Goal: Task Accomplishment & Management: Manage account settings

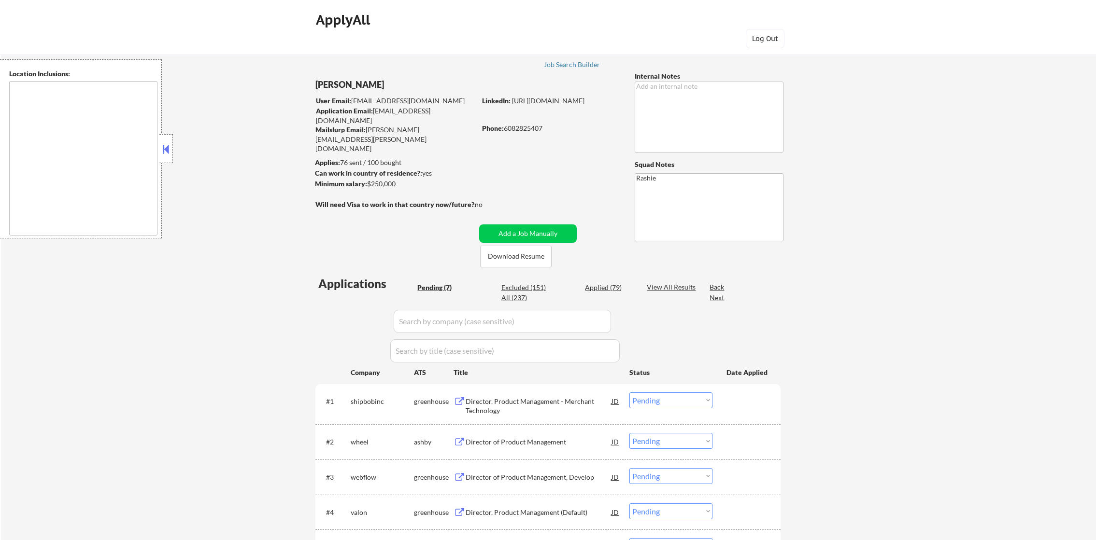
select select ""pending""
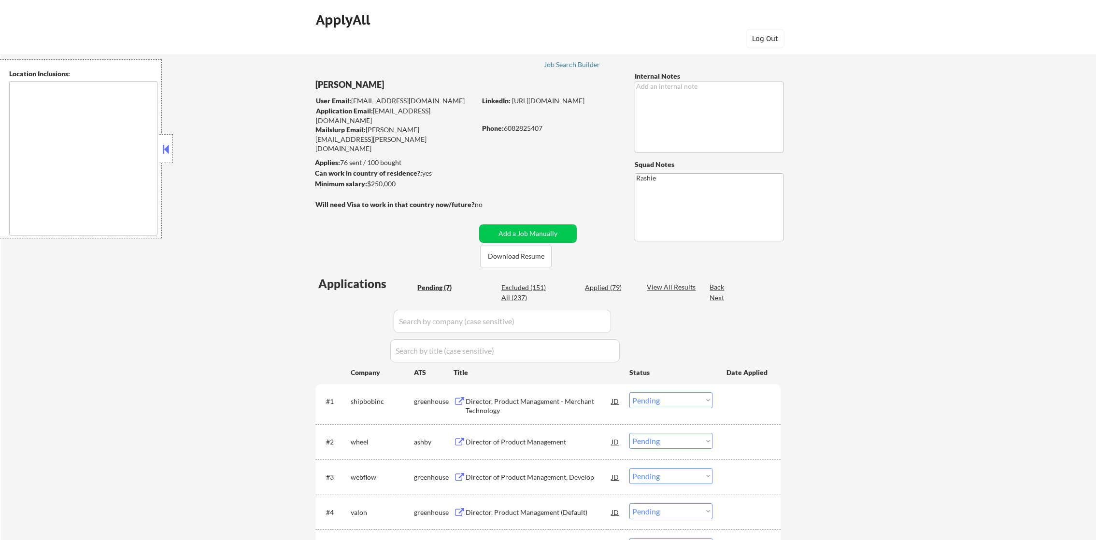
select select ""pending""
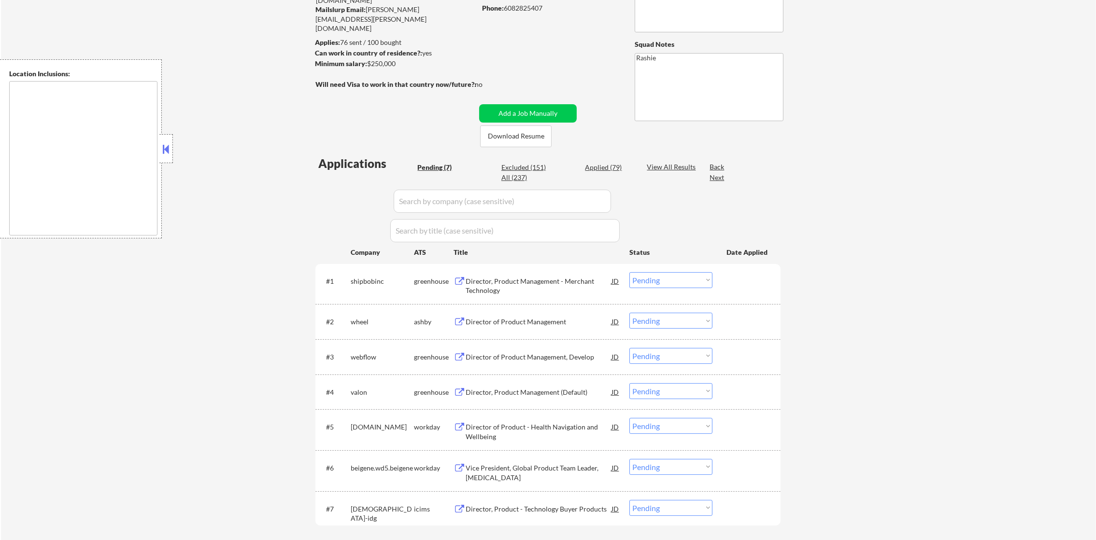
type textarea "Jersey City, NJ Hoboken, NJ Weehawken, NJ Union City, NJ West New York, NJ Nort…"
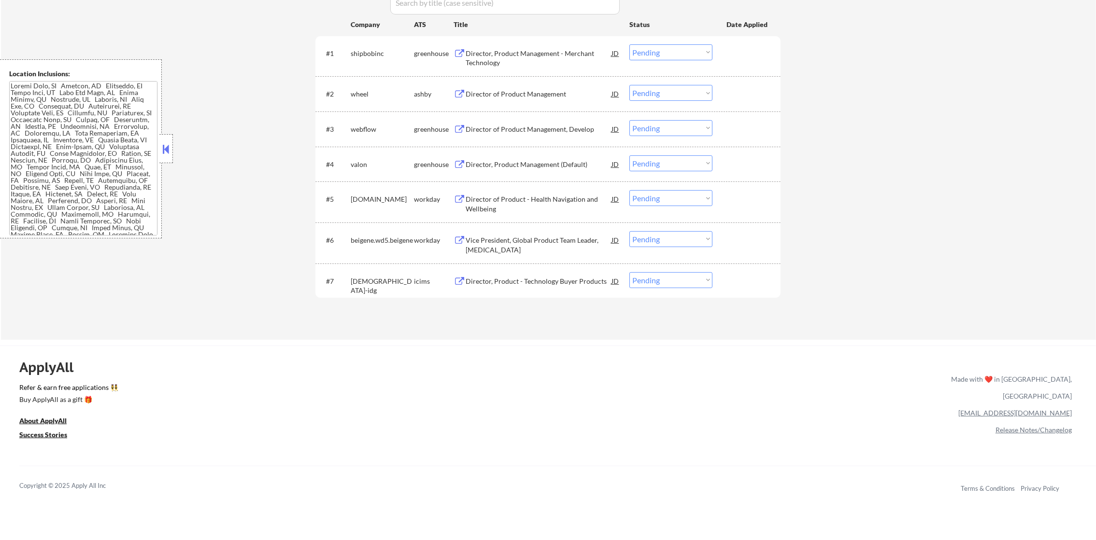
scroll to position [338, 0]
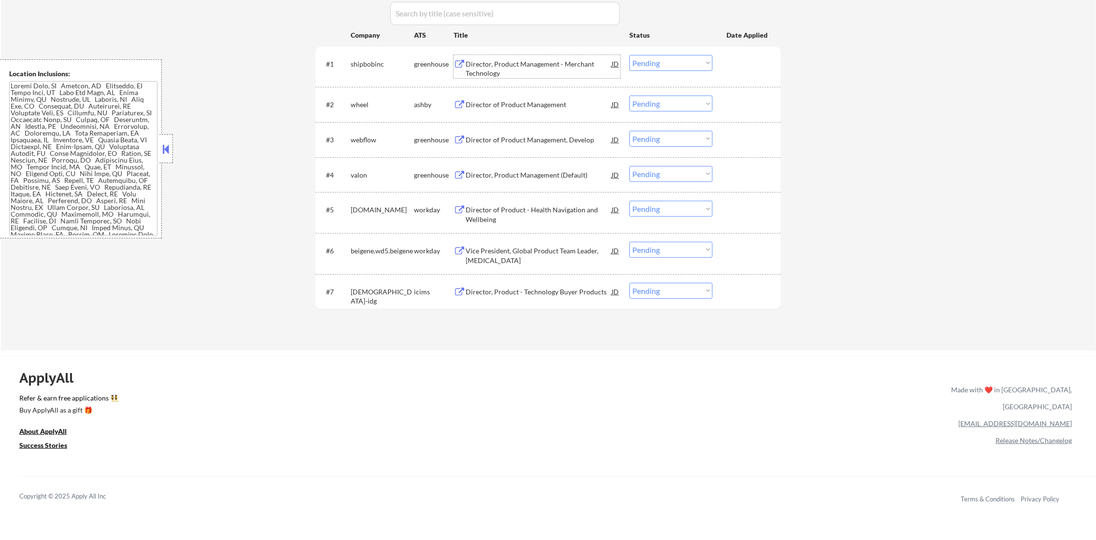
click at [548, 66] on div "Director, Product Management - Merchant Technology" at bounding box center [538, 68] width 146 height 19
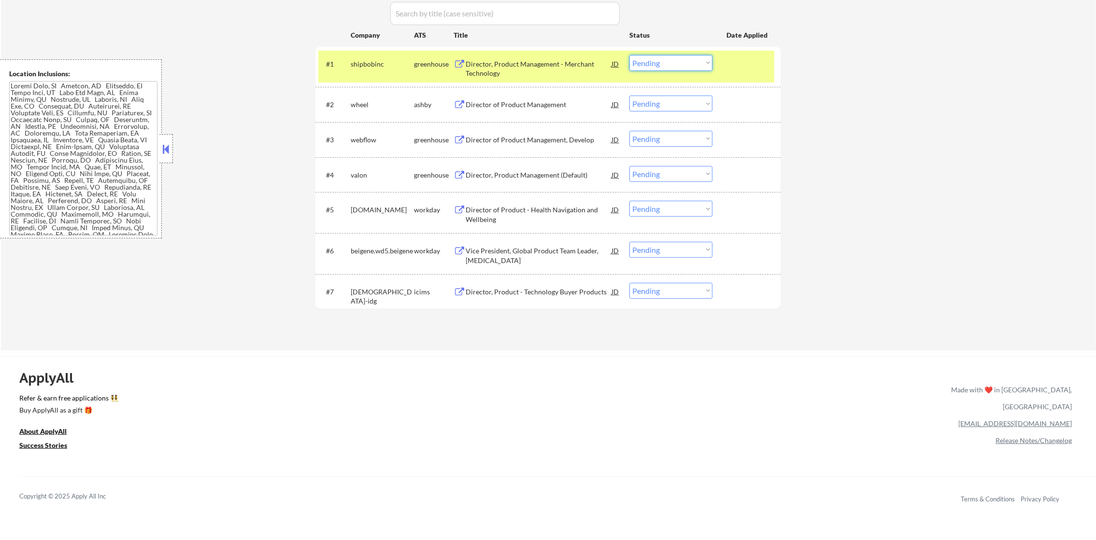
click at [654, 70] on select "Choose an option... Pending Applied Excluded (Questions) Excluded (Expired) Exc…" at bounding box center [670, 63] width 83 height 16
click at [629, 55] on select "Choose an option... Pending Applied Excluded (Questions) Excluded (Expired) Exc…" at bounding box center [670, 63] width 83 height 16
click at [363, 63] on div "shipbobinc" at bounding box center [382, 64] width 63 height 10
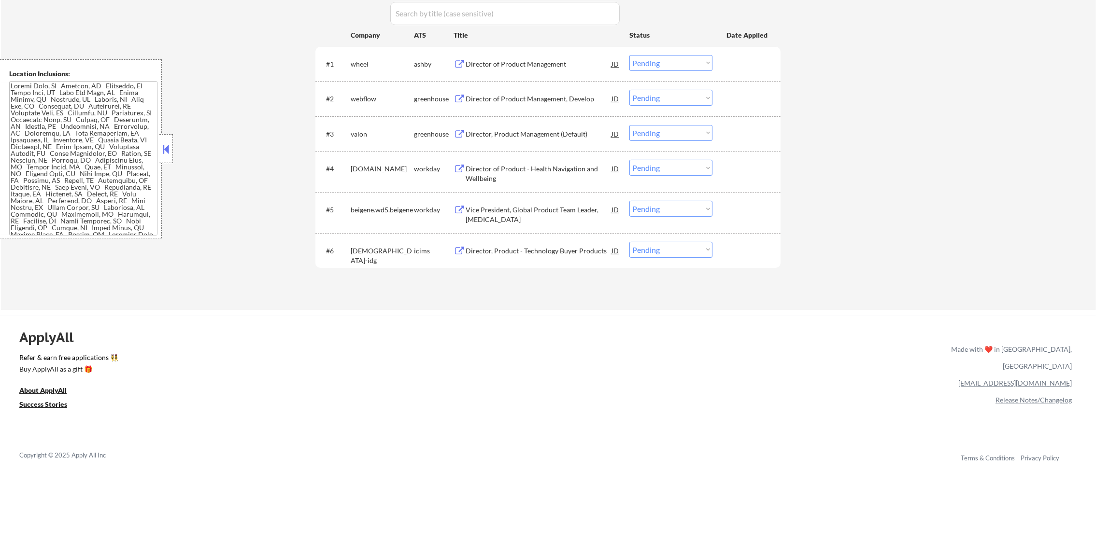
click at [545, 60] on div "Director of Product Management" at bounding box center [538, 64] width 146 height 10
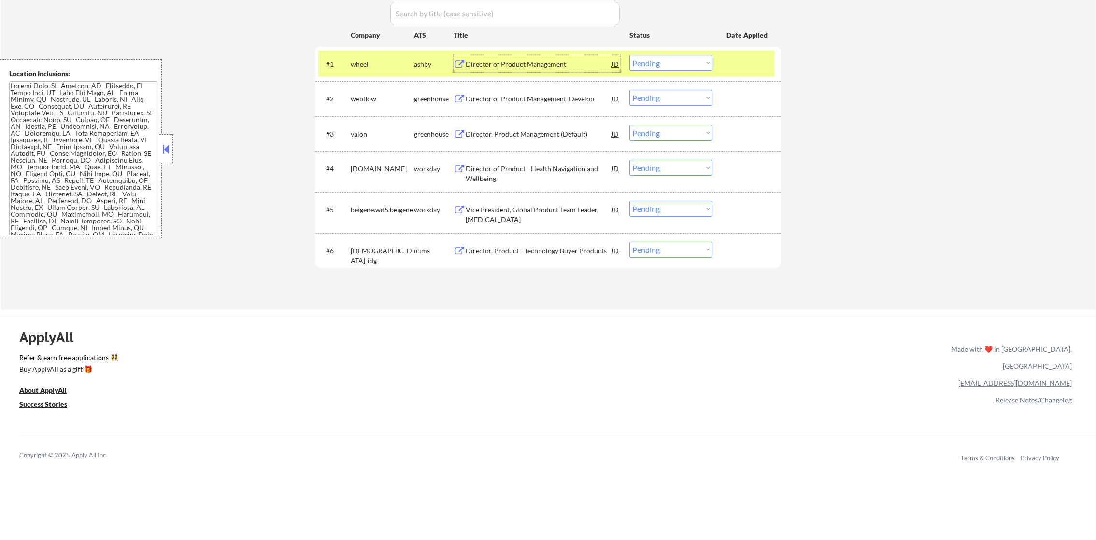
click at [660, 56] on select "Choose an option... Pending Applied Excluded (Questions) Excluded (Expired) Exc…" at bounding box center [670, 63] width 83 height 16
click at [629, 55] on select "Choose an option... Pending Applied Excluded (Questions) Excluded (Expired) Exc…" at bounding box center [670, 63] width 83 height 16
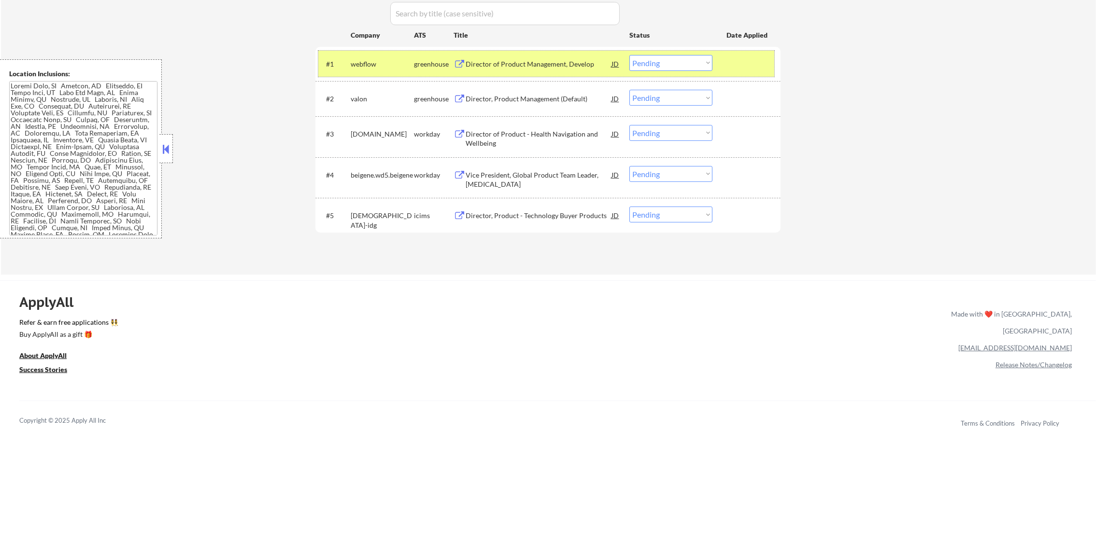
click at [369, 62] on div "webflow" at bounding box center [382, 64] width 63 height 10
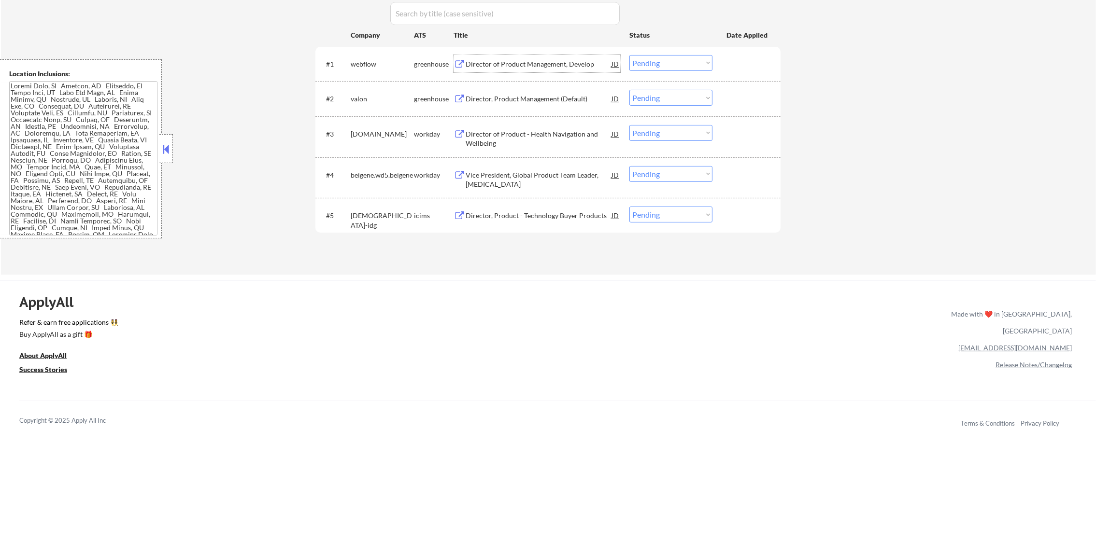
click at [507, 55] on div "Director of Product Management, Develop" at bounding box center [538, 63] width 146 height 17
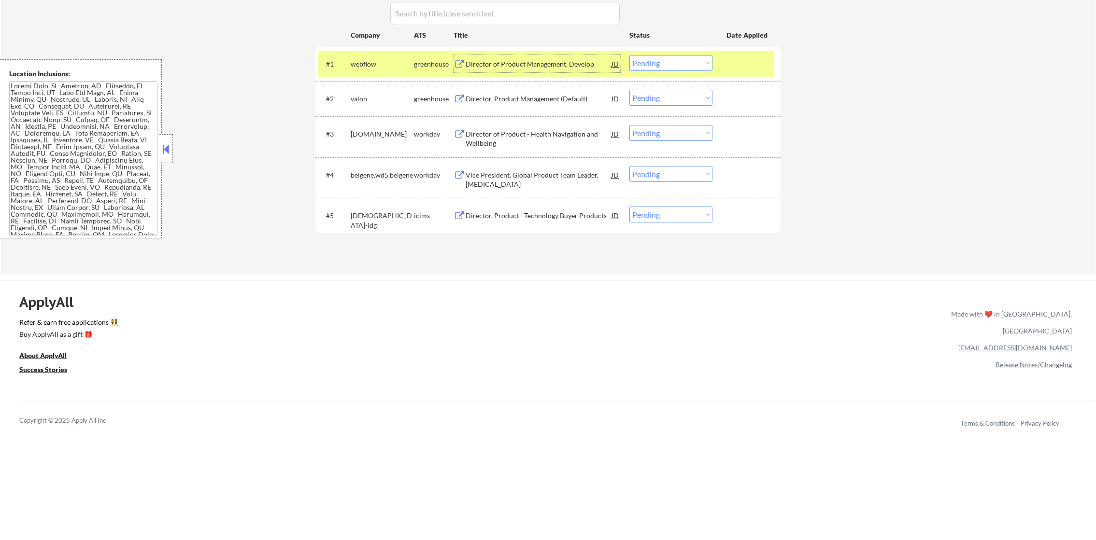
click at [646, 64] on select "Choose an option... Pending Applied Excluded (Questions) Excluded (Expired) Exc…" at bounding box center [670, 63] width 83 height 16
click at [629, 55] on select "Choose an option... Pending Applied Excluded (Questions) Excluded (Expired) Exc…" at bounding box center [670, 63] width 83 height 16
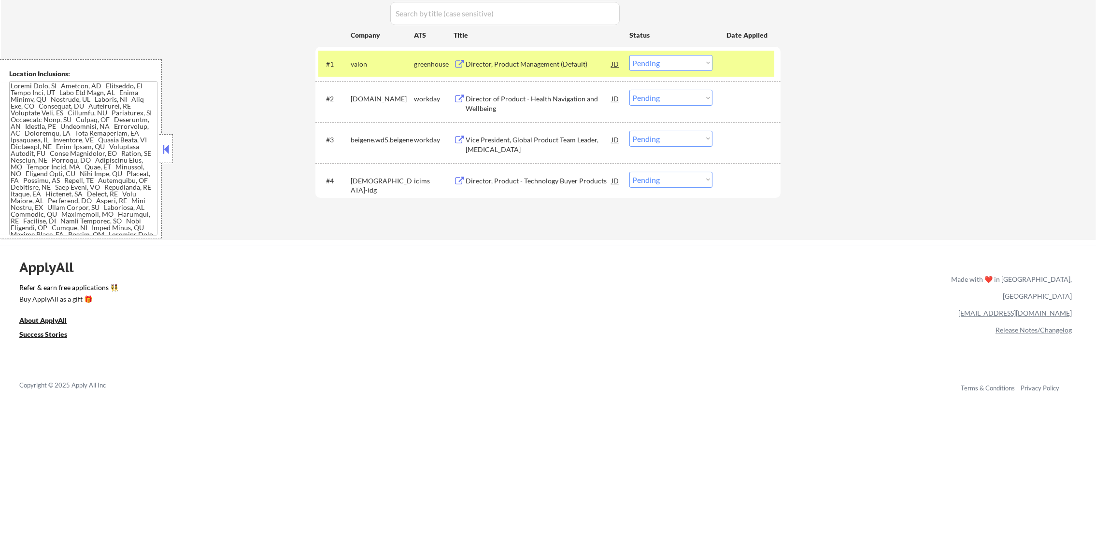
click at [654, 56] on select "Choose an option... Pending Applied Excluded (Questions) Excluded (Expired) Exc…" at bounding box center [670, 63] width 83 height 16
click at [629, 55] on select "Choose an option... Pending Applied Excluded (Questions) Excluded (Expired) Exc…" at bounding box center [670, 63] width 83 height 16
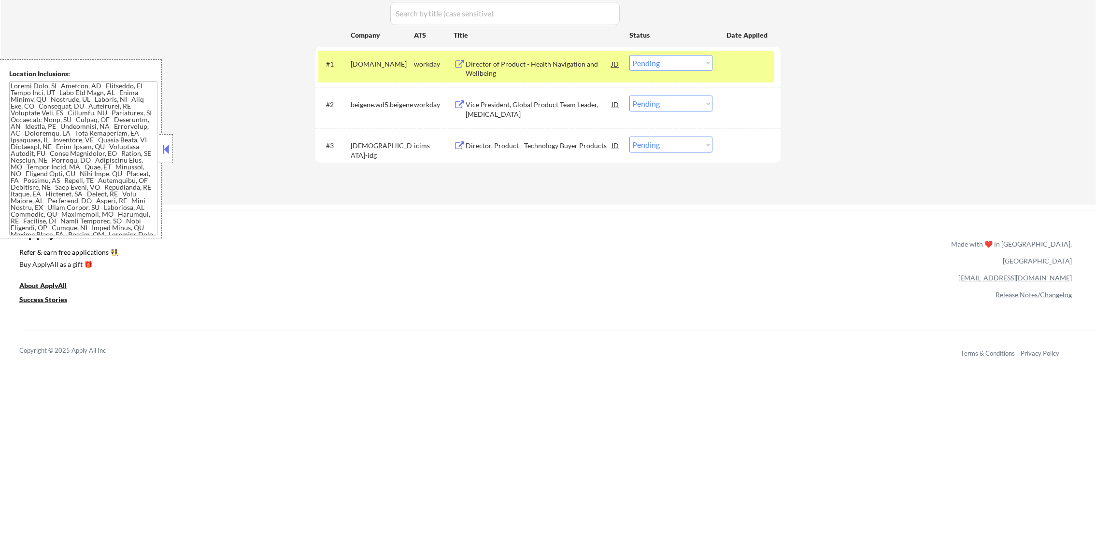
click at [361, 65] on div "alight.wd5.careers" at bounding box center [382, 64] width 63 height 10
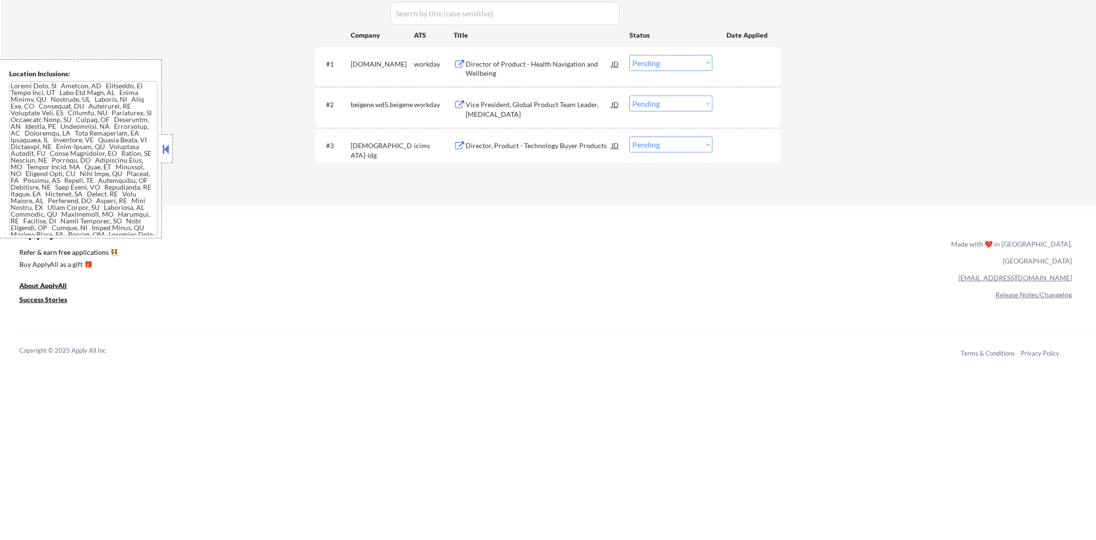
click at [503, 63] on div "Director of Product - Health Navigation and Wellbeing" at bounding box center [538, 68] width 146 height 19
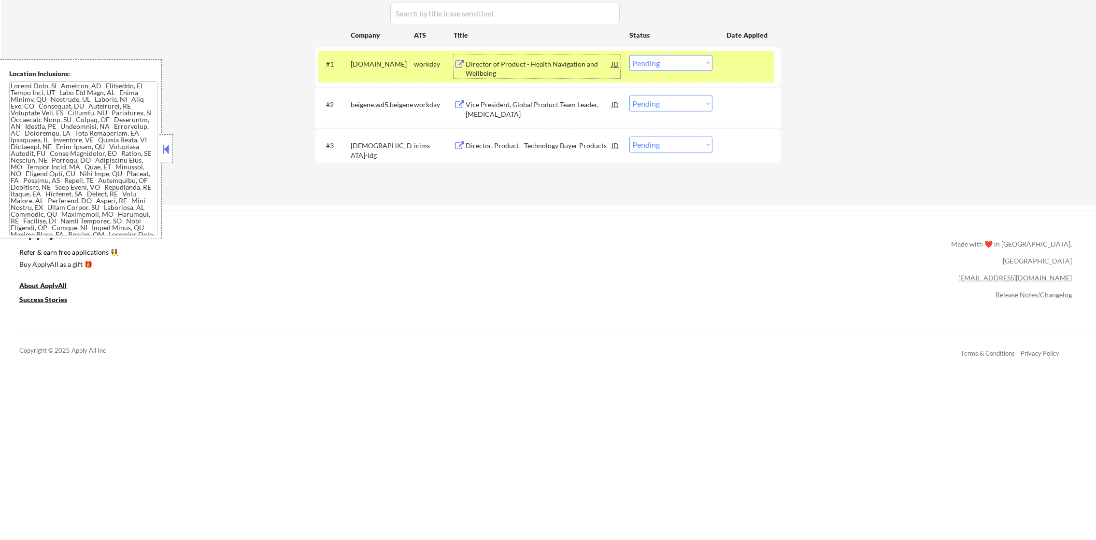
click at [668, 64] on select "Choose an option... Pending Applied Excluded (Questions) Excluded (Expired) Exc…" at bounding box center [670, 63] width 83 height 16
click at [629, 55] on select "Choose an option... Pending Applied Excluded (Questions) Excluded (Expired) Exc…" at bounding box center [670, 63] width 83 height 16
click at [381, 69] on div "alight.wd5.careers" at bounding box center [382, 63] width 63 height 17
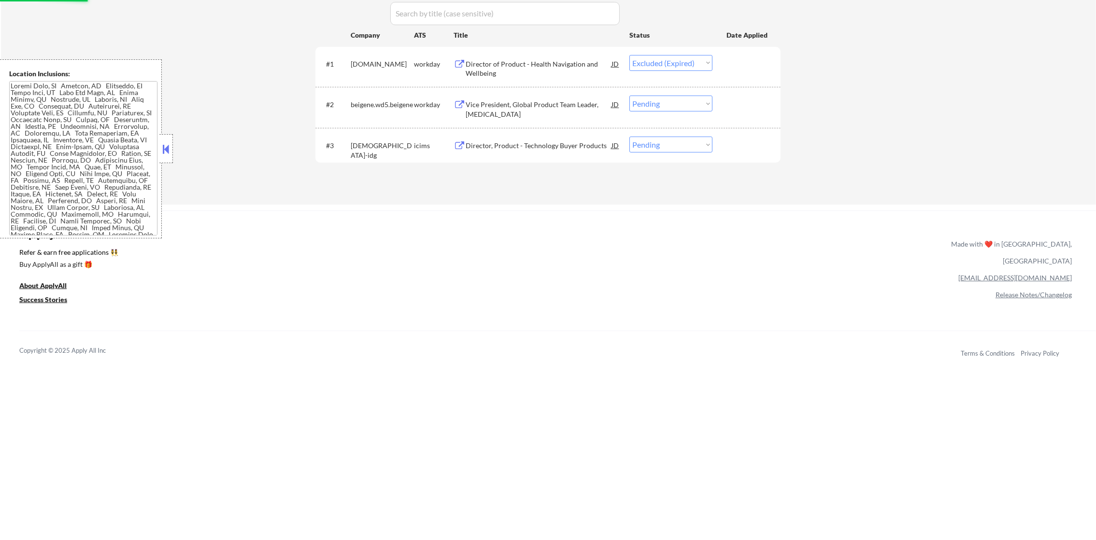
click at [507, 99] on div "Vice President, Global Product Team Leader, Lung Cancer" at bounding box center [538, 107] width 146 height 23
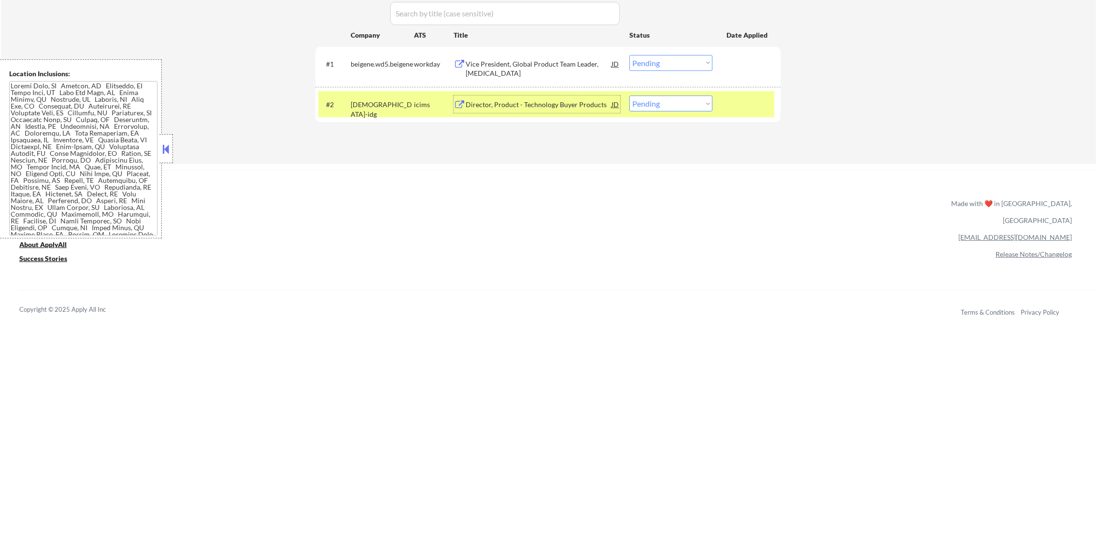
click at [651, 98] on select "Choose an option... Pending Applied Excluded (Questions) Excluded (Expired) Exc…" at bounding box center [670, 104] width 83 height 16
click at [656, 66] on select "Choose an option... Pending Applied Excluded (Questions) Excluded (Expired) Exc…" at bounding box center [670, 63] width 83 height 16
click at [629, 55] on select "Choose an option... Pending Applied Excluded (Questions) Excluded (Expired) Exc…" at bounding box center [670, 63] width 83 height 16
click at [388, 106] on div "idccareers-idg" at bounding box center [382, 109] width 63 height 19
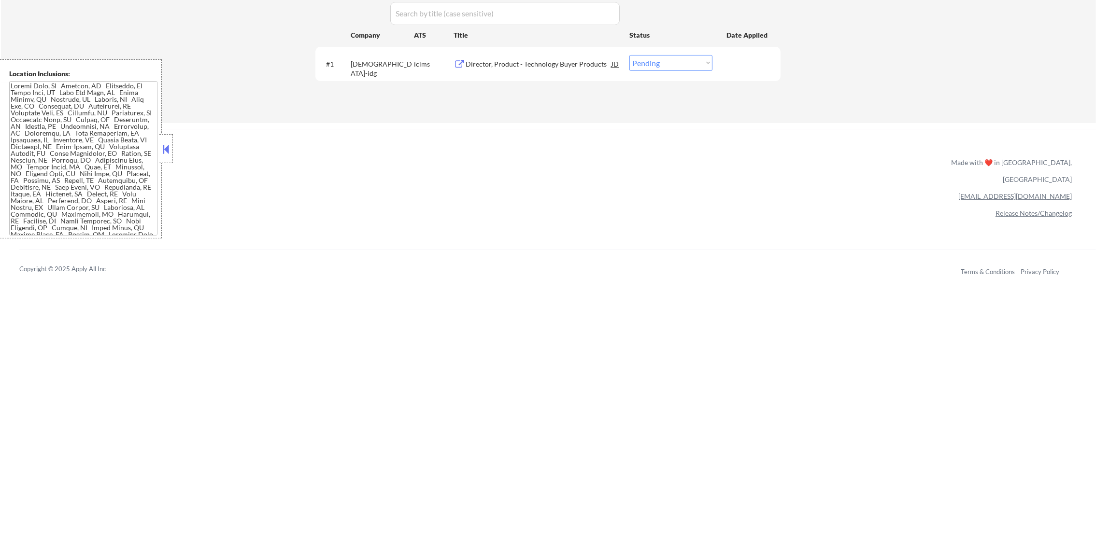
click at [549, 61] on div "Director, Product - Technology Buyer Products" at bounding box center [538, 64] width 146 height 10
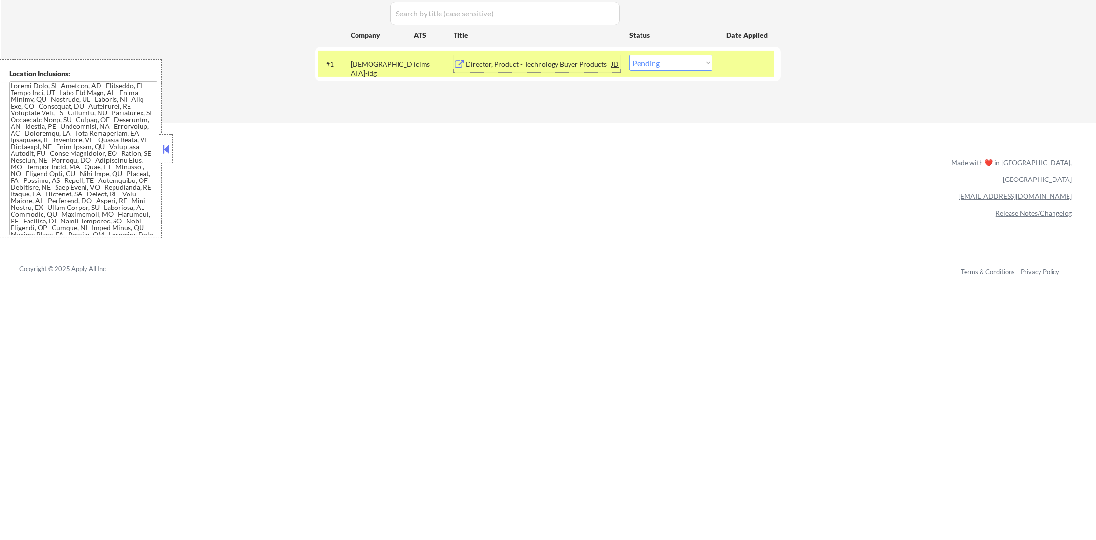
click at [678, 70] on div "#1 idccareers-idg icims Director, Product - Technology Buyer Products JD Choose…" at bounding box center [546, 64] width 456 height 26
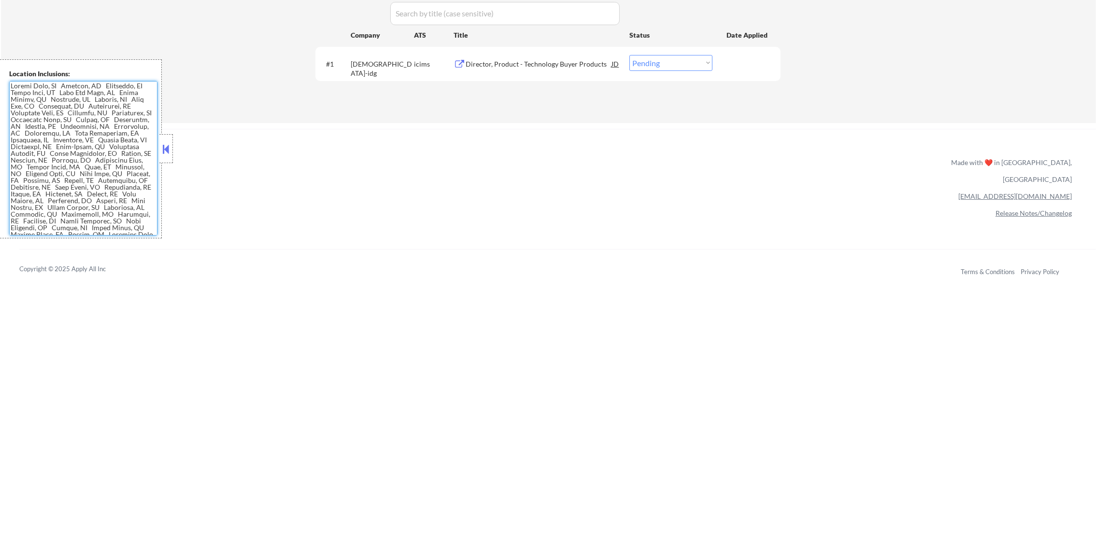
scroll to position [402, 0]
click at [691, 64] on select "Choose an option... Pending Applied Excluded (Questions) Excluded (Expired) Exc…" at bounding box center [670, 63] width 83 height 16
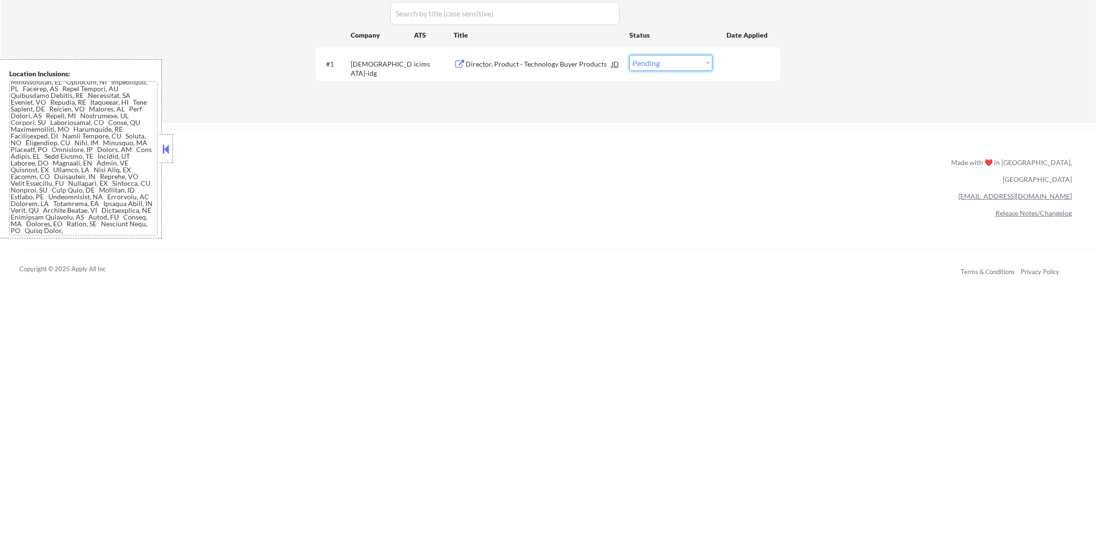
select select ""excluded__location_""
click at [629, 55] on select "Choose an option... Pending Applied Excluded (Questions) Excluded (Expired) Exc…" at bounding box center [670, 63] width 83 height 16
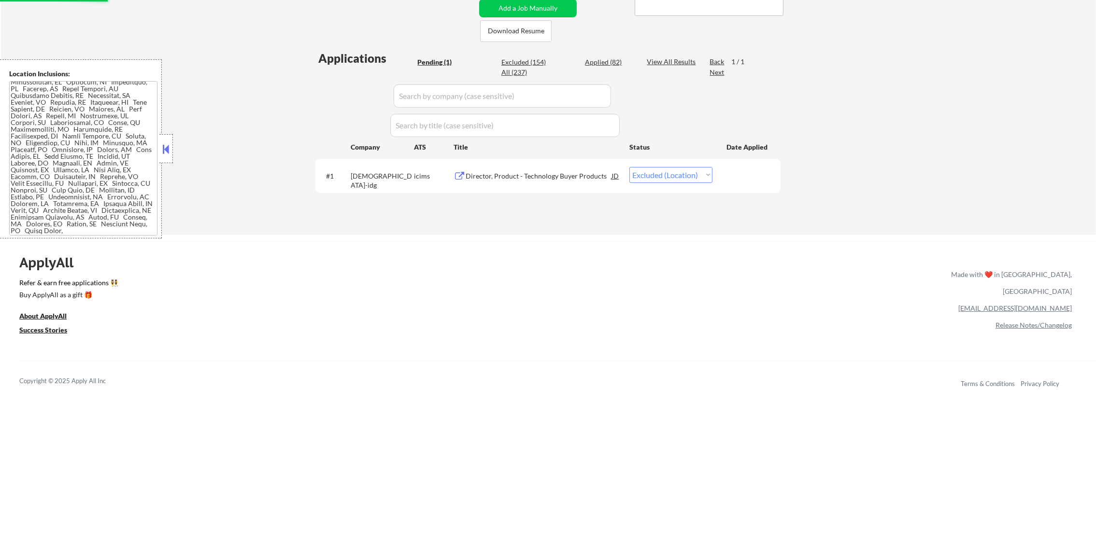
scroll to position [217, 0]
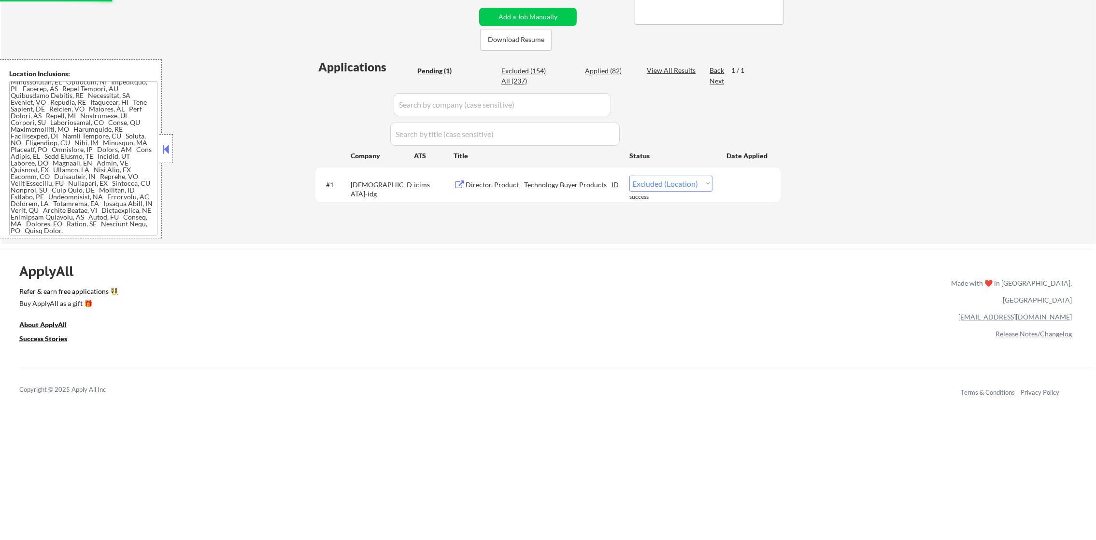
select select ""excluded__location_""
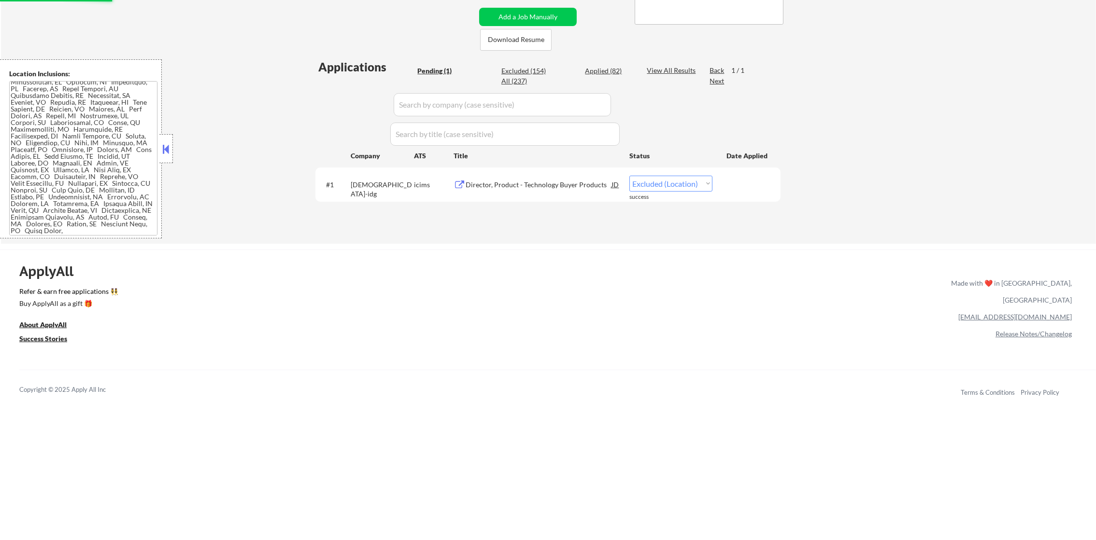
select select ""excluded__location_""
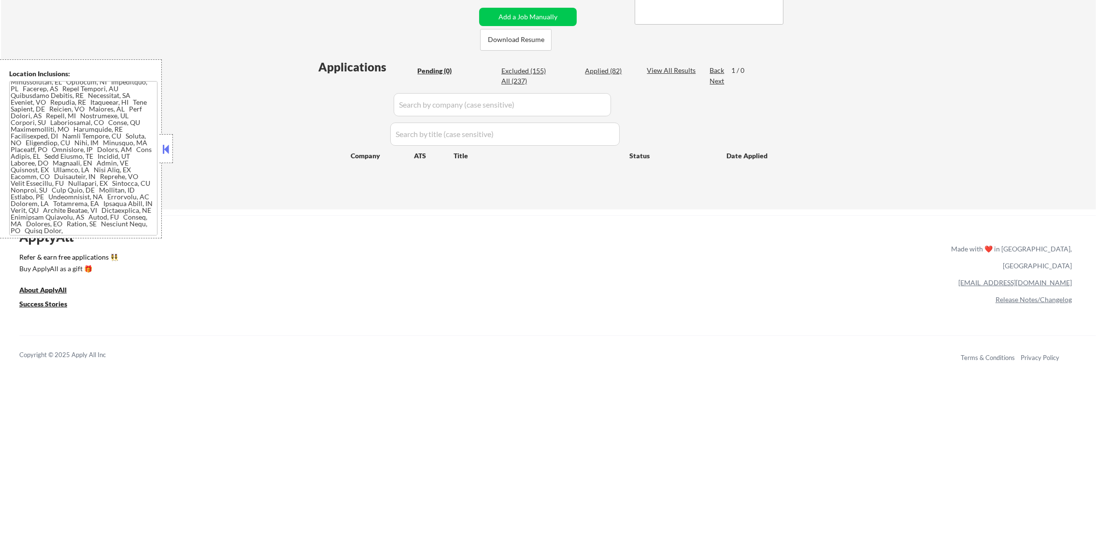
click at [601, 72] on div "Applied (82)" at bounding box center [609, 71] width 48 height 10
select select ""applied""
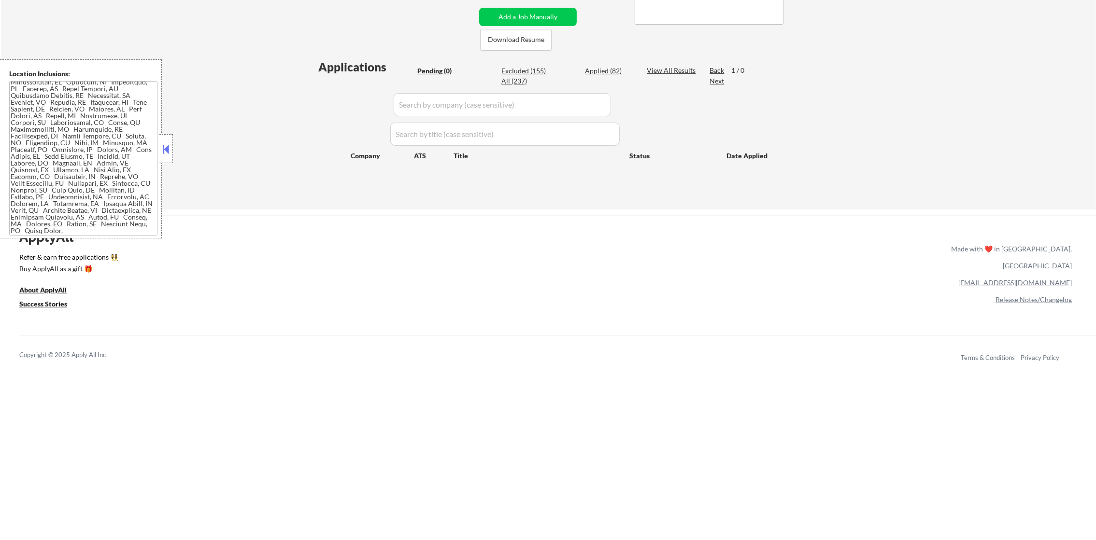
select select ""applied""
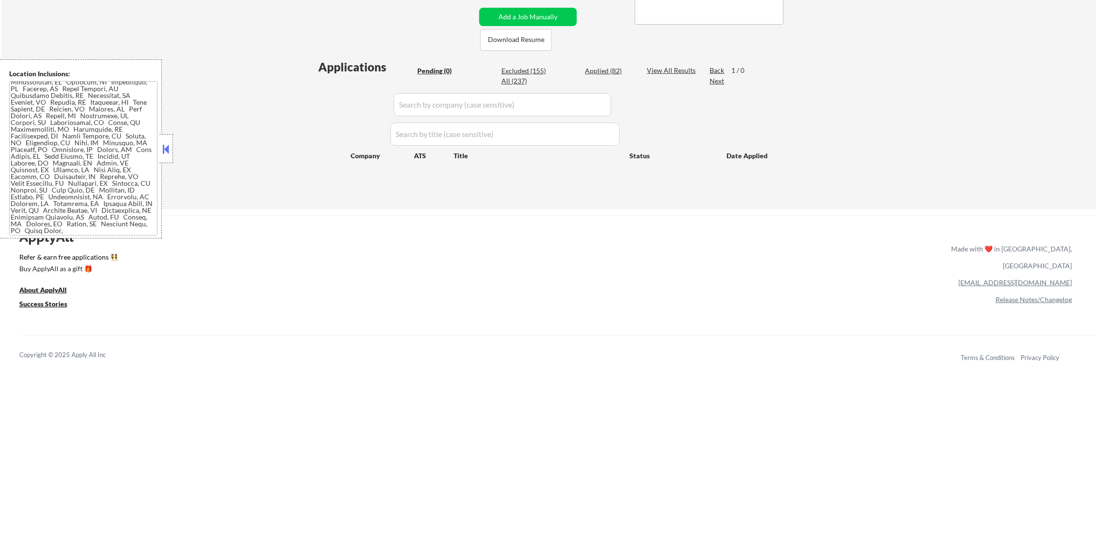
select select ""applied""
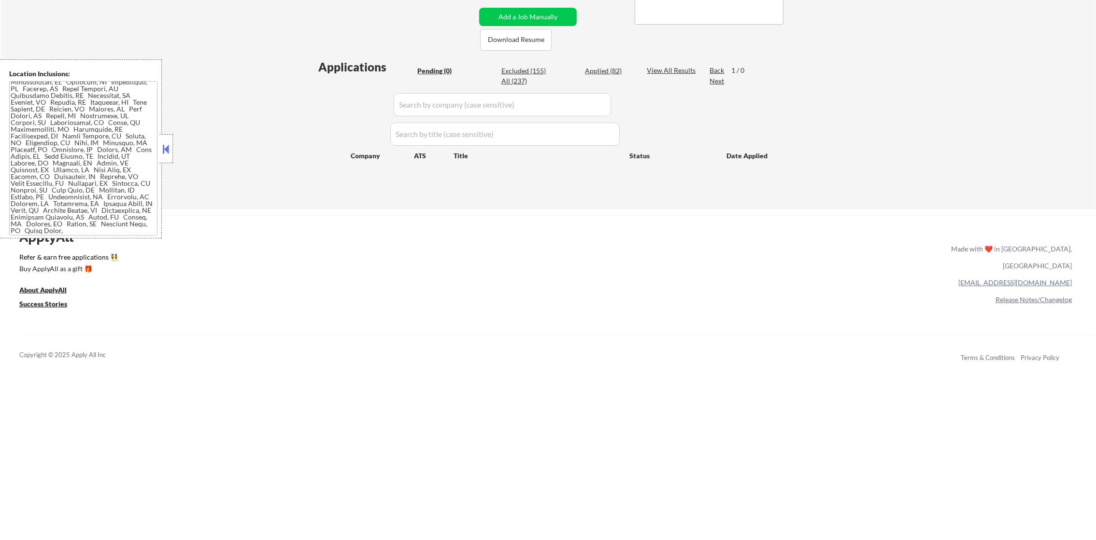
select select ""applied""
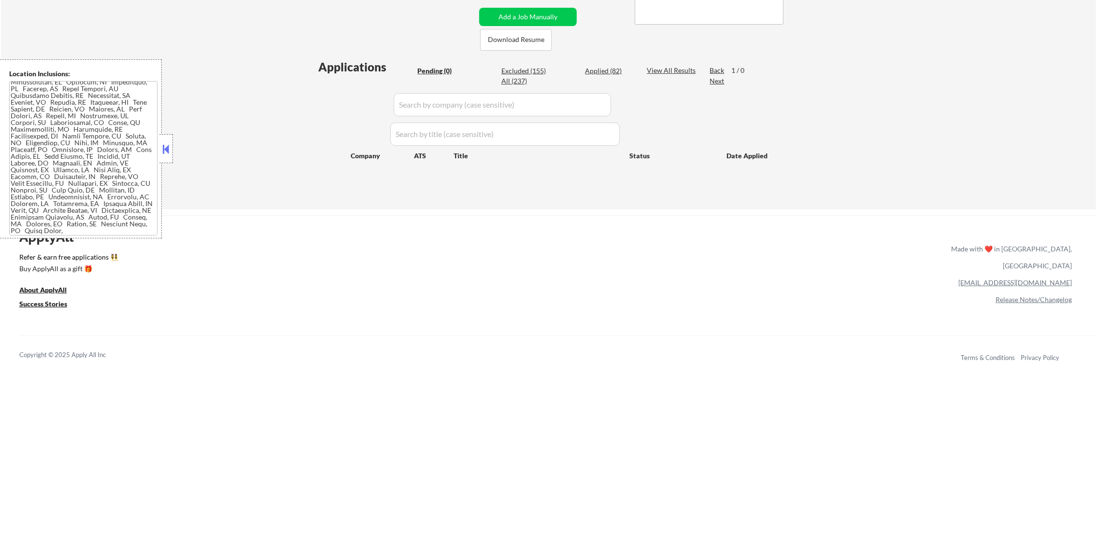
select select ""applied""
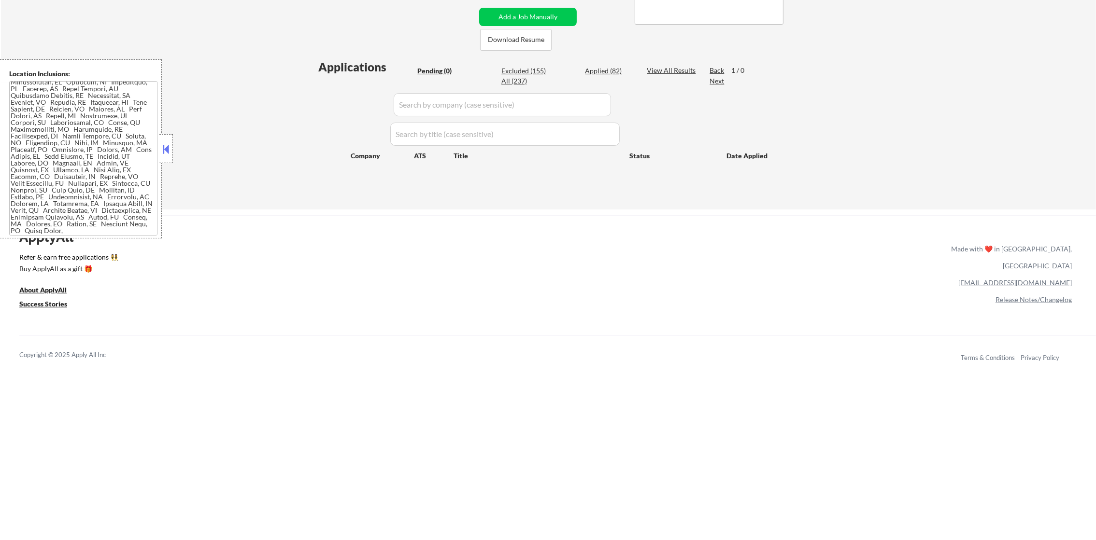
select select ""applied""
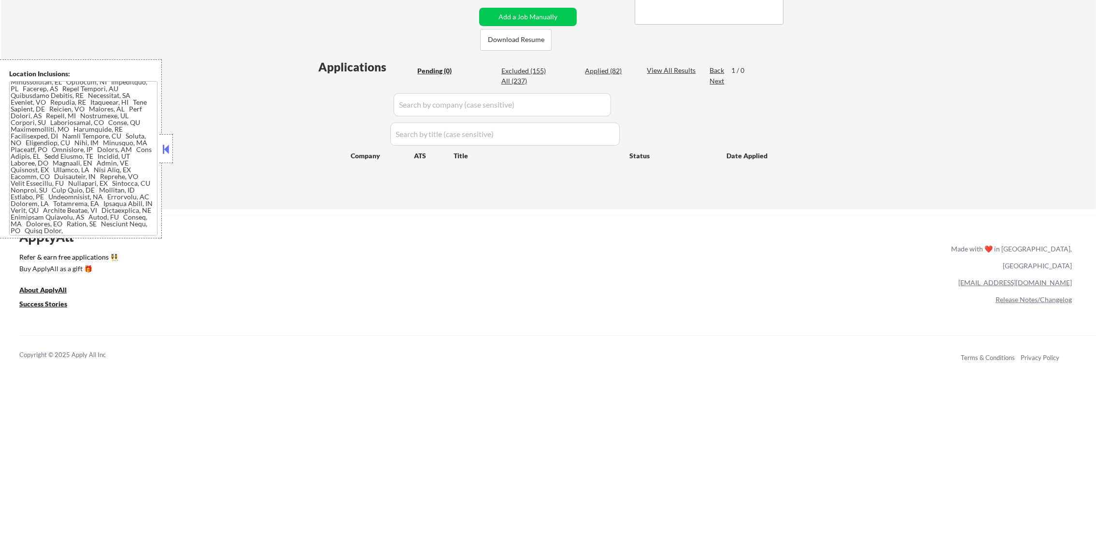
select select ""applied""
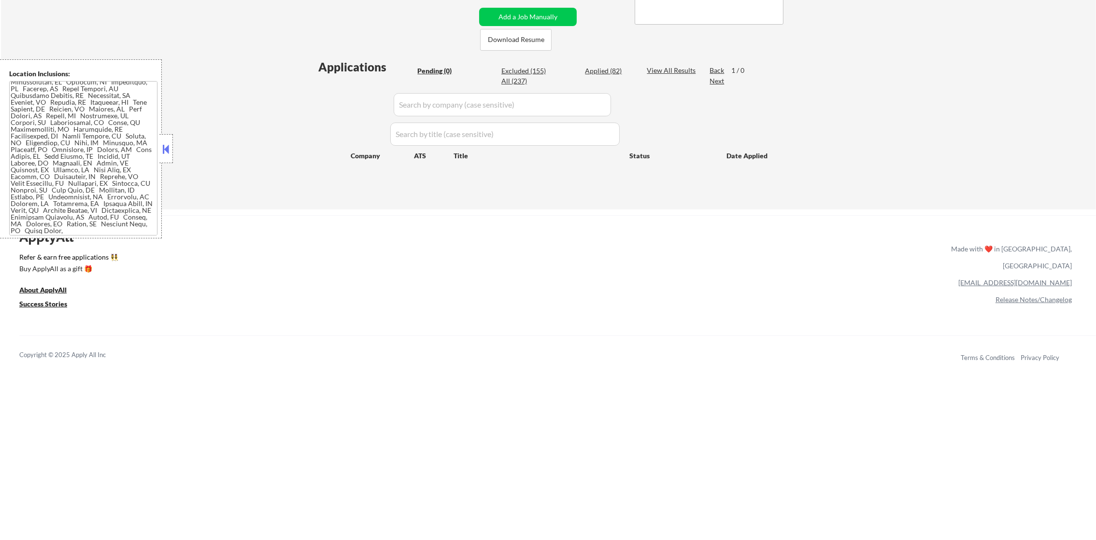
select select ""applied""
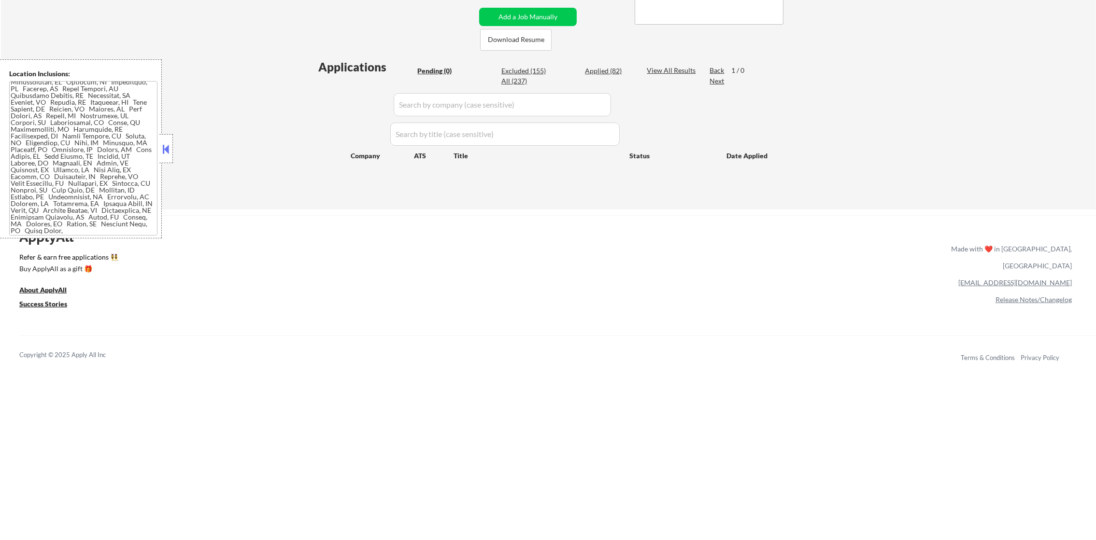
select select ""applied""
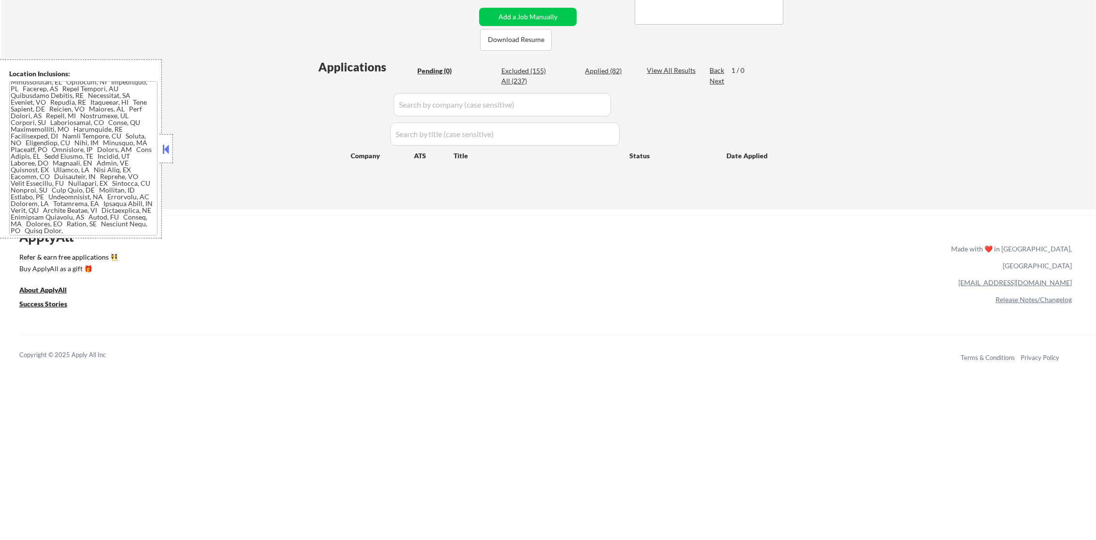
select select ""applied""
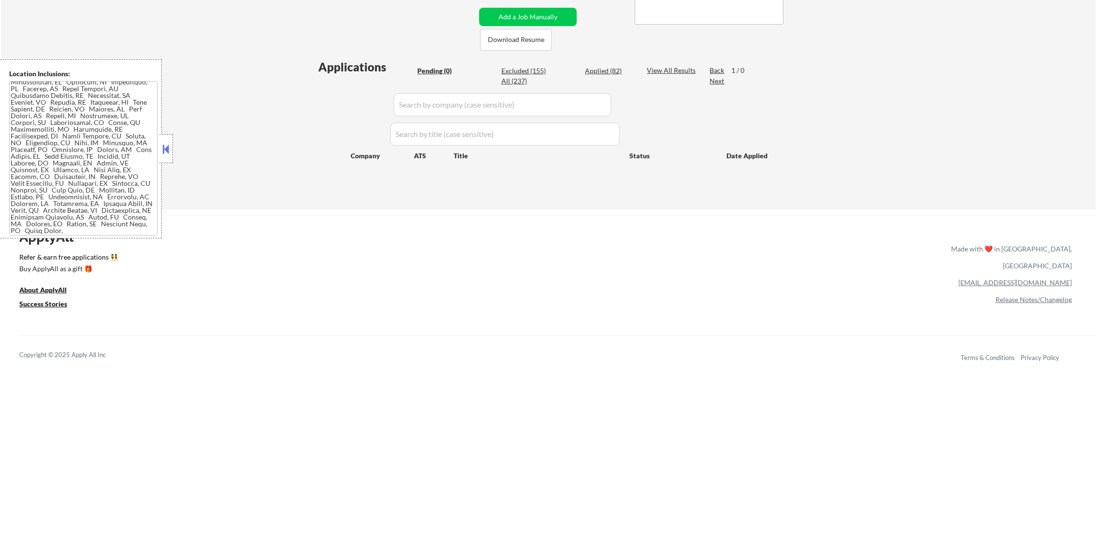
select select ""applied""
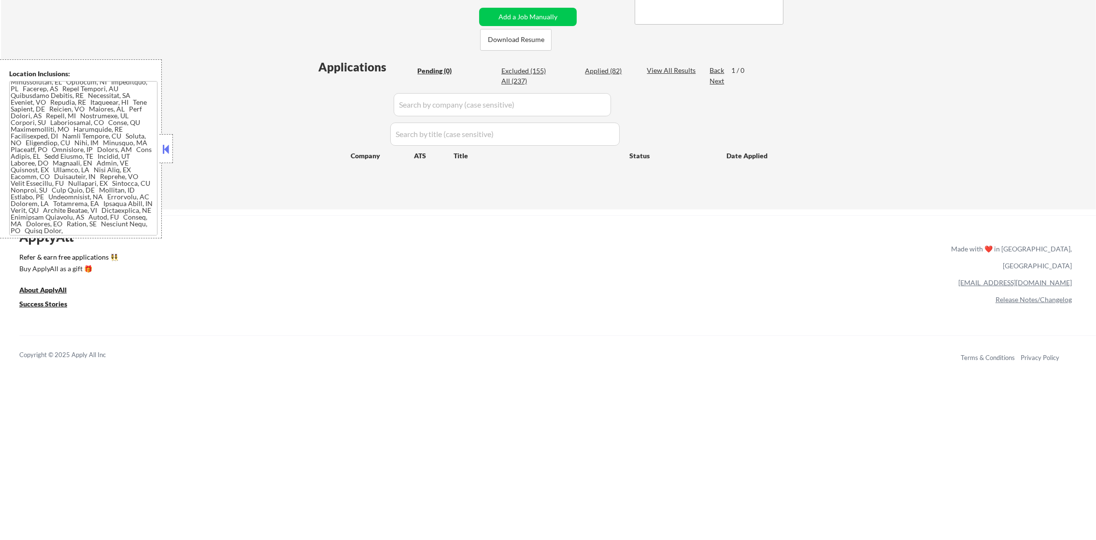
select select ""applied""
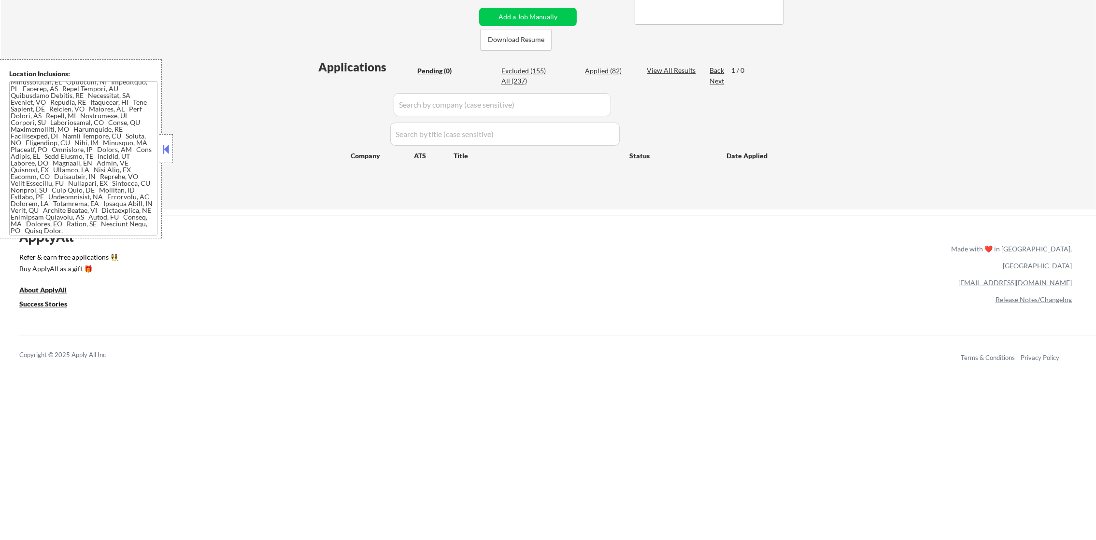
select select ""applied""
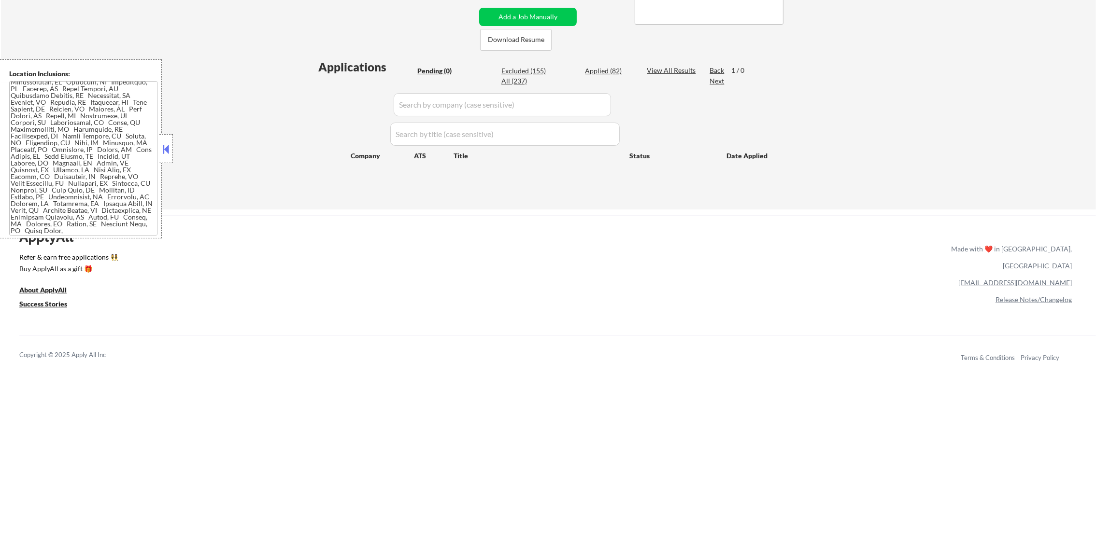
select select ""applied""
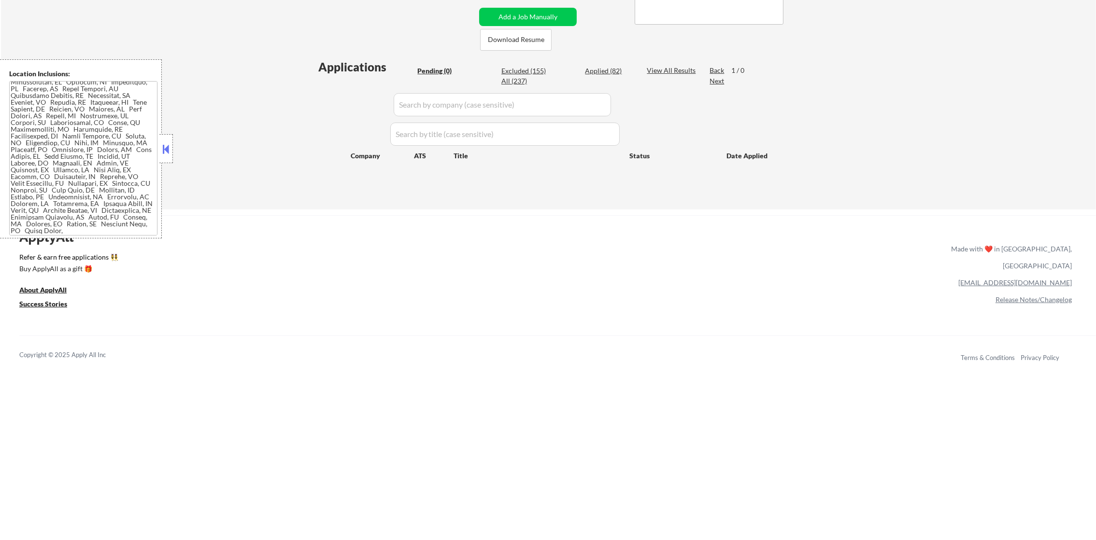
select select ""applied""
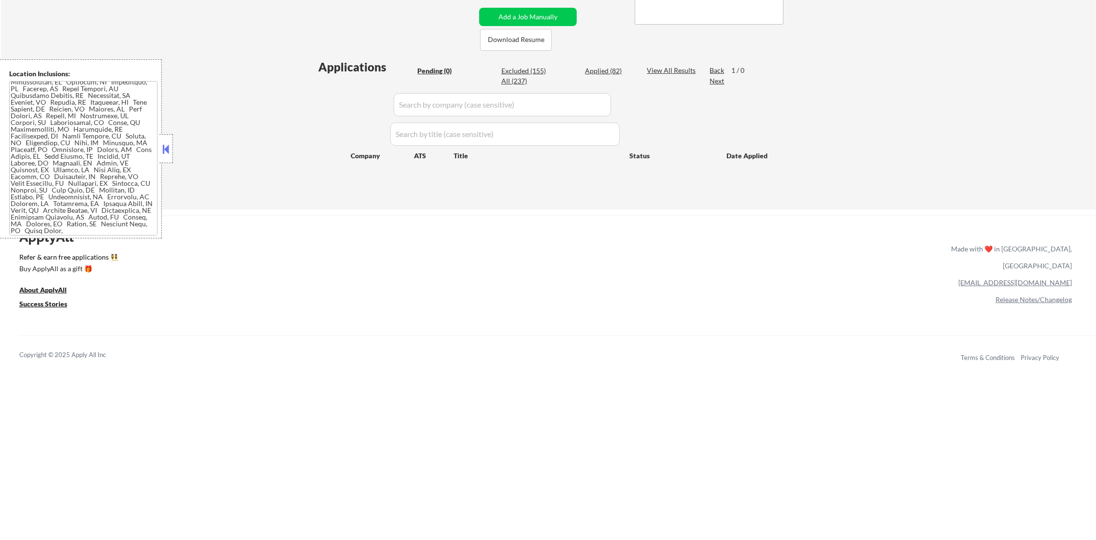
select select ""applied""
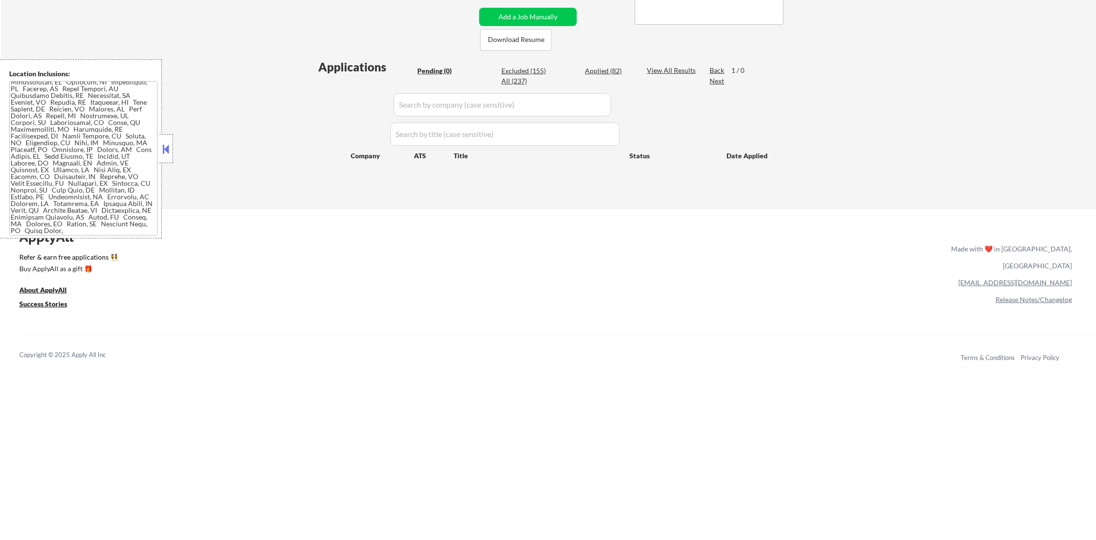
select select ""applied""
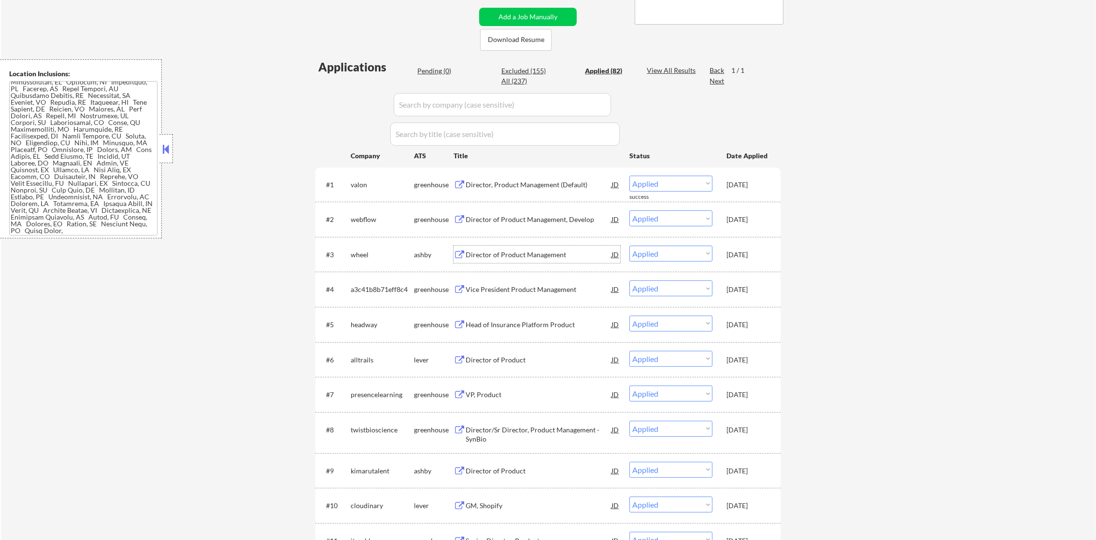
click at [555, 260] on div "Director of Product Management" at bounding box center [538, 254] width 146 height 17
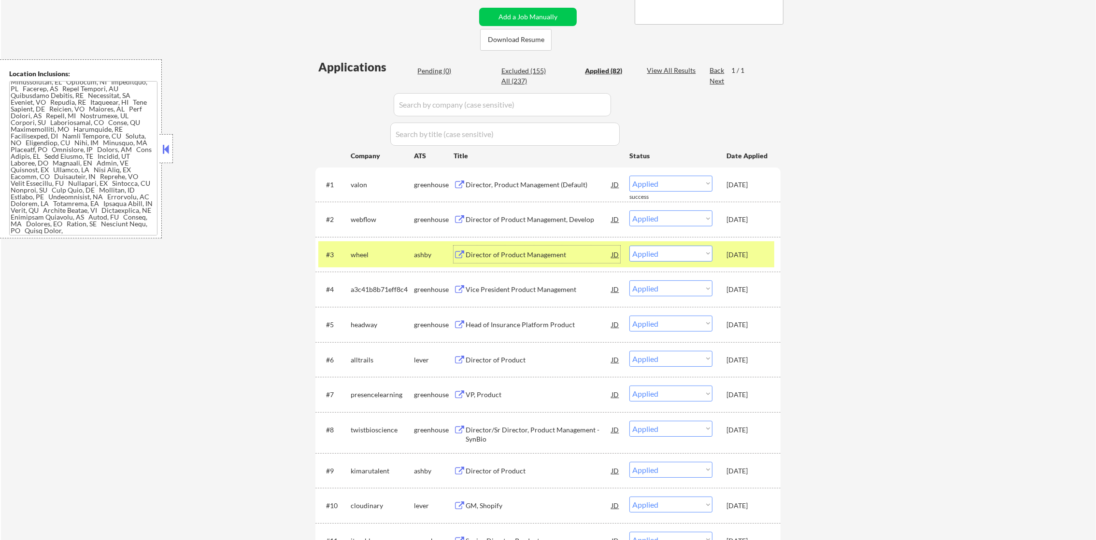
click at [365, 259] on div "wheel" at bounding box center [382, 254] width 63 height 17
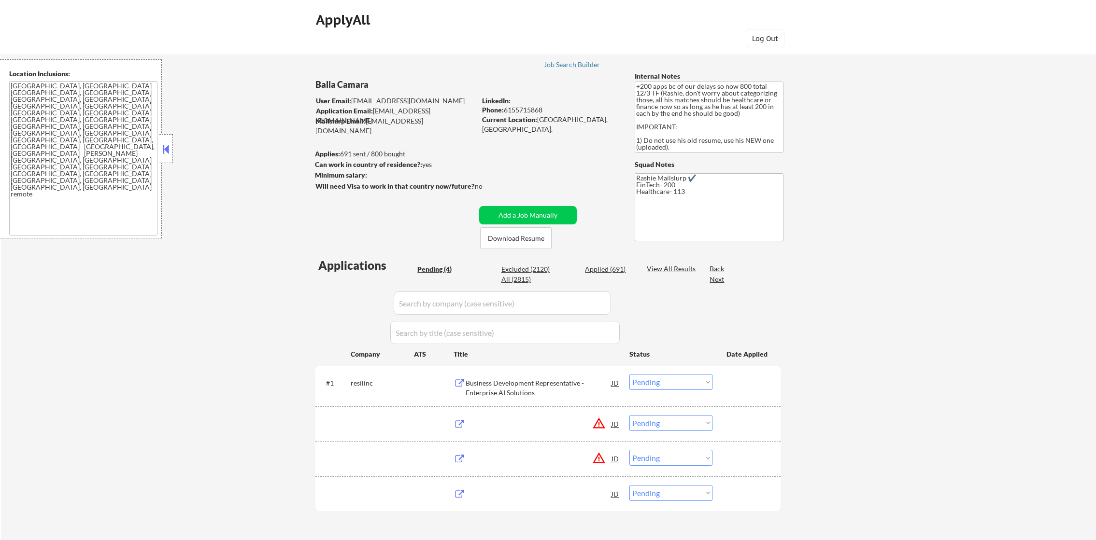
select select ""pending""
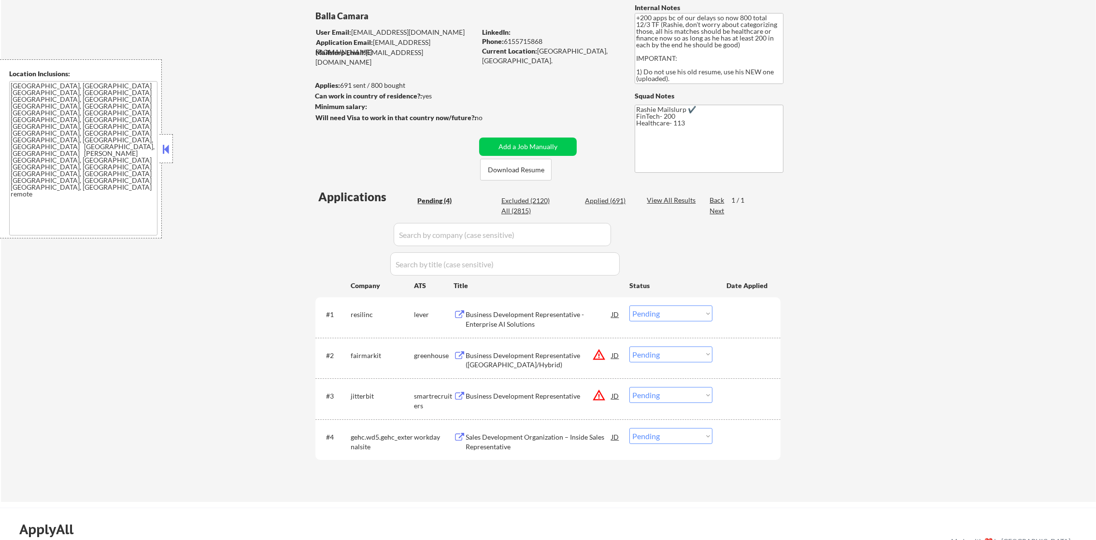
scroll to position [145, 0]
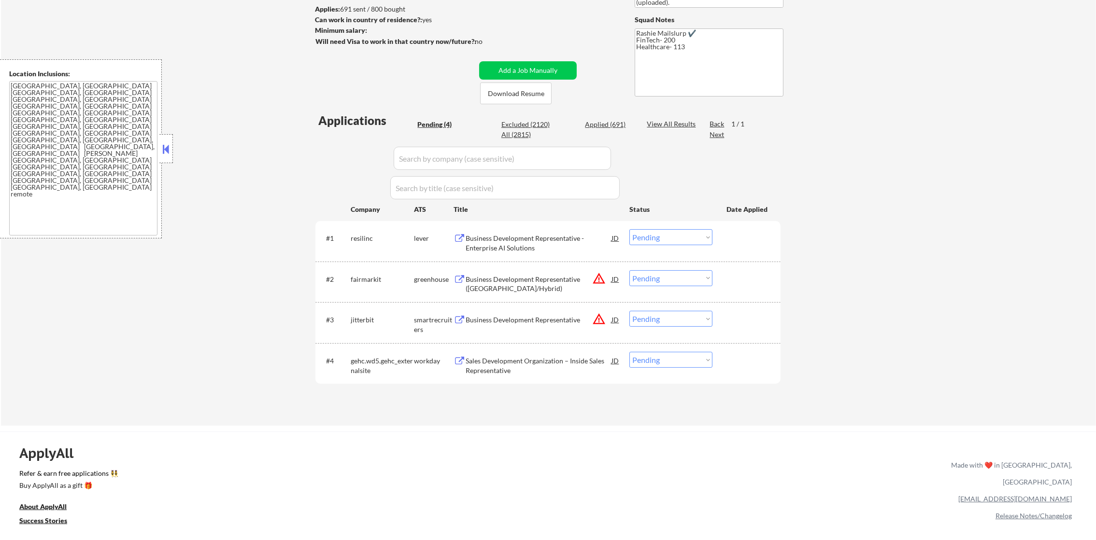
click at [596, 315] on button "warning_amber" at bounding box center [599, 319] width 14 height 14
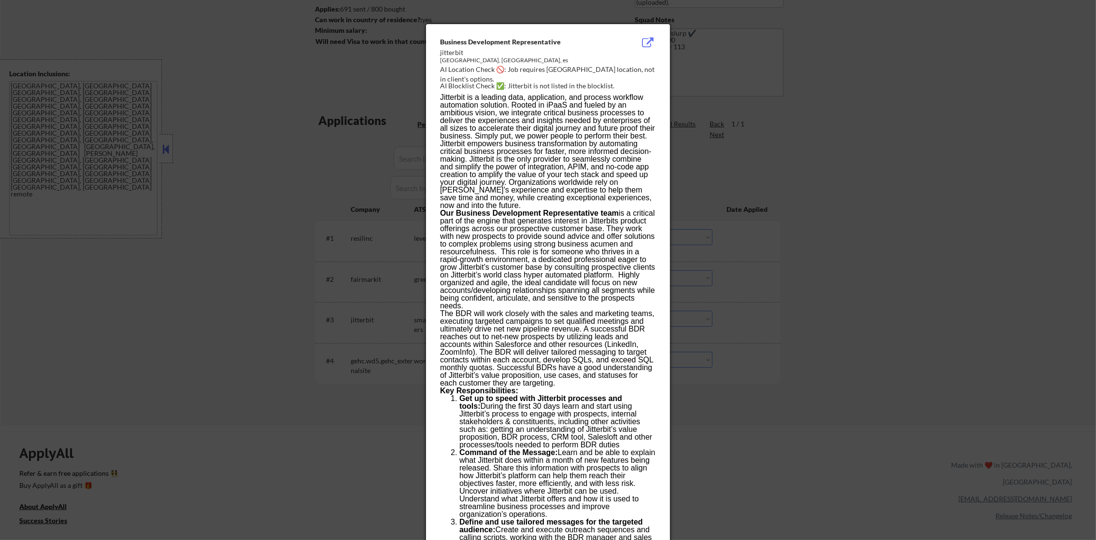
click at [763, 282] on div at bounding box center [548, 270] width 1096 height 540
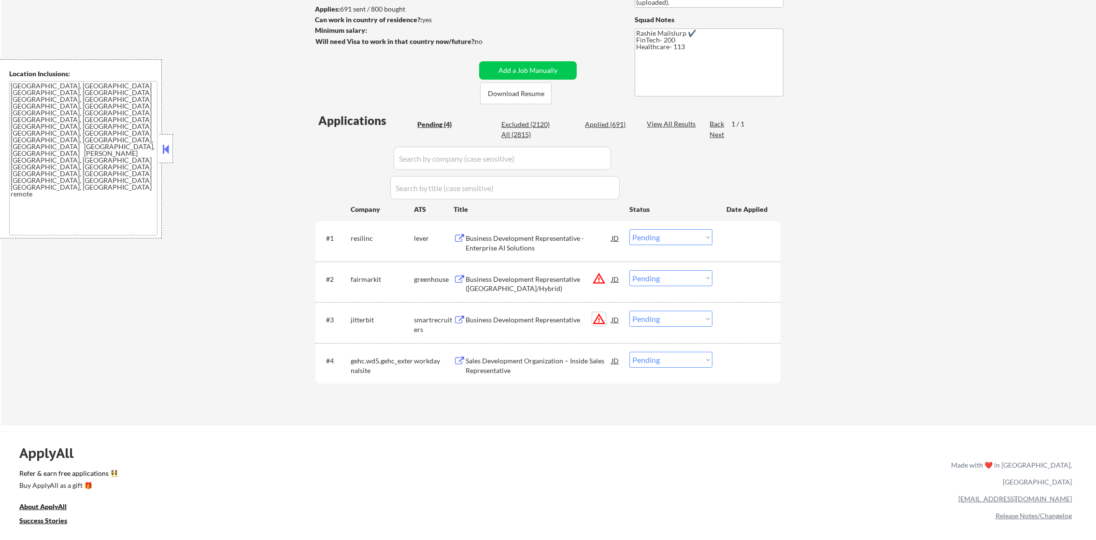
click at [599, 320] on button "warning_amber" at bounding box center [599, 319] width 14 height 14
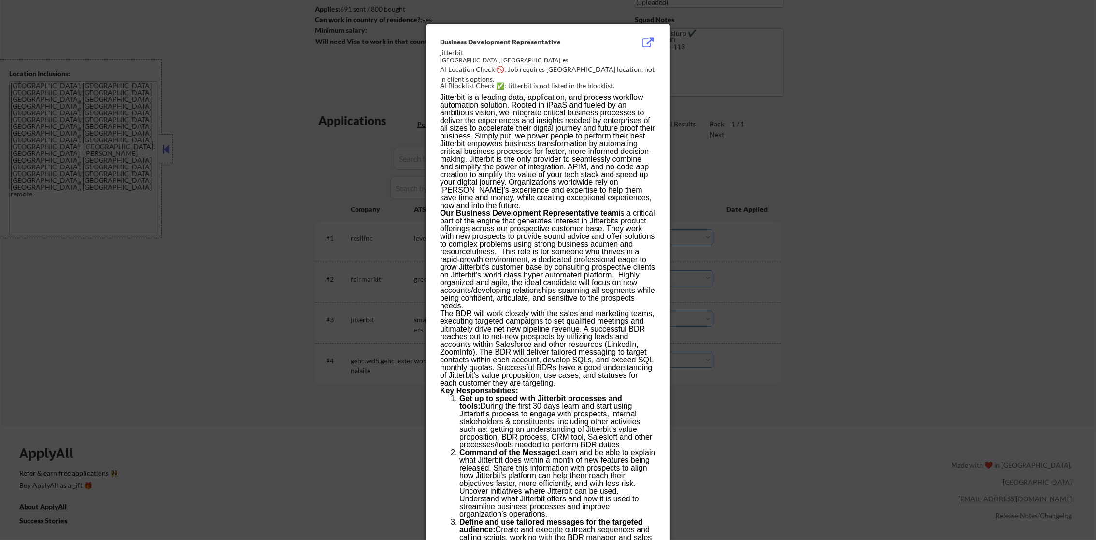
click at [735, 319] on div at bounding box center [548, 270] width 1096 height 540
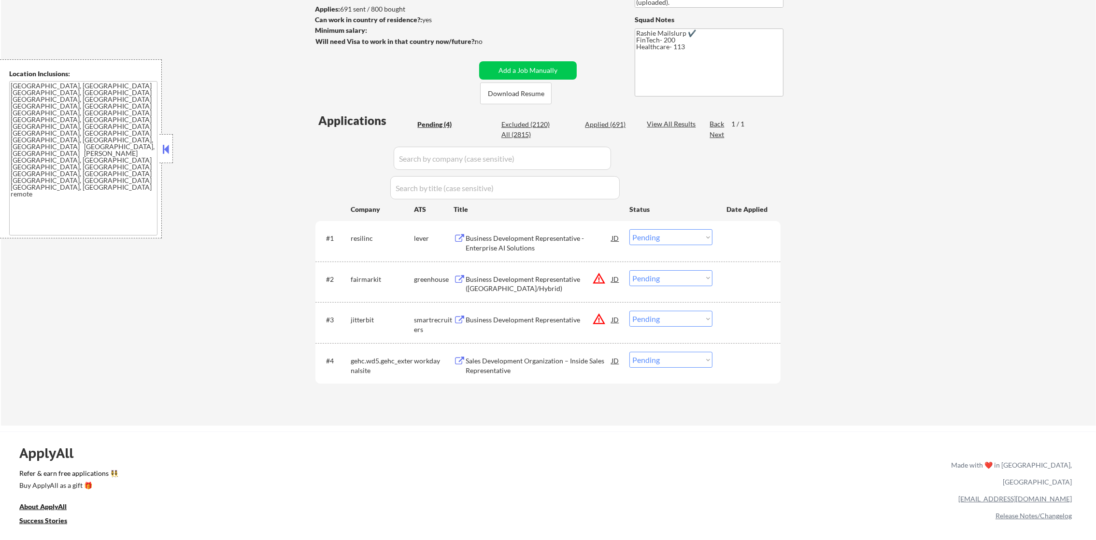
click at [677, 326] on select "Choose an option... Pending Applied Excluded (Questions) Excluded (Expired) Exc…" at bounding box center [670, 319] width 83 height 16
select select ""excluded__location_""
click at [629, 311] on select "Choose an option... Pending Applied Excluded (Questions) Excluded (Expired) Exc…" at bounding box center [670, 319] width 83 height 16
click at [648, 279] on select "Choose an option... Pending Applied Excluded (Questions) Excluded (Expired) Exc…" at bounding box center [670, 278] width 83 height 16
click at [629, 270] on select "Choose an option... Pending Applied Excluded (Questions) Excluded (Expired) Exc…" at bounding box center [670, 278] width 83 height 16
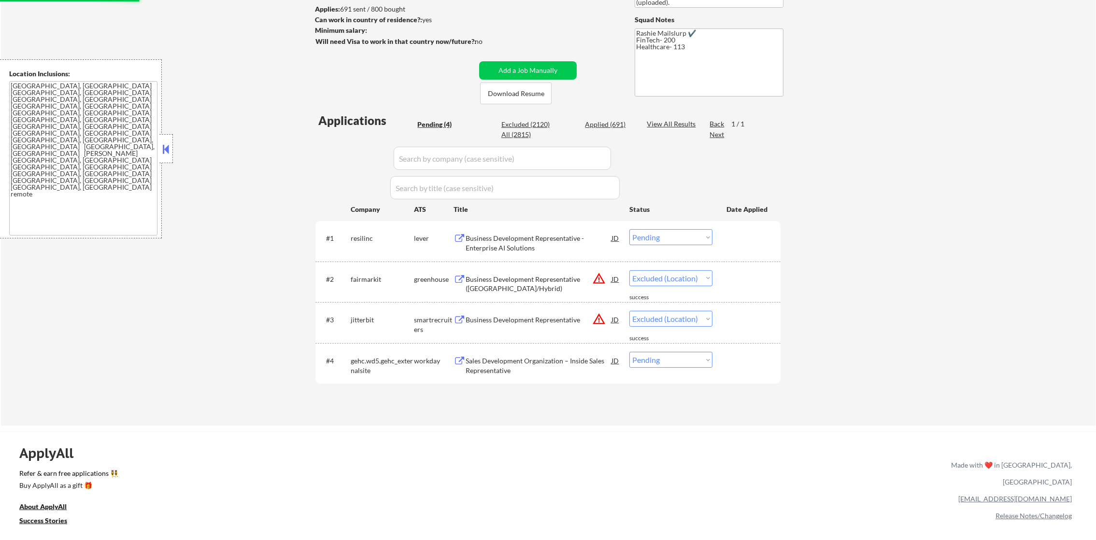
select select ""pending""
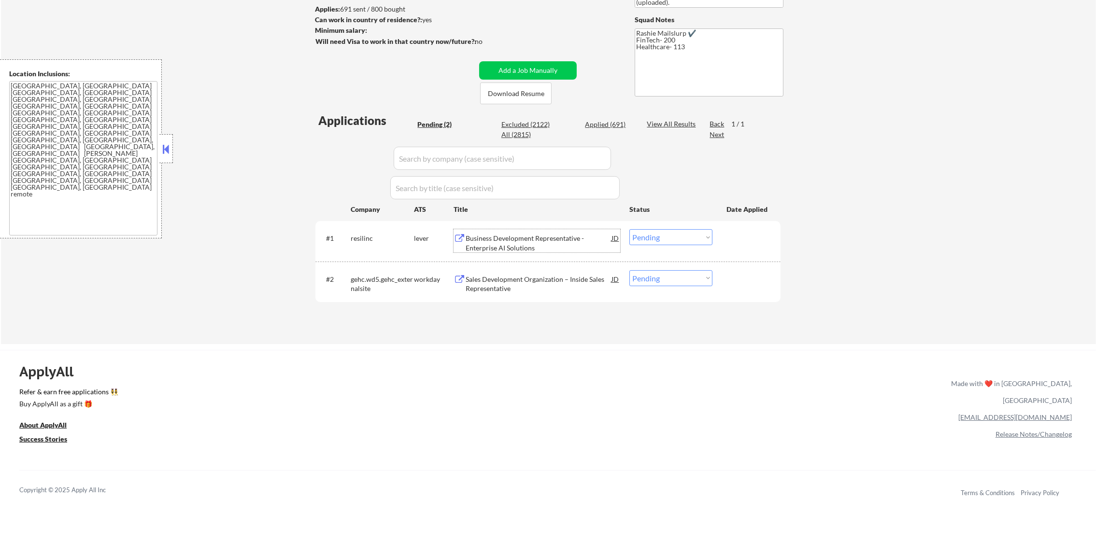
click at [520, 244] on div "Business Development Representative - Enterprise AI Solutions" at bounding box center [538, 243] width 146 height 19
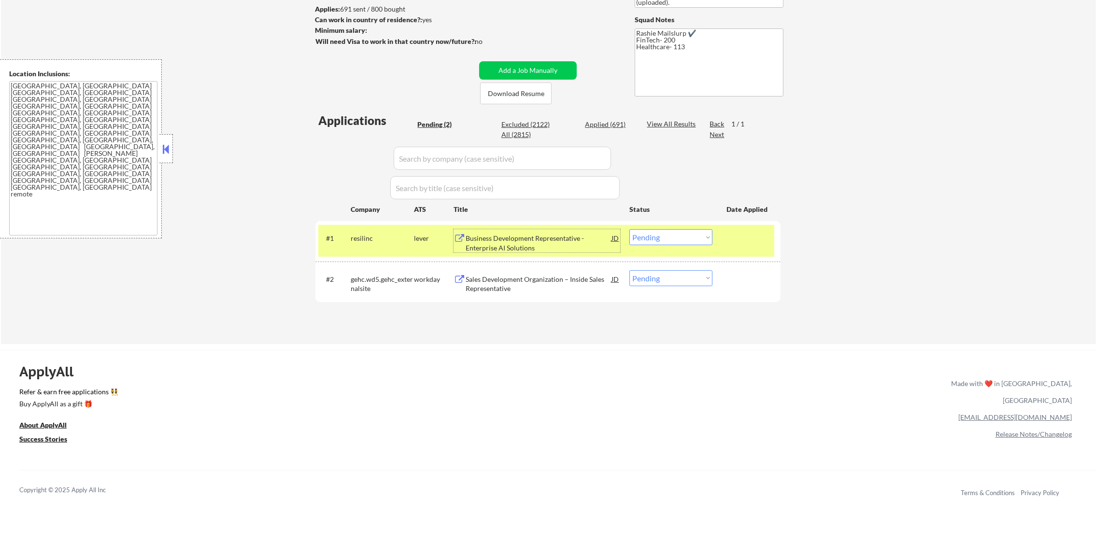
drag, startPoint x: 645, startPoint y: 237, endPoint x: 647, endPoint y: 244, distance: 7.4
click at [645, 237] on select "Choose an option... Pending Applied Excluded (Questions) Excluded (Expired) Exc…" at bounding box center [670, 237] width 83 height 16
click at [629, 229] on select "Choose an option... Pending Applied Excluded (Questions) Excluded (Expired) Exc…" at bounding box center [670, 237] width 83 height 16
click at [387, 240] on div "resilinc" at bounding box center [382, 239] width 63 height 10
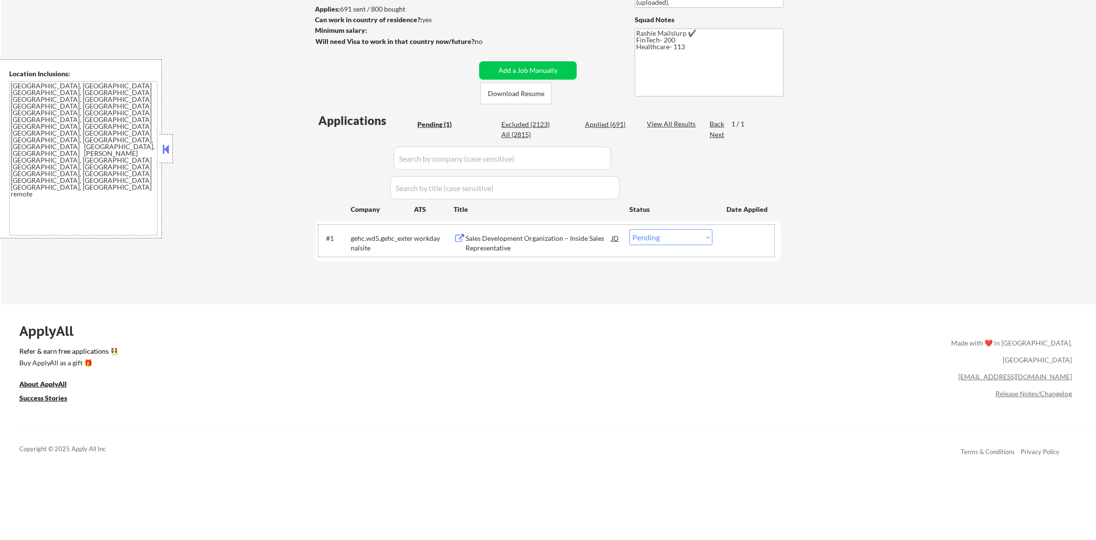
click at [538, 232] on div "Sales Development Organization – Inside Sales Representative" at bounding box center [538, 240] width 146 height 23
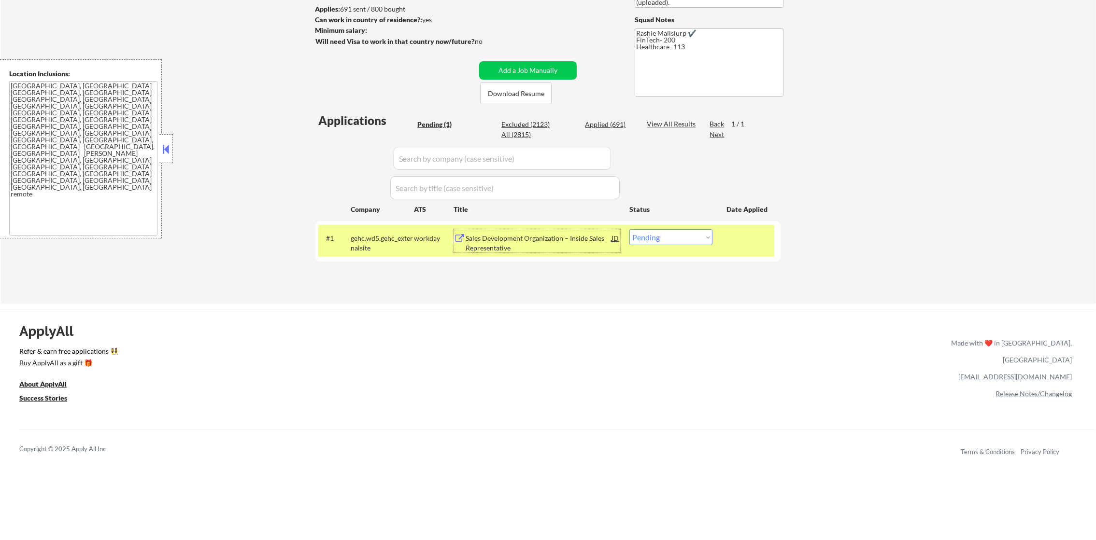
click at [676, 229] on select "Choose an option... Pending Applied Excluded (Questions) Excluded (Expired) Exc…" at bounding box center [670, 237] width 83 height 16
select select ""excluded__expired_""
click at [629, 229] on select "Choose an option... Pending Applied Excluded (Questions) Excluded (Expired) Exc…" at bounding box center [670, 237] width 83 height 16
click at [364, 247] on div "gehc.wd5.gehc_externalsite" at bounding box center [382, 243] width 63 height 19
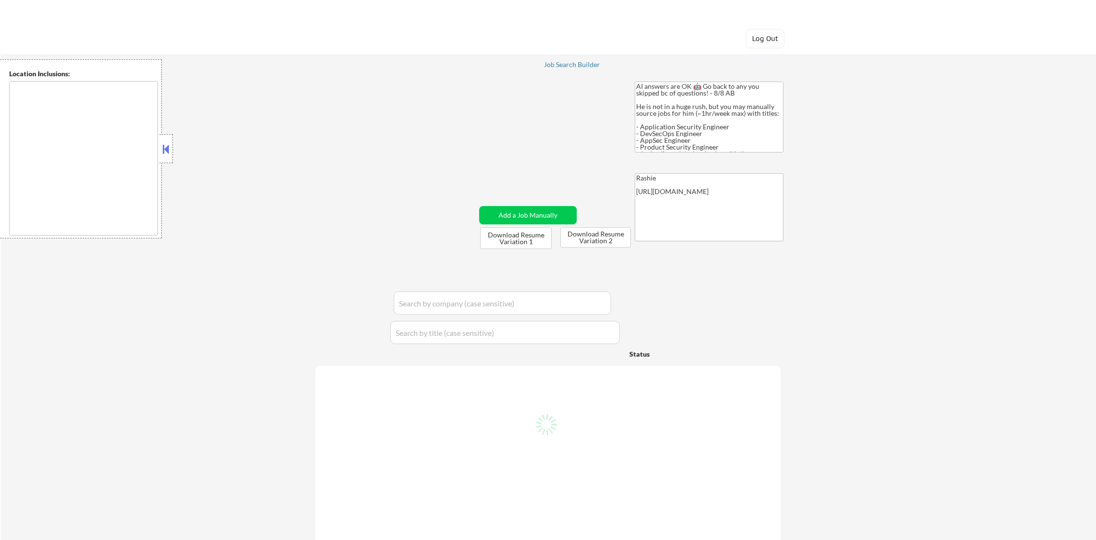
type textarea "remote"
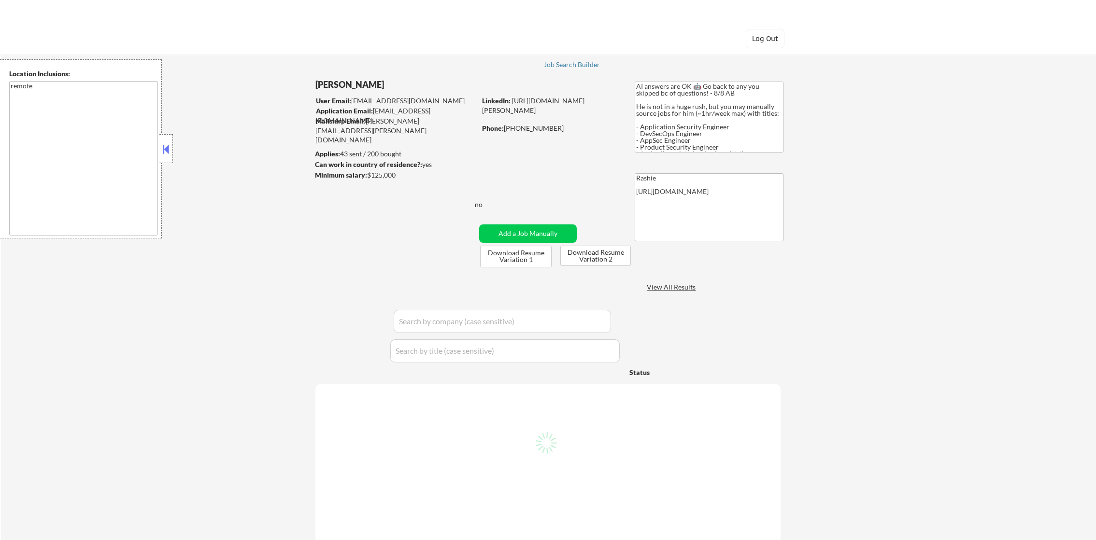
select select ""pending""
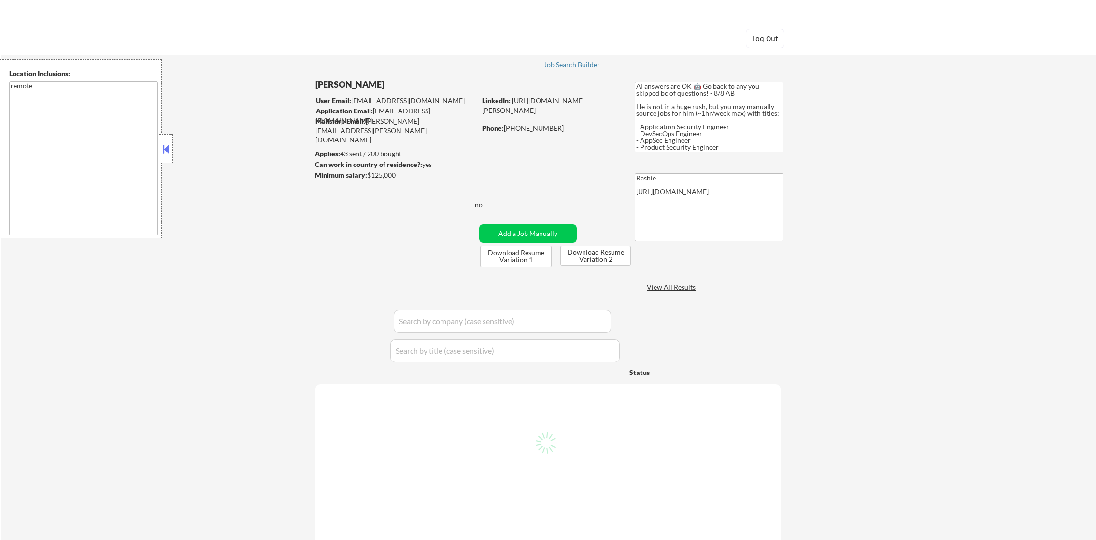
select select ""pending""
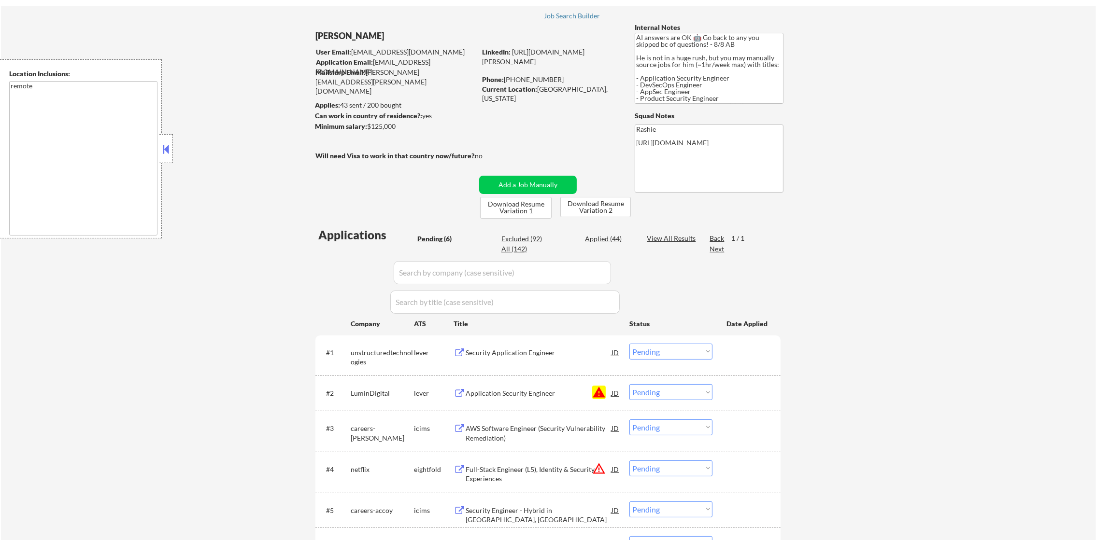
scroll to position [145, 0]
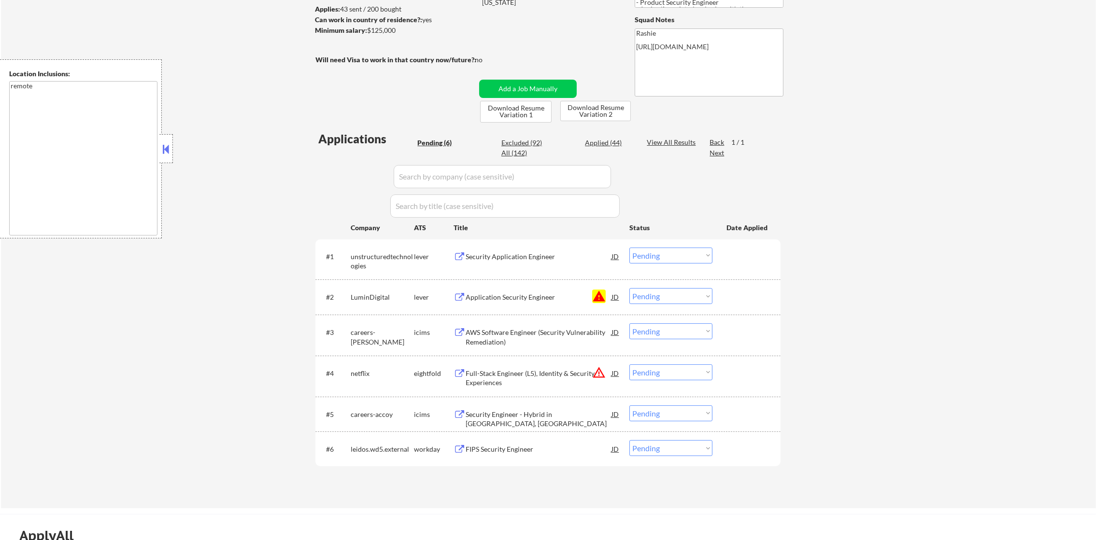
click at [646, 294] on select "Choose an option... Pending Applied Excluded (Questions) Excluded (Expired) Exc…" at bounding box center [670, 296] width 83 height 16
click at [629, 288] on select "Choose an option... Pending Applied Excluded (Questions) Excluded (Expired) Exc…" at bounding box center [670, 296] width 83 height 16
click at [656, 378] on select "Choose an option... Pending Applied Excluded (Questions) Excluded (Expired) Exc…" at bounding box center [670, 373] width 83 height 16
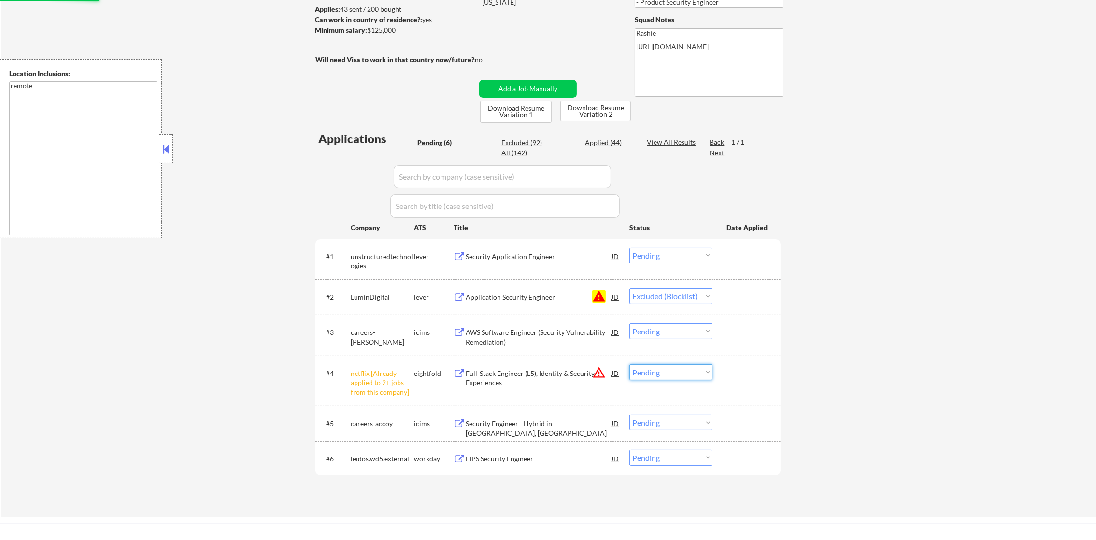
click at [831, 392] on div "← Return to /applysquad Mailslurp Inbox Job Search Builder Damon Clark User Ema…" at bounding box center [548, 206] width 1095 height 624
click at [391, 379] on div "netflix [Already applied to 2+ jobs from this company]" at bounding box center [382, 383] width 63 height 28
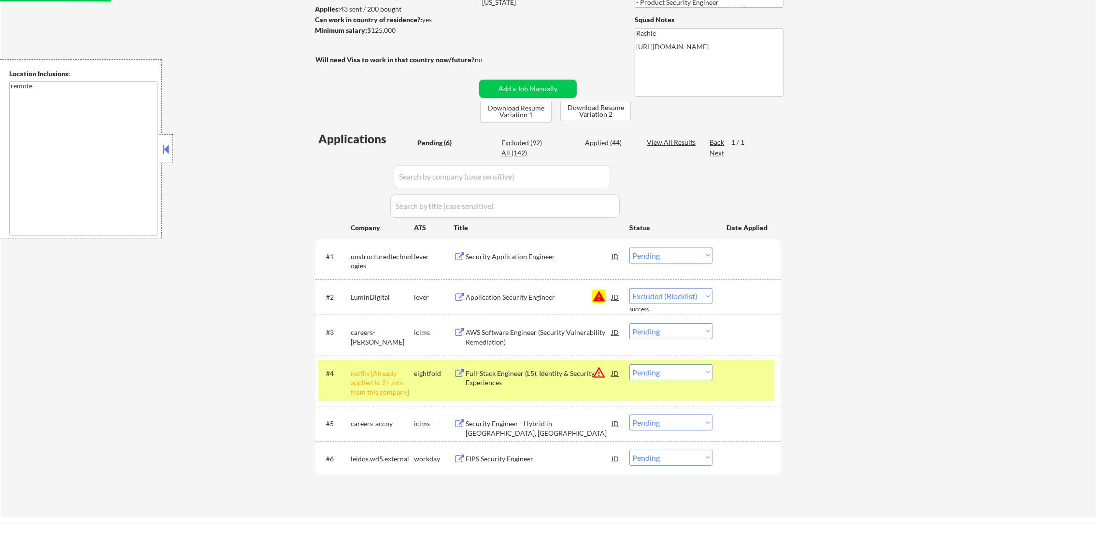
click at [388, 374] on div "netflix [Already applied to 2+ jobs from this company]" at bounding box center [382, 383] width 63 height 28
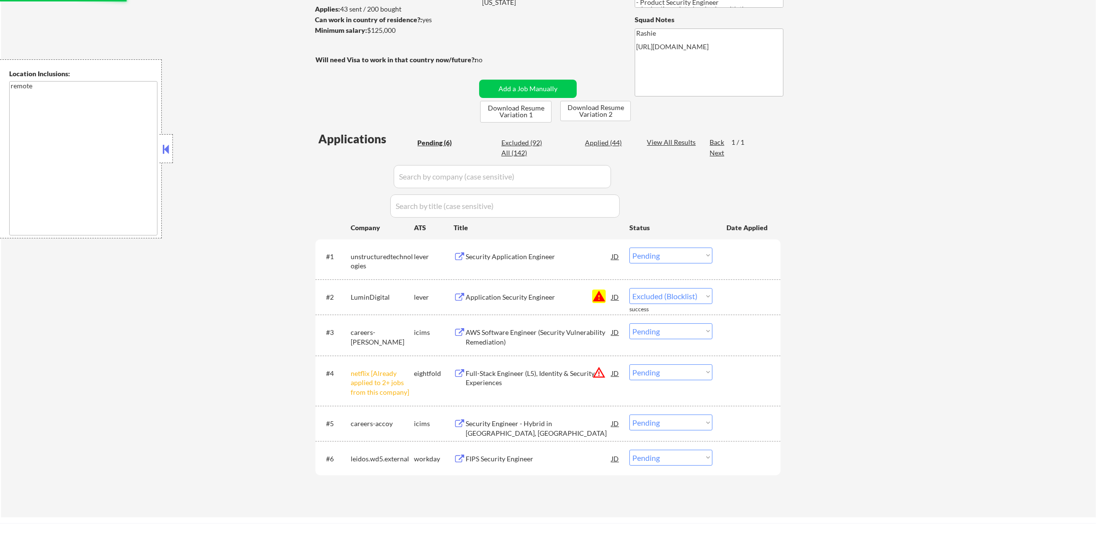
select select ""pending""
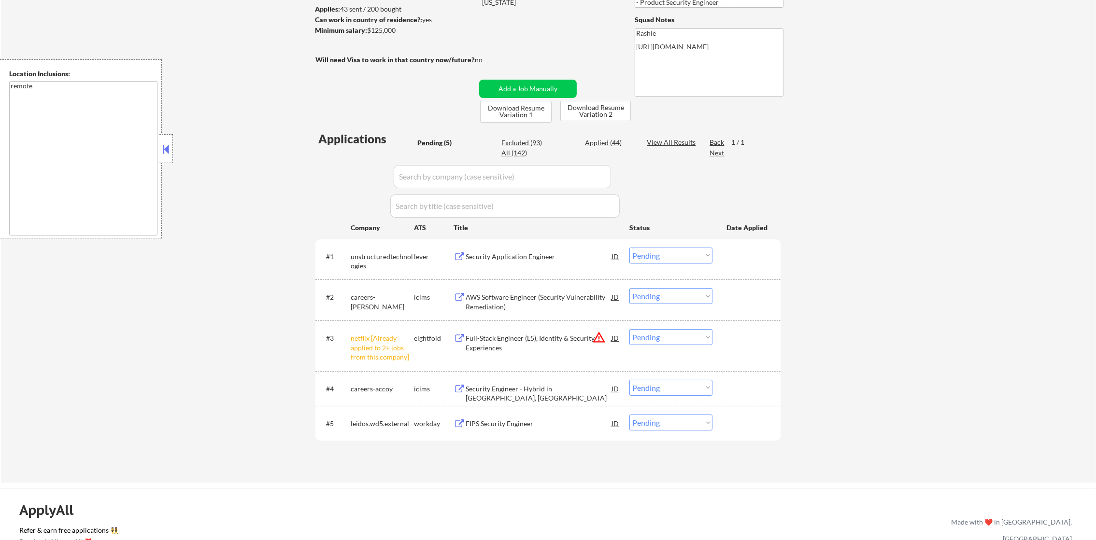
click at [662, 344] on select "Choose an option... Pending Applied Excluded (Questions) Excluded (Expired) Exc…" at bounding box center [670, 337] width 83 height 16
click at [629, 329] on select "Choose an option... Pending Applied Excluded (Questions) Excluded (Expired) Exc…" at bounding box center [670, 337] width 83 height 16
click at [554, 475] on div "← Return to /applysquad Mailslurp Inbox Job Search Builder Damon Clark User Ema…" at bounding box center [548, 184] width 482 height 581
select select ""pending""
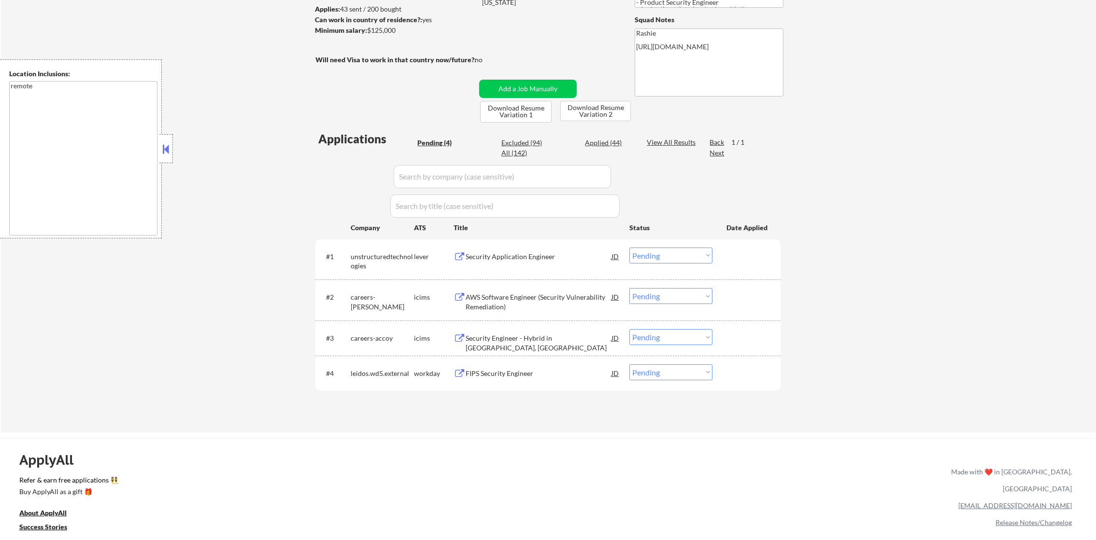
click at [497, 251] on div "Security Application Engineer" at bounding box center [538, 256] width 146 height 17
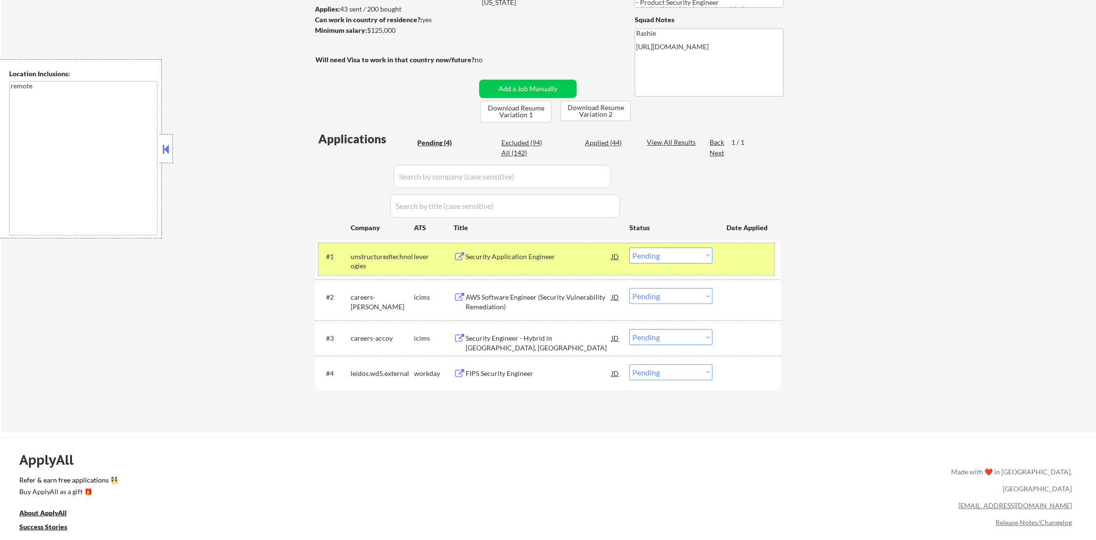
click at [642, 264] on div "#1 unstructuredtechnologies lever Security Application Engineer JD Choose an op…" at bounding box center [546, 259] width 456 height 32
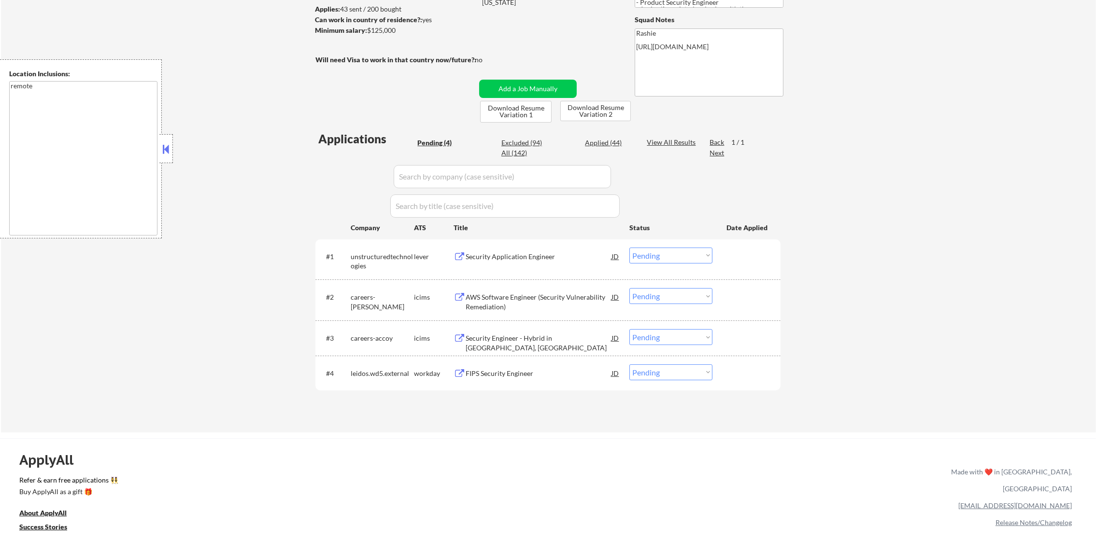
click at [646, 260] on select "Choose an option... Pending Applied Excluded (Questions) Excluded (Expired) Exc…" at bounding box center [670, 256] width 83 height 16
click at [629, 248] on select "Choose an option... Pending Applied Excluded (Questions) Excluded (Expired) Exc…" at bounding box center [670, 256] width 83 height 16
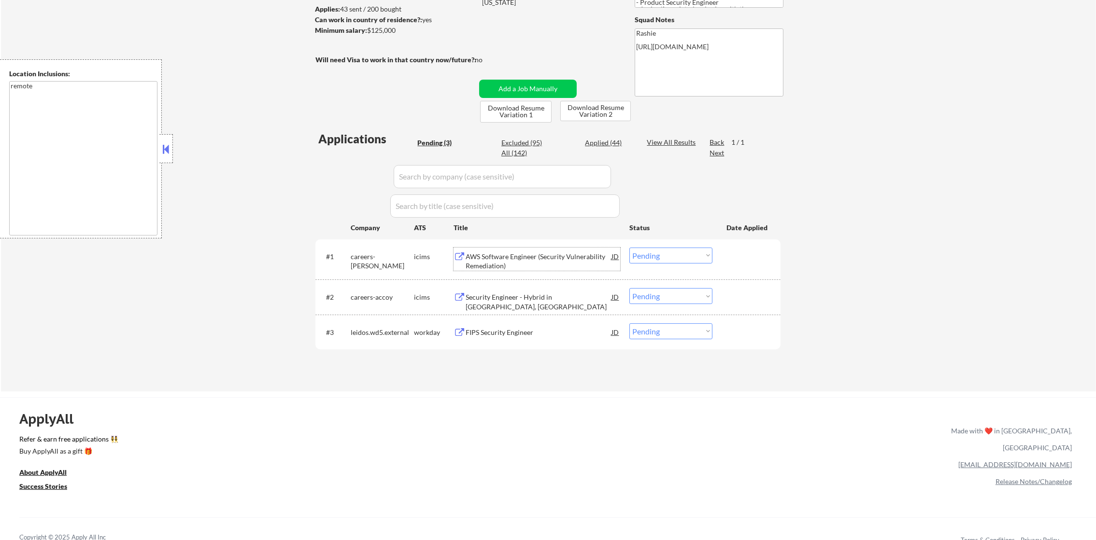
click at [536, 258] on div "AWS Software Engineer (Security Vulnerability Remediation)" at bounding box center [538, 261] width 146 height 19
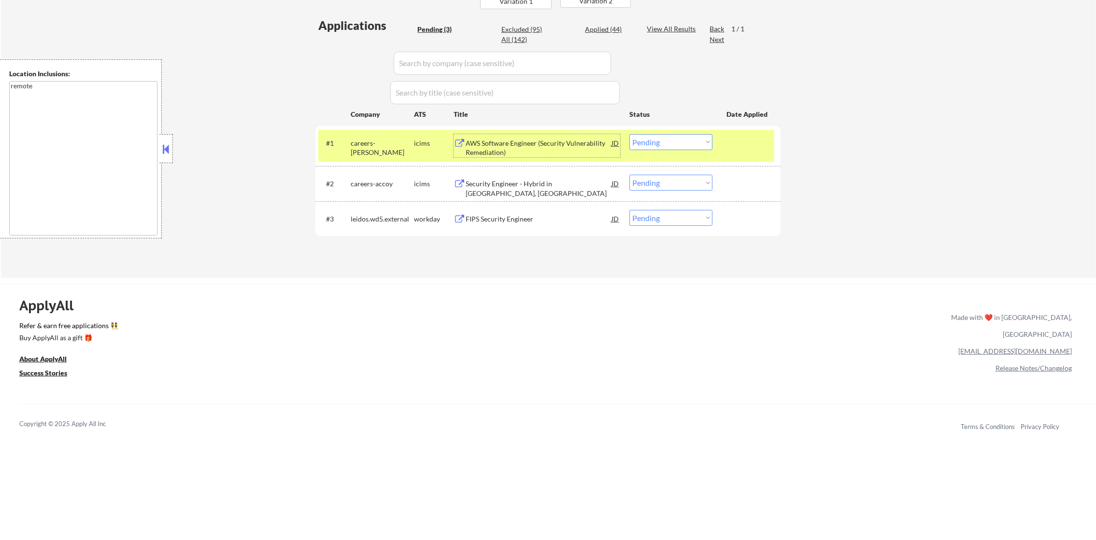
scroll to position [290, 0]
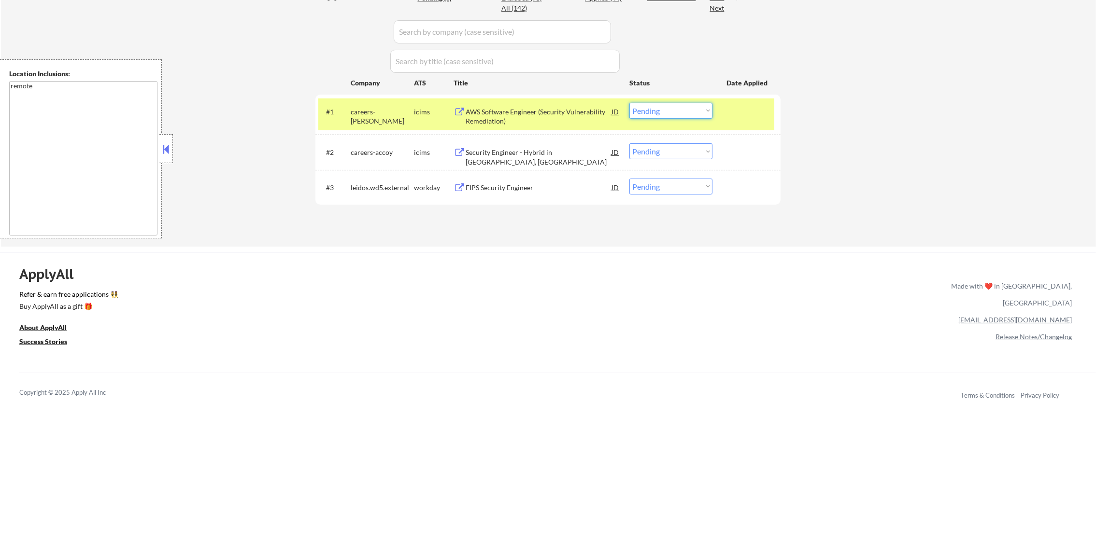
click at [654, 107] on select "Choose an option... Pending Applied Excluded (Questions) Excluded (Expired) Exc…" at bounding box center [670, 111] width 83 height 16
click at [629, 103] on select "Choose an option... Pending Applied Excluded (Questions) Excluded (Expired) Exc…" at bounding box center [670, 111] width 83 height 16
click at [374, 113] on div "careers-peraton" at bounding box center [382, 116] width 63 height 19
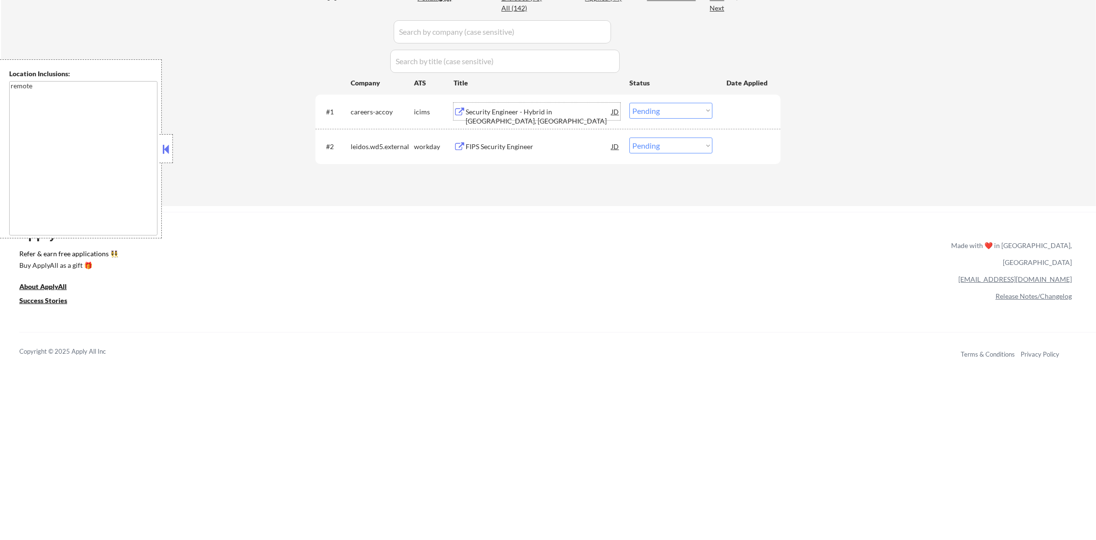
click at [489, 115] on div "Security Engineer - Hybrid in Pittsburgh, PA" at bounding box center [538, 116] width 146 height 19
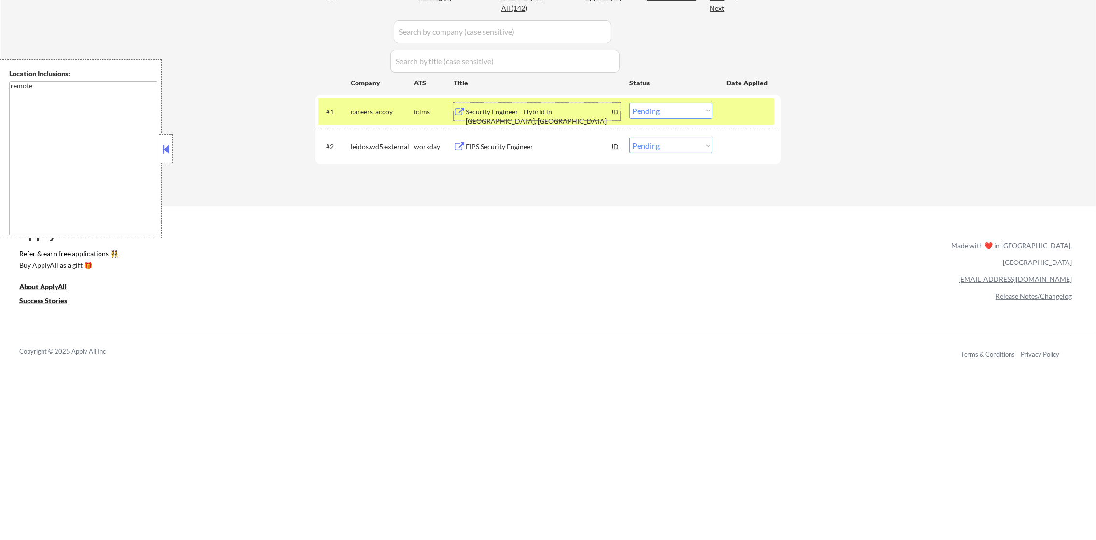
drag, startPoint x: 636, startPoint y: 105, endPoint x: 639, endPoint y: 119, distance: 14.9
click at [636, 105] on select "Choose an option... Pending Applied Excluded (Questions) Excluded (Expired) Exc…" at bounding box center [670, 111] width 83 height 16
click at [629, 103] on select "Choose an option... Pending Applied Excluded (Questions) Excluded (Expired) Exc…" at bounding box center [670, 111] width 83 height 16
click at [386, 113] on div "careers-accoy" at bounding box center [382, 112] width 63 height 10
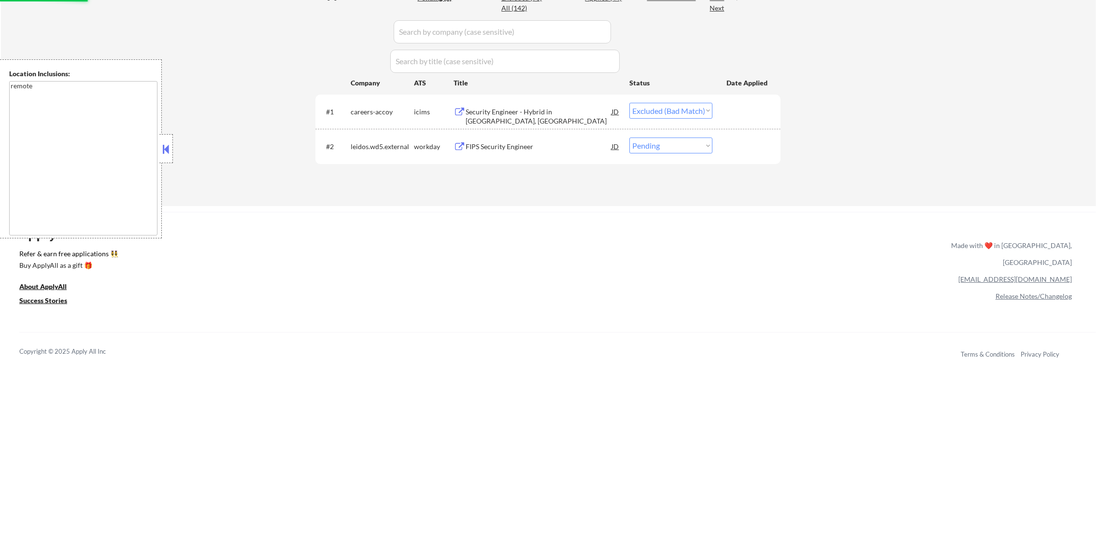
click at [521, 143] on div "FIPS Security Engineer" at bounding box center [538, 147] width 146 height 10
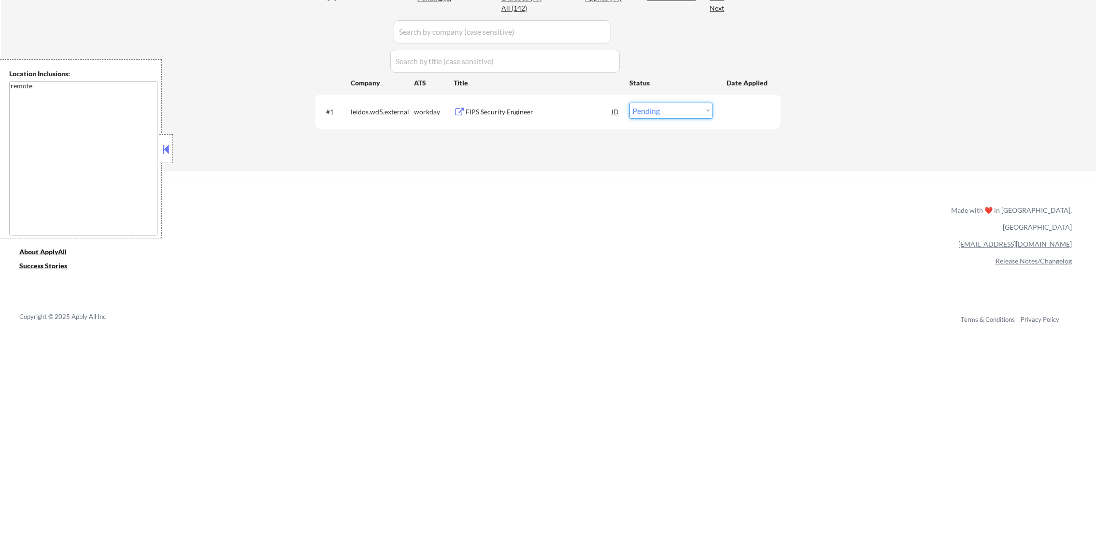
click at [655, 108] on select "Choose an option... Pending Applied Excluded (Questions) Excluded (Expired) Exc…" at bounding box center [670, 111] width 83 height 16
click at [629, 103] on select "Choose an option... Pending Applied Excluded (Questions) Excluded (Expired) Exc…" at bounding box center [670, 111] width 83 height 16
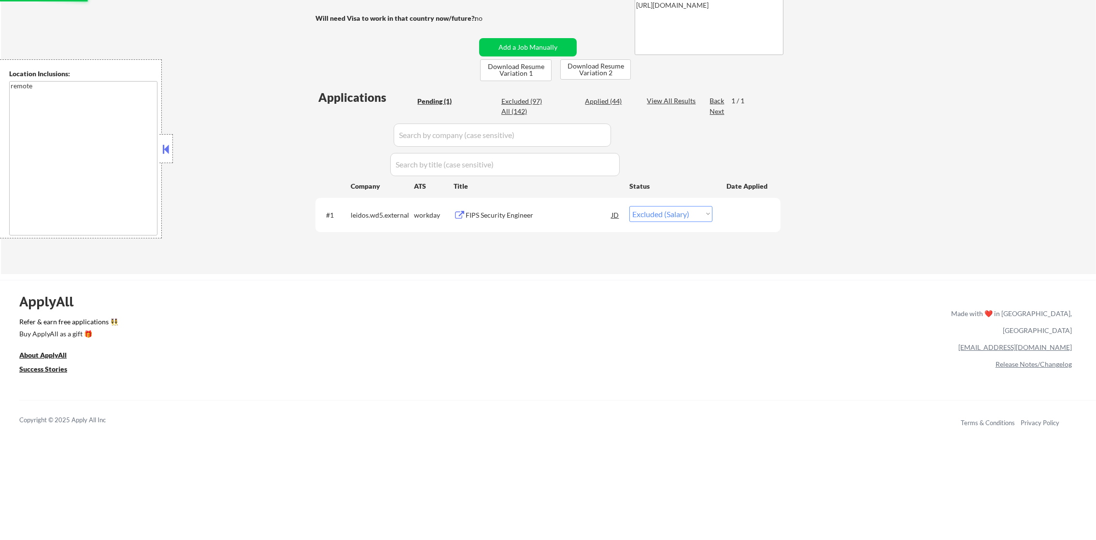
scroll to position [169, 0]
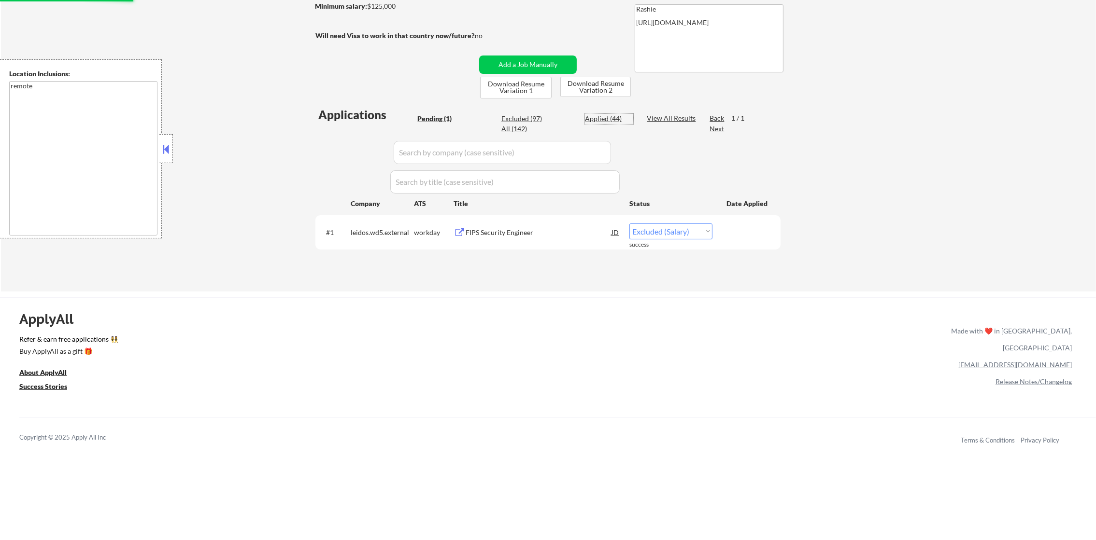
click at [595, 115] on div "Applied (44)" at bounding box center [609, 119] width 48 height 10
select select ""applied""
select select ""excluded__salary_""
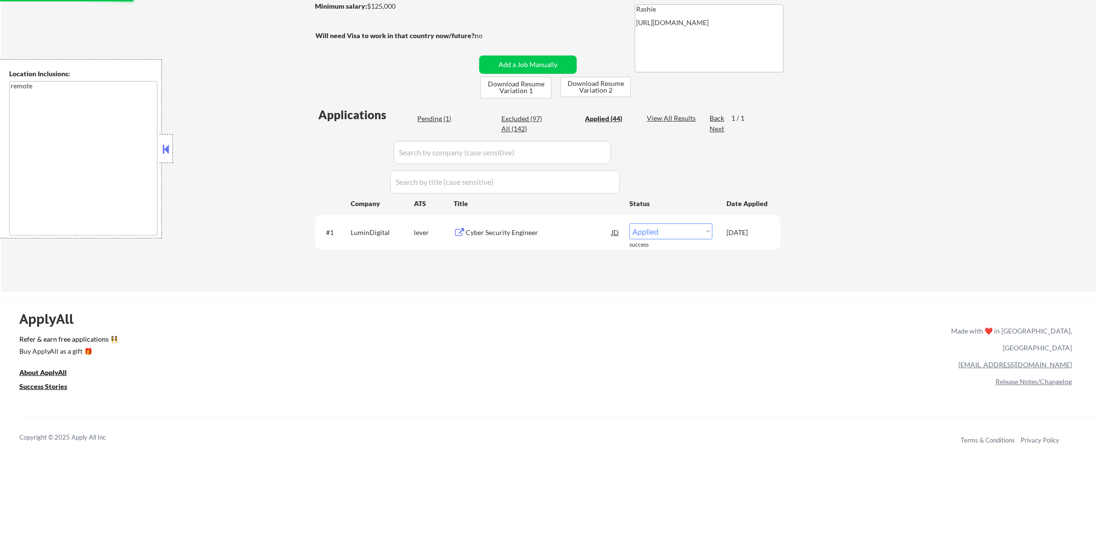
select select ""excluded__salary_""
select select ""applied""
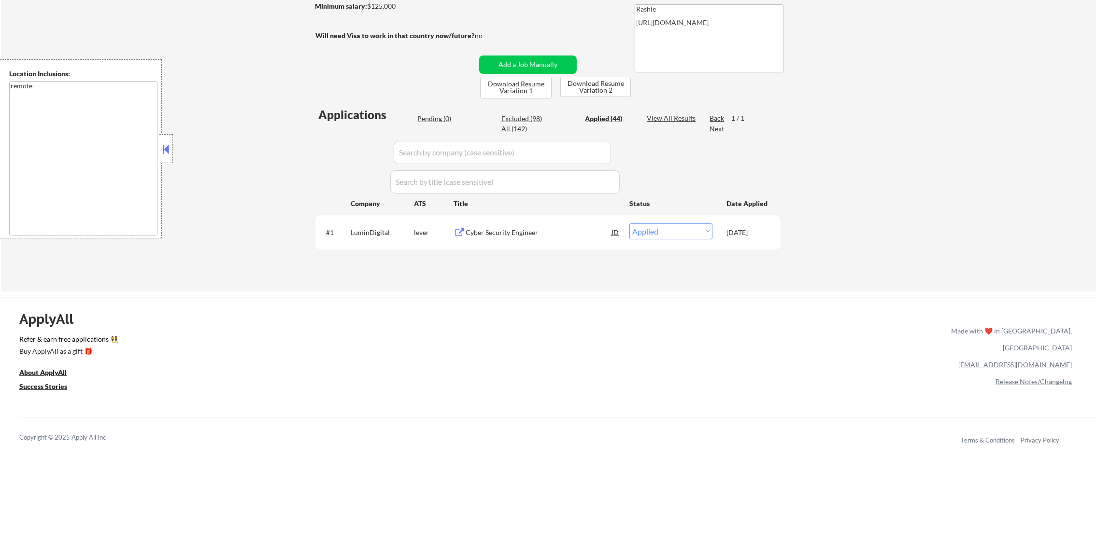
select select ""applied""
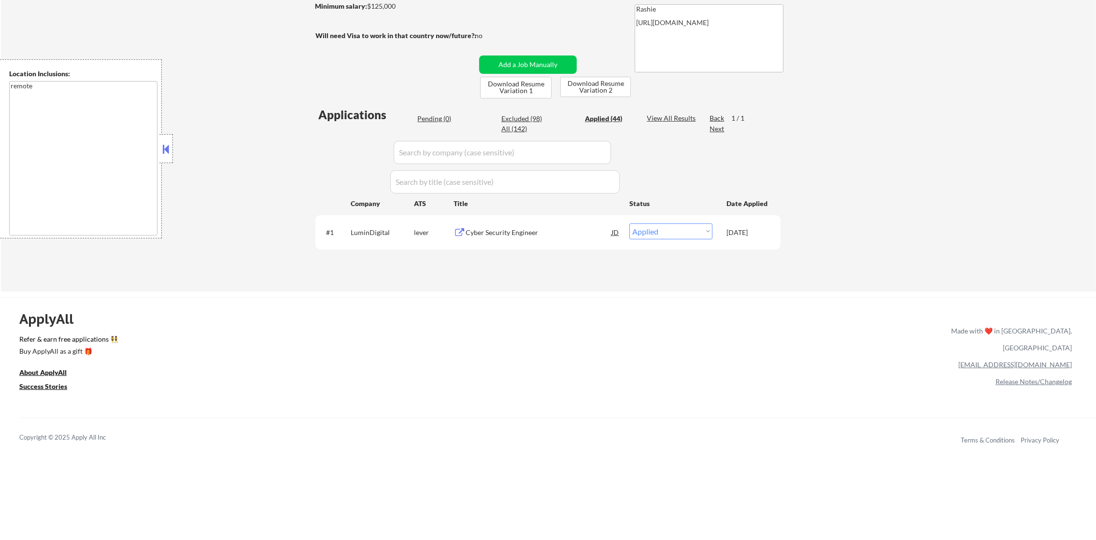
select select ""applied""
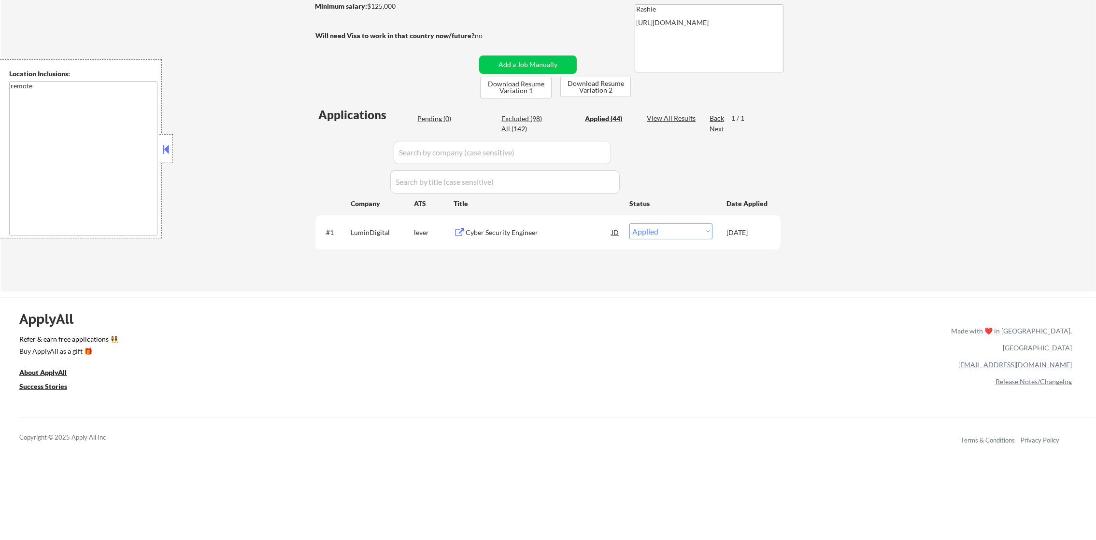
select select ""applied""
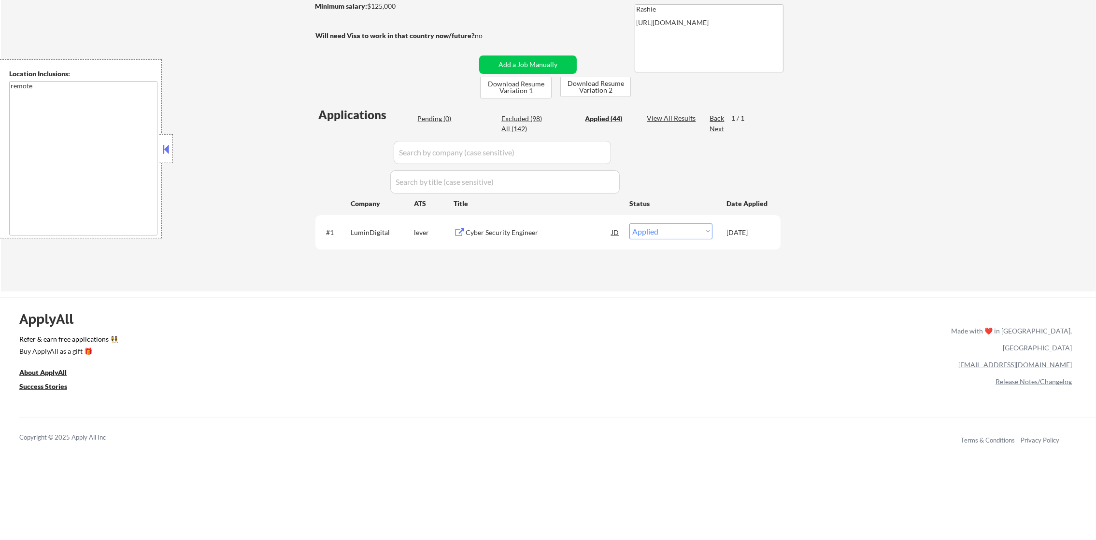
select select ""applied""
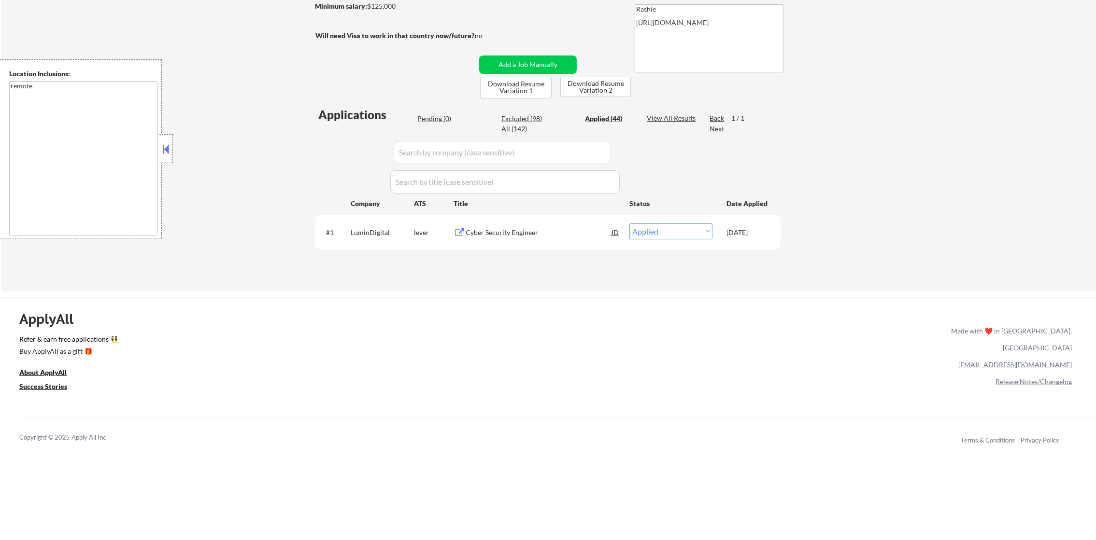
select select ""applied""
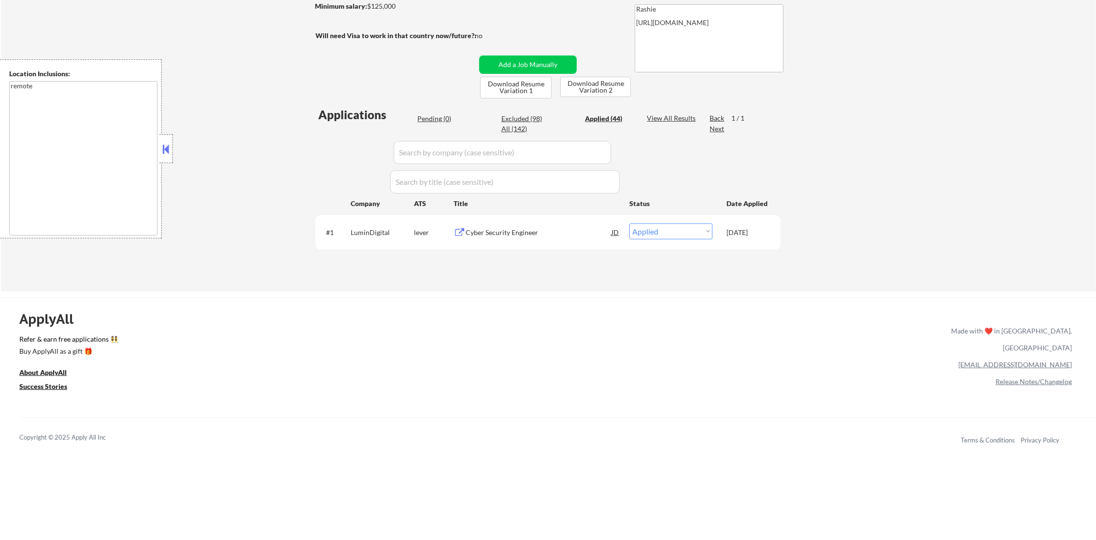
select select ""applied""
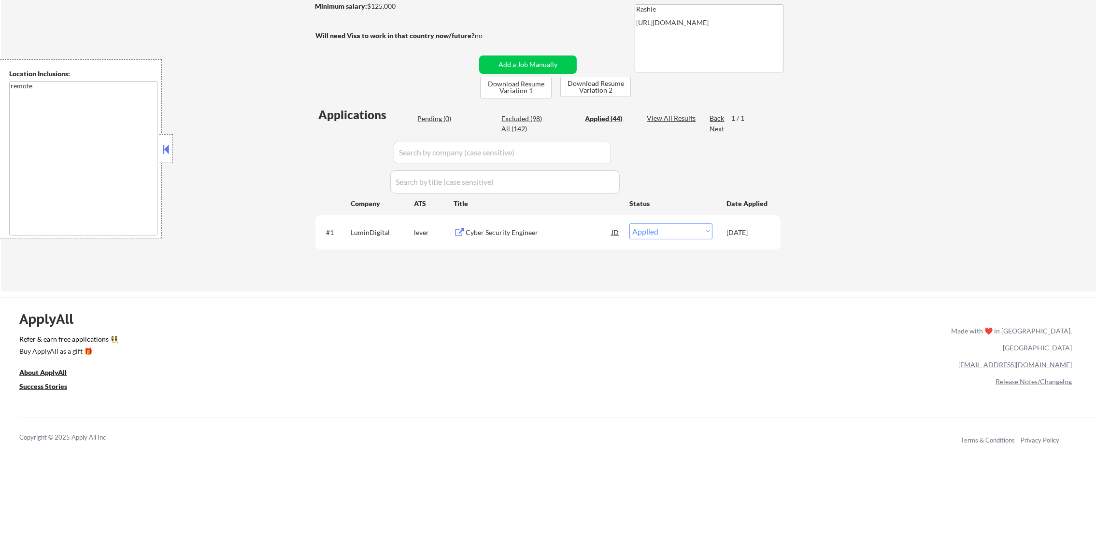
select select ""applied""
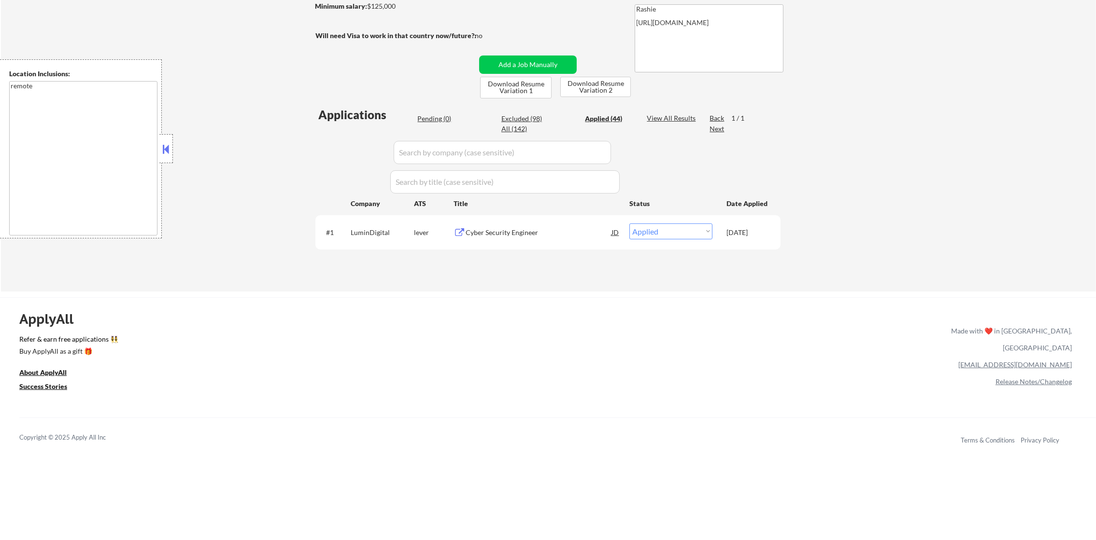
select select ""applied""
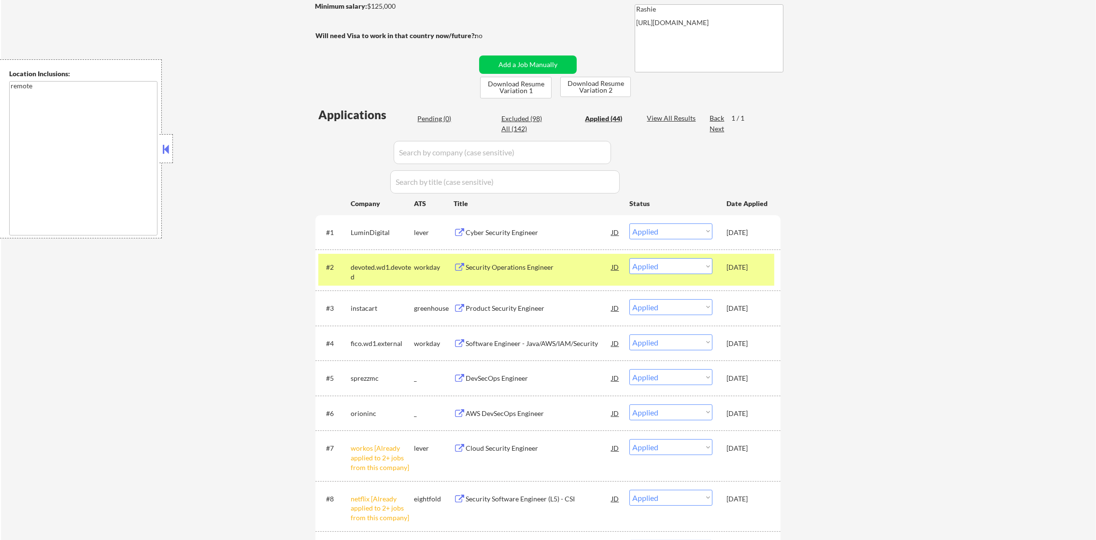
click at [392, 269] on div "devoted.wd1.devoted" at bounding box center [382, 272] width 63 height 19
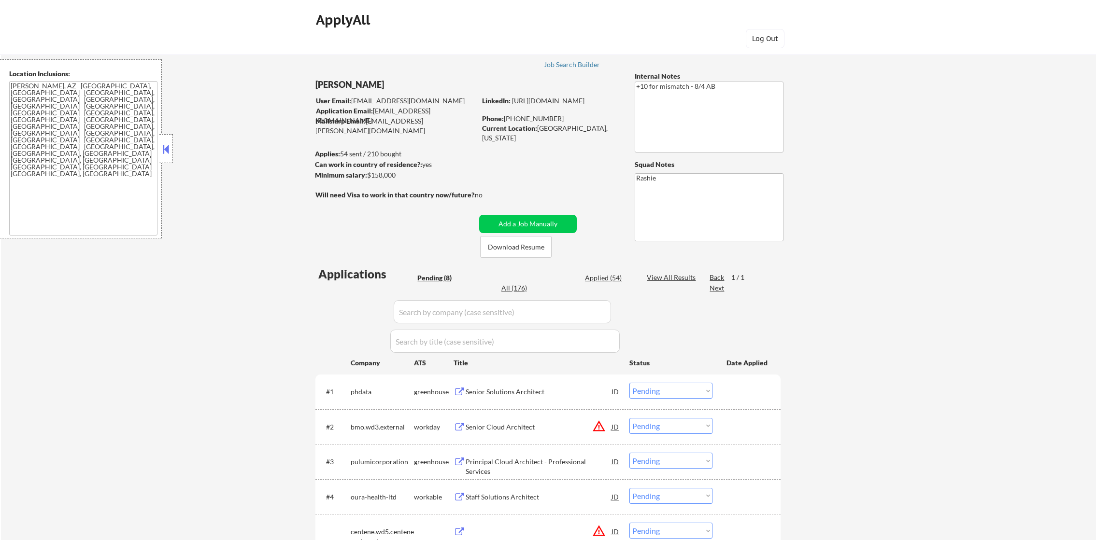
select select ""pending""
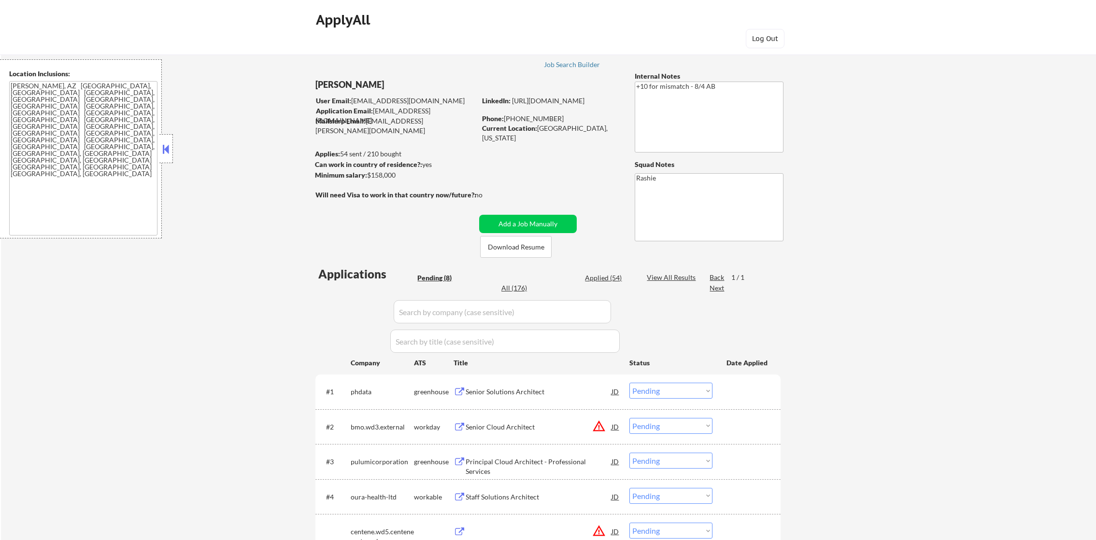
select select ""pending""
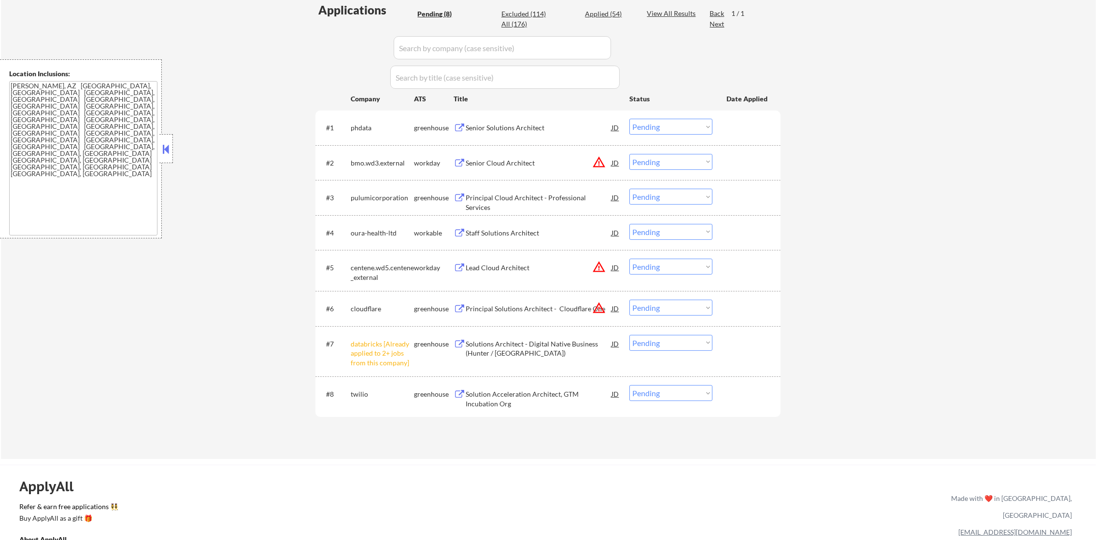
scroll to position [290, 0]
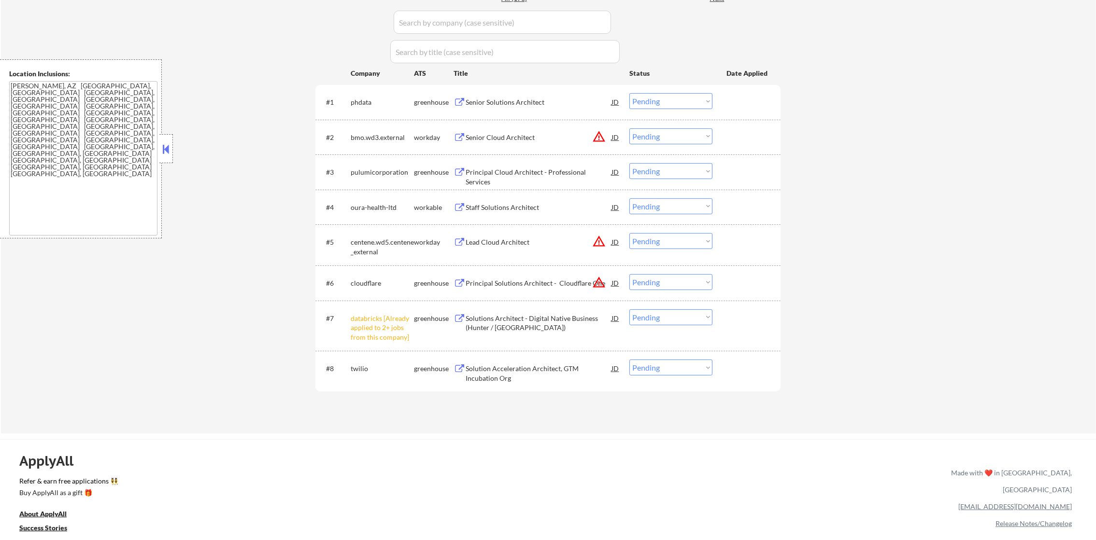
click at [638, 319] on select "Choose an option... Pending Applied Excluded (Questions) Excluded (Expired) Exc…" at bounding box center [670, 318] width 83 height 16
click at [629, 310] on select "Choose an option... Pending Applied Excluded (Questions) Excluded (Expired) Exc…" at bounding box center [670, 318] width 83 height 16
click at [595, 284] on button "warning_amber" at bounding box center [599, 283] width 14 height 14
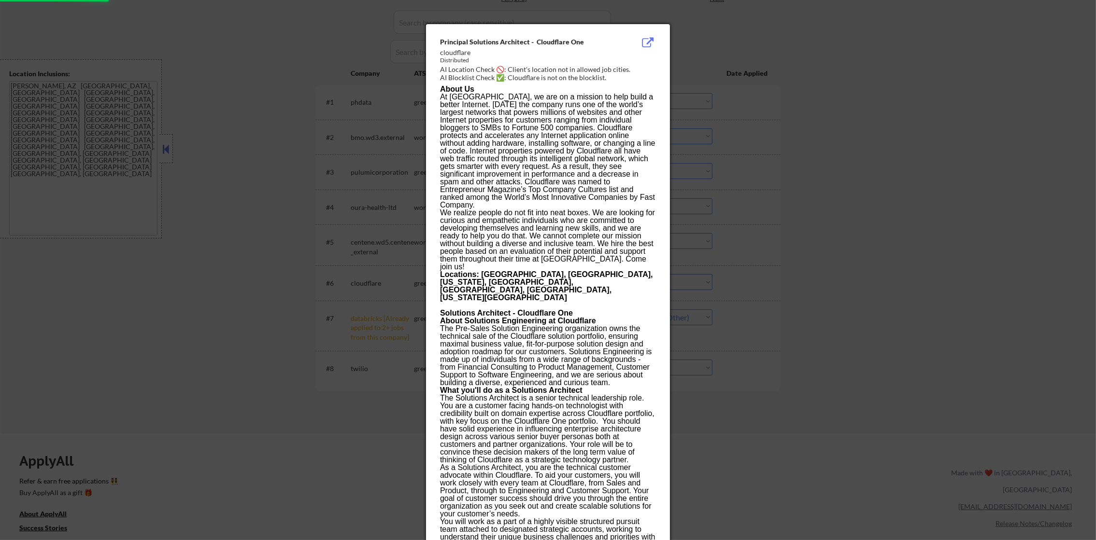
click at [688, 246] on div at bounding box center [548, 270] width 1096 height 540
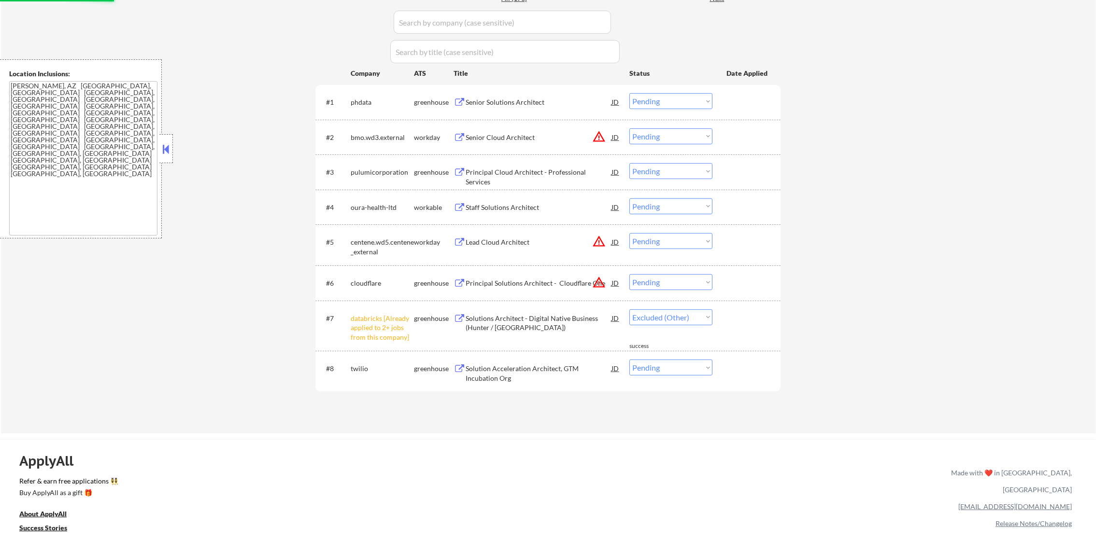
click at [520, 286] on div "Principal Solutions Architect - Cloudflare One" at bounding box center [538, 284] width 146 height 10
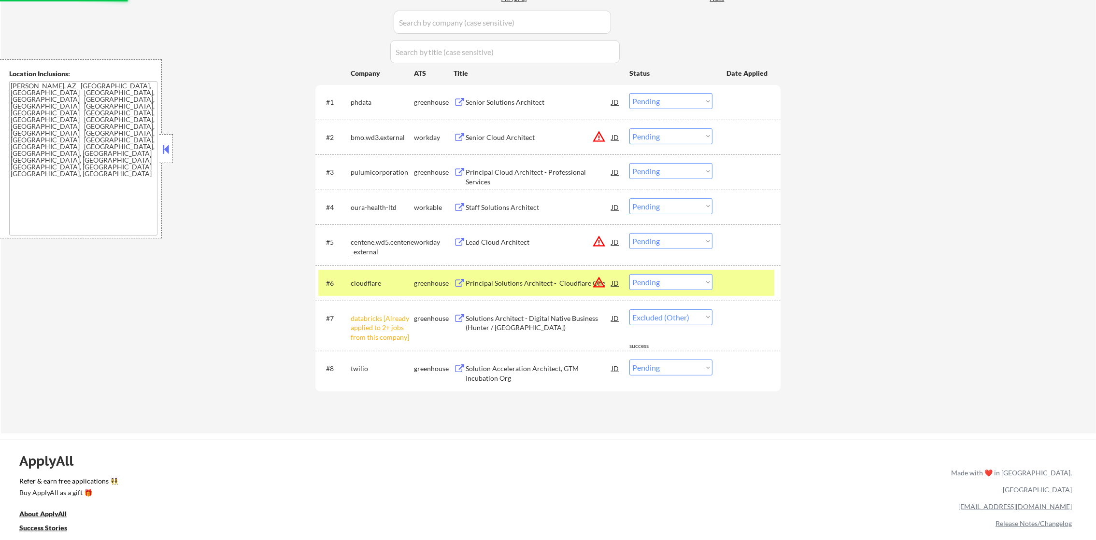
select select ""pending""
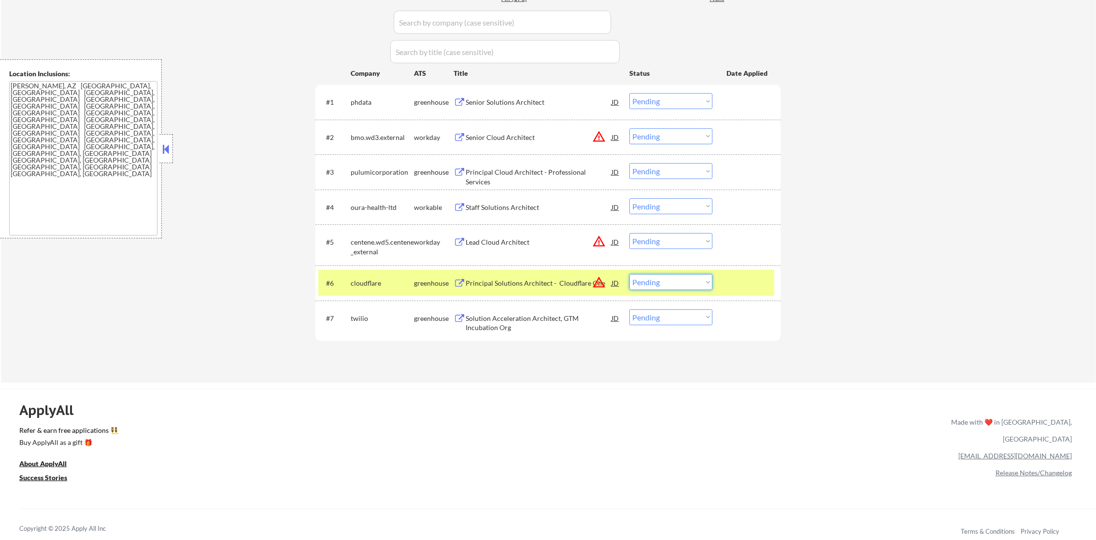
click at [672, 284] on select "Choose an option... Pending Applied Excluded (Questions) Excluded (Expired) Exc…" at bounding box center [670, 282] width 83 height 16
click at [629, 274] on select "Choose an option... Pending Applied Excluded (Questions) Excluded (Expired) Exc…" at bounding box center [670, 282] width 83 height 16
click at [377, 295] on div "#6 cloudflare greenhouse Principal Solutions Architect - Cloudflare One JD warn…" at bounding box center [546, 283] width 456 height 26
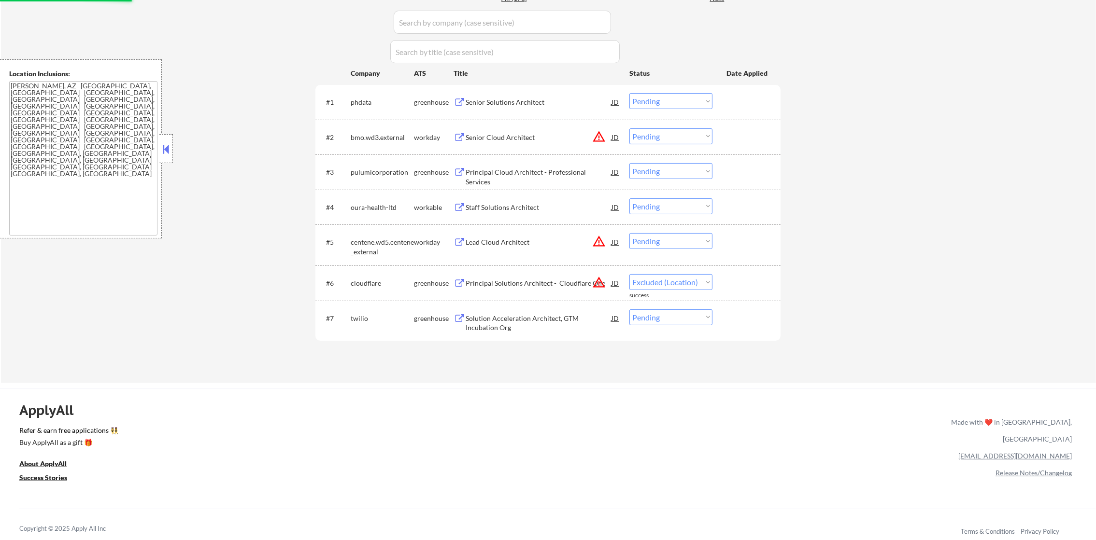
select select ""pending""
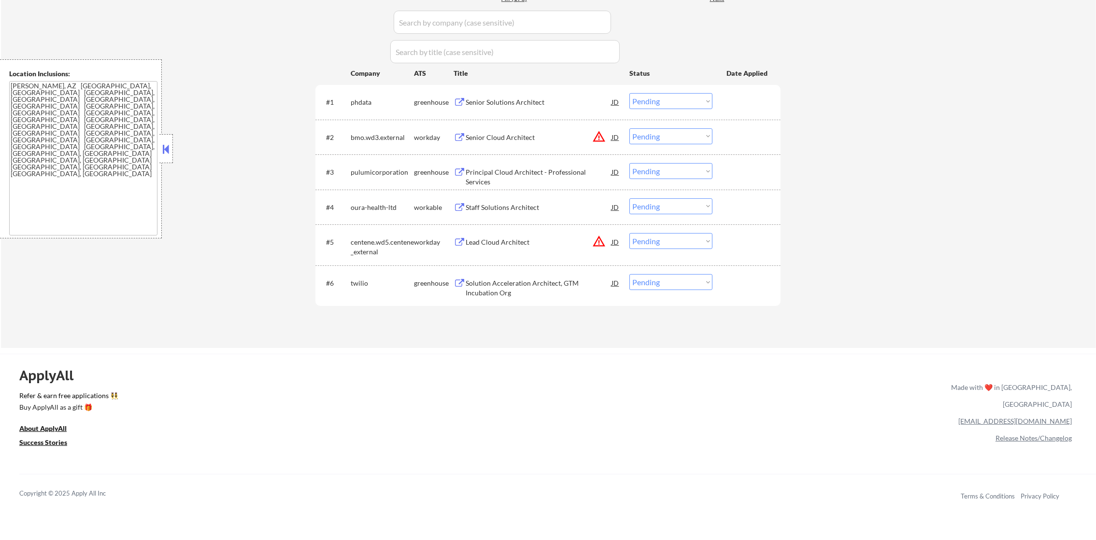
click at [601, 139] on button "warning_amber" at bounding box center [599, 137] width 14 height 14
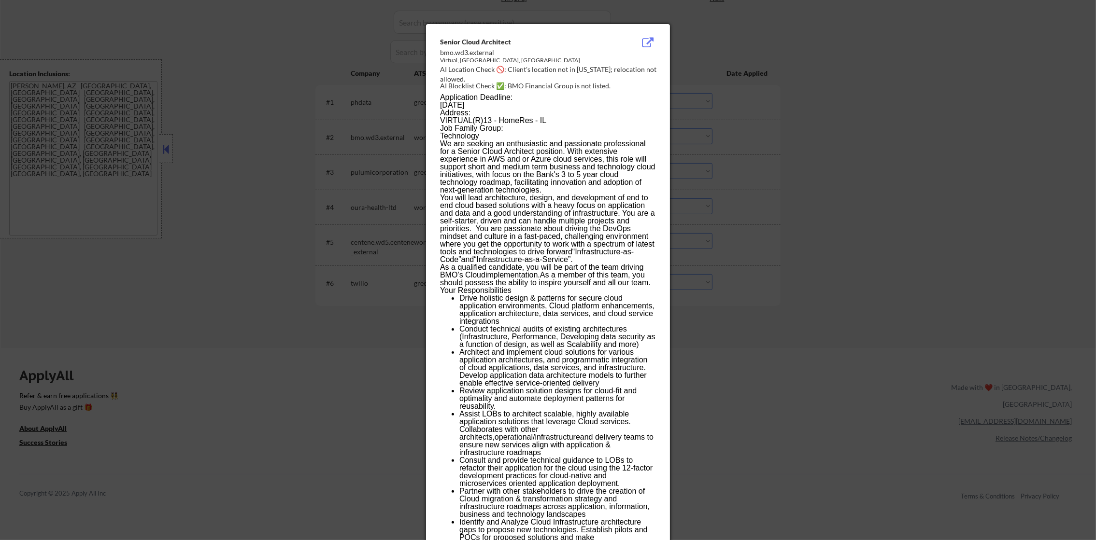
click at [679, 159] on div at bounding box center [548, 270] width 1096 height 540
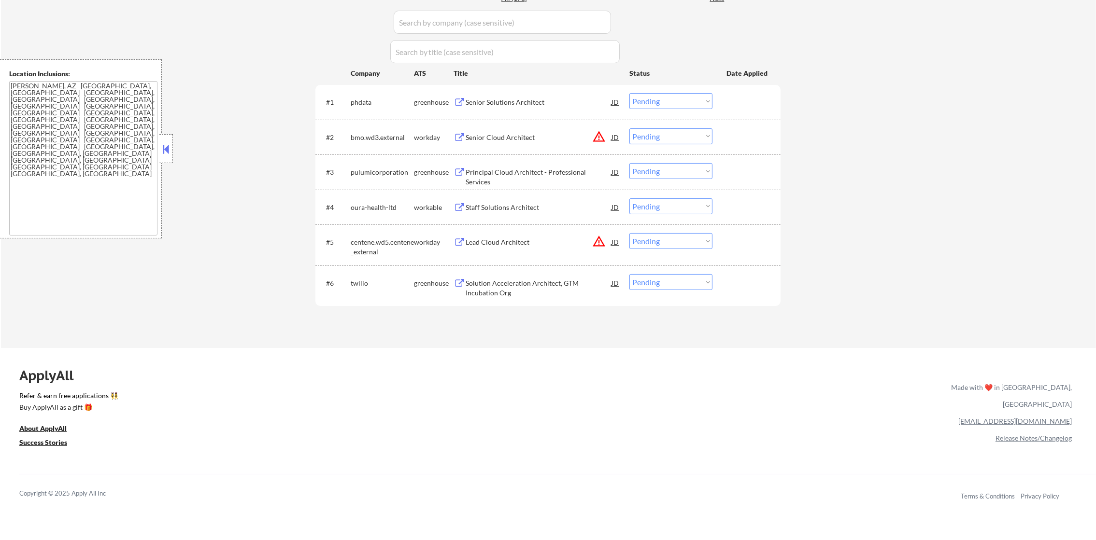
click at [671, 139] on select "Choose an option... Pending Applied Excluded (Questions) Excluded (Expired) Exc…" at bounding box center [670, 136] width 83 height 16
click at [629, 128] on select "Choose an option... Pending Applied Excluded (Questions) Excluded (Expired) Exc…" at bounding box center [670, 136] width 83 height 16
click at [599, 237] on button "warning_amber" at bounding box center [599, 242] width 14 height 14
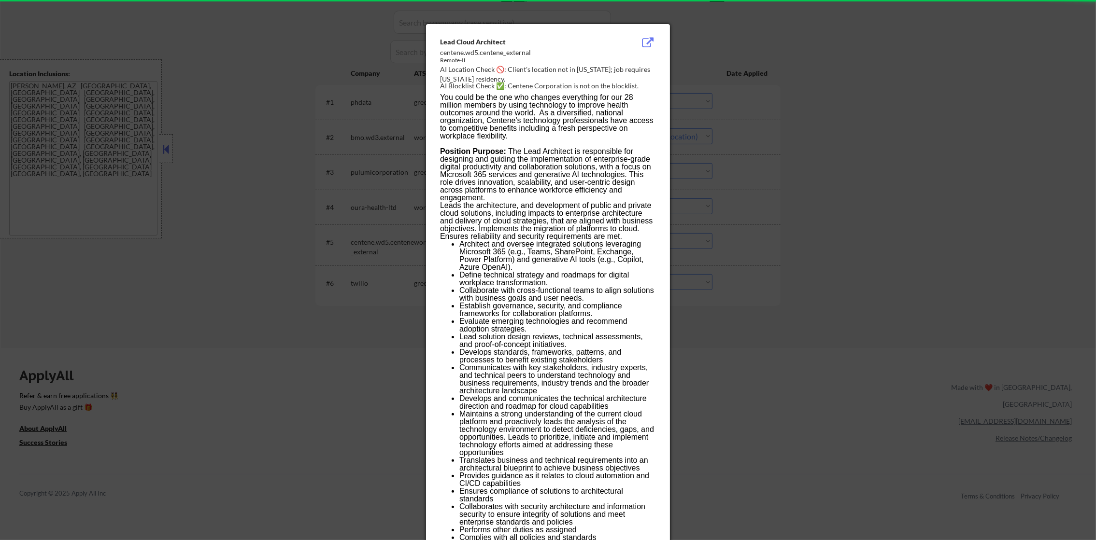
click at [774, 170] on div at bounding box center [548, 270] width 1096 height 540
select select ""pending""
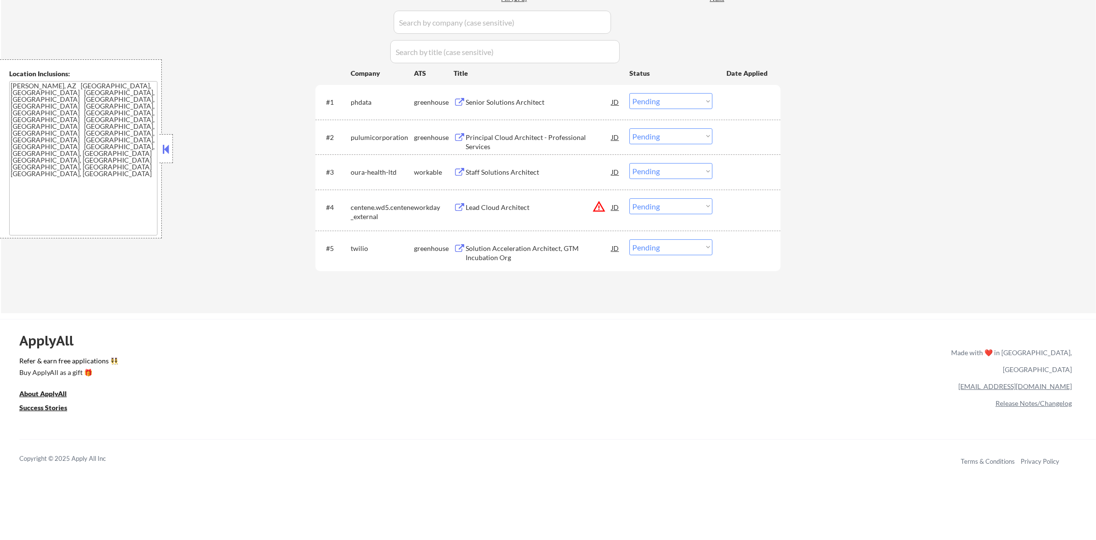
click at [660, 208] on select "Choose an option... Pending Applied Excluded (Questions) Excluded (Expired) Exc…" at bounding box center [670, 206] width 83 height 16
click at [629, 198] on select "Choose an option... Pending Applied Excluded (Questions) Excluded (Expired) Exc…" at bounding box center [670, 206] width 83 height 16
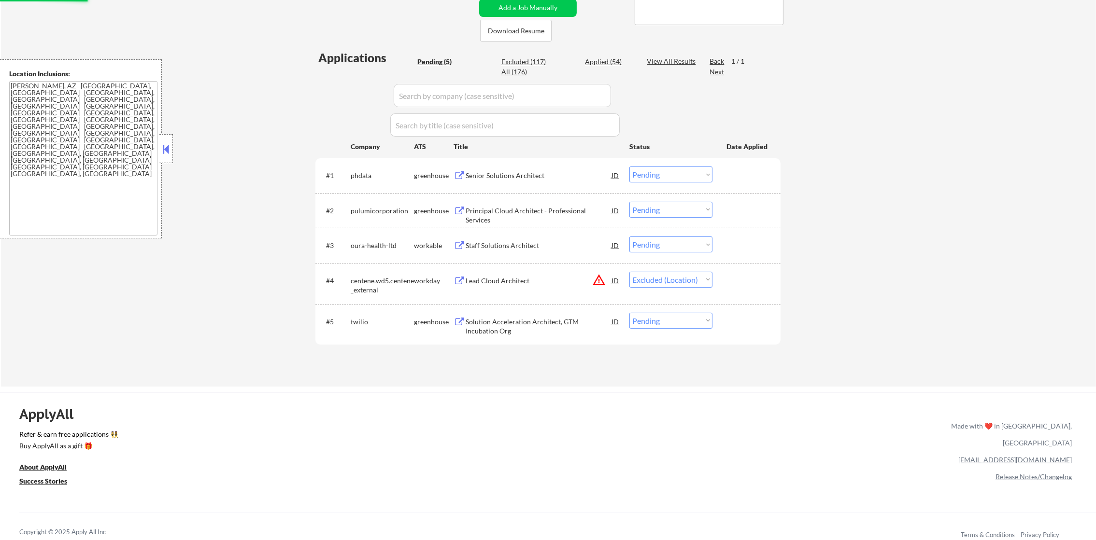
scroll to position [193, 0]
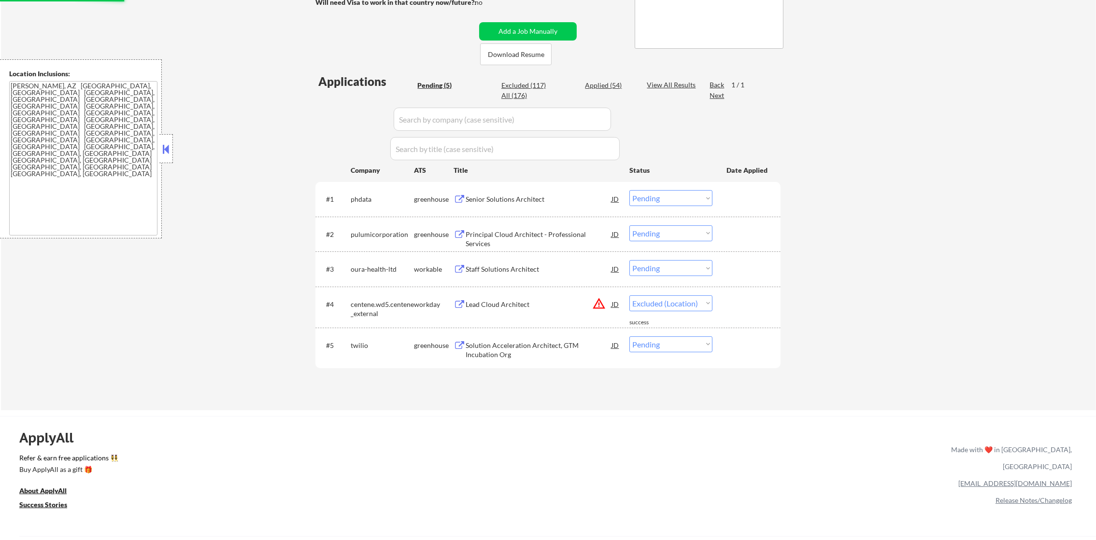
select select ""pending""
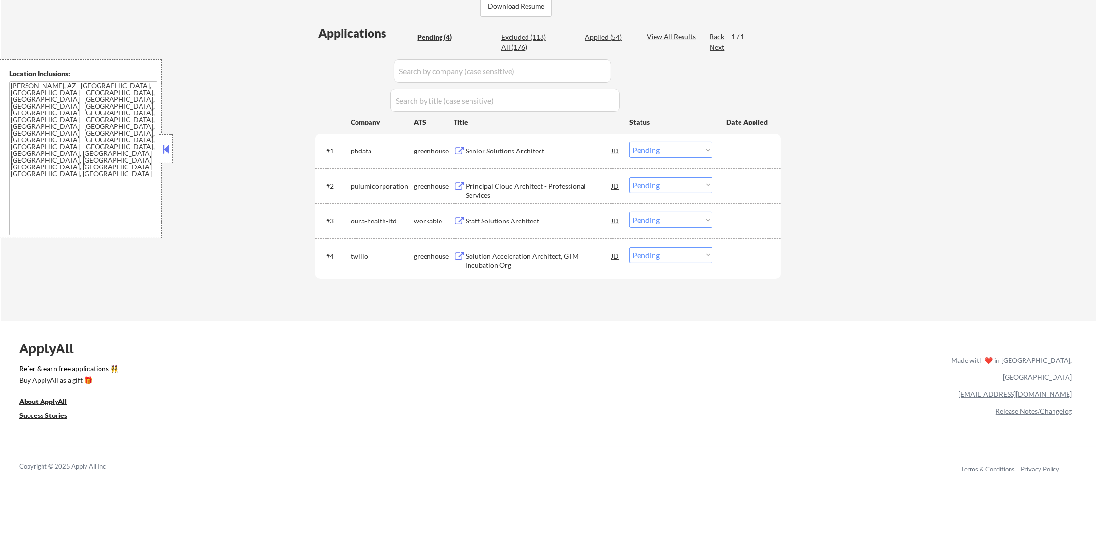
scroll to position [241, 0]
click at [526, 154] on div "Senior Solutions Architect" at bounding box center [538, 151] width 146 height 10
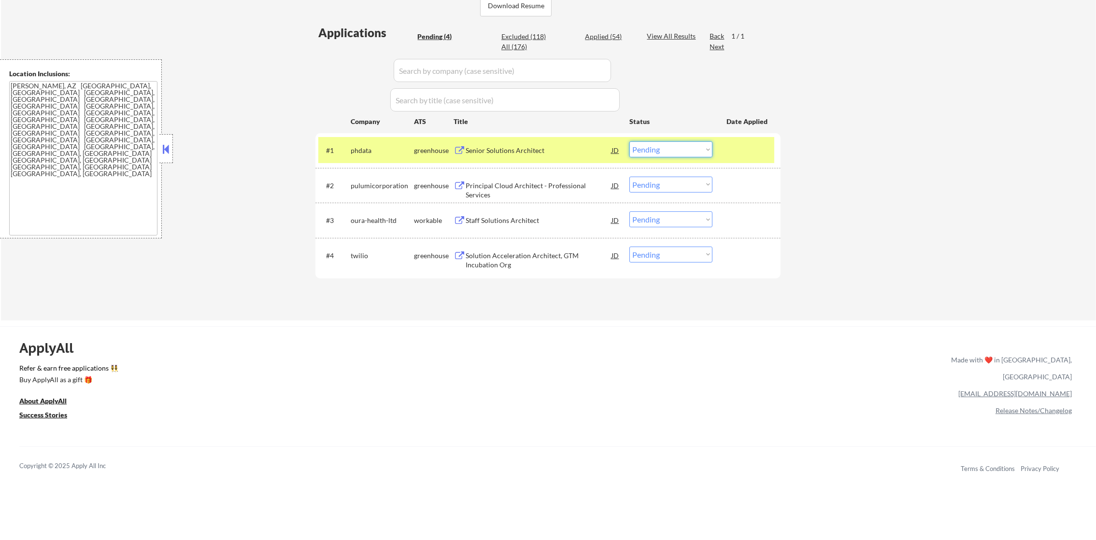
click at [645, 153] on select "Choose an option... Pending Applied Excluded (Questions) Excluded (Expired) Exc…" at bounding box center [670, 149] width 83 height 16
click at [629, 141] on select "Choose an option... Pending Applied Excluded (Questions) Excluded (Expired) Exc…" at bounding box center [670, 149] width 83 height 16
click at [362, 146] on div "phdata" at bounding box center [382, 151] width 63 height 10
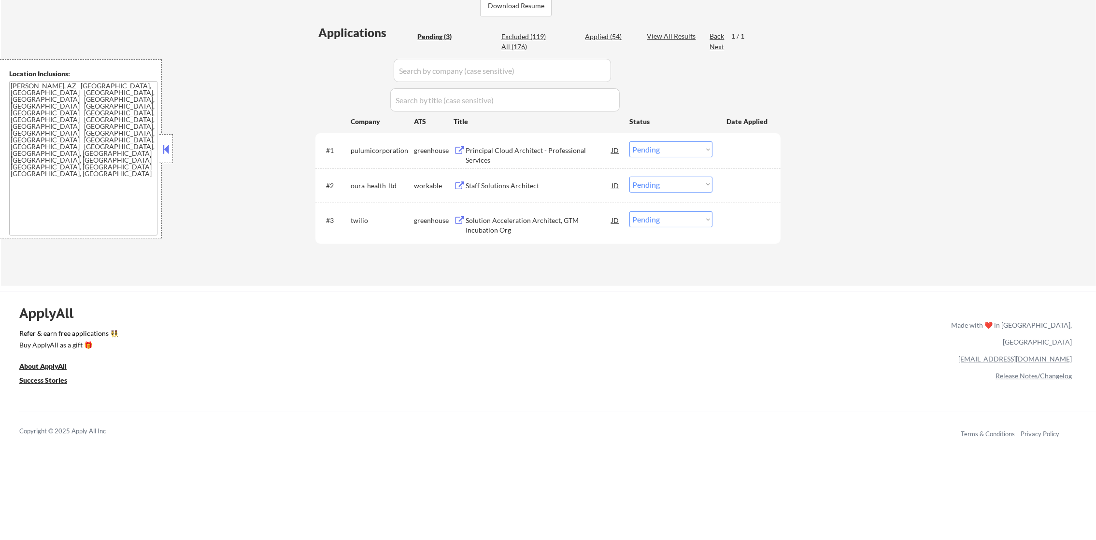
click at [552, 144] on div "Principal Cloud Architect - Professional Services" at bounding box center [538, 149] width 146 height 17
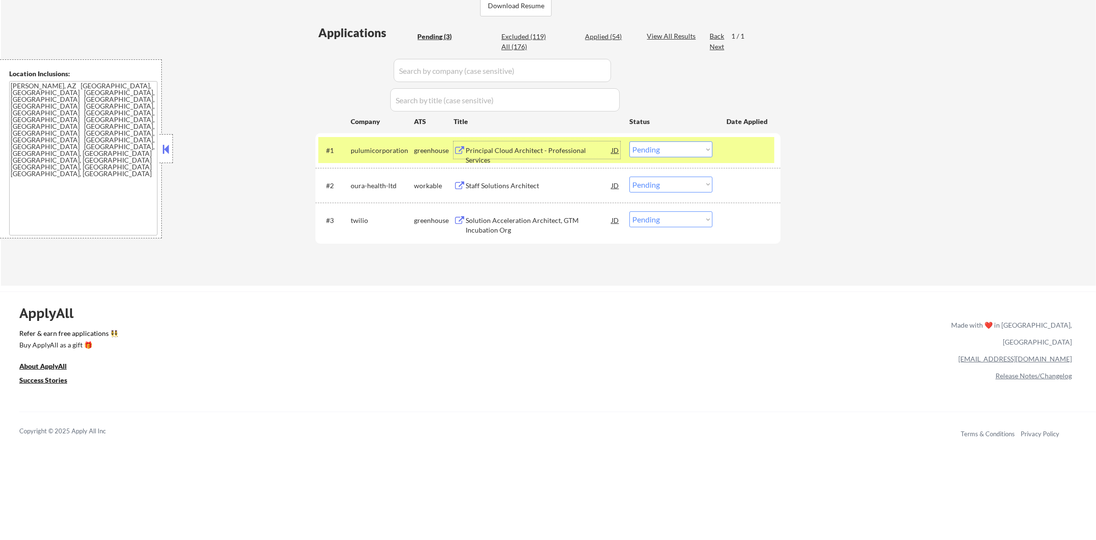
click at [668, 156] on select "Choose an option... Pending Applied Excluded (Questions) Excluded (Expired) Exc…" at bounding box center [670, 149] width 83 height 16
click at [629, 141] on select "Choose an option... Pending Applied Excluded (Questions) Excluded (Expired) Exc…" at bounding box center [670, 149] width 83 height 16
click at [379, 153] on div "pulumicorporation" at bounding box center [382, 151] width 63 height 10
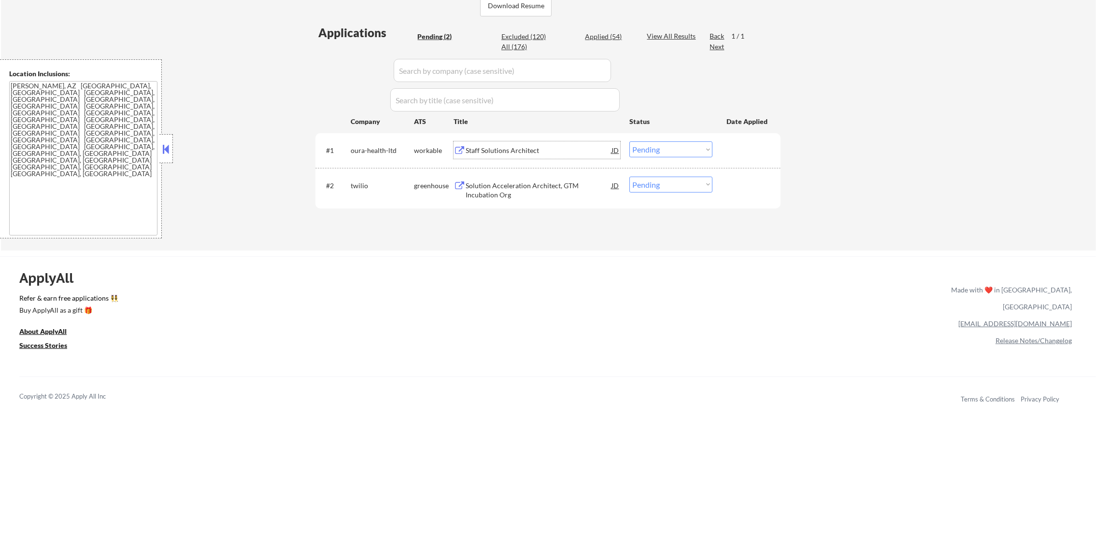
click at [540, 143] on div "Staff Solutions Architect" at bounding box center [538, 149] width 146 height 17
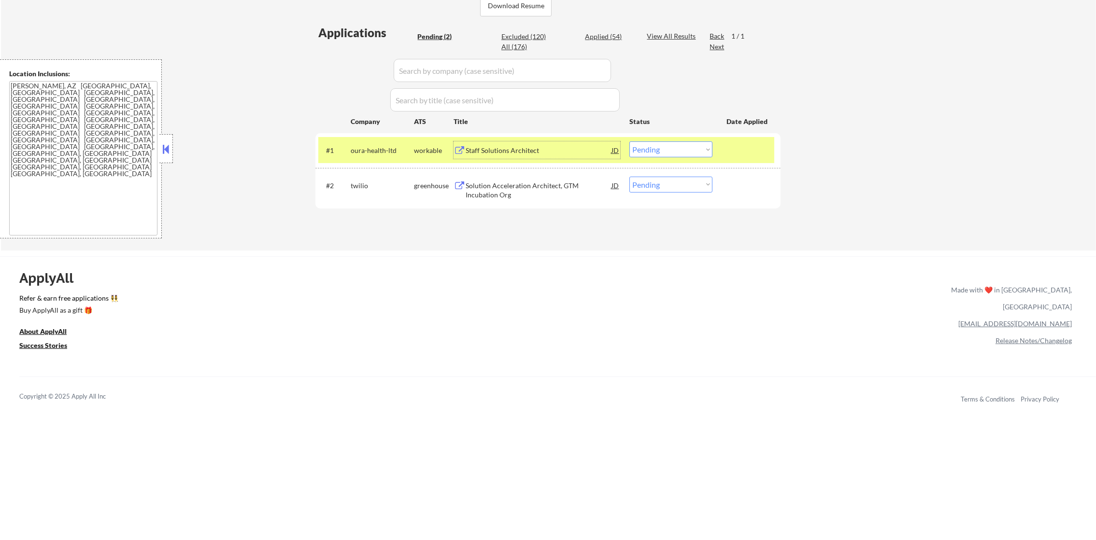
drag, startPoint x: 622, startPoint y: 140, endPoint x: 656, endPoint y: 150, distance: 35.0
click at [631, 145] on div "#1 oura-health-ltd workable Staff Solutions Architect JD Choose an option... Pe…" at bounding box center [546, 150] width 456 height 26
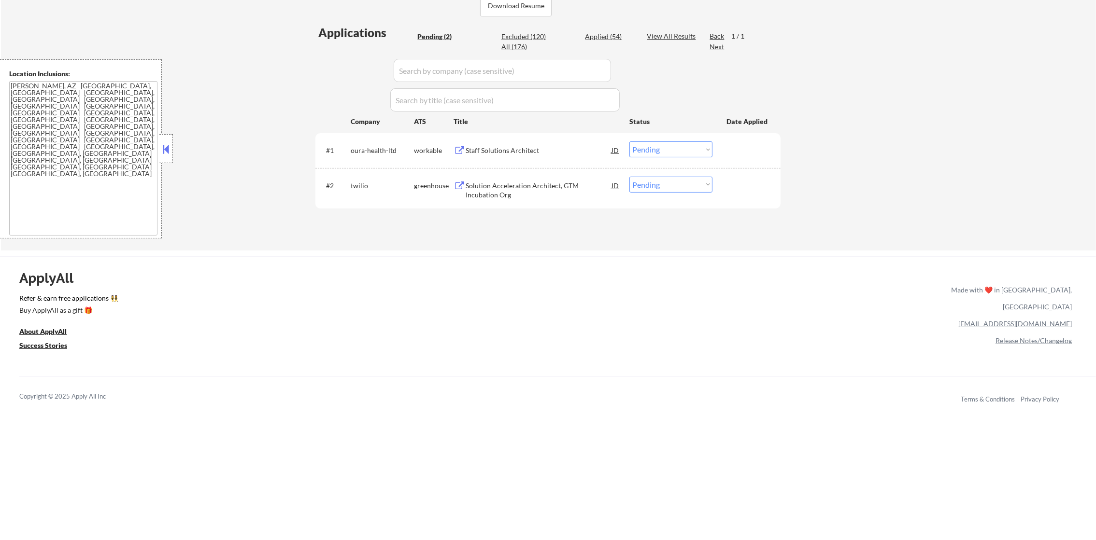
click at [657, 151] on select "Choose an option... Pending Applied Excluded (Questions) Excluded (Expired) Exc…" at bounding box center [670, 149] width 83 height 16
click at [629, 141] on select "Choose an option... Pending Applied Excluded (Questions) Excluded (Expired) Exc…" at bounding box center [670, 149] width 83 height 16
click at [529, 192] on div "Solution Acceleration Architect, GTM Incubation Org" at bounding box center [538, 190] width 146 height 19
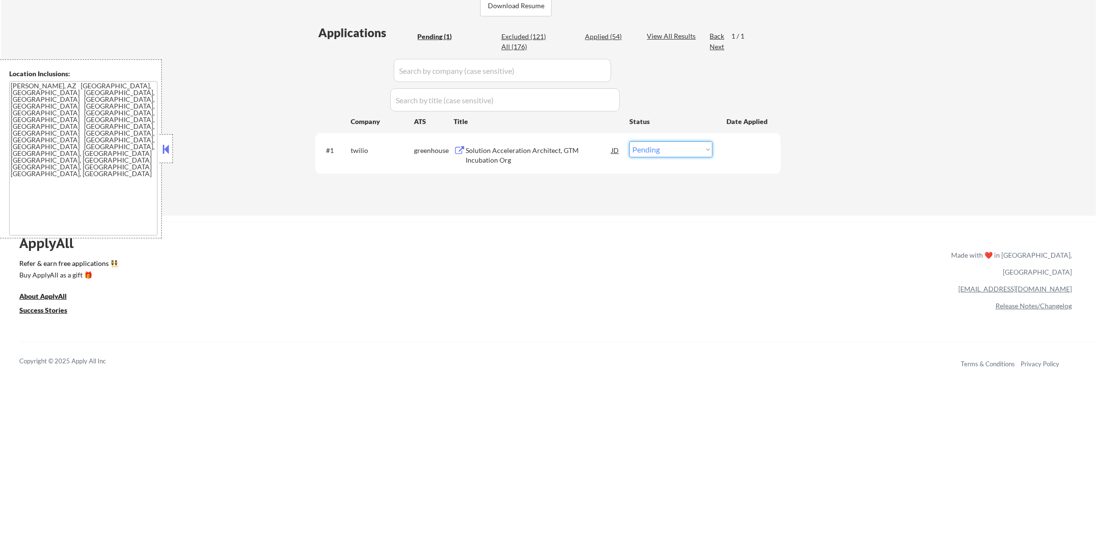
drag, startPoint x: 646, startPoint y: 151, endPoint x: 648, endPoint y: 158, distance: 8.0
click at [647, 154] on select "Choose an option... Pending Applied Excluded (Questions) Excluded (Expired) Exc…" at bounding box center [670, 149] width 83 height 16
select select ""excluded__bad_match_""
click at [629, 141] on select "Choose an option... Pending Applied Excluded (Questions) Excluded (Expired) Exc…" at bounding box center [670, 149] width 83 height 16
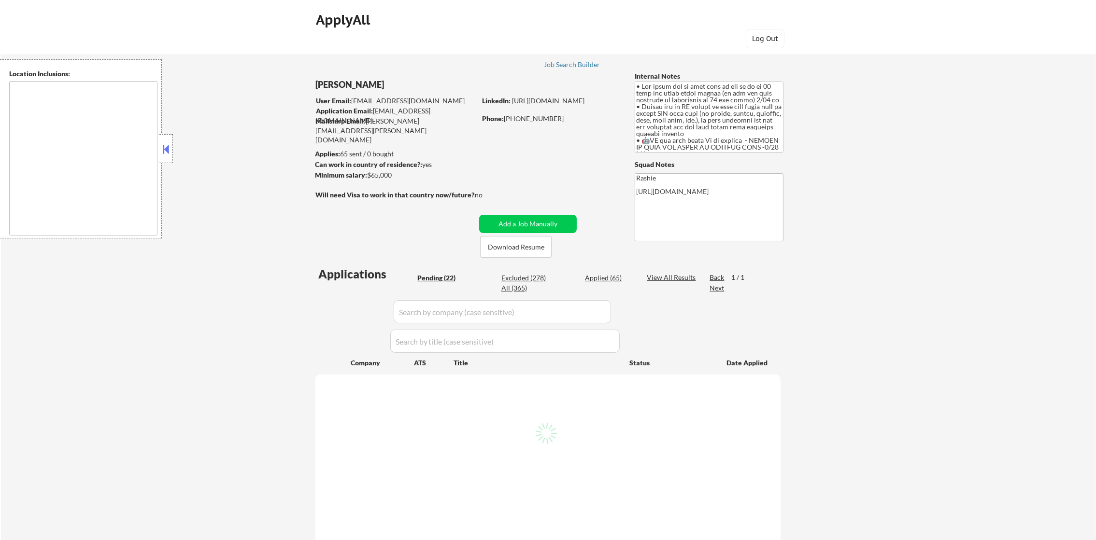
type textarea "remote"
select select ""pending""
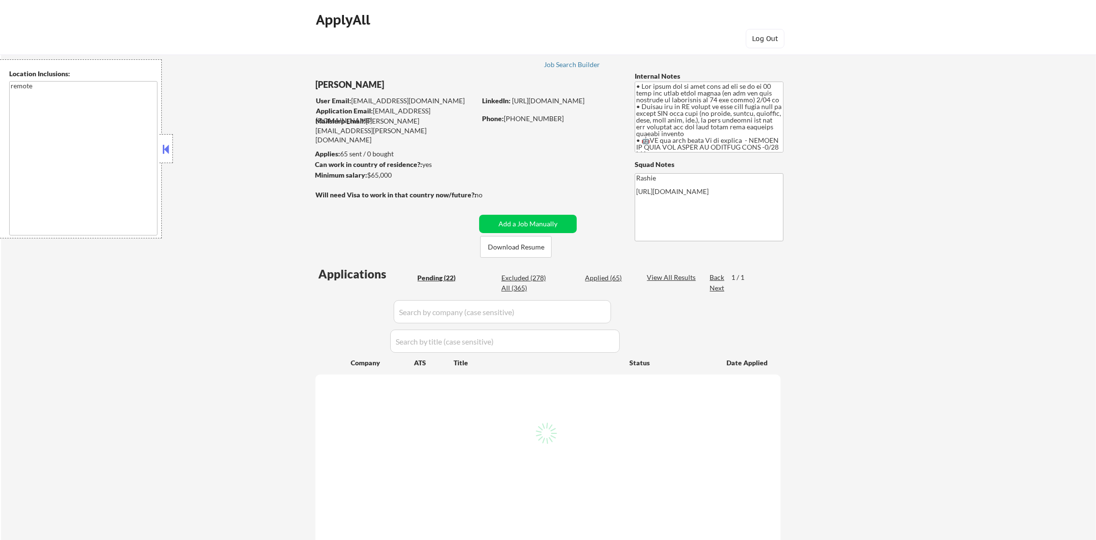
select select ""pending""
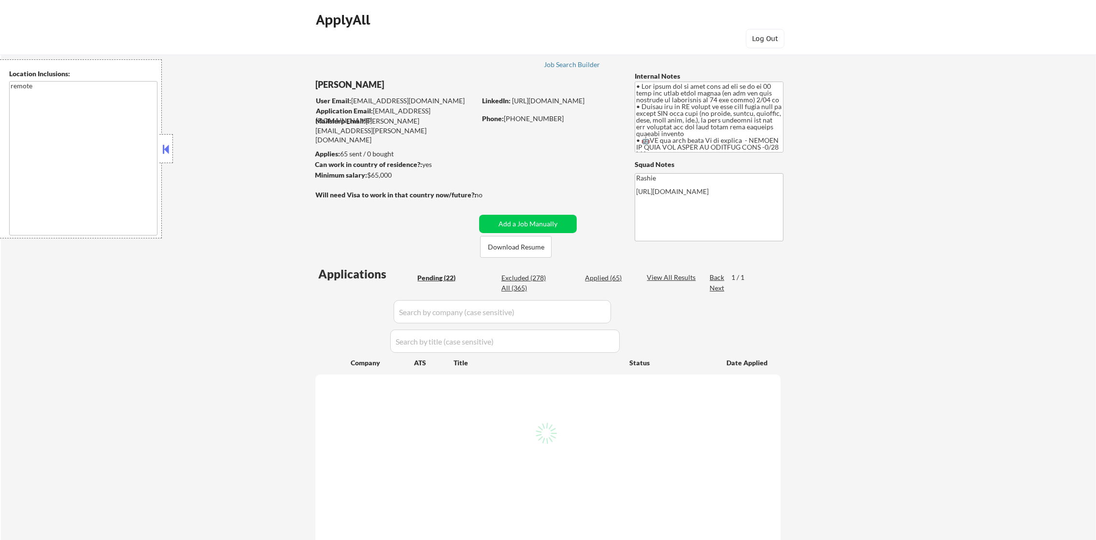
select select ""pending""
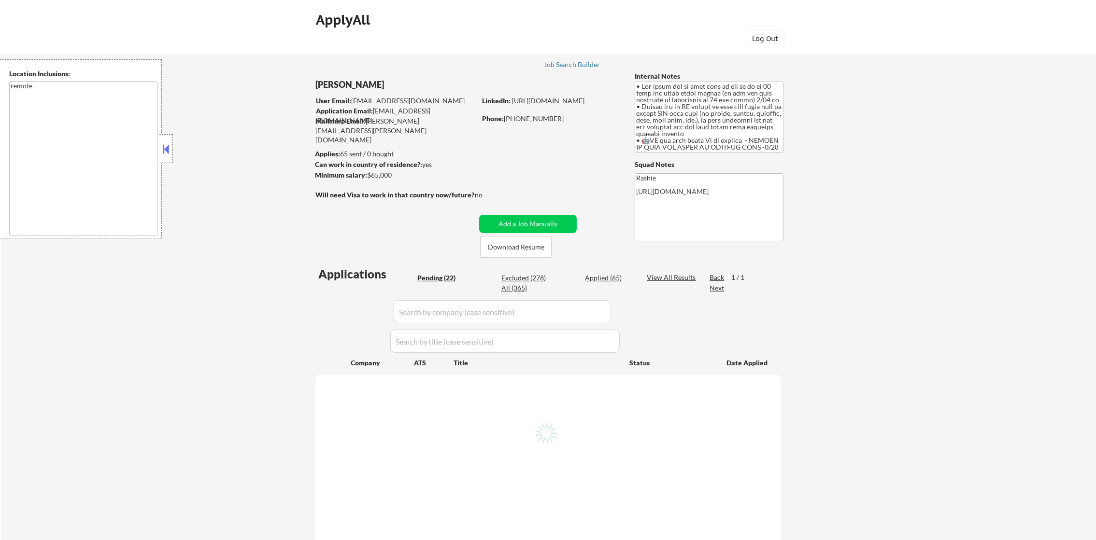
select select ""pending""
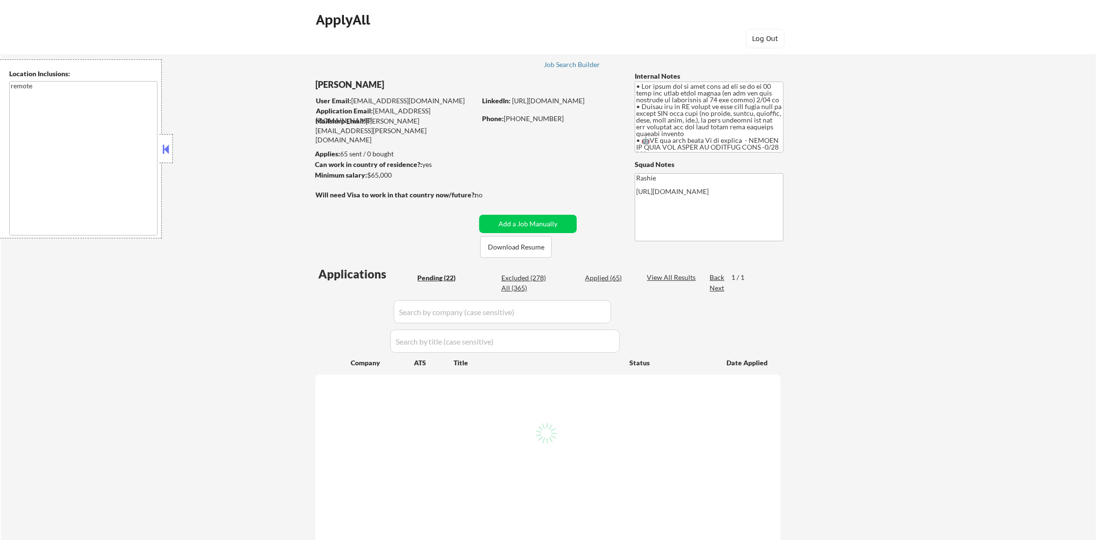
select select ""pending""
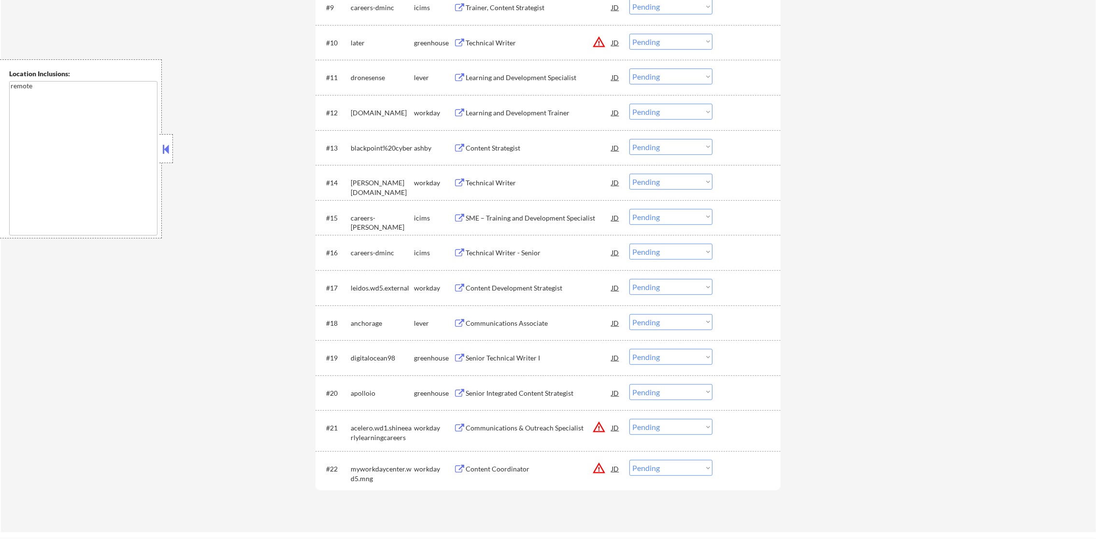
scroll to position [772, 0]
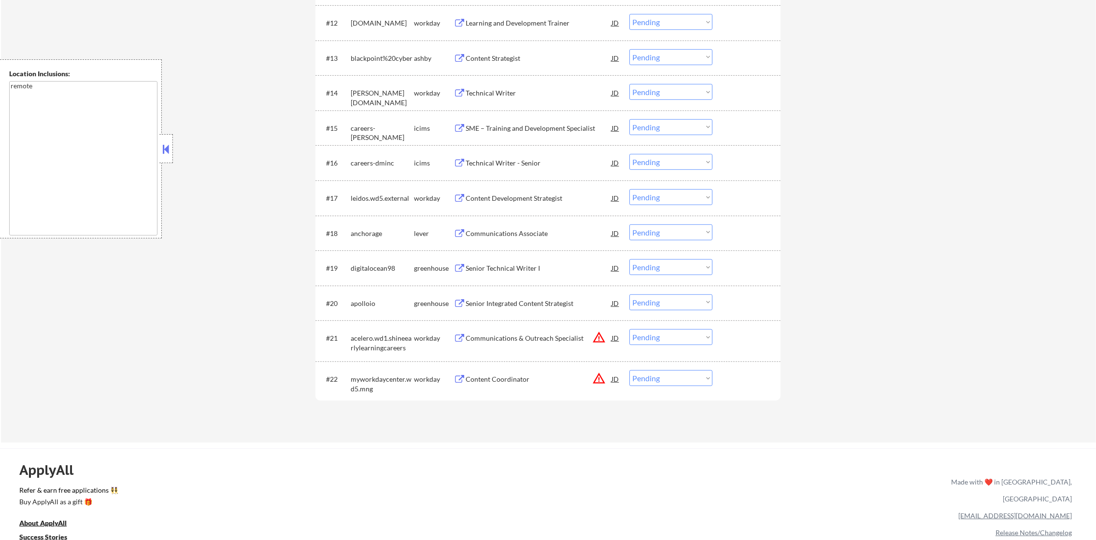
click at [600, 377] on button "warning_amber" at bounding box center [599, 379] width 14 height 14
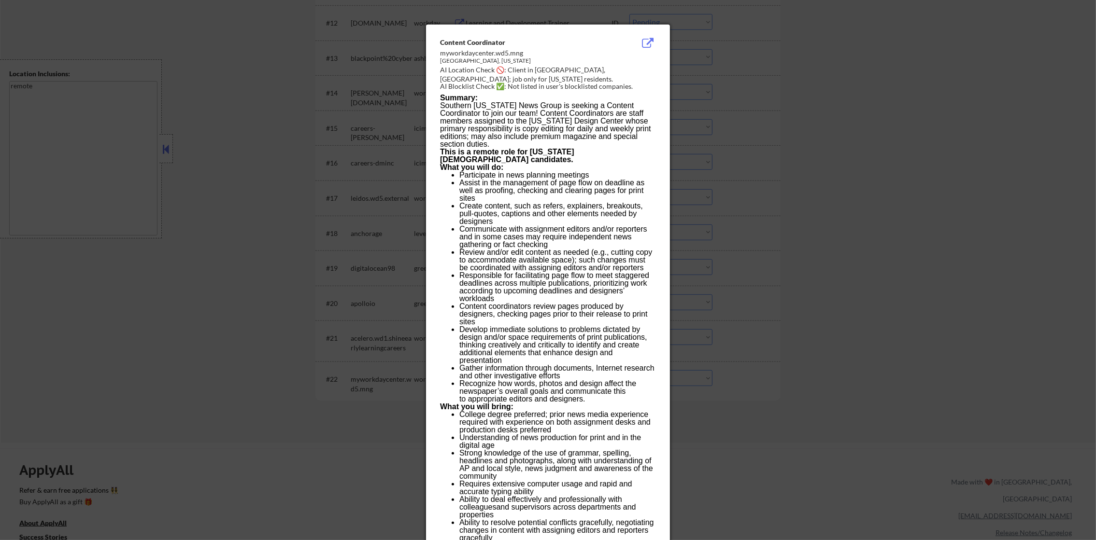
click at [723, 316] on div at bounding box center [548, 270] width 1096 height 540
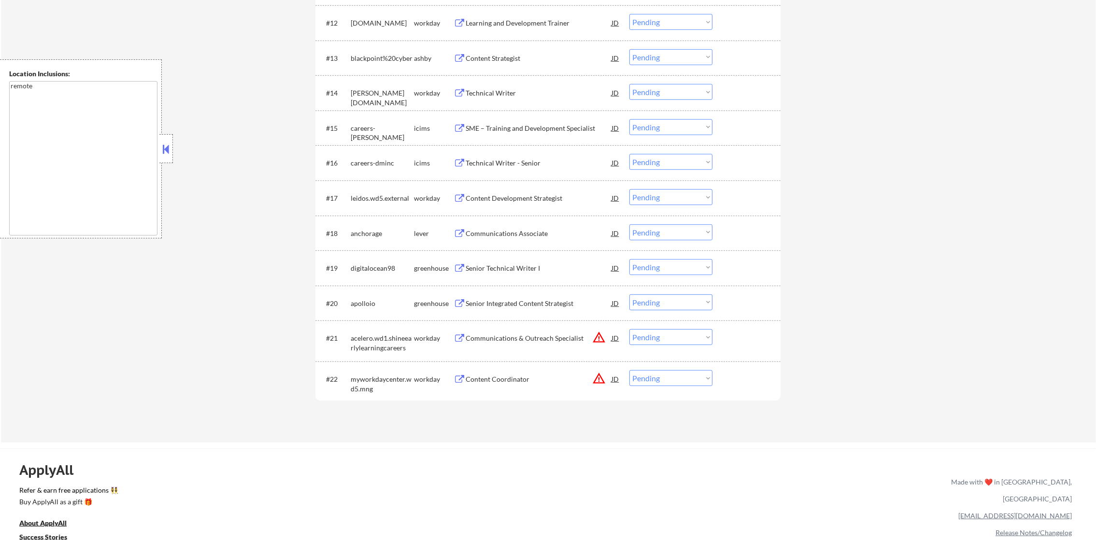
click at [650, 374] on select "Choose an option... Pending Applied Excluded (Questions) Excluded (Expired) Exc…" at bounding box center [670, 378] width 83 height 16
select select ""excluded__location_""
click at [629, 370] on select "Choose an option... Pending Applied Excluded (Questions) Excluded (Expired) Exc…" at bounding box center [670, 378] width 83 height 16
click at [598, 338] on button "warning_amber" at bounding box center [599, 338] width 14 height 14
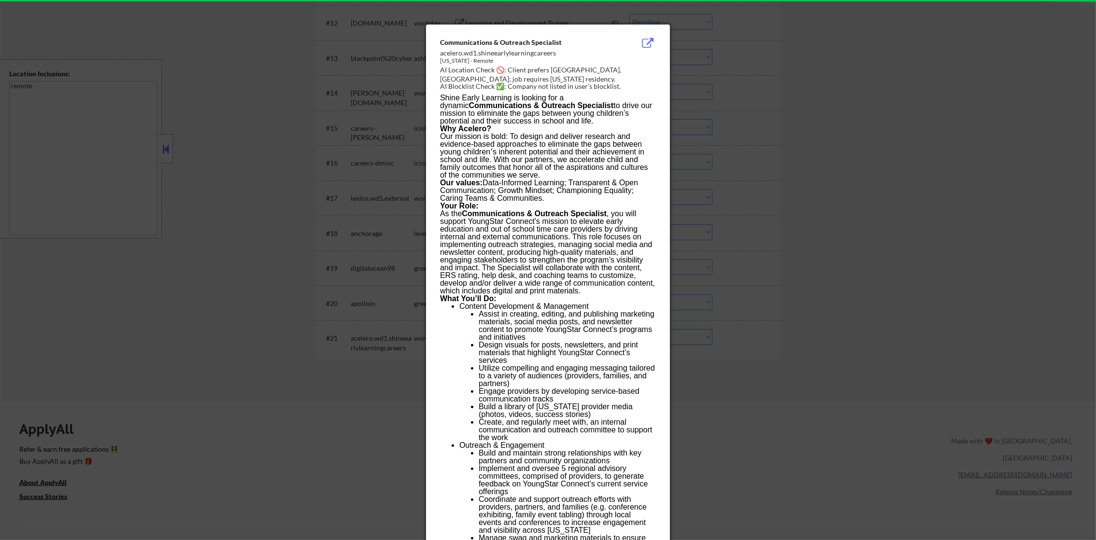
click at [740, 280] on div at bounding box center [548, 270] width 1096 height 540
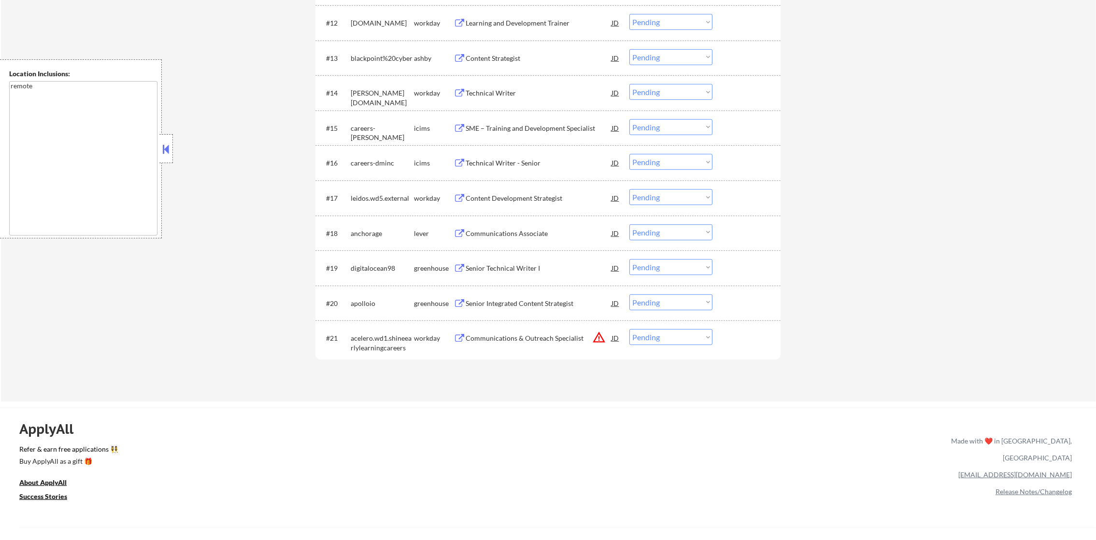
click at [641, 338] on select "Choose an option... Pending Applied Excluded (Questions) Excluded (Expired) Exc…" at bounding box center [670, 337] width 83 height 16
select select ""excluded__location_""
click at [629, 329] on select "Choose an option... Pending Applied Excluded (Questions) Excluded (Expired) Exc…" at bounding box center [670, 337] width 83 height 16
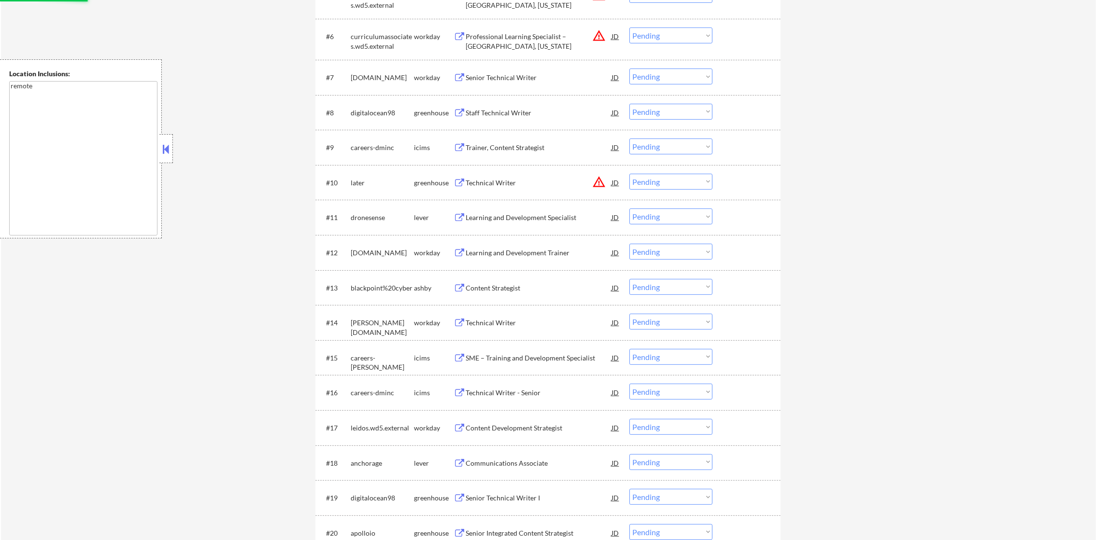
scroll to position [531, 0]
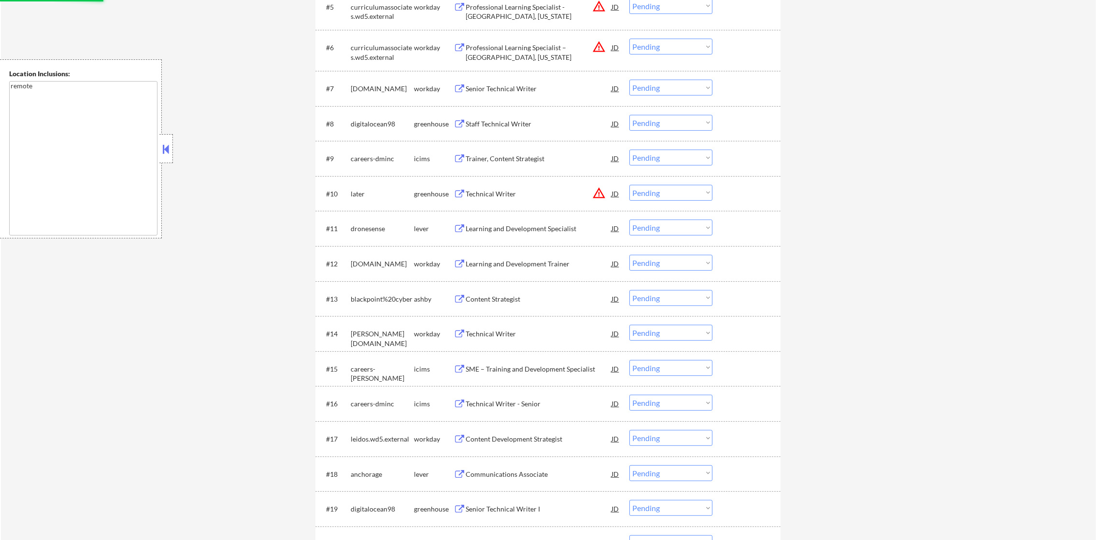
click at [599, 192] on button "warning_amber" at bounding box center [599, 193] width 14 height 14
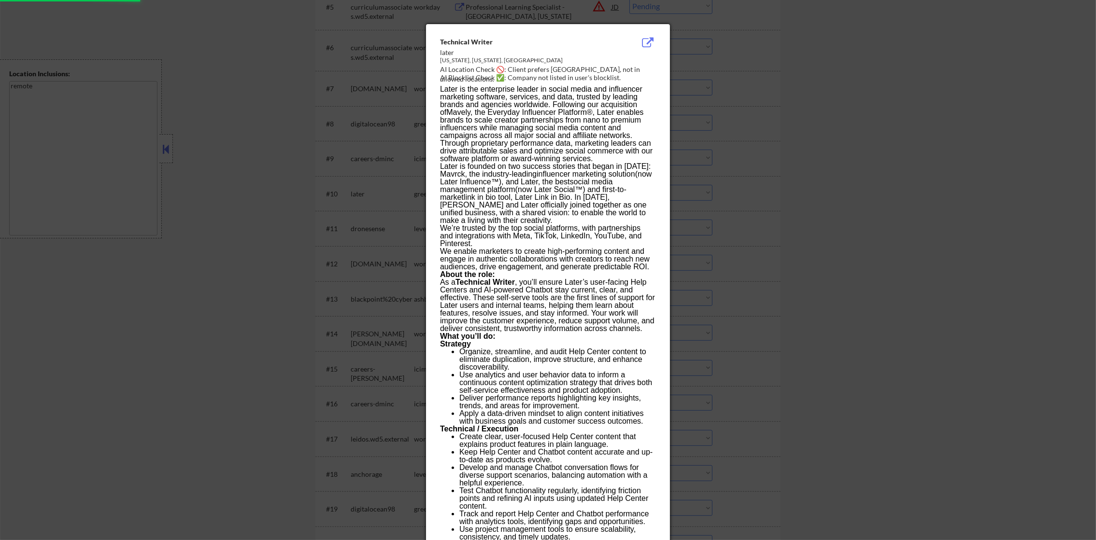
click at [699, 176] on div at bounding box center [548, 270] width 1096 height 540
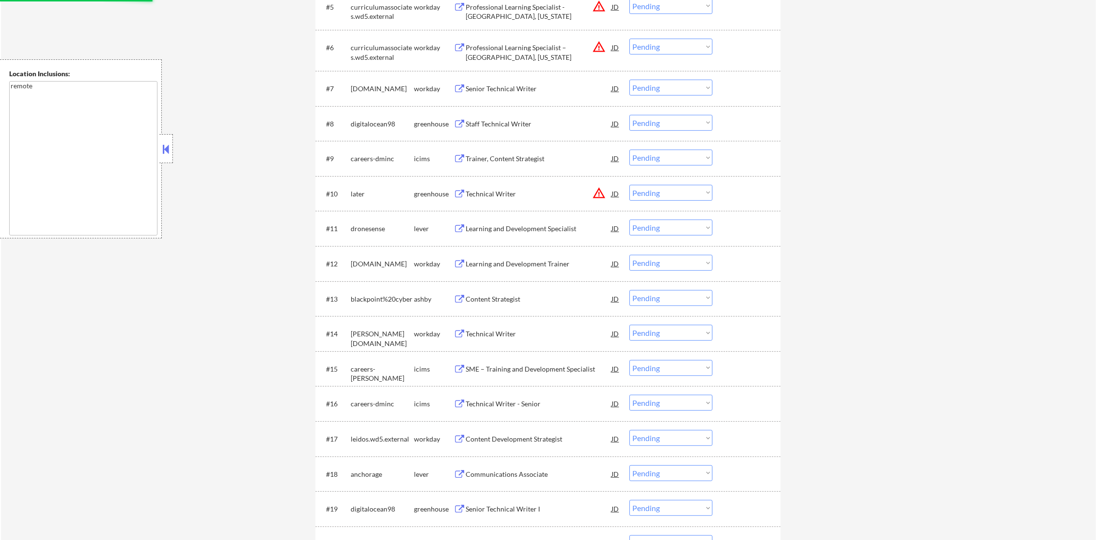
drag, startPoint x: 642, startPoint y: 192, endPoint x: 645, endPoint y: 202, distance: 10.2
click at [642, 192] on select "Choose an option... Pending Applied Excluded (Questions) Excluded (Expired) Exc…" at bounding box center [670, 193] width 83 height 16
click at [629, 185] on select "Choose an option... Pending Applied Excluded (Questions) Excluded (Expired) Exc…" at bounding box center [670, 193] width 83 height 16
select select ""pending""
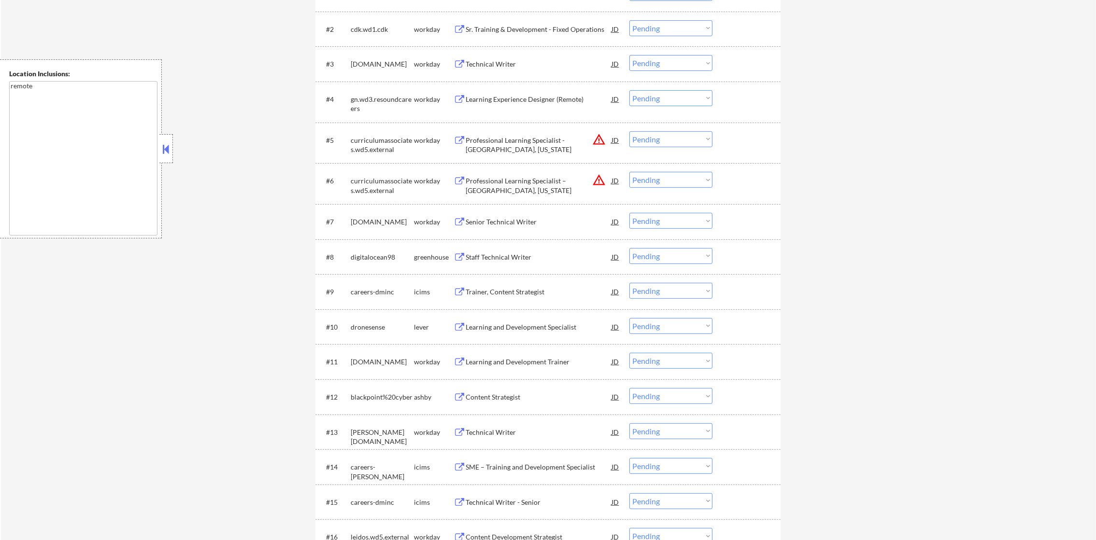
scroll to position [386, 0]
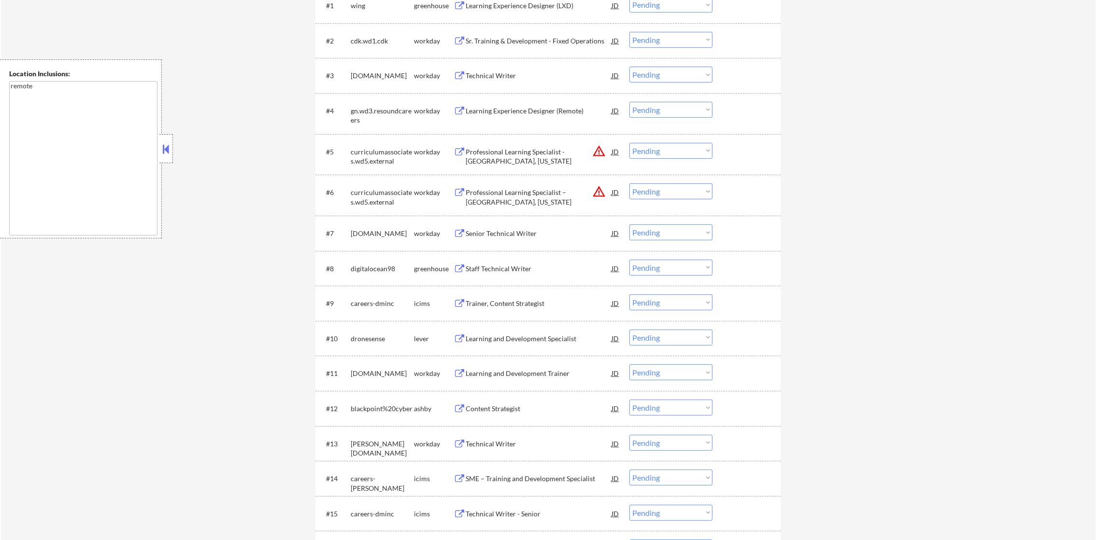
click at [657, 192] on select "Choose an option... Pending Applied Excluded (Questions) Excluded (Expired) Exc…" at bounding box center [670, 191] width 83 height 16
select select ""excluded__location_""
click at [629, 183] on select "Choose an option... Pending Applied Excluded (Questions) Excluded (Expired) Exc…" at bounding box center [670, 191] width 83 height 16
click at [698, 143] on select "Choose an option... Pending Applied Excluded (Questions) Excluded (Expired) Exc…" at bounding box center [670, 151] width 83 height 16
click at [693, 156] on select "Choose an option... Pending Applied Excluded (Questions) Excluded (Expired) Exc…" at bounding box center [670, 151] width 83 height 16
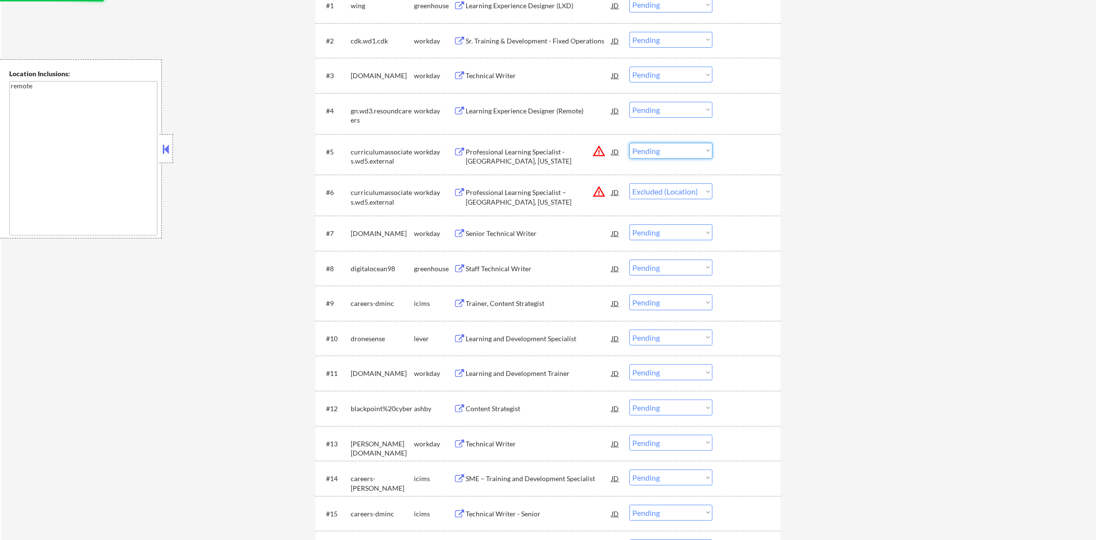
click at [693, 156] on select "Choose an option... Pending Applied Excluded (Questions) Excluded (Expired) Exc…" at bounding box center [670, 151] width 83 height 16
click at [629, 143] on select "Choose an option... Pending Applied Excluded (Questions) Excluded (Expired) Exc…" at bounding box center [670, 151] width 83 height 16
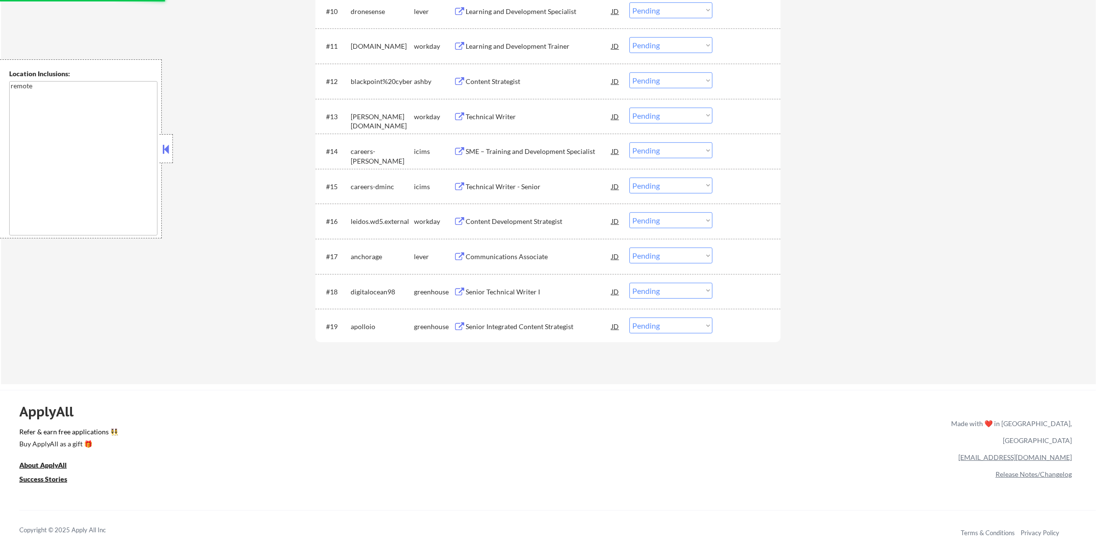
scroll to position [718, 0]
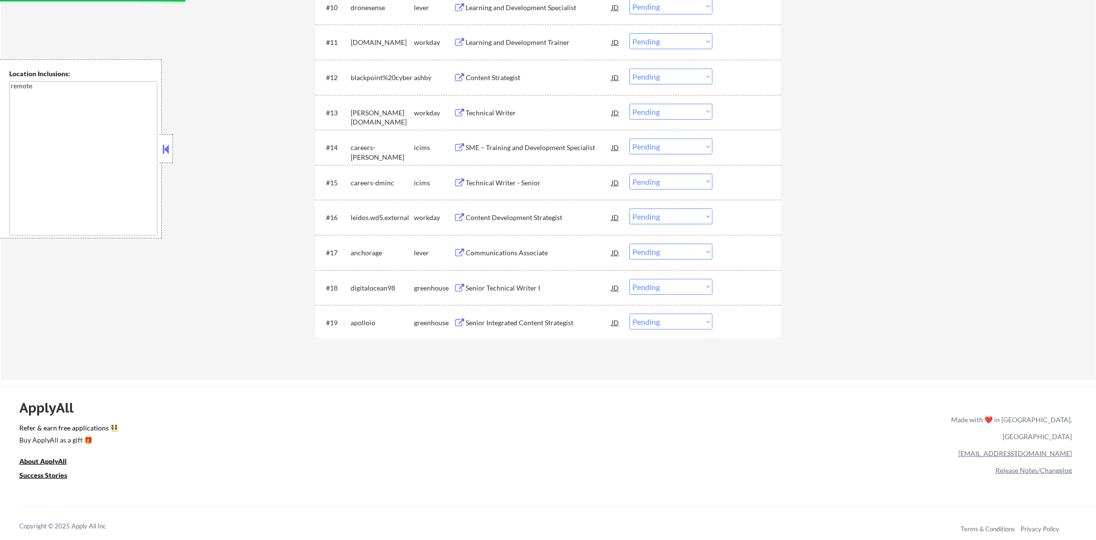
select select ""pending""
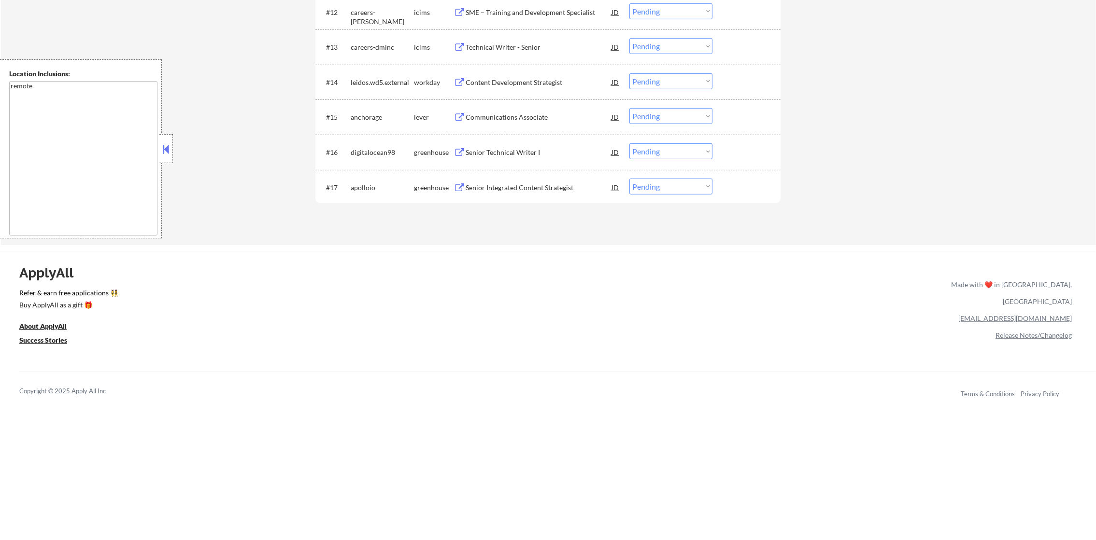
scroll to position [790, 0]
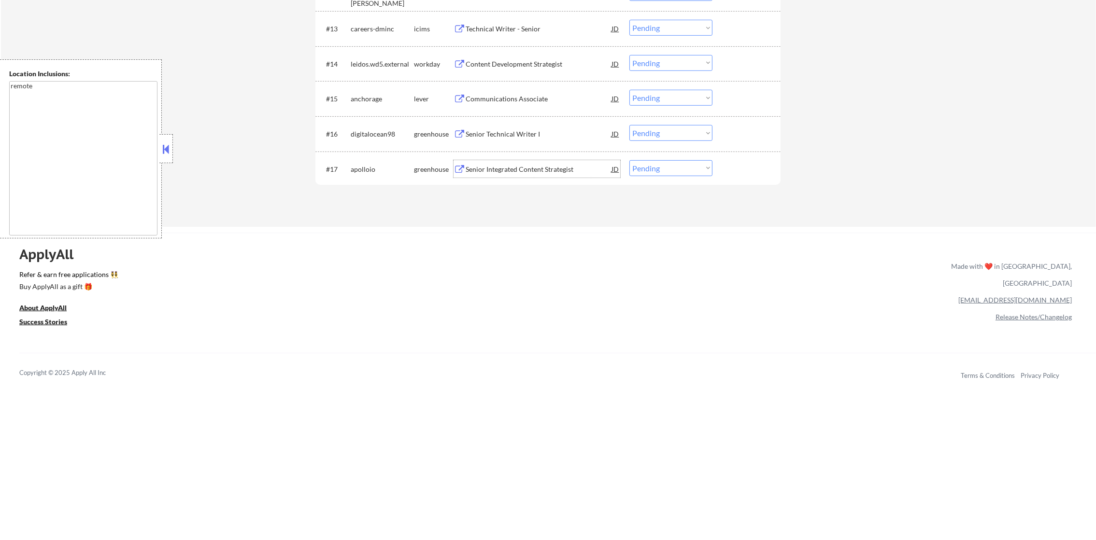
click at [540, 166] on div "Senior Integrated Content Strategist" at bounding box center [538, 170] width 146 height 10
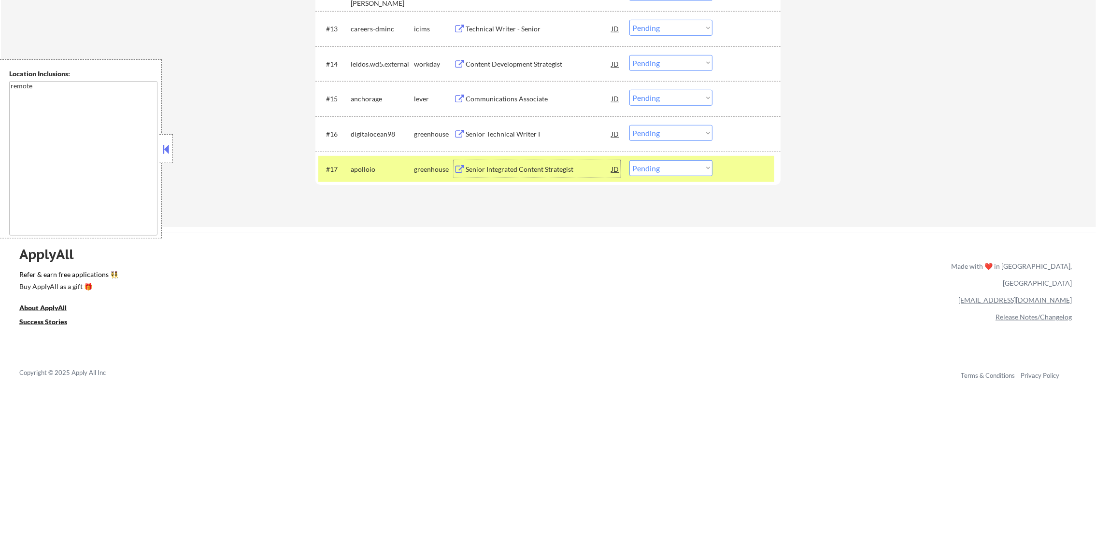
click at [669, 168] on select "Choose an option... Pending Applied Excluded (Questions) Excluded (Expired) Exc…" at bounding box center [670, 168] width 83 height 16
click at [660, 166] on select "Choose an option... Pending Applied Excluded (Questions) Excluded (Expired) Exc…" at bounding box center [670, 168] width 83 height 16
click at [676, 171] on select "Choose an option... Pending Applied Excluded (Questions) Excluded (Expired) Exc…" at bounding box center [670, 168] width 83 height 16
select select ""excluded__bad_match_""
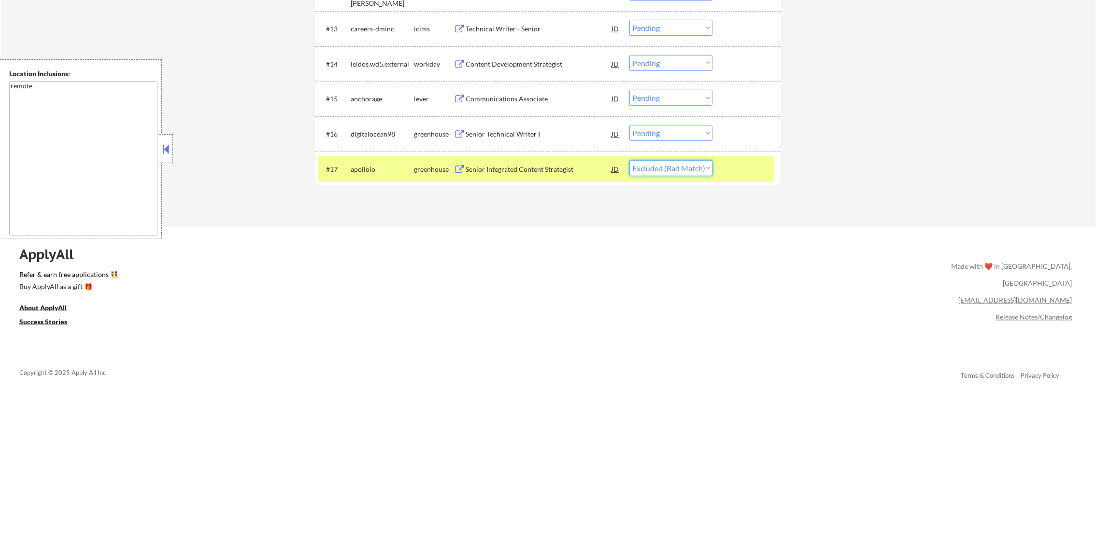
click at [629, 160] on select "Choose an option... Pending Applied Excluded (Questions) Excluded (Expired) Exc…" at bounding box center [670, 168] width 83 height 16
click at [371, 168] on div "apolloio" at bounding box center [382, 170] width 63 height 10
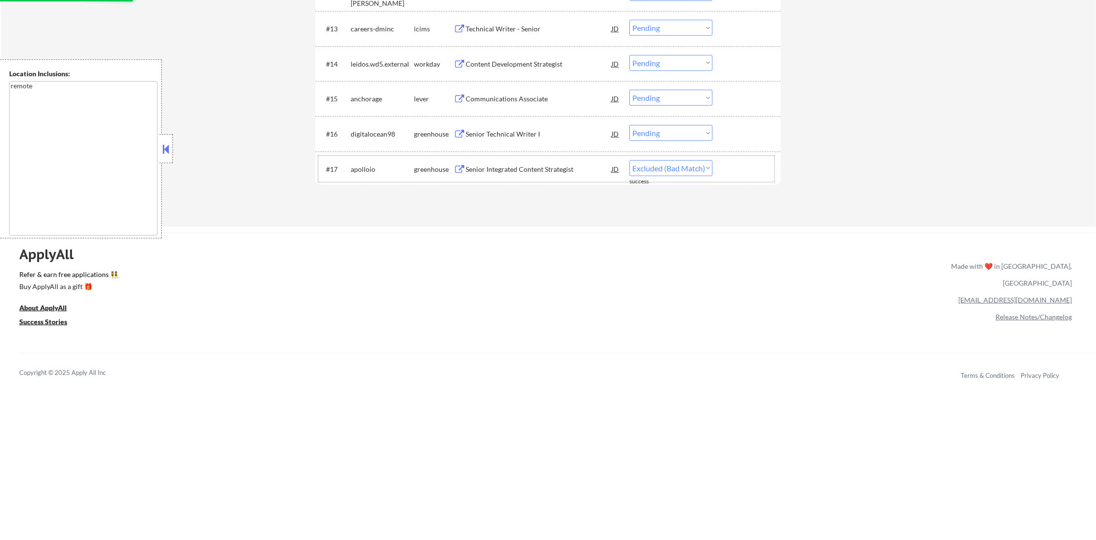
click at [529, 176] on div "Senior Integrated Content Strategist" at bounding box center [538, 168] width 146 height 17
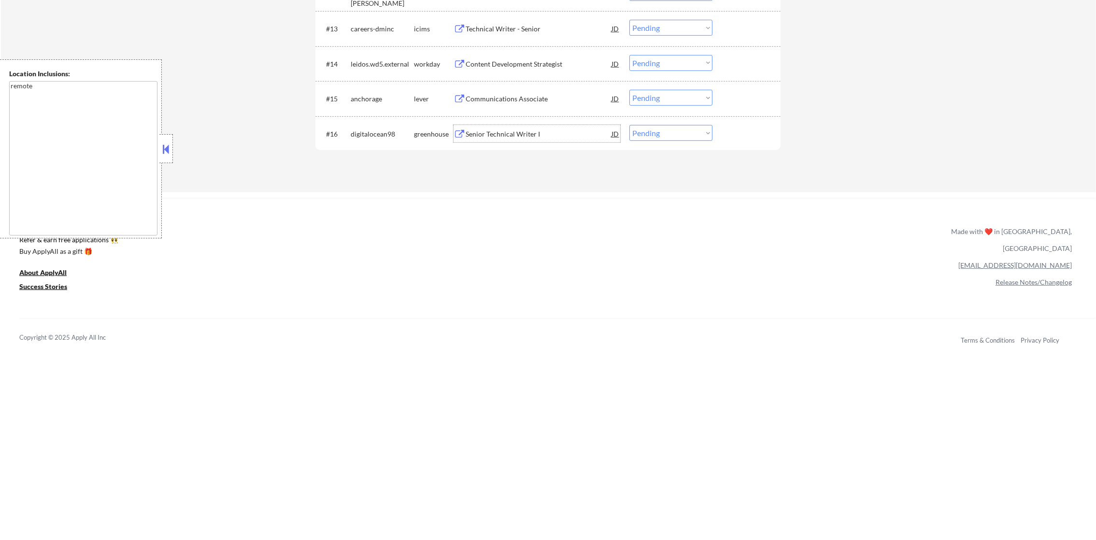
click at [489, 138] on div "Senior Technical Writer I" at bounding box center [538, 134] width 146 height 10
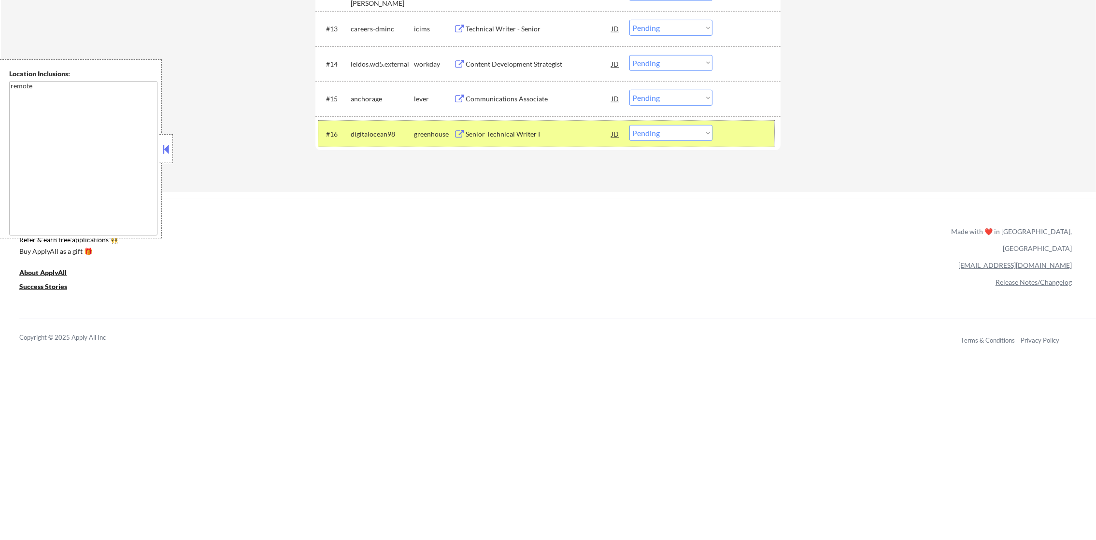
click at [643, 125] on div "#16 digitalocean98 greenhouse Senior Technical Writer I JD Choose an option... …" at bounding box center [546, 134] width 456 height 26
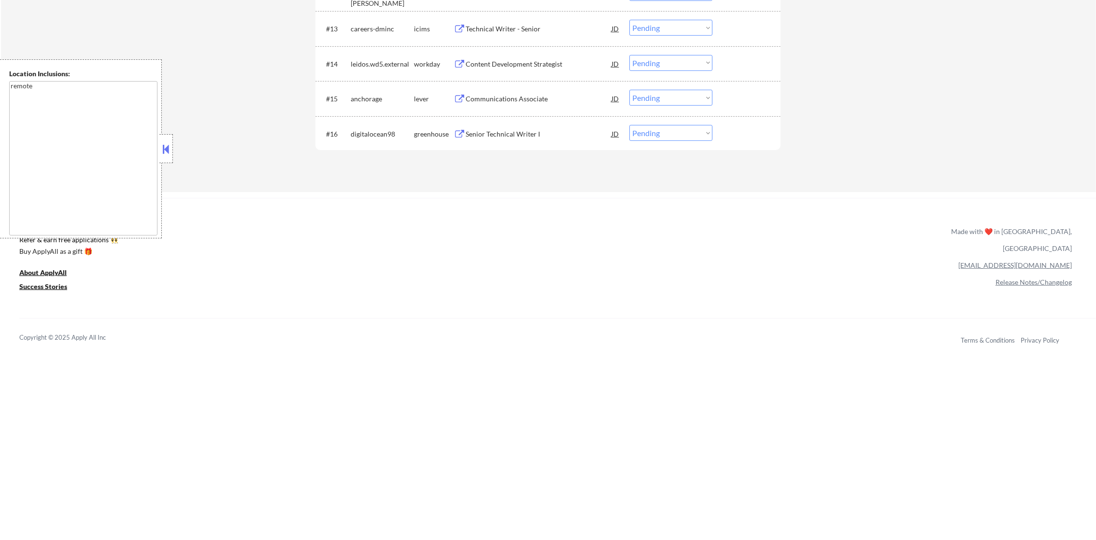
click at [646, 134] on select "Choose an option... Pending Applied Excluded (Questions) Excluded (Expired) Exc…" at bounding box center [670, 133] width 83 height 16
select select ""applied""
click at [629, 125] on select "Choose an option... Pending Applied Excluded (Questions) Excluded (Expired) Exc…" at bounding box center [670, 133] width 83 height 16
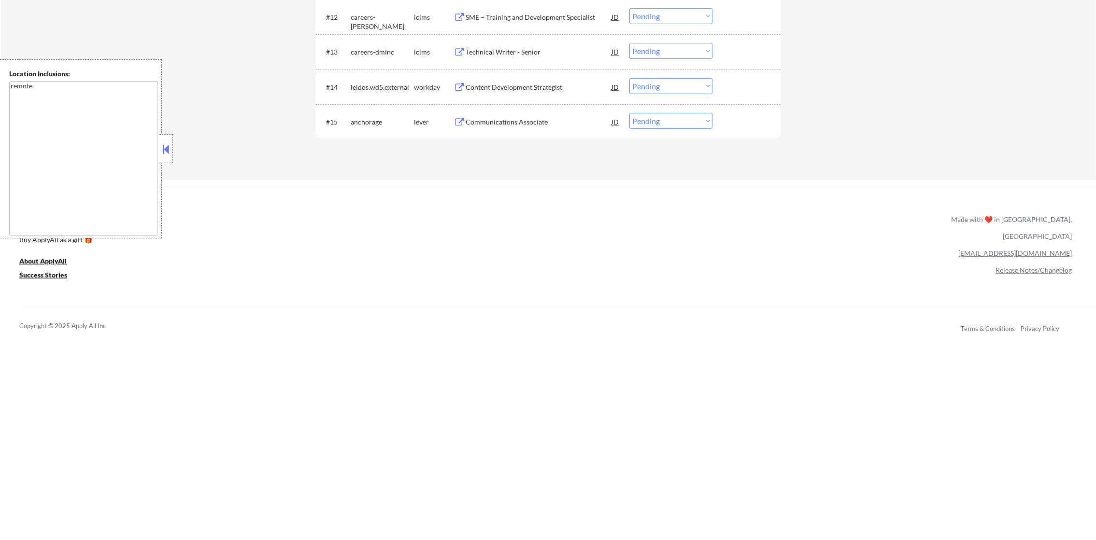
scroll to position [717, 0]
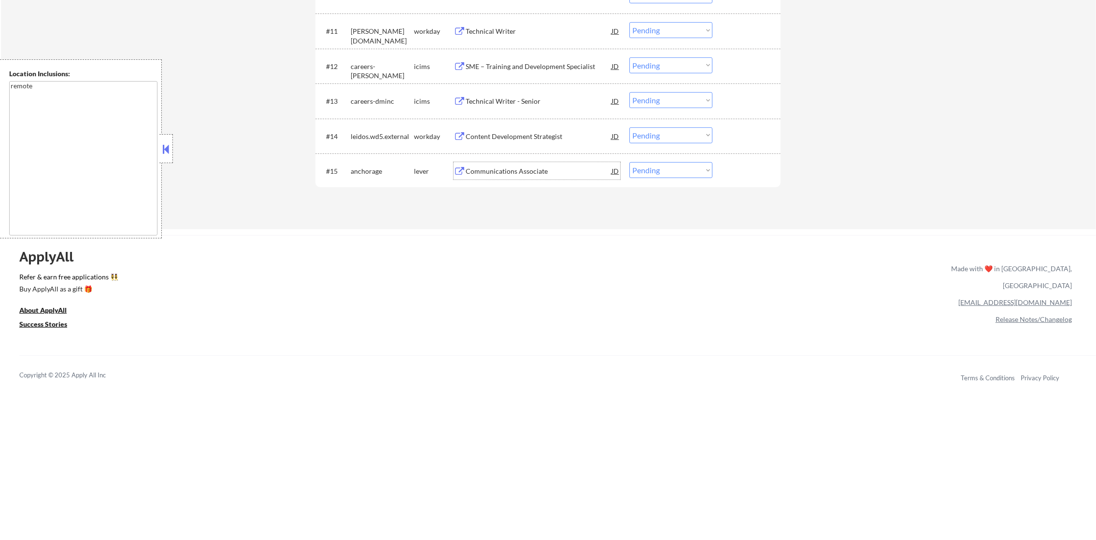
click at [550, 173] on div "Communications Associate" at bounding box center [538, 172] width 146 height 10
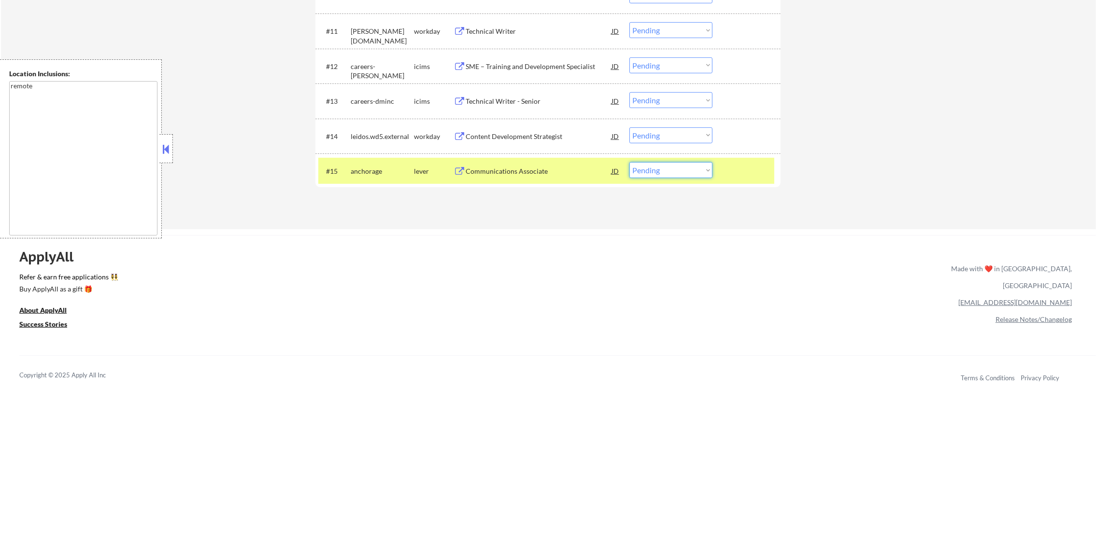
click at [654, 168] on select "Choose an option... Pending Applied Excluded (Questions) Excluded (Expired) Exc…" at bounding box center [670, 170] width 83 height 16
select select ""excluded__bad_match_""
click at [629, 162] on select "Choose an option... Pending Applied Excluded (Questions) Excluded (Expired) Exc…" at bounding box center [670, 170] width 83 height 16
click at [396, 169] on div "anchorage" at bounding box center [382, 172] width 63 height 10
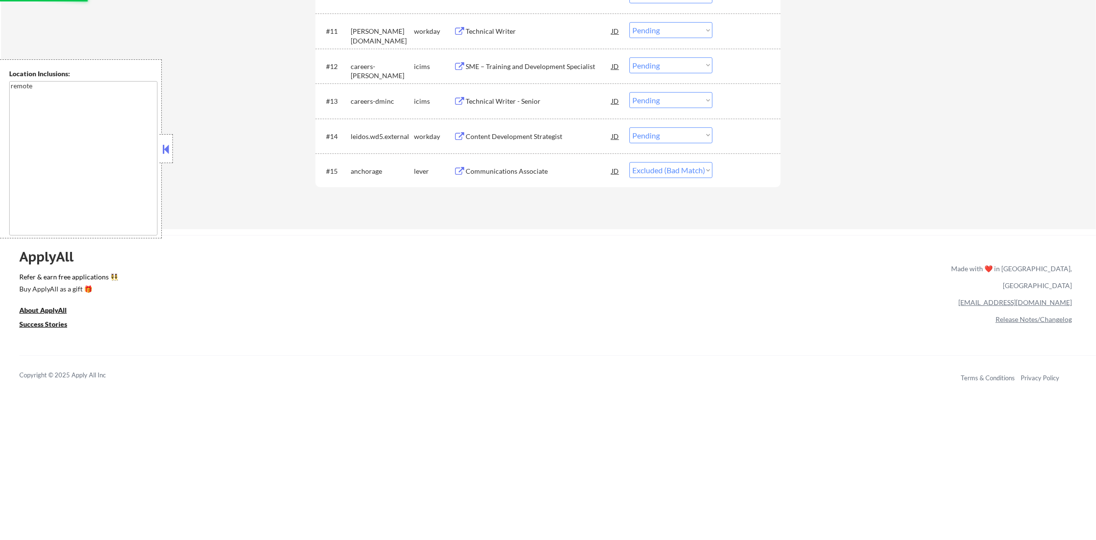
click at [524, 126] on div "#14 leidos.wd5.external workday Content Development Strategist JD Choose an opt…" at bounding box center [546, 136] width 456 height 26
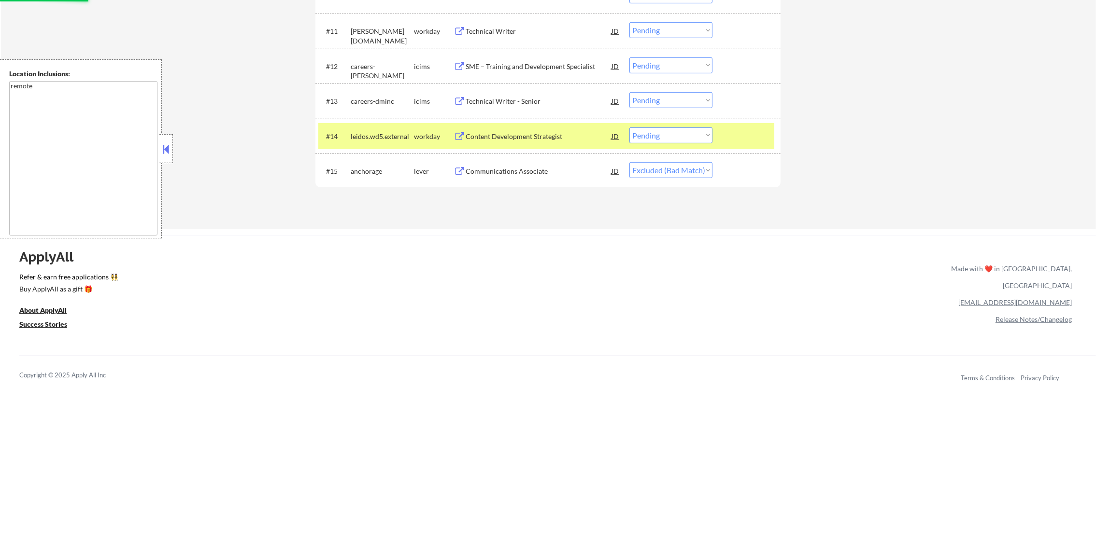
click at [523, 135] on div "Content Development Strategist" at bounding box center [538, 137] width 146 height 10
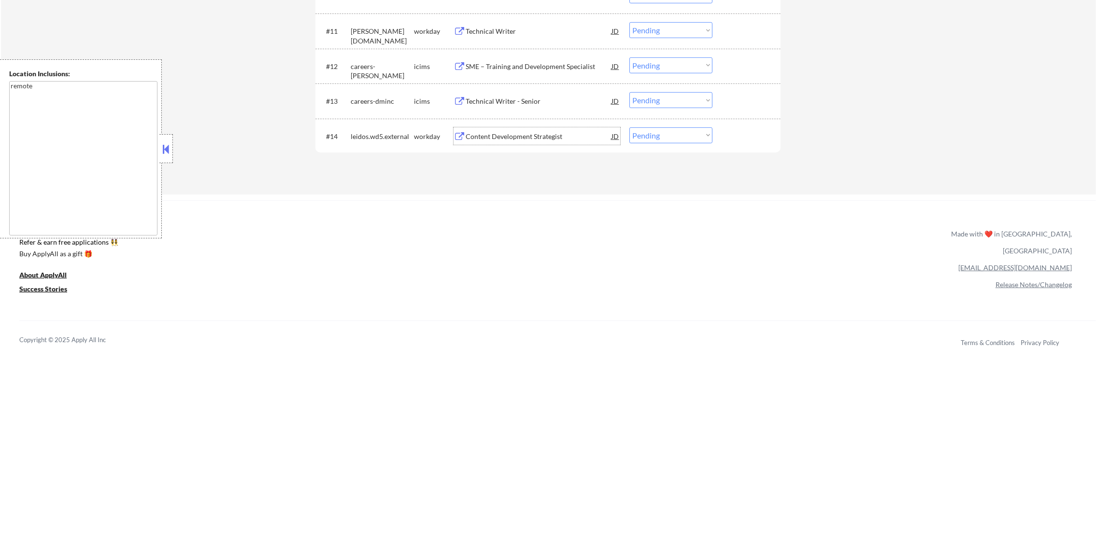
click at [662, 139] on select "Choose an option... Pending Applied Excluded (Questions) Excluded (Expired) Exc…" at bounding box center [670, 135] width 83 height 16
select select ""excluded__bad_match_""
click at [629, 127] on select "Choose an option... Pending Applied Excluded (Questions) Excluded (Expired) Exc…" at bounding box center [670, 135] width 83 height 16
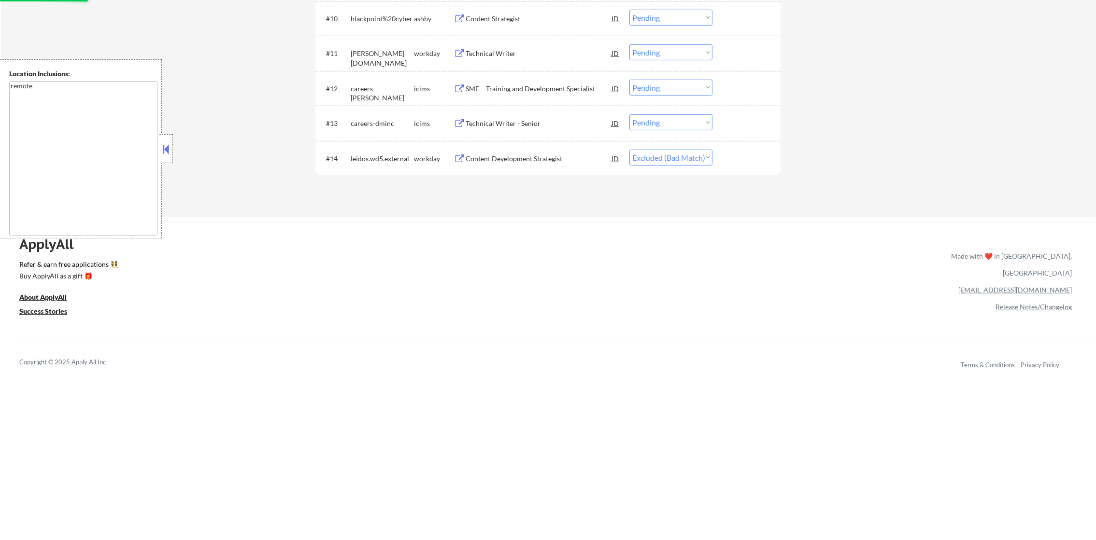
scroll to position [669, 0]
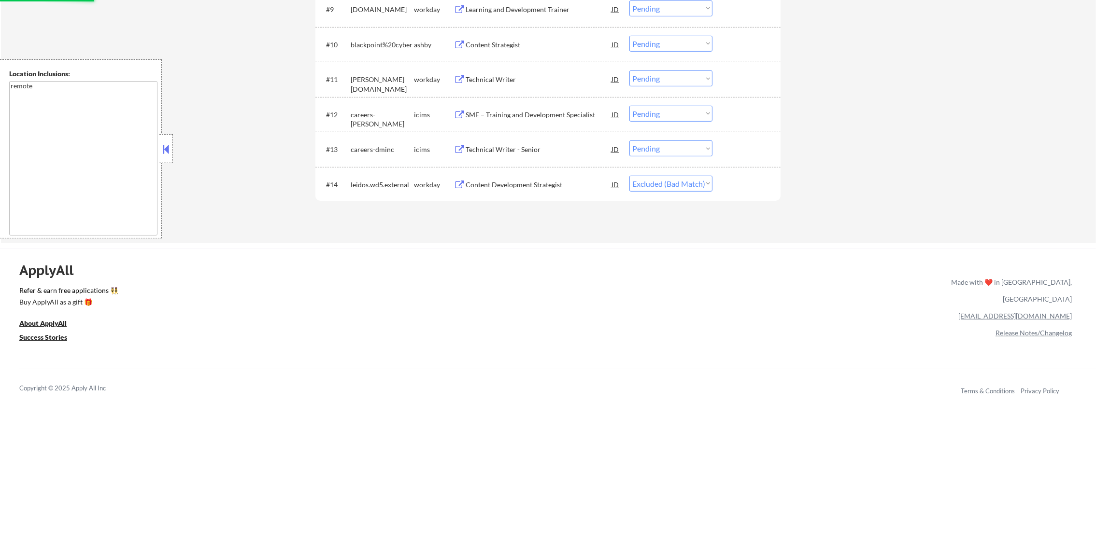
click at [535, 148] on div "Technical Writer - Senior" at bounding box center [538, 150] width 146 height 10
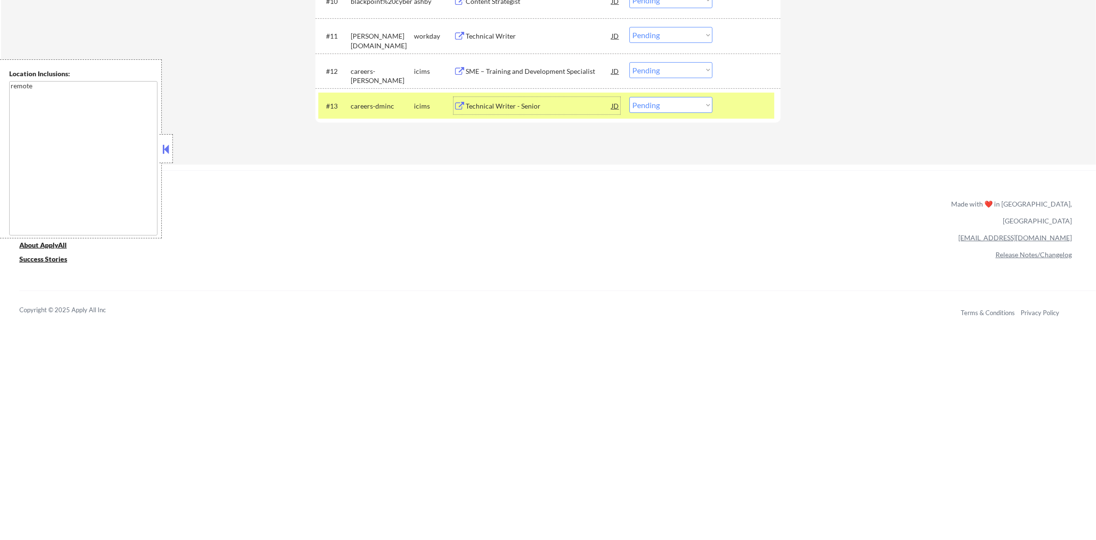
scroll to position [717, 0]
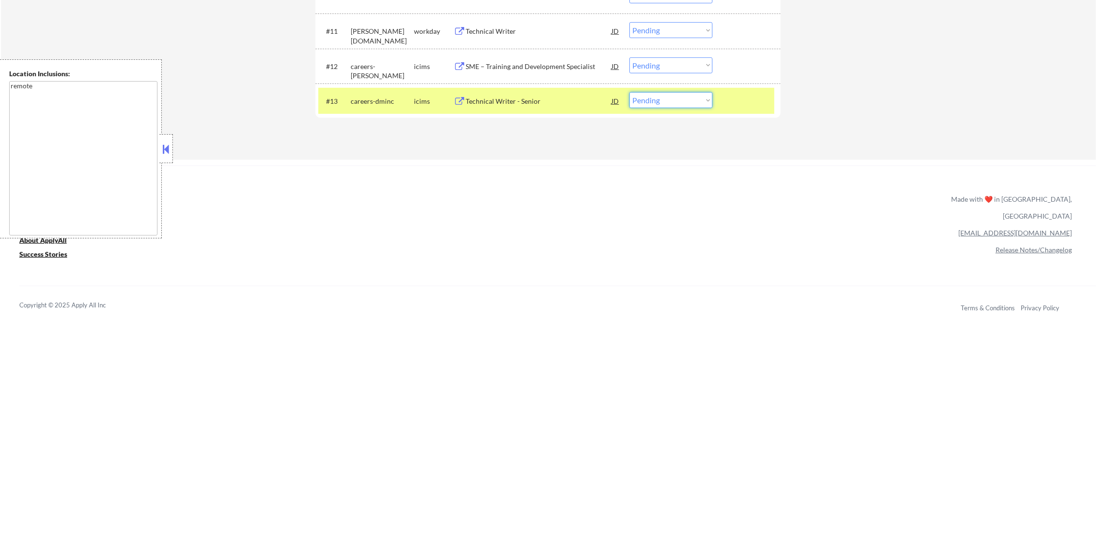
click at [683, 108] on select "Choose an option... Pending Applied Excluded (Questions) Excluded (Expired) Exc…" at bounding box center [670, 100] width 83 height 16
select select ""excluded""
click at [629, 92] on select "Choose an option... Pending Applied Excluded (Questions) Excluded (Expired) Exc…" at bounding box center [670, 100] width 83 height 16
click at [389, 88] on div "#13 careers-dminc icims Technical Writer - Senior JD Choose an option... Pendin…" at bounding box center [546, 101] width 456 height 26
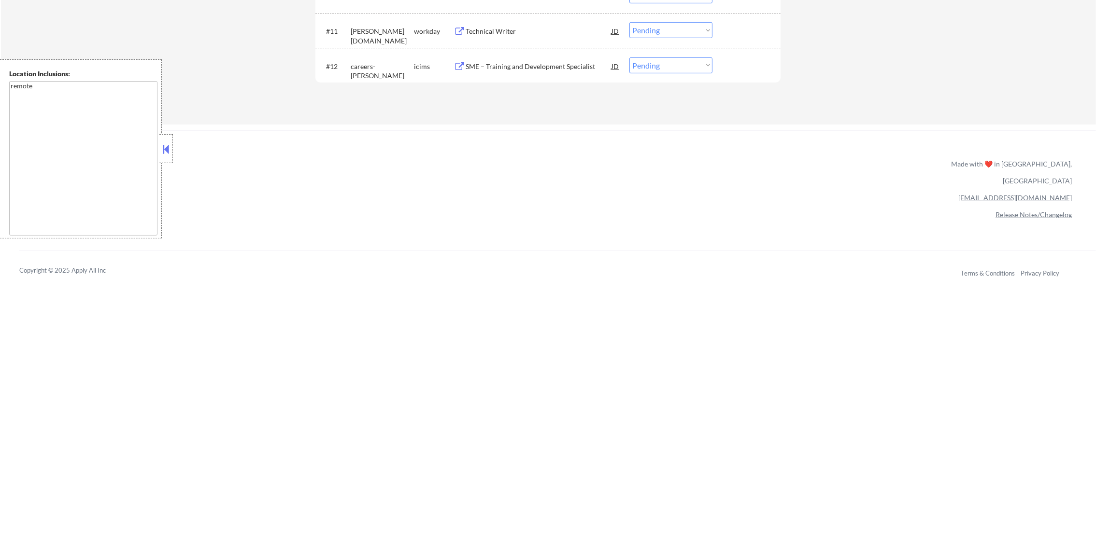
click at [538, 76] on div "#12 careers-govcio icims SME – Training and Development Specialist JD Choose an…" at bounding box center [546, 66] width 456 height 26
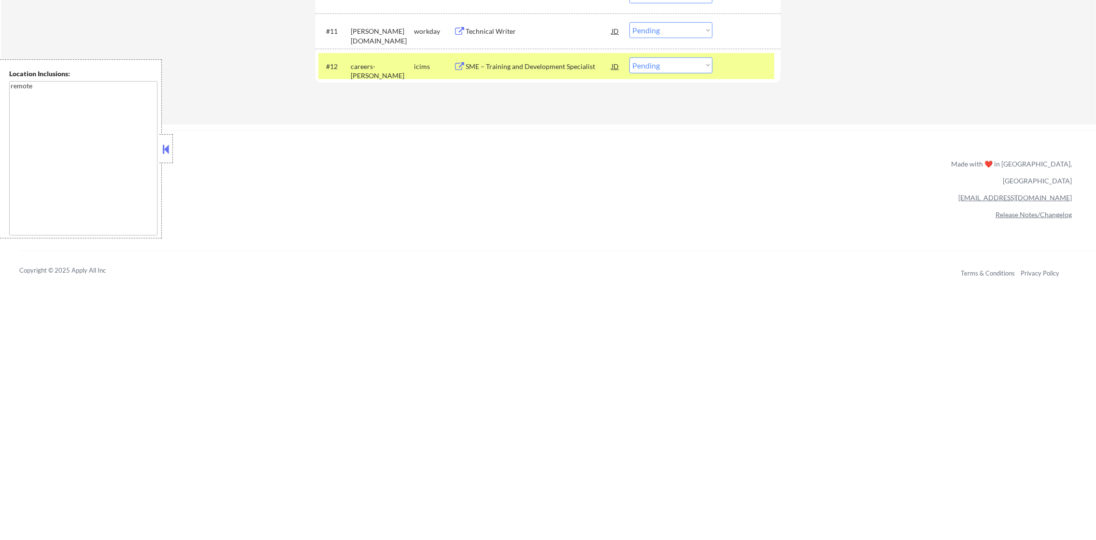
click at [541, 62] on div "SME – Training and Development Specialist" at bounding box center [538, 67] width 146 height 10
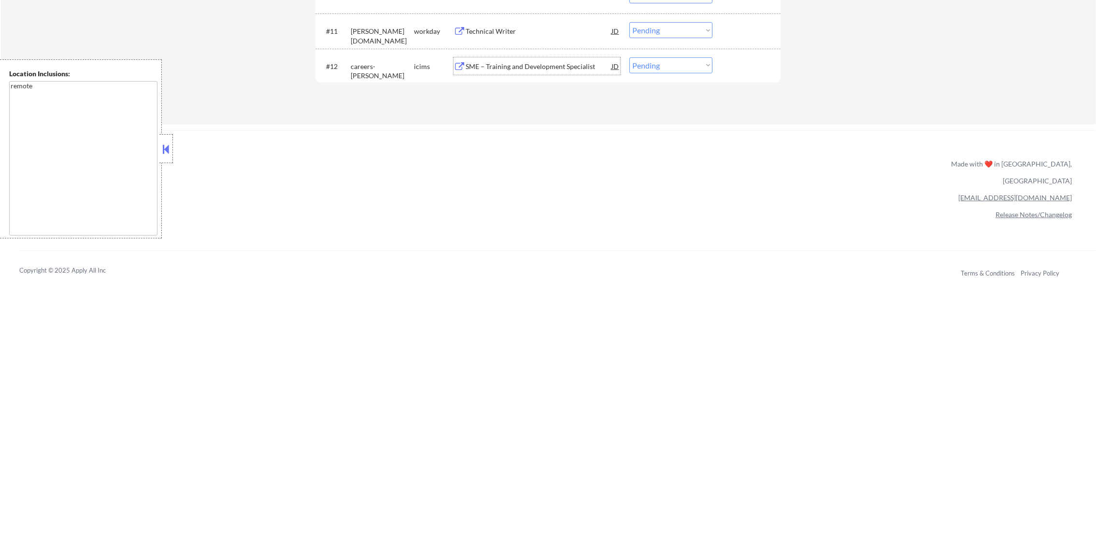
click at [353, 57] on div "careers-govcio" at bounding box center [382, 65] width 63 height 17
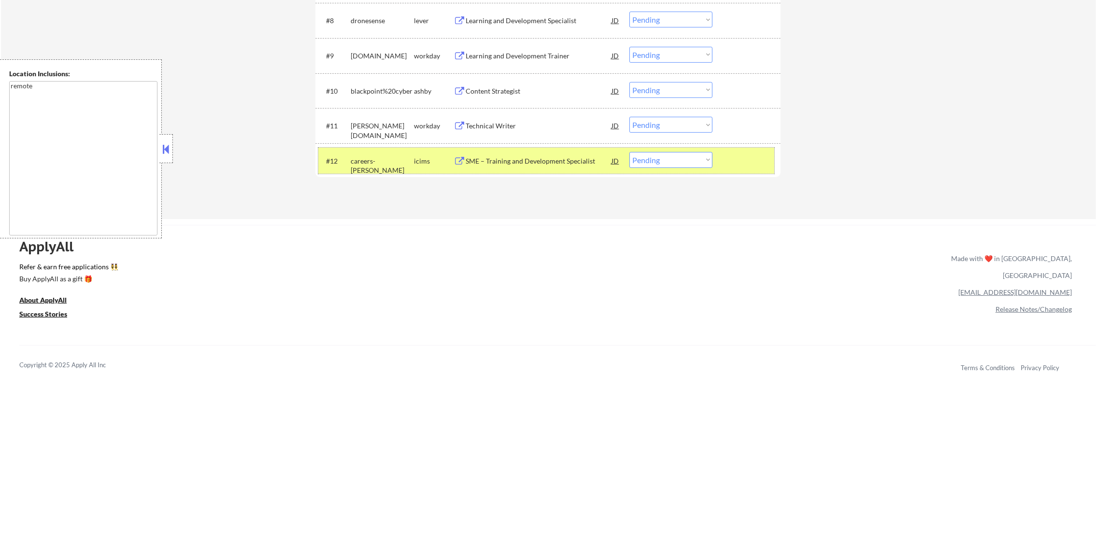
scroll to position [621, 0]
click at [386, 163] on div "careers-govcio" at bounding box center [382, 167] width 63 height 19
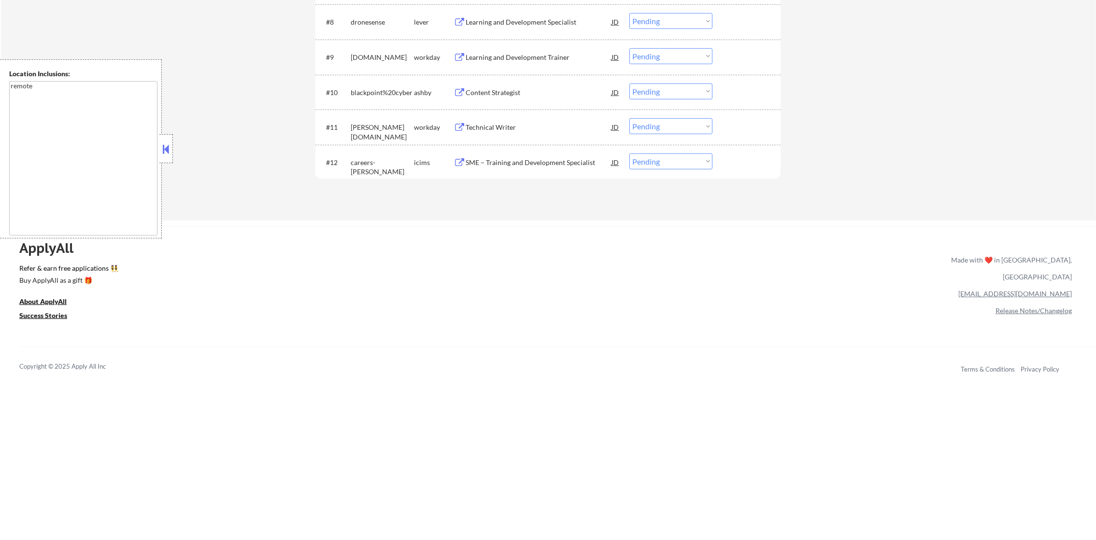
click at [387, 162] on div "careers-govcio" at bounding box center [382, 167] width 63 height 19
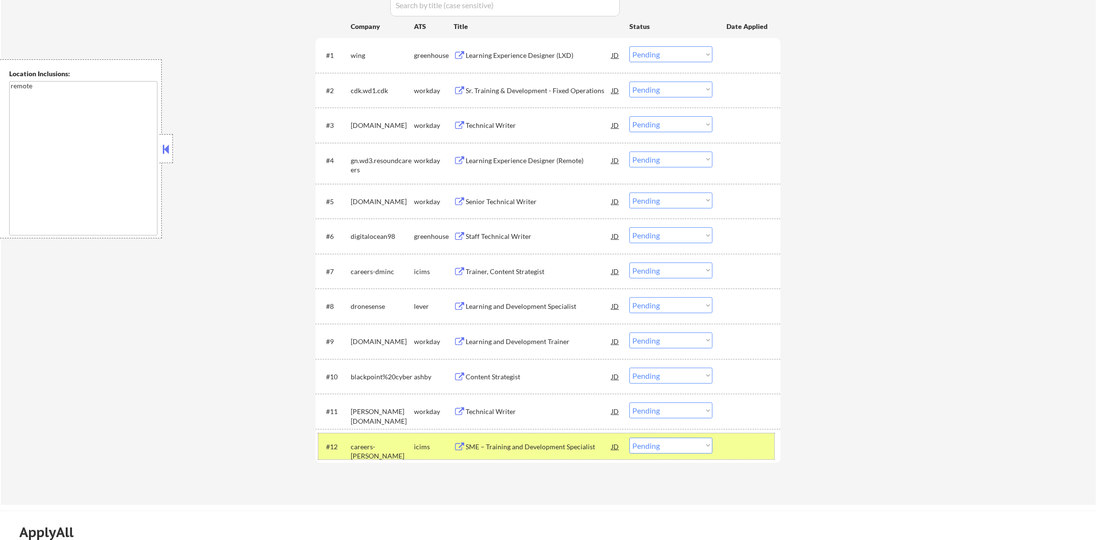
scroll to position [307, 0]
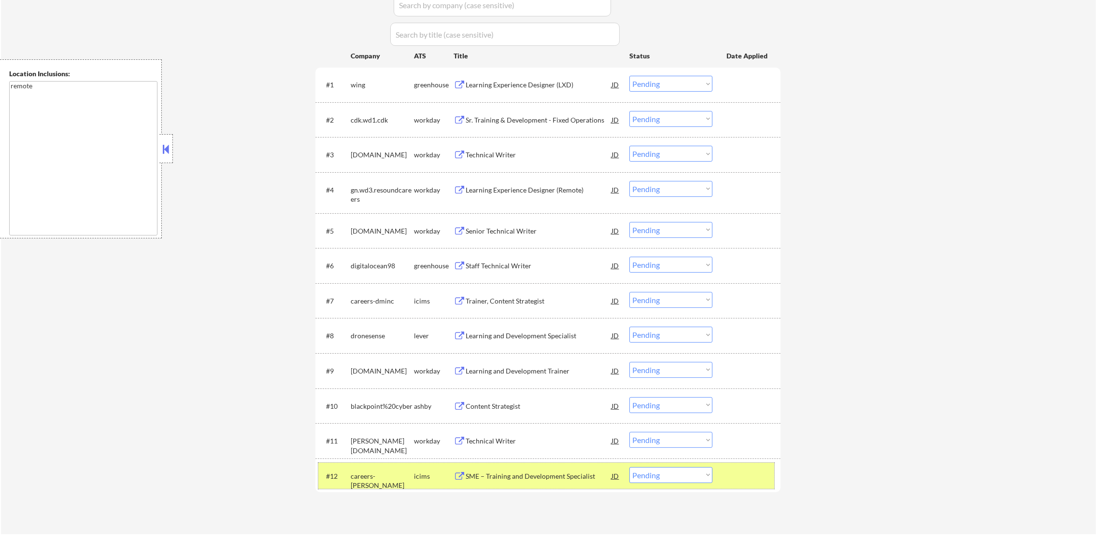
click at [646, 471] on select "Choose an option... Pending Applied Excluded (Questions) Excluded (Expired) Exc…" at bounding box center [670, 475] width 83 height 16
select select ""excluded""
click at [629, 467] on select "Choose an option... Pending Applied Excluded (Questions) Excluded (Expired) Exc…" at bounding box center [670, 475] width 83 height 16
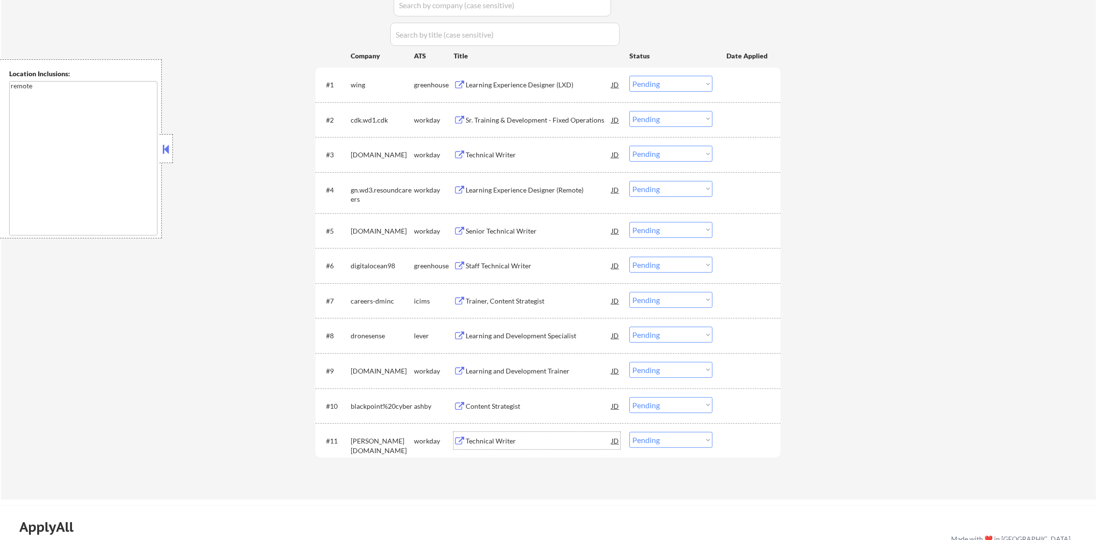
click at [529, 437] on div "Technical Writer" at bounding box center [538, 442] width 146 height 10
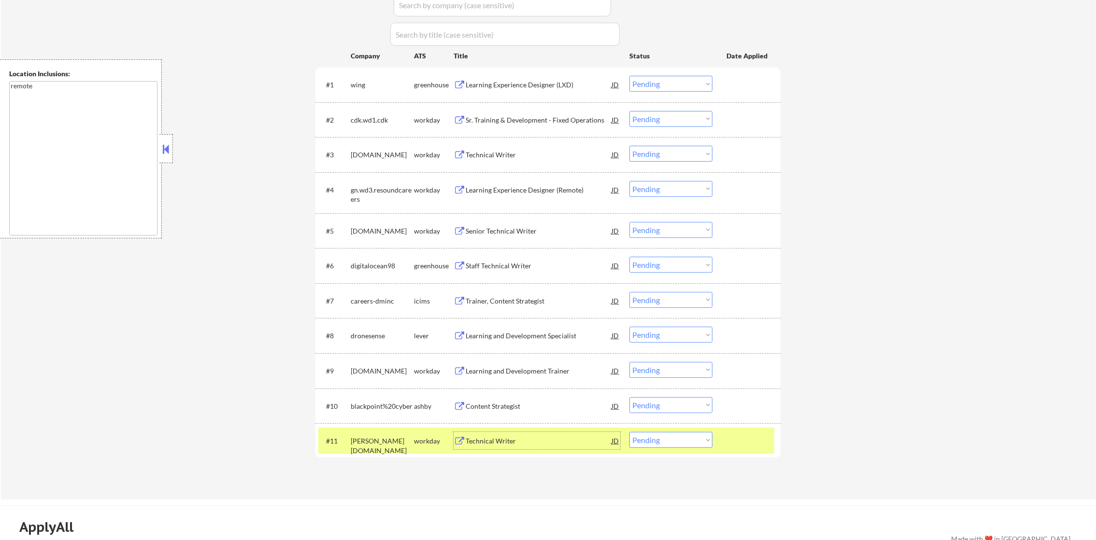
click at [684, 439] on select "Choose an option... Pending Applied Excluded (Questions) Excluded (Expired) Exc…" at bounding box center [670, 440] width 83 height 16
select select ""excluded""
click at [629, 432] on select "Choose an option... Pending Applied Excluded (Questions) Excluded (Expired) Exc…" at bounding box center [670, 440] width 83 height 16
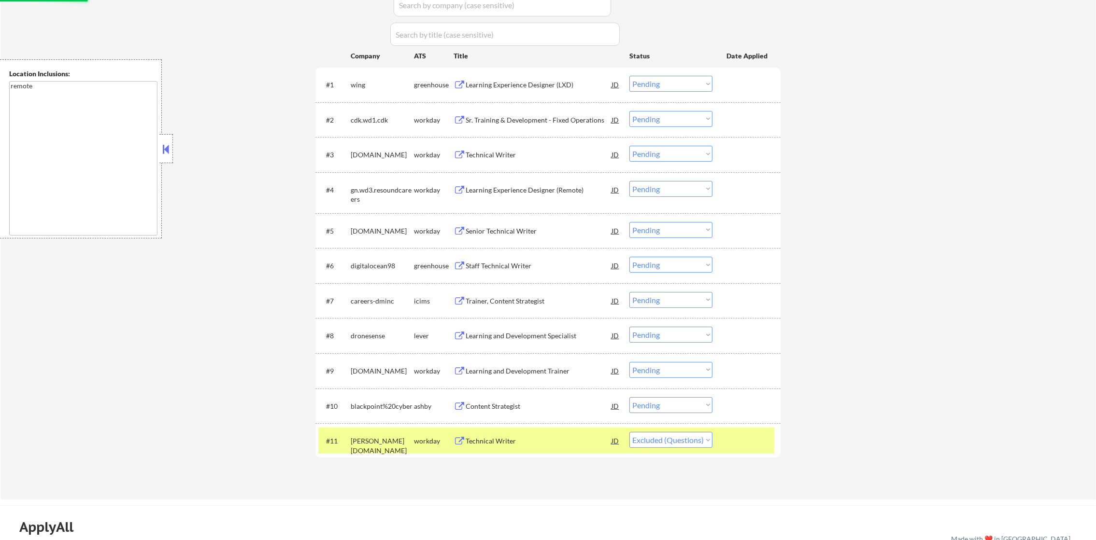
click at [384, 444] on div "parsons.wd5.search" at bounding box center [382, 446] width 63 height 19
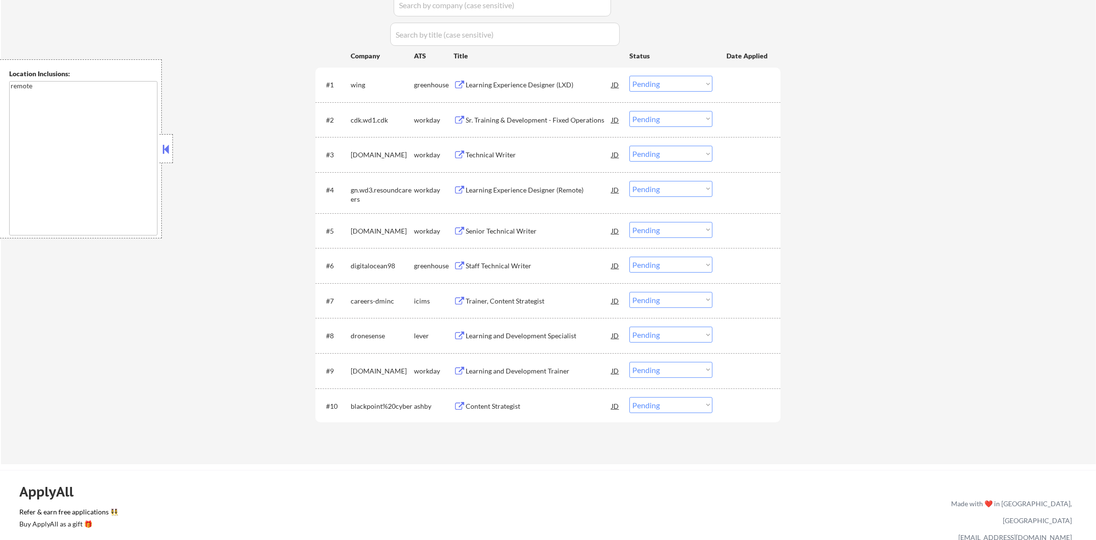
click at [489, 400] on div "Content Strategist" at bounding box center [538, 405] width 146 height 17
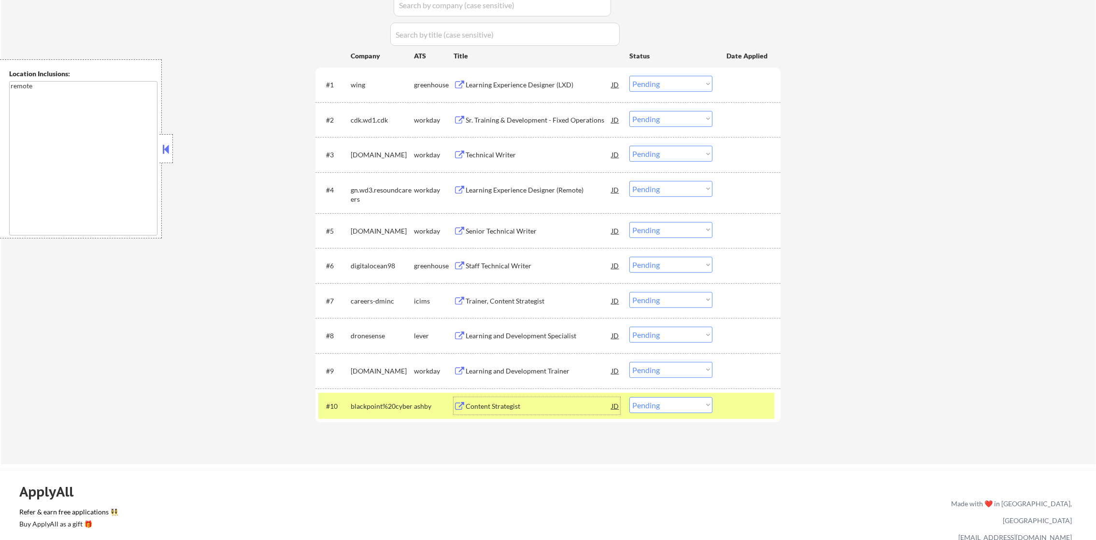
click at [635, 410] on select "Choose an option... Pending Applied Excluded (Questions) Excluded (Expired) Exc…" at bounding box center [670, 405] width 83 height 16
select select ""excluded__bad_match_""
click at [629, 397] on select "Choose an option... Pending Applied Excluded (Questions) Excluded (Expired) Exc…" at bounding box center [670, 405] width 83 height 16
click at [370, 397] on div "blackpoint%20cyber" at bounding box center [382, 405] width 63 height 17
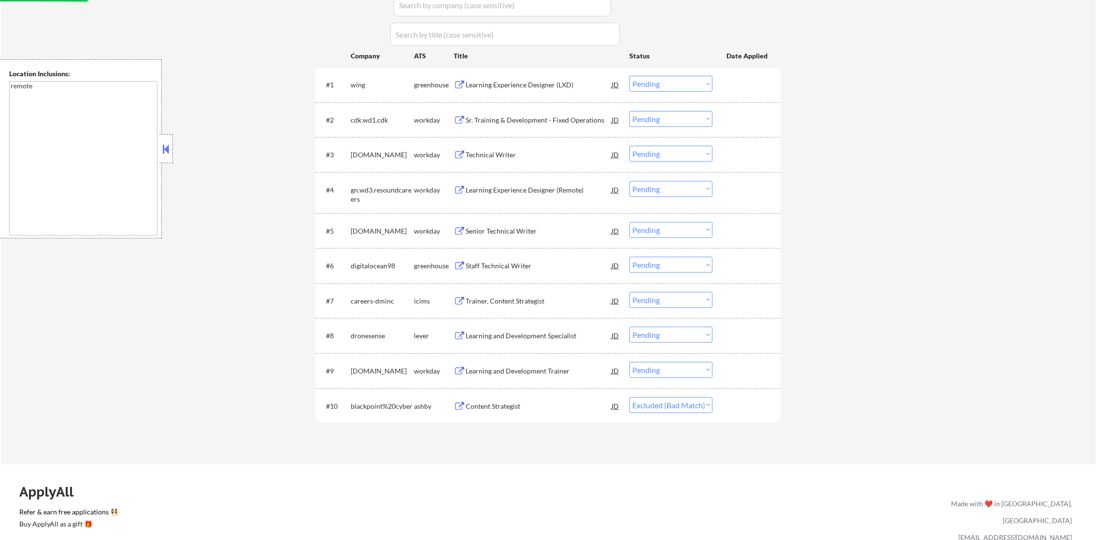
click at [522, 367] on div "Learning and Development Trainer" at bounding box center [538, 372] width 146 height 10
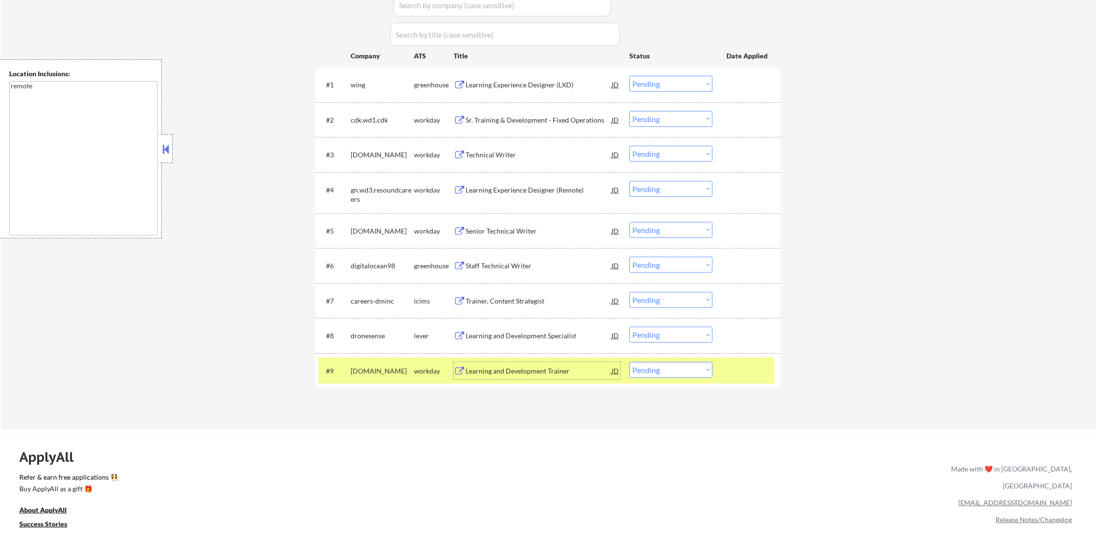
click at [660, 370] on select "Choose an option... Pending Applied Excluded (Questions) Excluded (Expired) Exc…" at bounding box center [670, 370] width 83 height 16
select select ""excluded__salary_""
click at [629, 362] on select "Choose an option... Pending Applied Excluded (Questions) Excluded (Expired) Exc…" at bounding box center [670, 370] width 83 height 16
click at [370, 362] on div "strideinc.wd1.sk" at bounding box center [382, 370] width 63 height 17
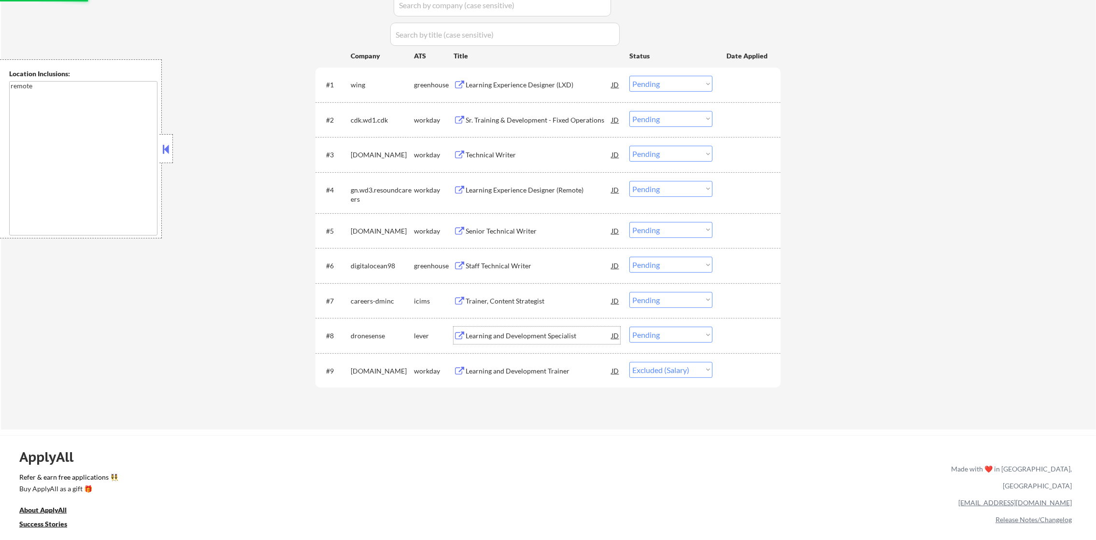
click at [519, 338] on div "Learning and Development Specialist" at bounding box center [538, 336] width 146 height 10
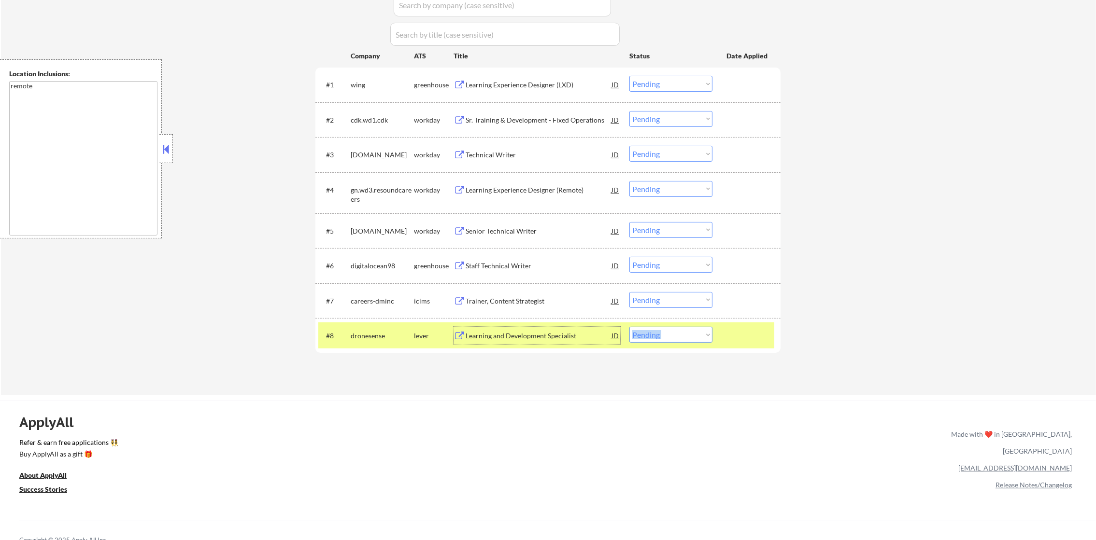
drag, startPoint x: 650, startPoint y: 325, endPoint x: 647, endPoint y: 332, distance: 7.4
click at [647, 332] on div "#8 dronesense lever Learning and Development Specialist JD Choose an option... …" at bounding box center [547, 335] width 465 height 35
click at [647, 332] on select "Choose an option... Pending Applied Excluded (Questions) Excluded (Expired) Exc…" at bounding box center [670, 335] width 83 height 16
select select ""excluded__bad_match_""
click at [629, 327] on select "Choose an option... Pending Applied Excluded (Questions) Excluded (Expired) Exc…" at bounding box center [670, 335] width 83 height 16
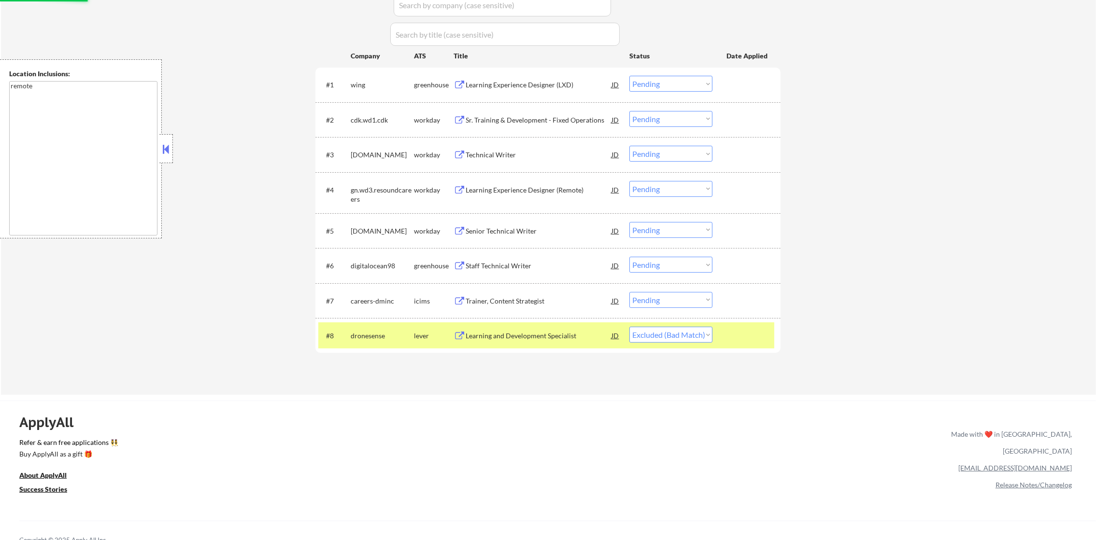
click at [397, 349] on div "#8 dronesense lever Learning and Development Specialist JD Choose an option... …" at bounding box center [547, 335] width 465 height 35
click at [380, 330] on div "dronesense" at bounding box center [382, 335] width 63 height 17
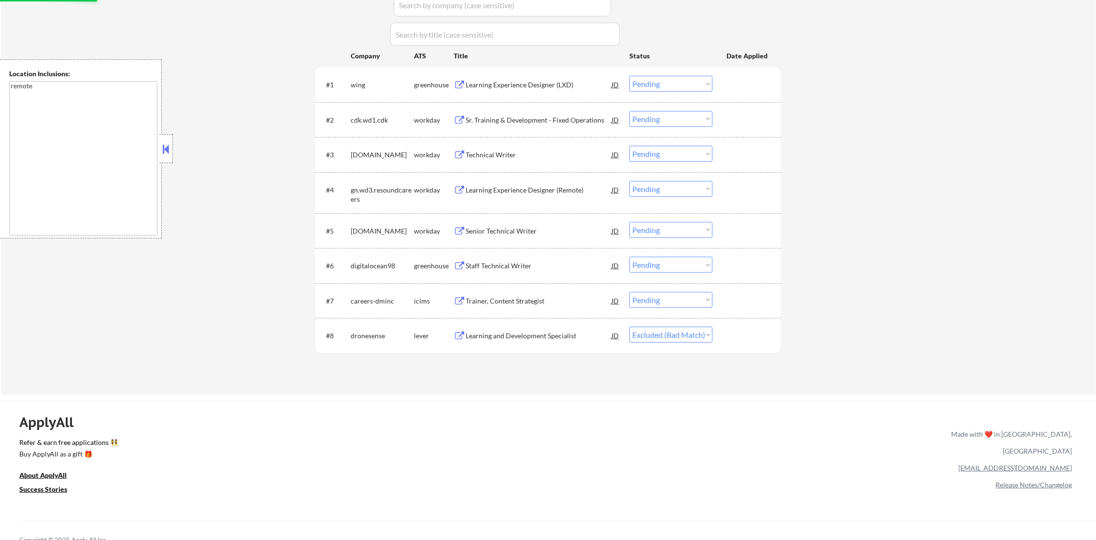
click at [518, 296] on div "Trainer, Content Strategist" at bounding box center [538, 301] width 146 height 10
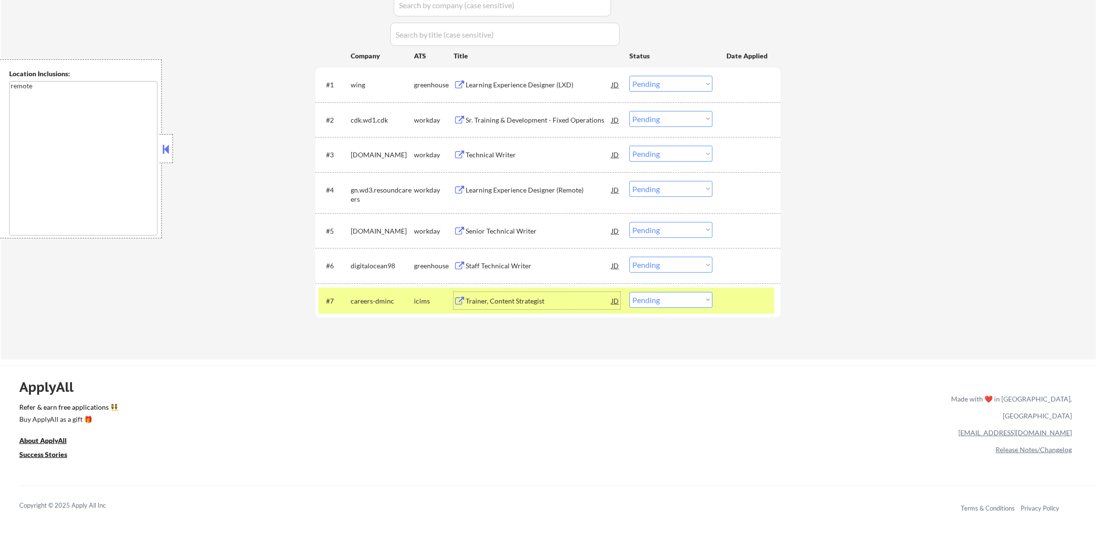
click at [673, 306] on select "Choose an option... Pending Applied Excluded (Questions) Excluded (Expired) Exc…" at bounding box center [670, 300] width 83 height 16
select select ""excluded__bad_match_""
click at [629, 292] on select "Choose an option... Pending Applied Excluded (Questions) Excluded (Expired) Exc…" at bounding box center [670, 300] width 83 height 16
click at [371, 300] on div "careers-dminc" at bounding box center [382, 301] width 63 height 10
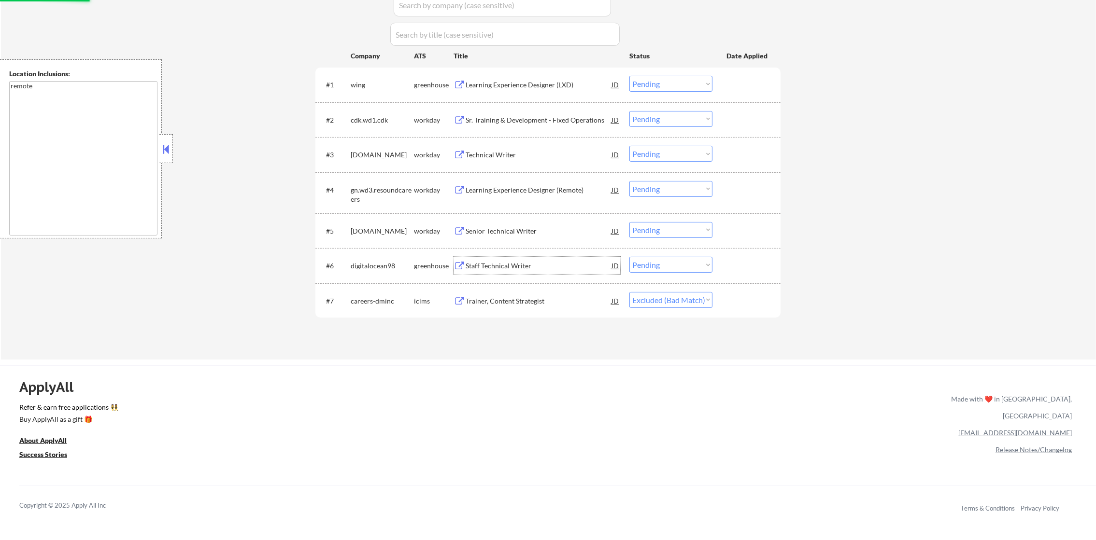
drag, startPoint x: 505, startPoint y: 260, endPoint x: 509, endPoint y: 276, distance: 17.0
click at [508, 273] on div "Staff Technical Writer" at bounding box center [538, 265] width 146 height 17
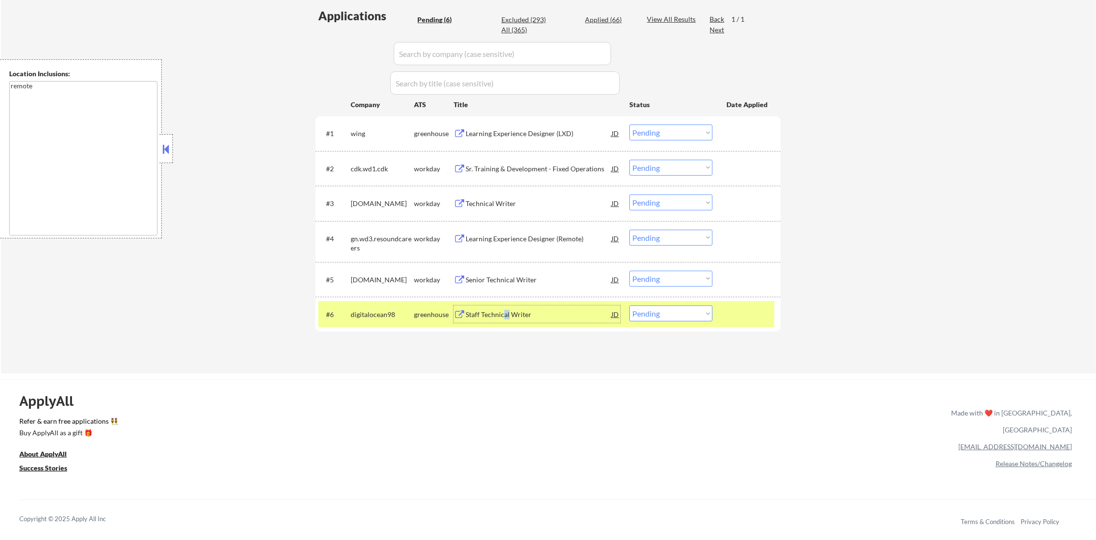
scroll to position [259, 0]
click at [639, 318] on select "Choose an option... Pending Applied Excluded (Questions) Excluded (Expired) Exc…" at bounding box center [670, 313] width 83 height 16
select select ""applied""
click at [629, 305] on select "Choose an option... Pending Applied Excluded (Questions) Excluded (Expired) Exc…" at bounding box center [670, 313] width 83 height 16
click at [392, 311] on div "digitalocean98" at bounding box center [382, 315] width 63 height 10
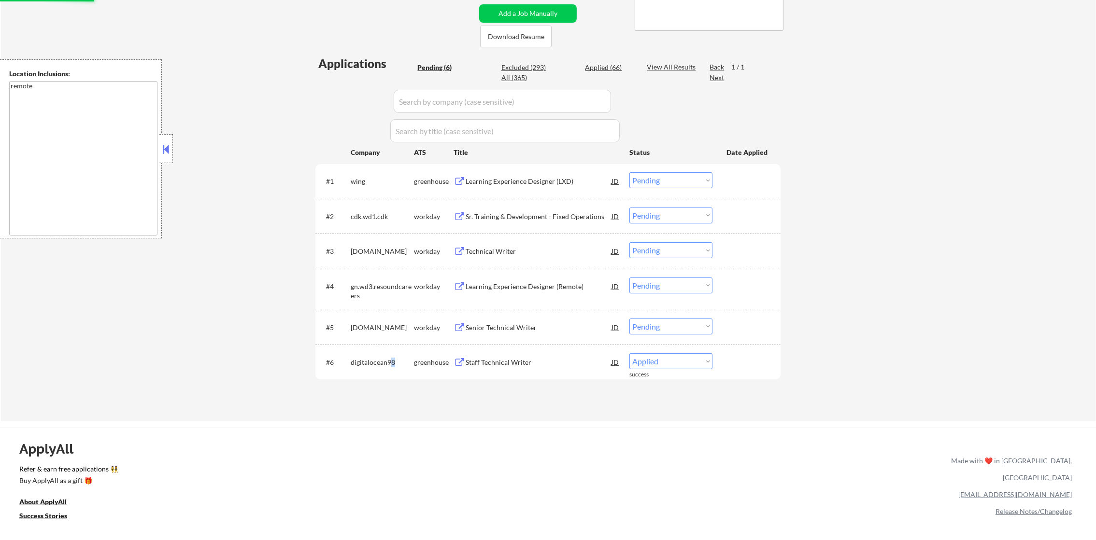
scroll to position [210, 0]
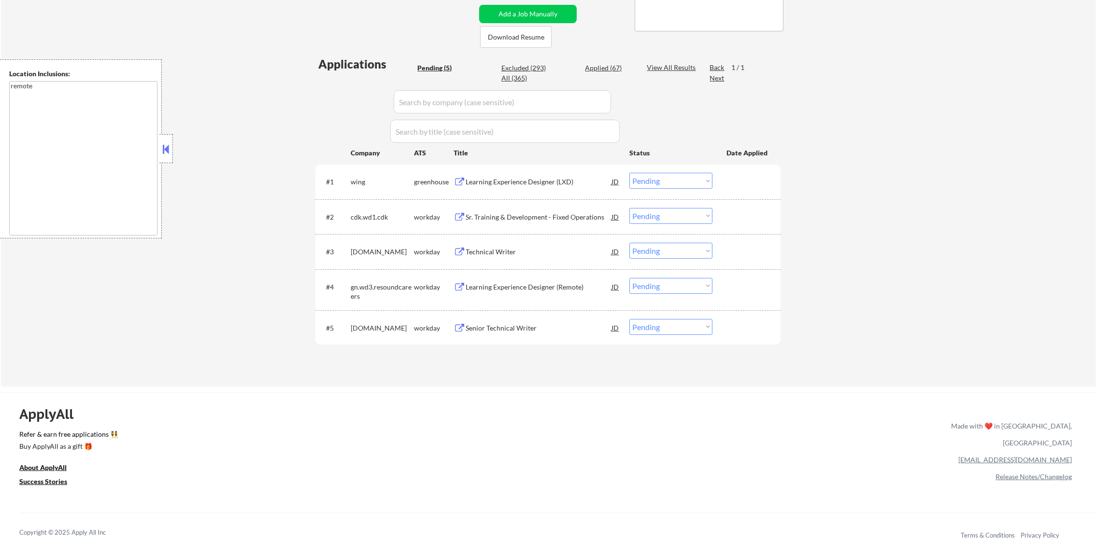
click at [514, 347] on div "Applications Pending (5) Excluded (293) Applied (67) All (365) View All Results…" at bounding box center [547, 212] width 465 height 312
click at [522, 334] on div "Senior Technical Writer" at bounding box center [538, 327] width 146 height 17
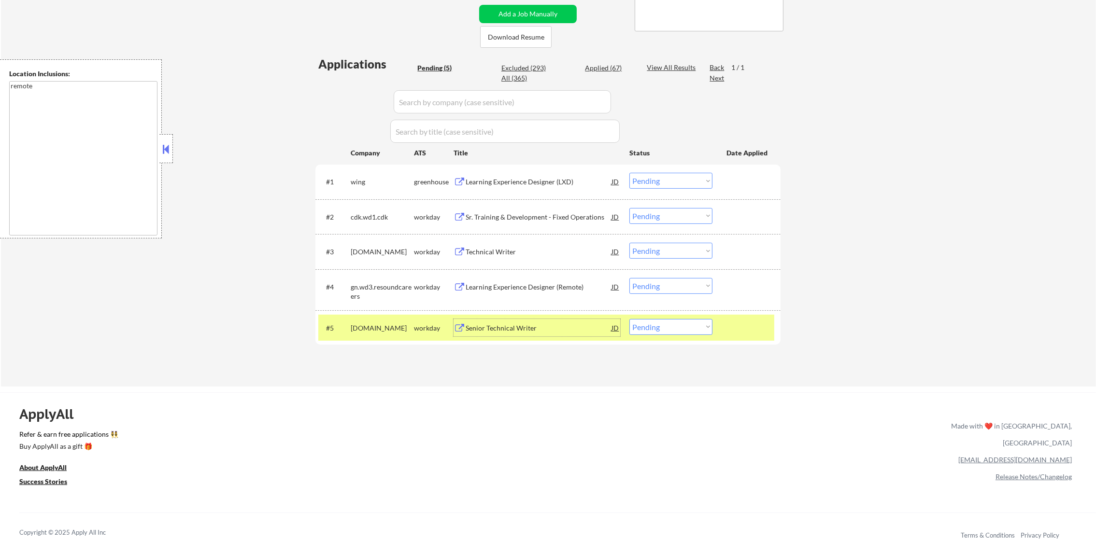
click at [687, 326] on select "Choose an option... Pending Applied Excluded (Questions) Excluded (Expired) Exc…" at bounding box center [670, 327] width 83 height 16
select select ""applied""
click at [629, 319] on select "Choose an option... Pending Applied Excluded (Questions) Excluded (Expired) Exc…" at bounding box center [670, 327] width 83 height 16
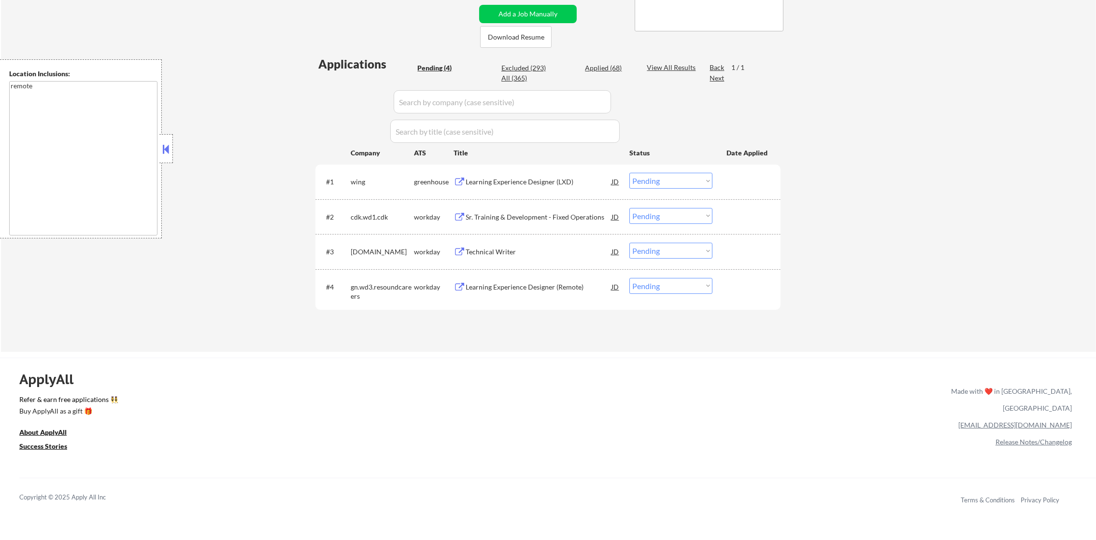
click at [532, 286] on div "Learning Experience Designer (Remote)" at bounding box center [538, 287] width 146 height 10
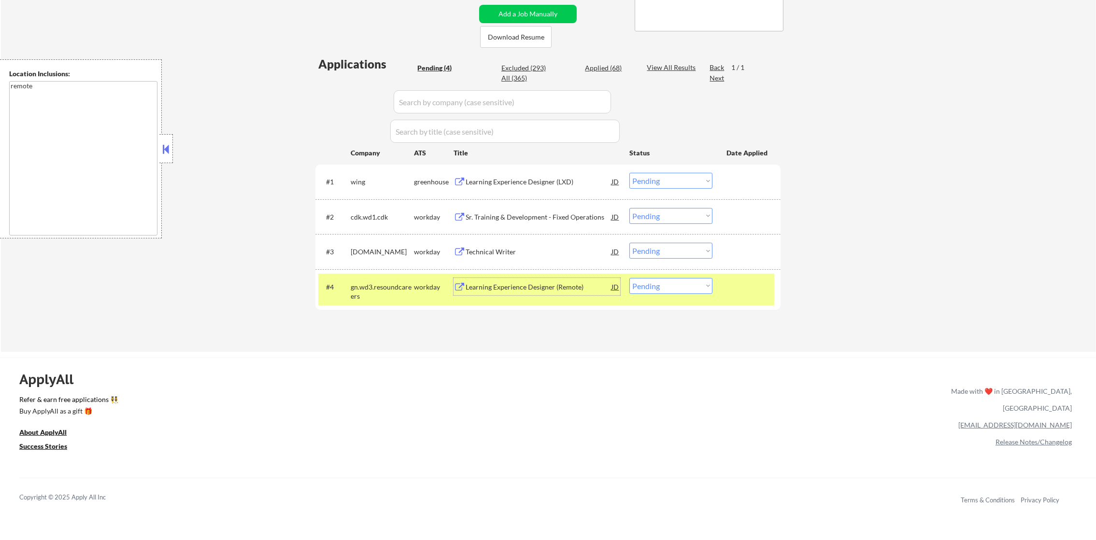
click at [532, 286] on div "Learning Experience Designer (Remote)" at bounding box center [538, 287] width 146 height 10
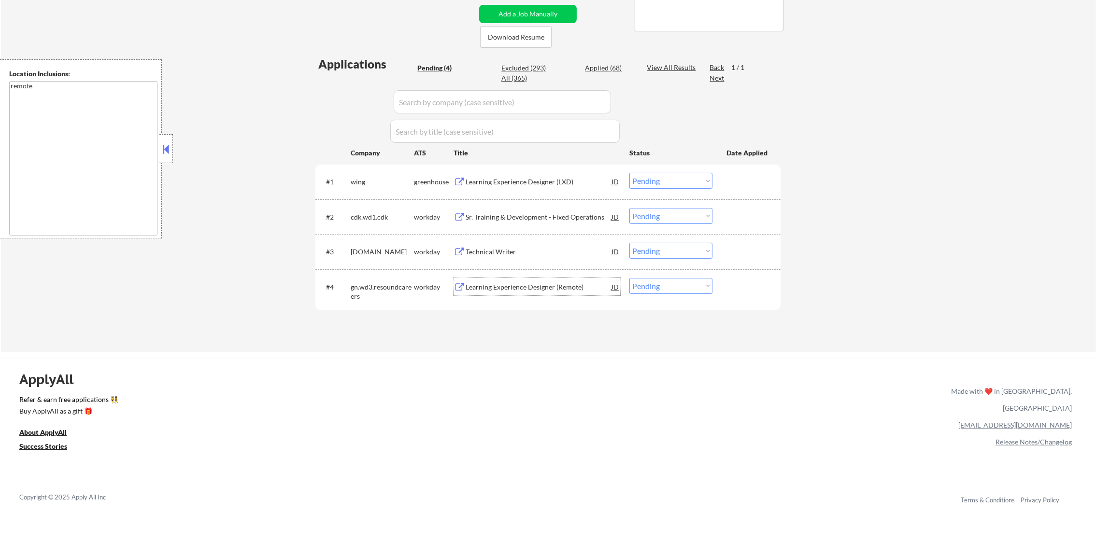
click at [541, 289] on div "Learning Experience Designer (Remote)" at bounding box center [538, 287] width 146 height 10
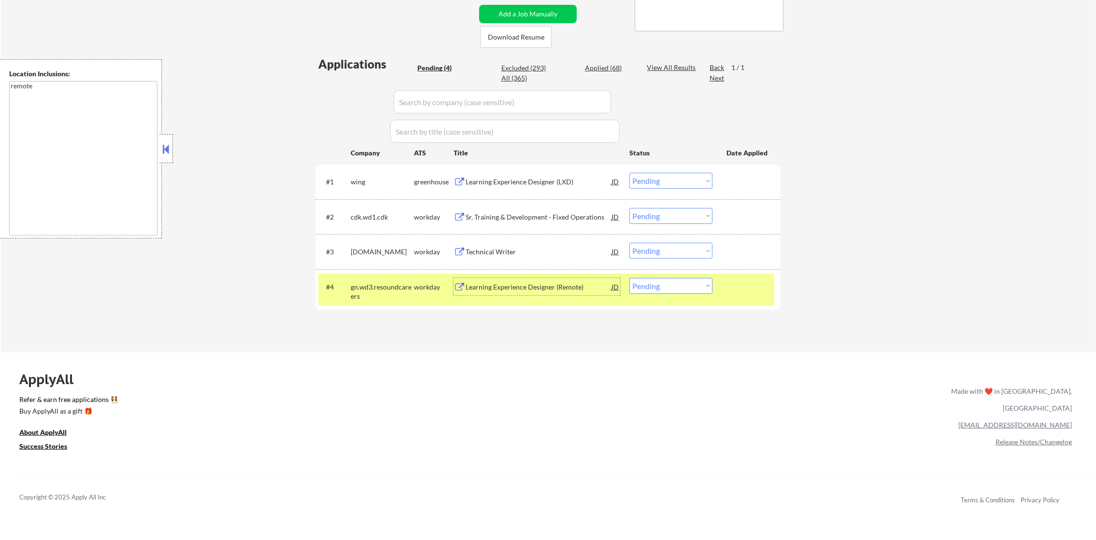
click at [662, 281] on select "Choose an option... Pending Applied Excluded (Questions) Excluded (Expired) Exc…" at bounding box center [670, 286] width 83 height 16
select select ""excluded__bad_match_""
click at [629, 278] on select "Choose an option... Pending Applied Excluded (Questions) Excluded (Expired) Exc…" at bounding box center [670, 286] width 83 height 16
click at [371, 301] on div "gn.wd3.resoundcareers" at bounding box center [382, 291] width 63 height 19
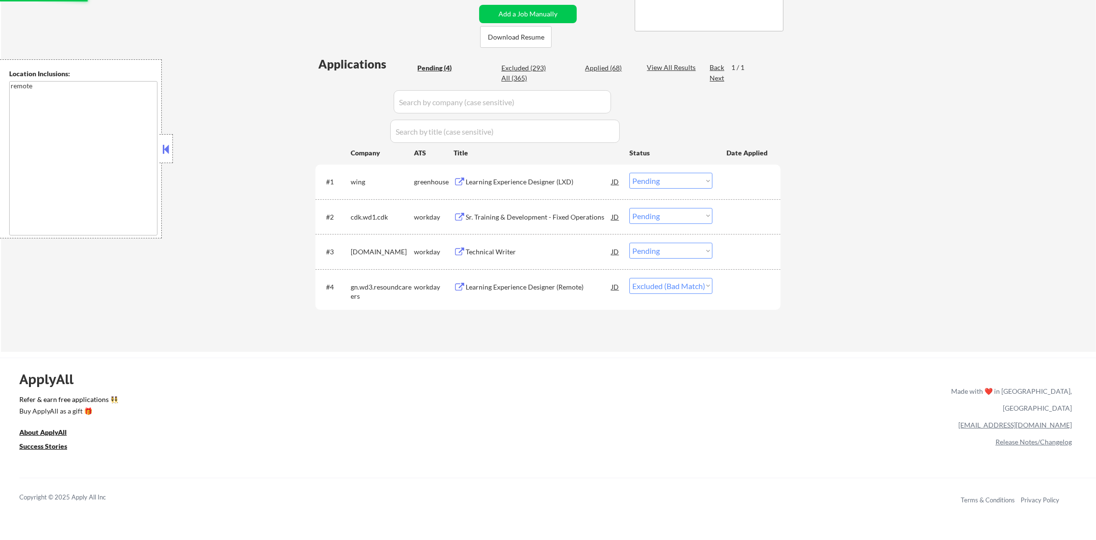
click at [529, 249] on div "Technical Writer" at bounding box center [538, 252] width 146 height 10
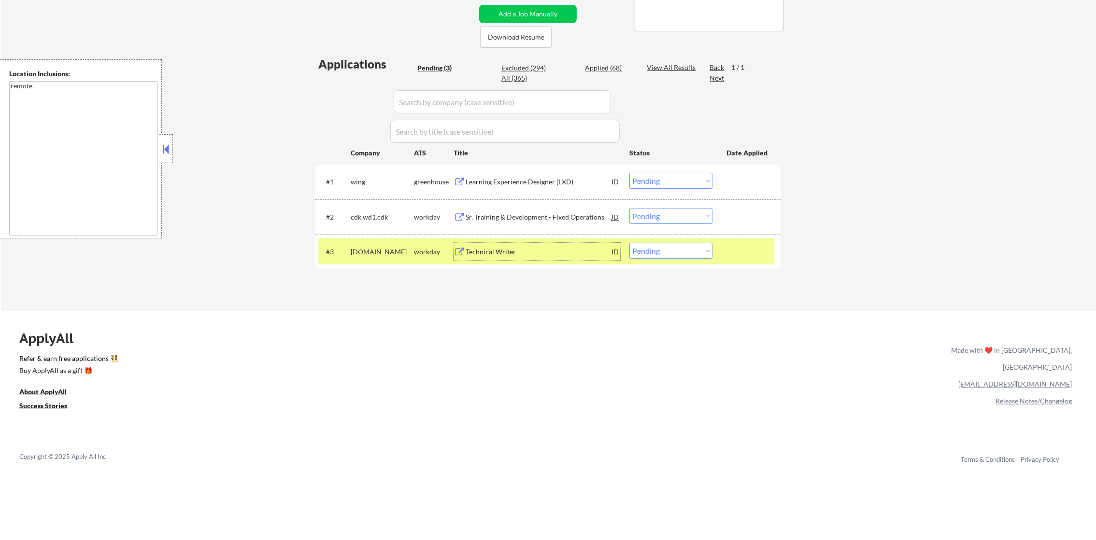
click at [661, 260] on div "#3 taskus.wd1.careers workday Technical Writer JD Choose an option... Pending A…" at bounding box center [546, 252] width 456 height 26
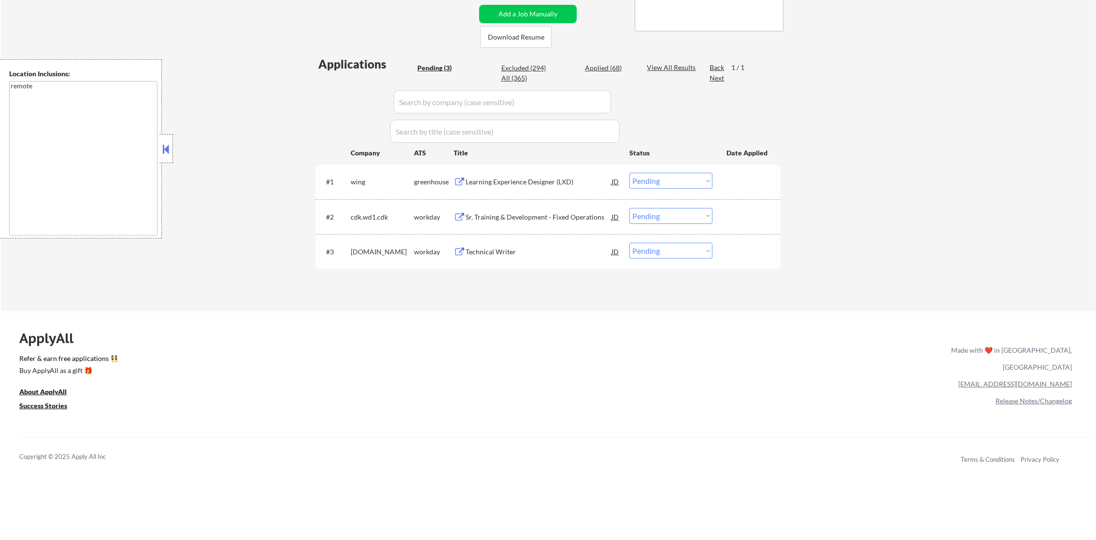
drag, startPoint x: 664, startPoint y: 250, endPoint x: 662, endPoint y: 257, distance: 8.3
click at [664, 250] on select "Choose an option... Pending Applied Excluded (Questions) Excluded (Expired) Exc…" at bounding box center [670, 251] width 83 height 16
select select ""applied""
click at [629, 243] on select "Choose an option... Pending Applied Excluded (Questions) Excluded (Expired) Exc…" at bounding box center [670, 251] width 83 height 16
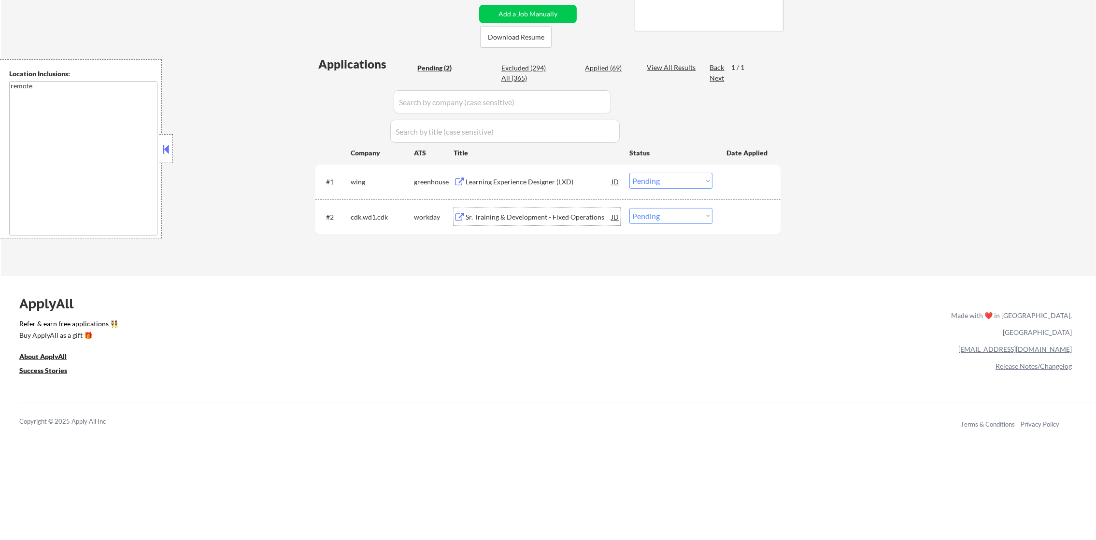
click at [517, 221] on div "Sr. Training & Development - Fixed Operations" at bounding box center [538, 216] width 146 height 17
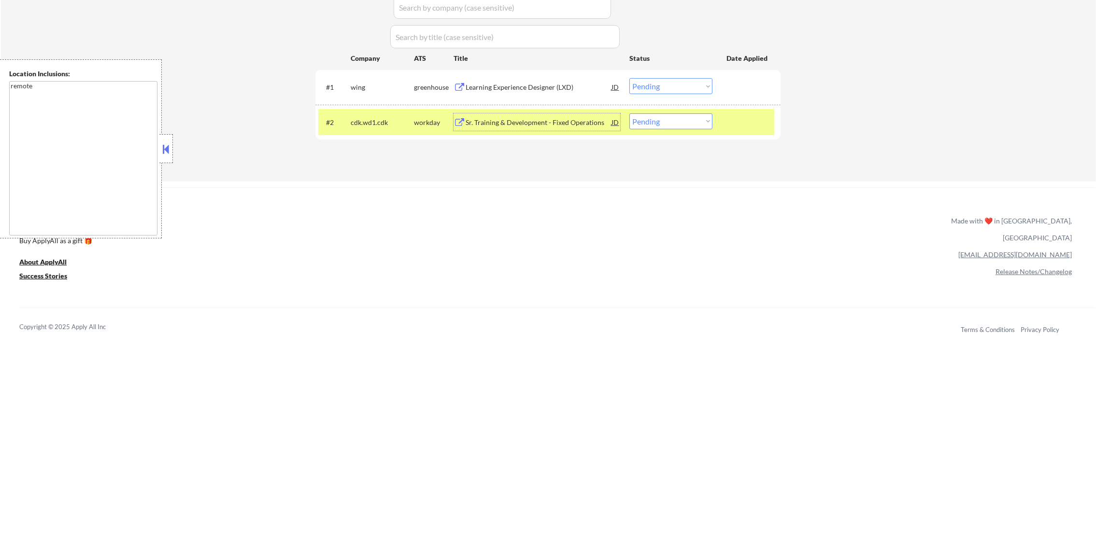
scroll to position [307, 0]
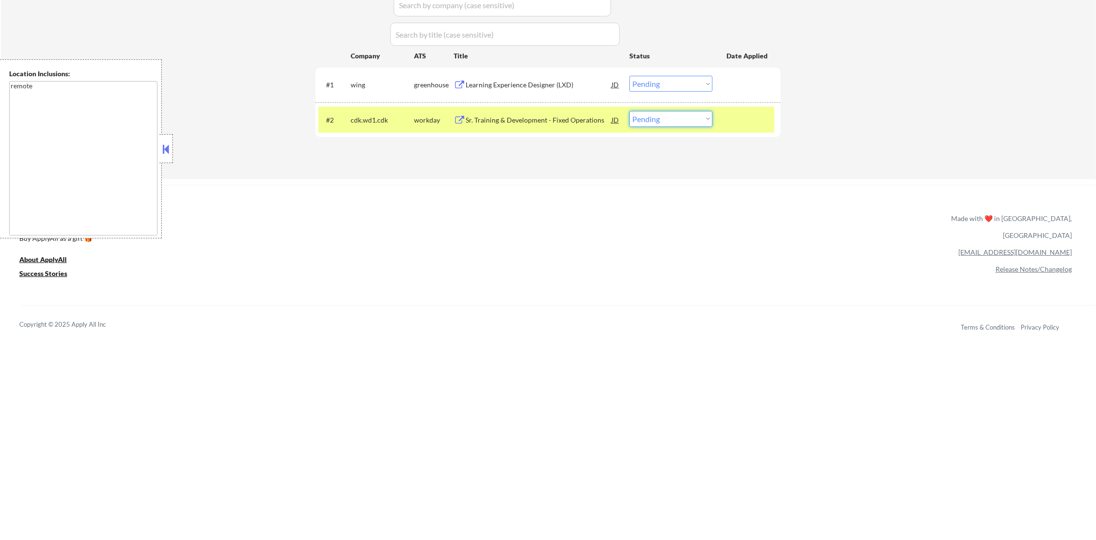
click at [679, 113] on select "Choose an option... Pending Applied Excluded (Questions) Excluded (Expired) Exc…" at bounding box center [670, 119] width 83 height 16
select select ""excluded__expired_""
click at [629, 111] on select "Choose an option... Pending Applied Excluded (Questions) Excluded (Expired) Exc…" at bounding box center [670, 119] width 83 height 16
click at [366, 117] on div "cdk.wd1.cdk" at bounding box center [382, 120] width 63 height 10
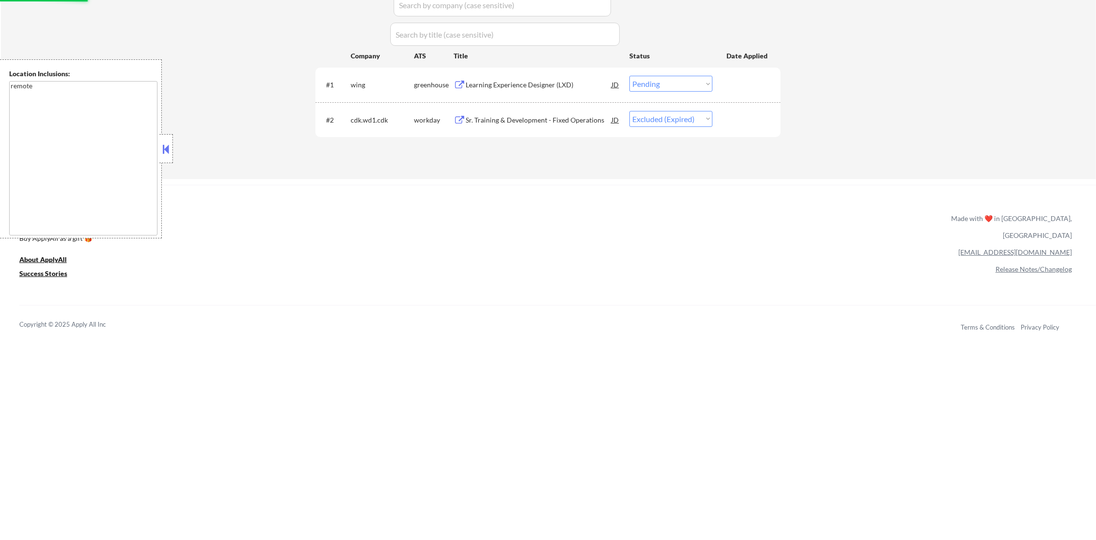
click at [488, 82] on div "Learning Experience Designer (LXD)" at bounding box center [538, 85] width 146 height 10
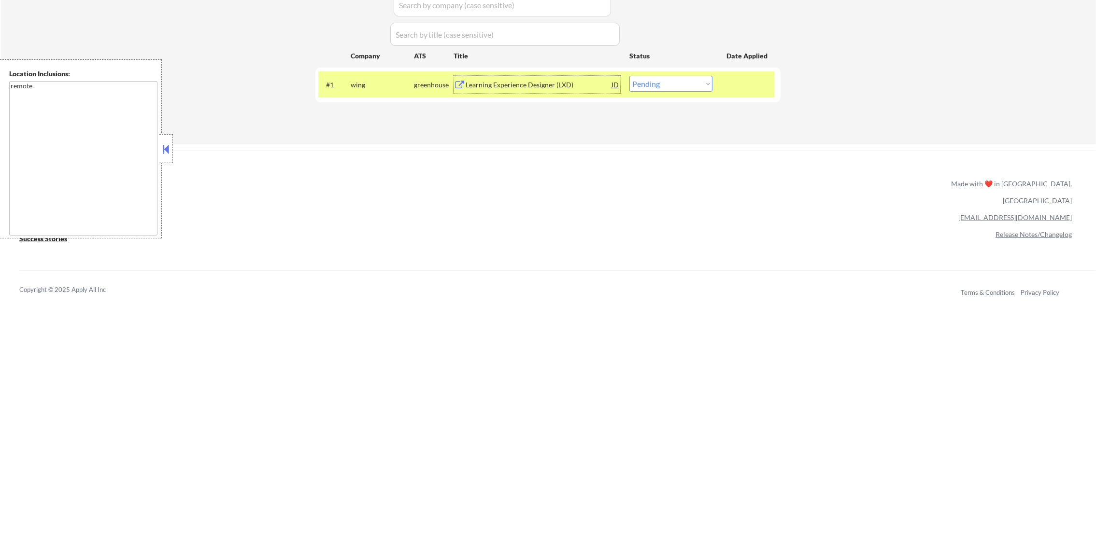
click at [703, 87] on select "Choose an option... Pending Applied Excluded (Questions) Excluded (Expired) Exc…" at bounding box center [670, 84] width 83 height 16
click at [629, 76] on select "Choose an option... Pending Applied Excluded (Questions) Excluded (Expired) Exc…" at bounding box center [670, 84] width 83 height 16
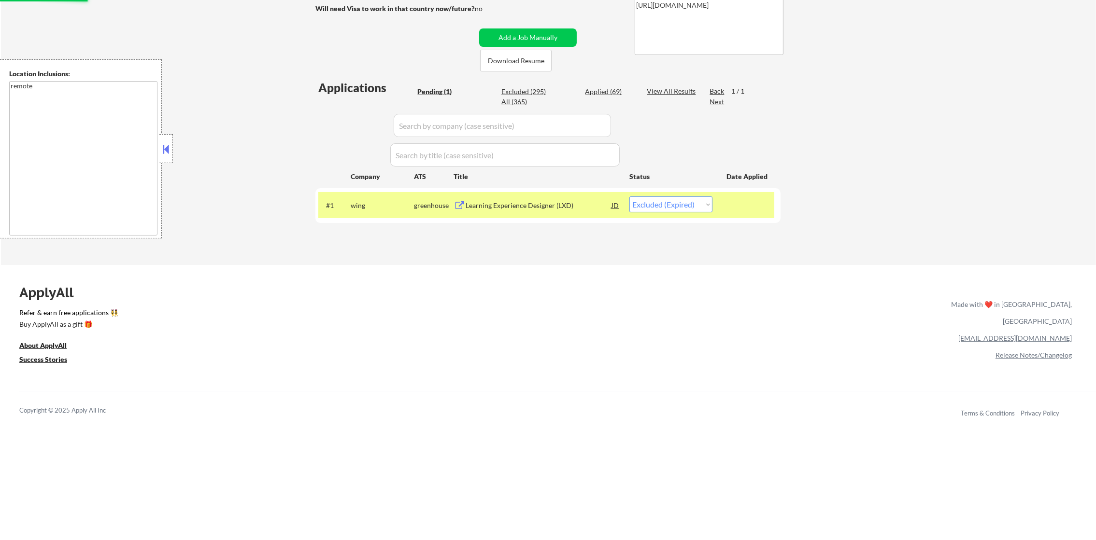
scroll to position [162, 0]
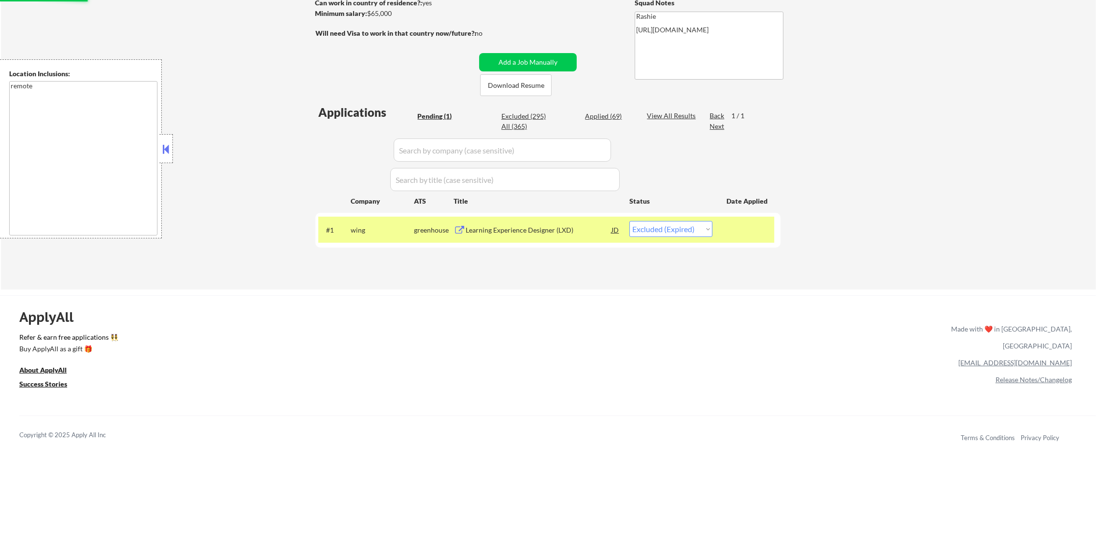
click at [361, 238] on div "wing" at bounding box center [382, 229] width 63 height 17
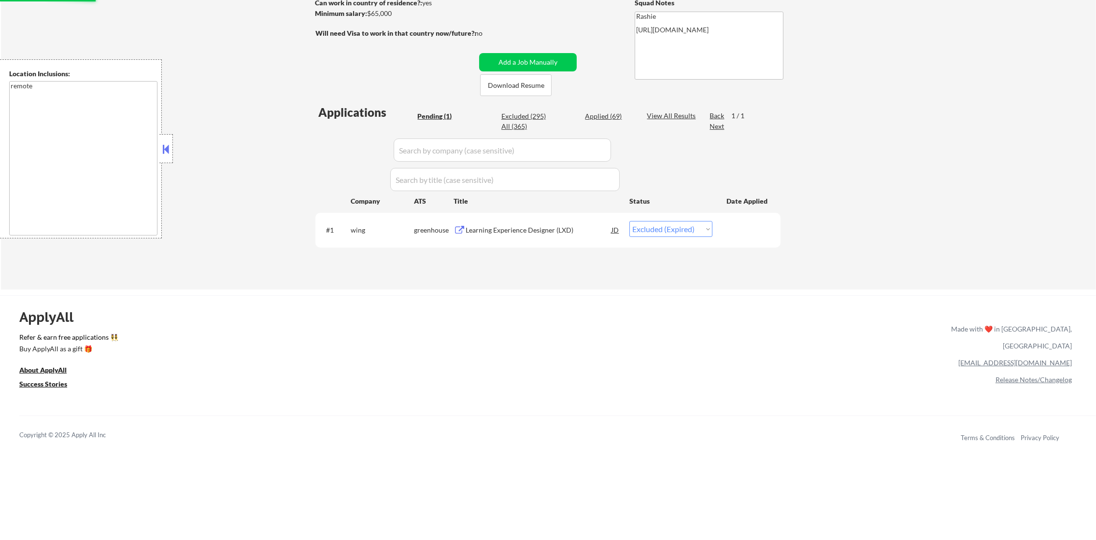
click at [612, 115] on div "Applied (69)" at bounding box center [609, 117] width 48 height 10
select select ""applied""
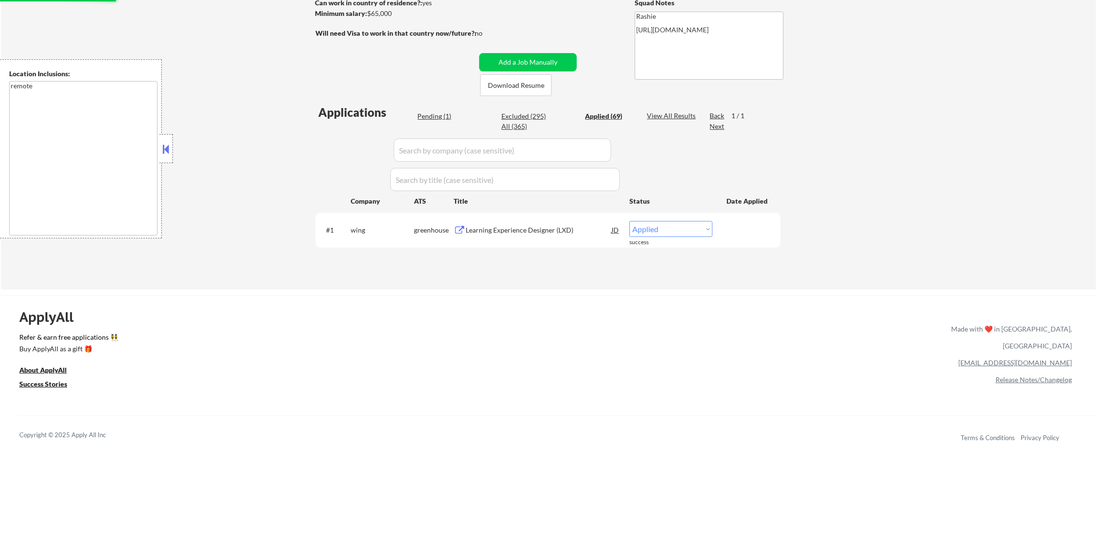
select select ""applied""
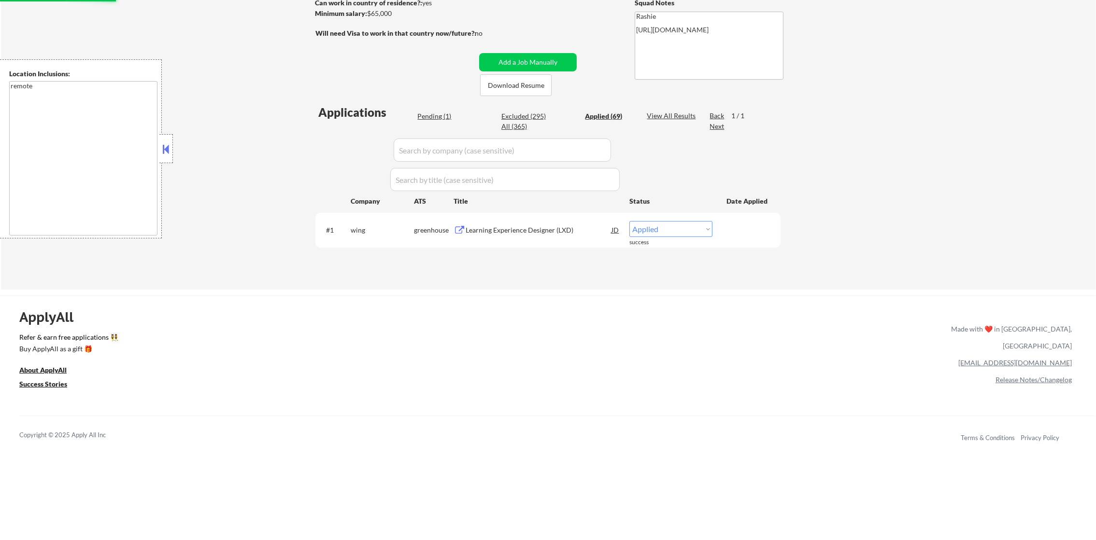
select select ""applied""
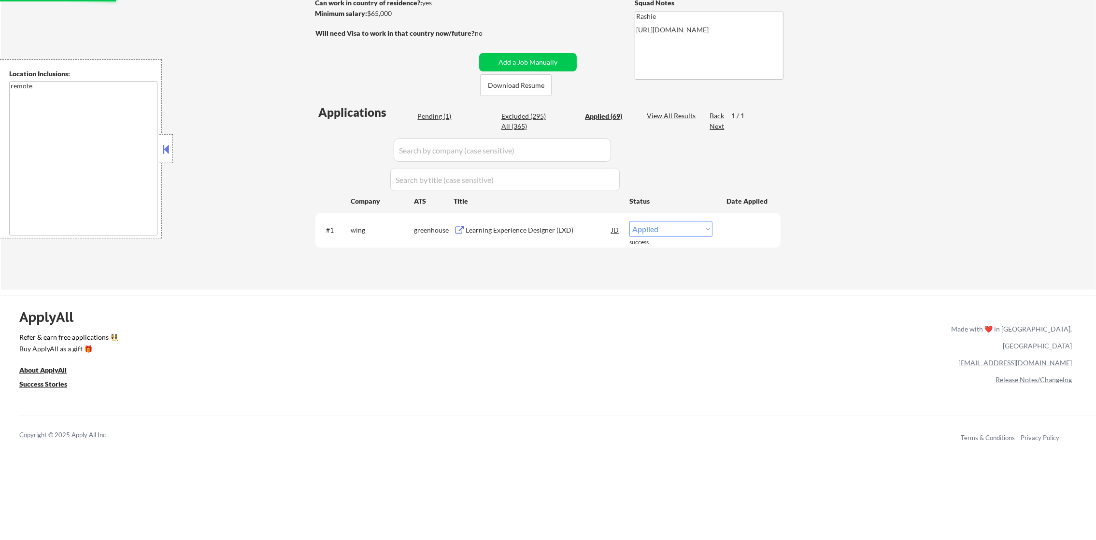
select select ""applied""
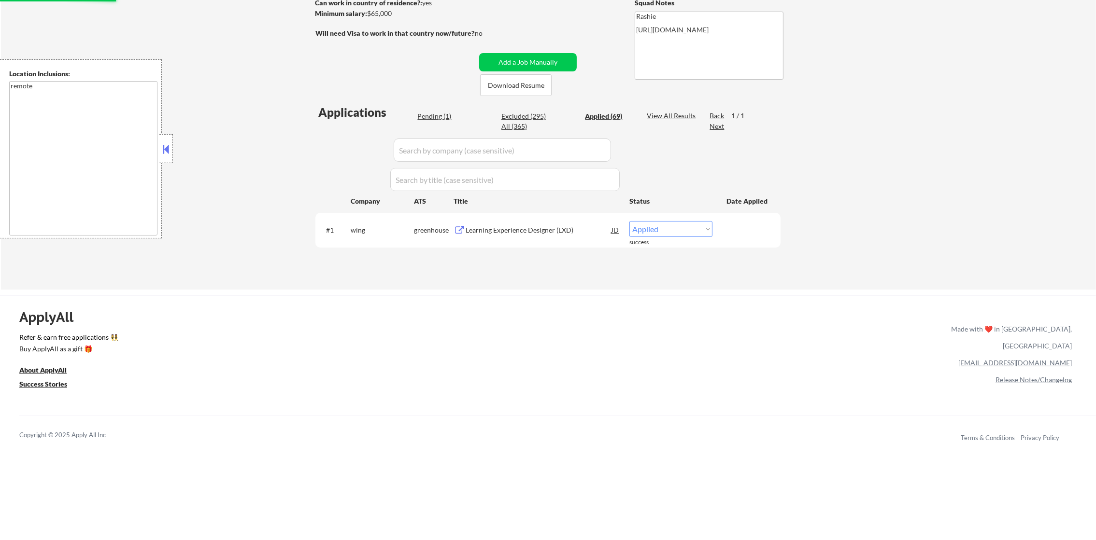
select select ""applied""
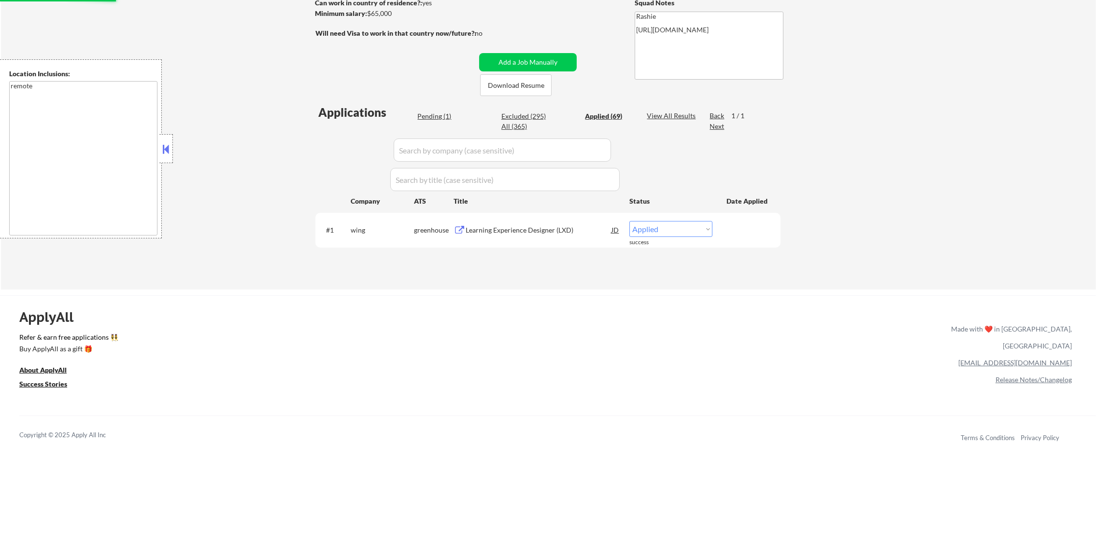
select select ""applied""
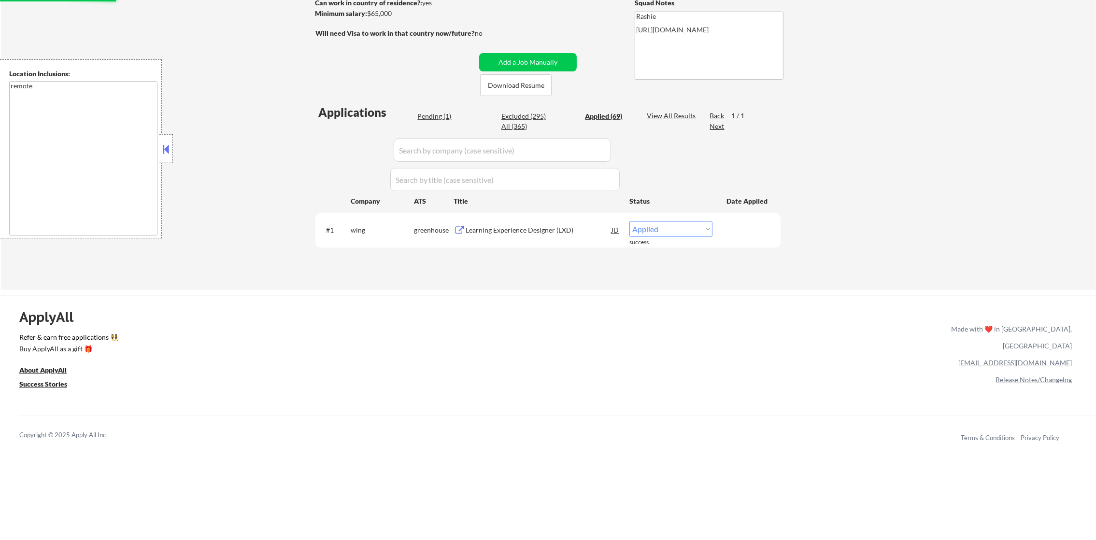
select select ""applied""
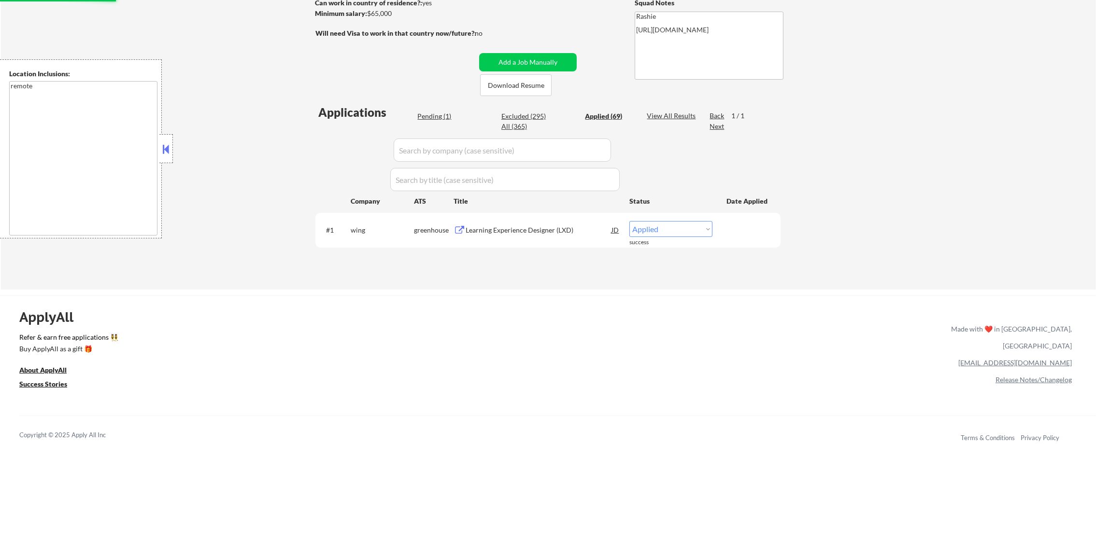
select select ""applied""
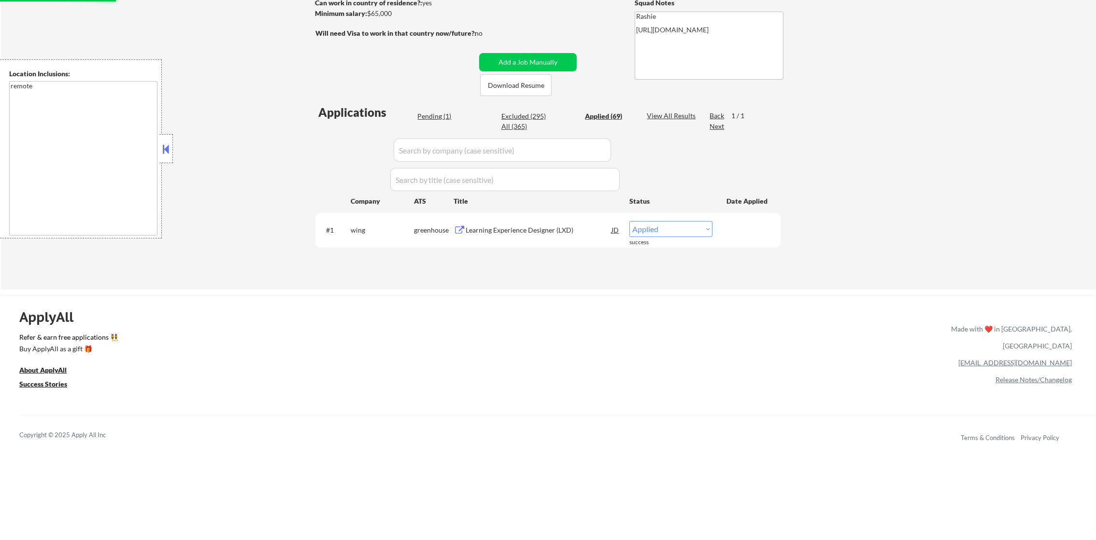
select select ""applied""
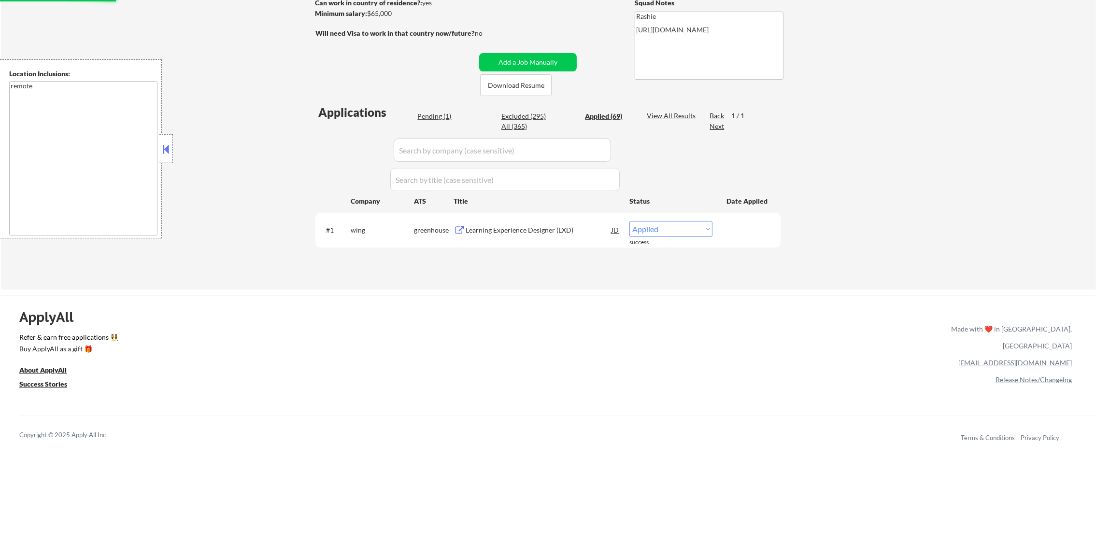
select select ""applied""
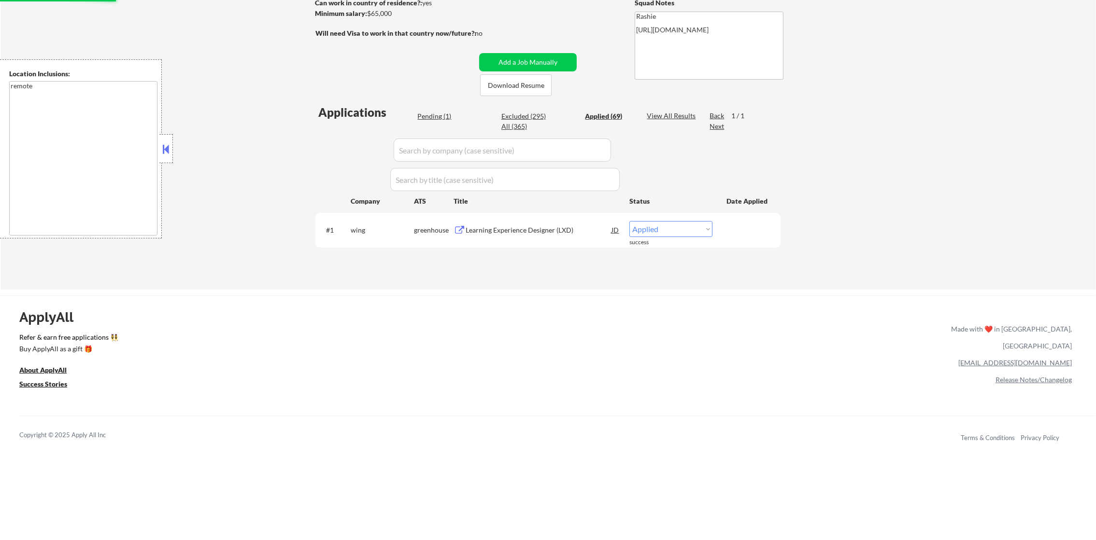
select select ""applied""
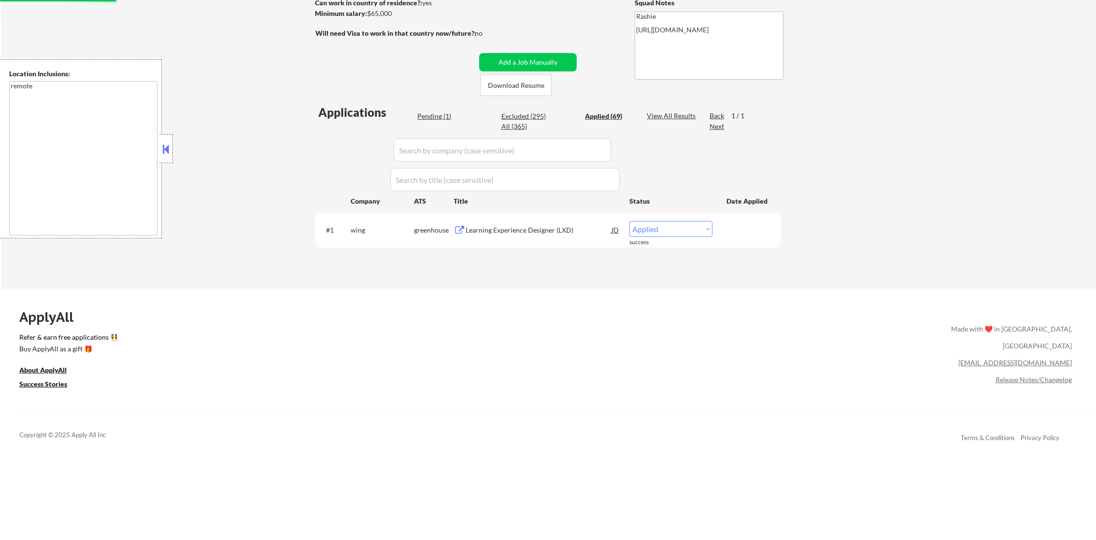
select select ""applied""
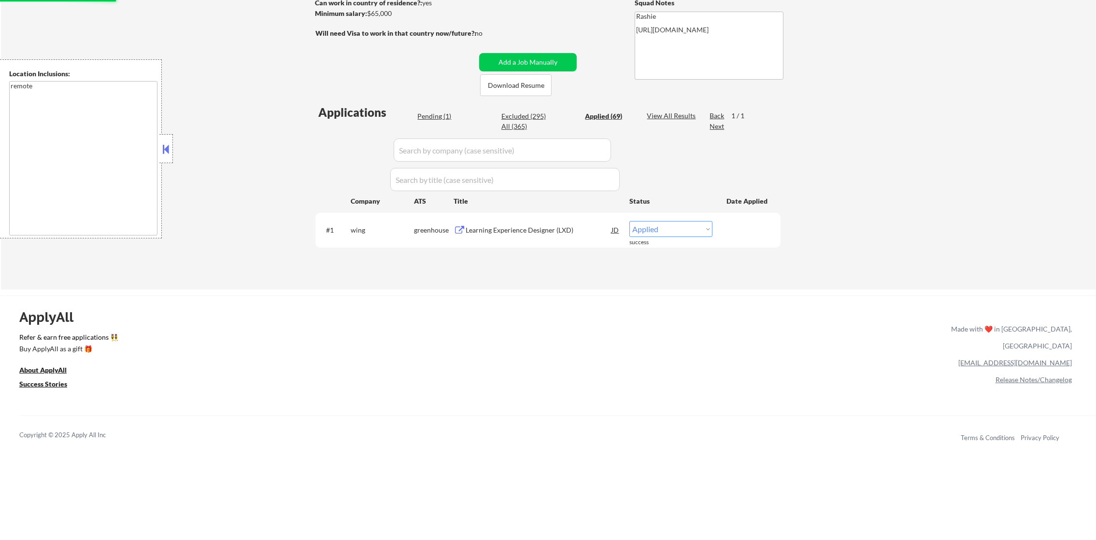
select select ""applied""
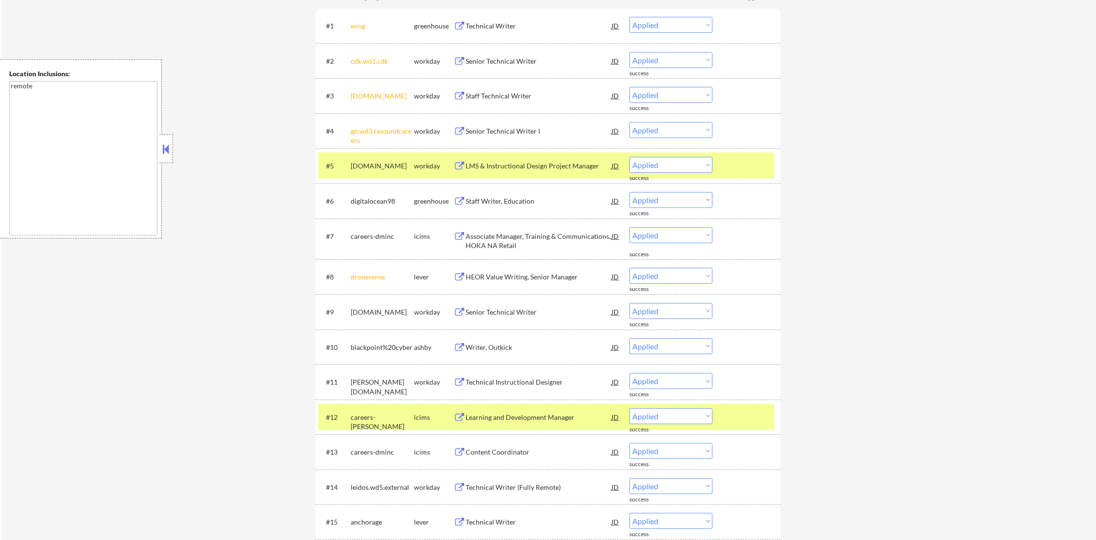
scroll to position [379, 0]
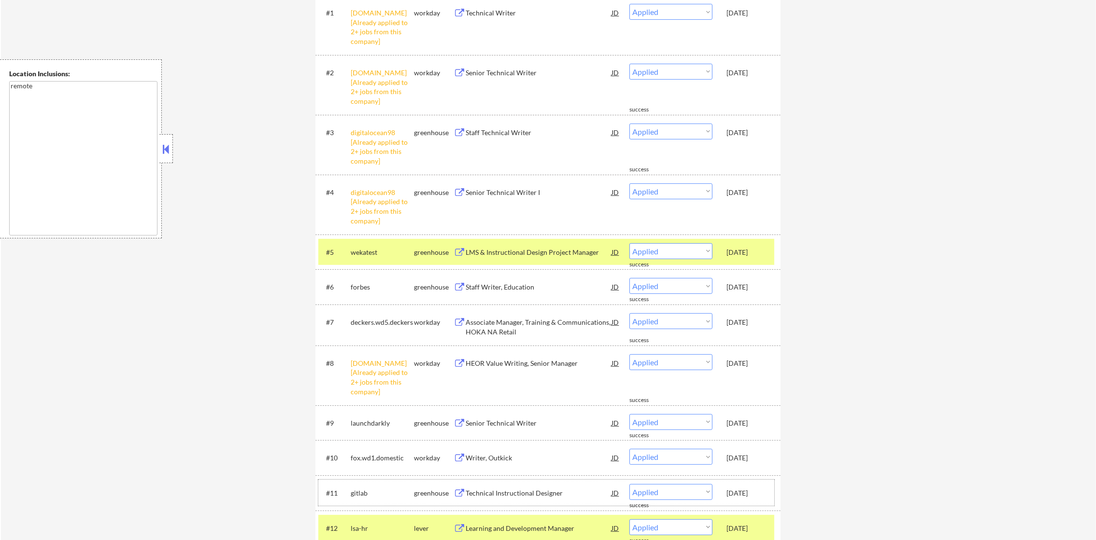
click at [346, 498] on div "#11 gitlab greenhouse Technical Instructional Designer JD Choose an option... P…" at bounding box center [546, 493] width 456 height 26
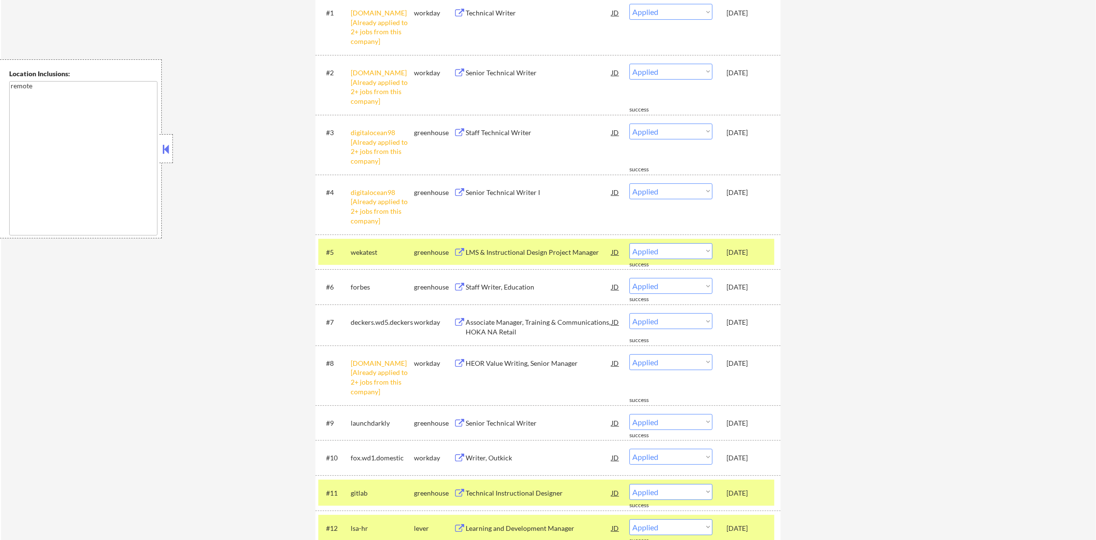
click at [360, 489] on div "gitlab" at bounding box center [382, 494] width 63 height 10
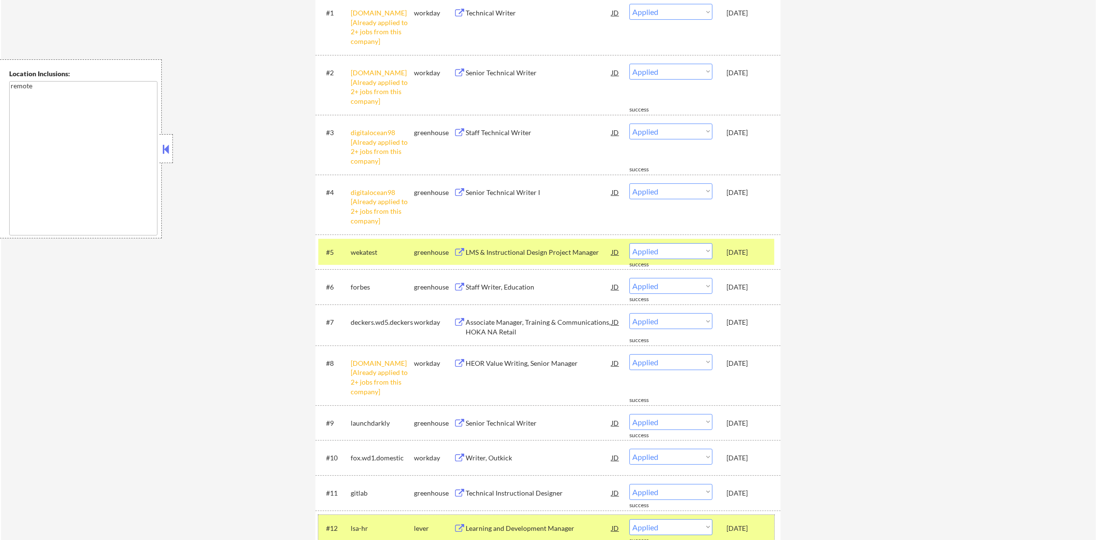
click at [353, 516] on div "#12 lsa-hr lever Learning and Development Manager JD Choose an option... Pendin…" at bounding box center [546, 528] width 456 height 26
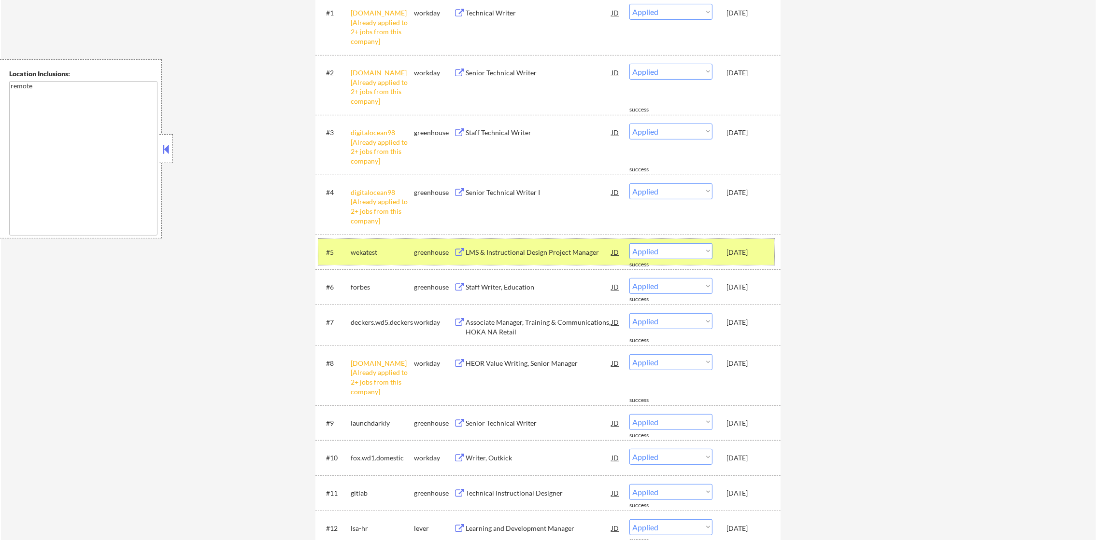
click at [365, 256] on div "wekatest" at bounding box center [382, 253] width 63 height 10
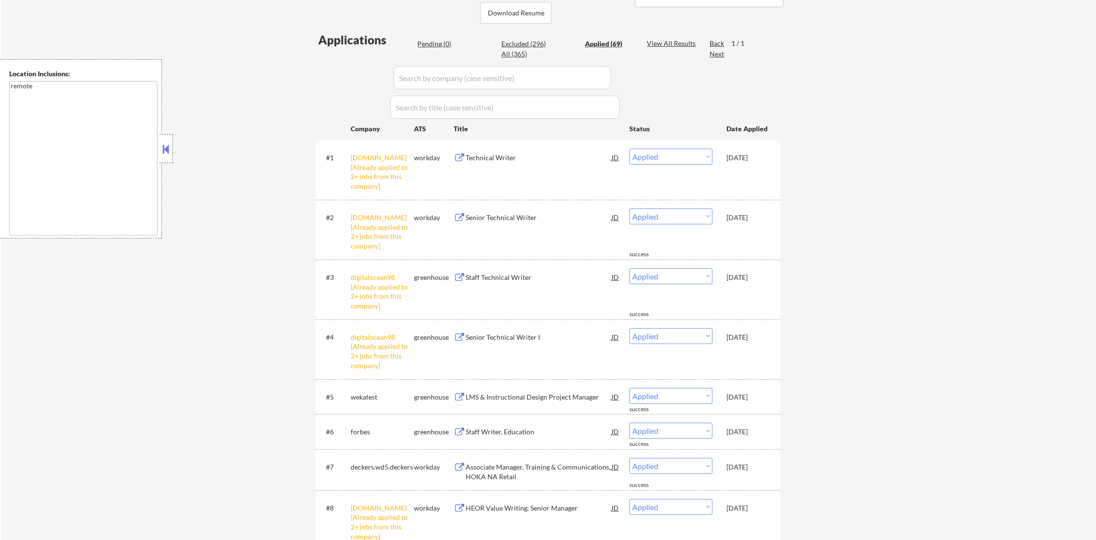
scroll to position [210, 0]
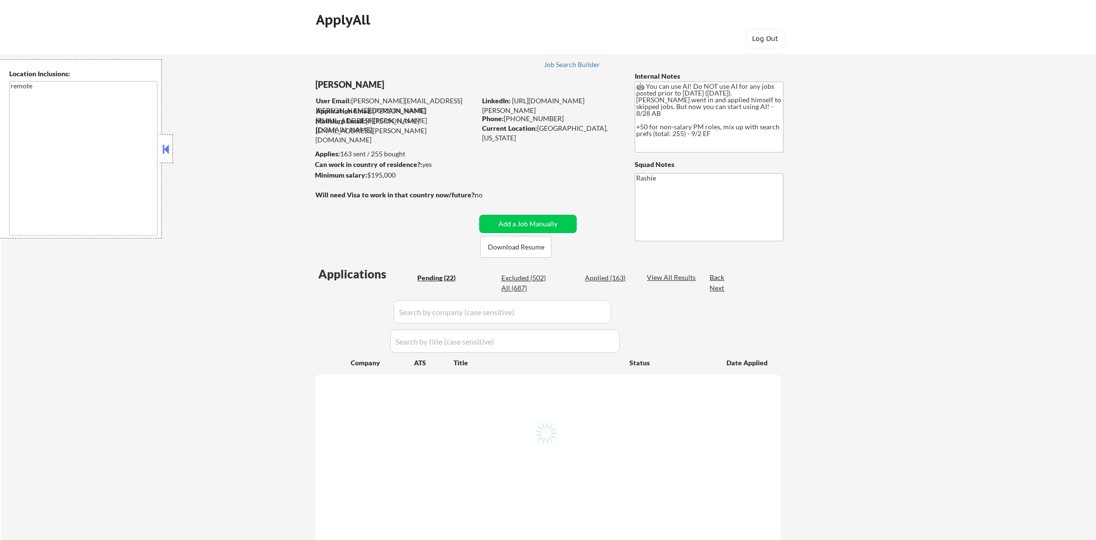
select select ""pending""
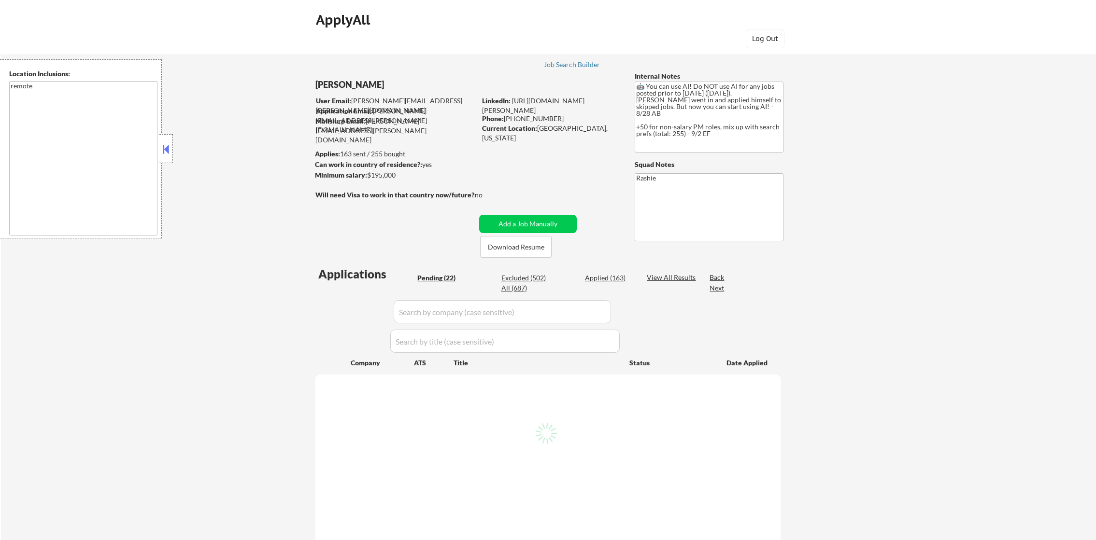
select select ""pending""
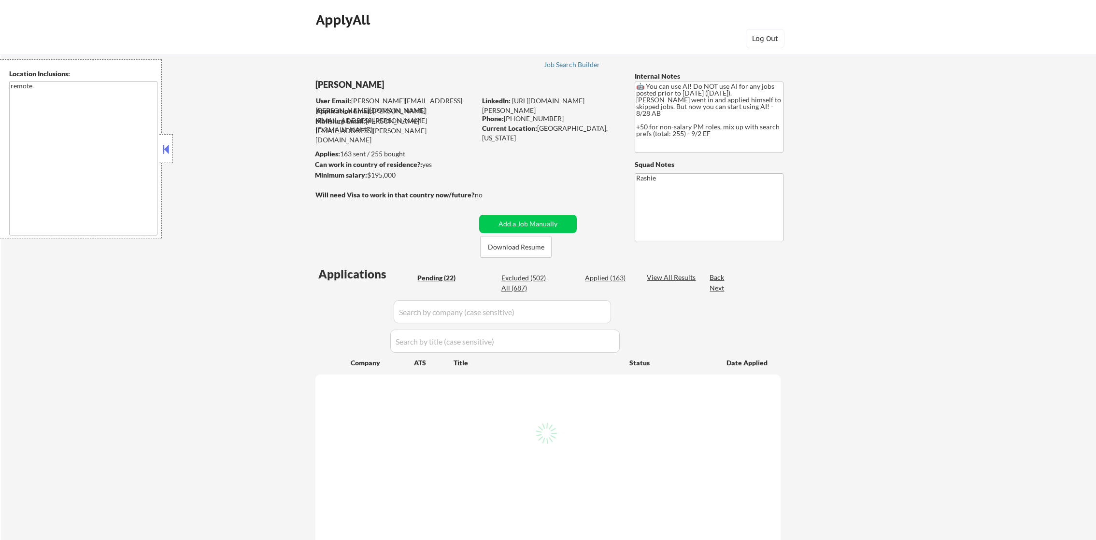
select select ""pending""
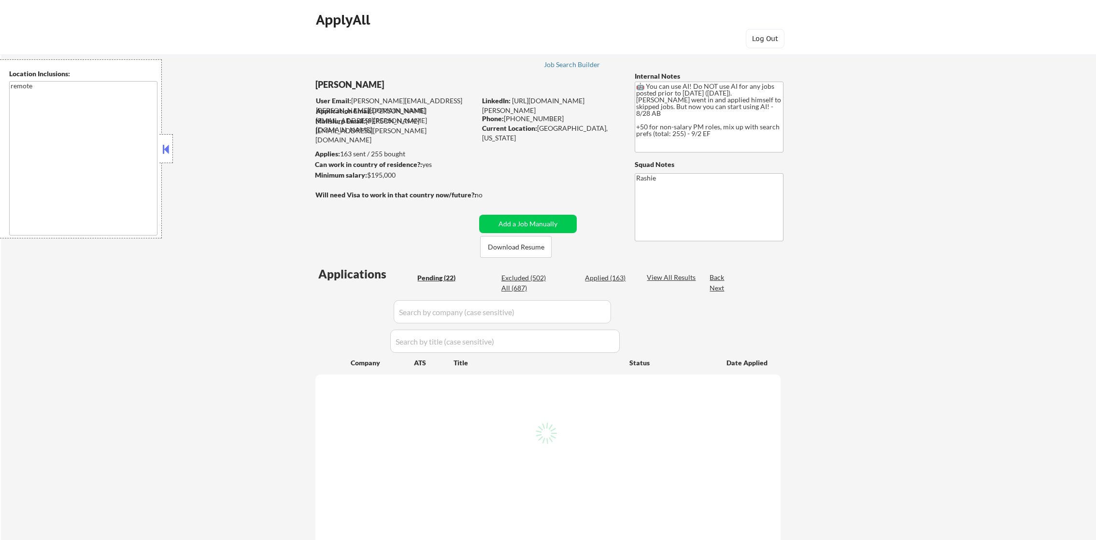
select select ""pending""
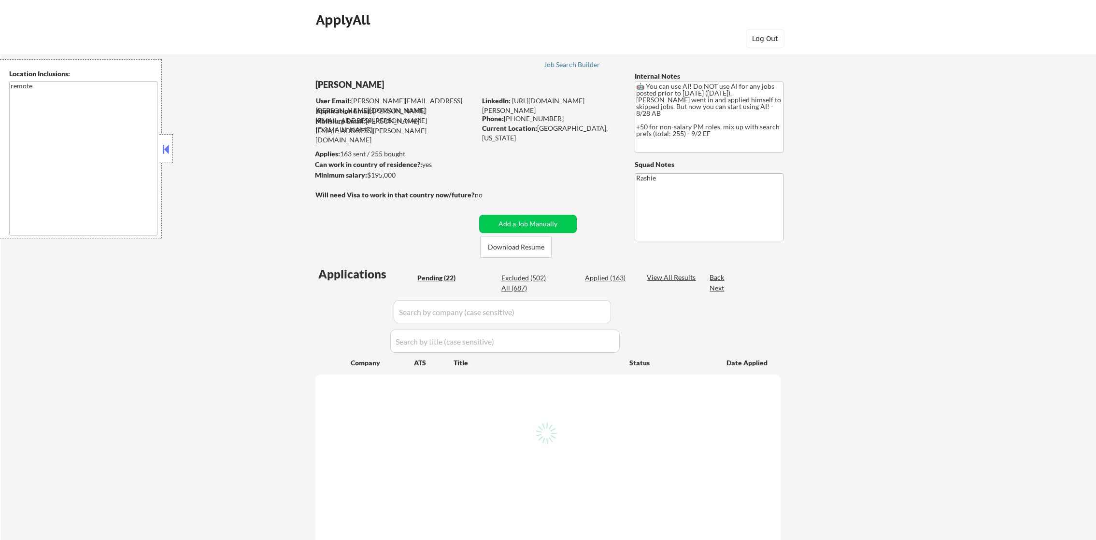
select select ""pending""
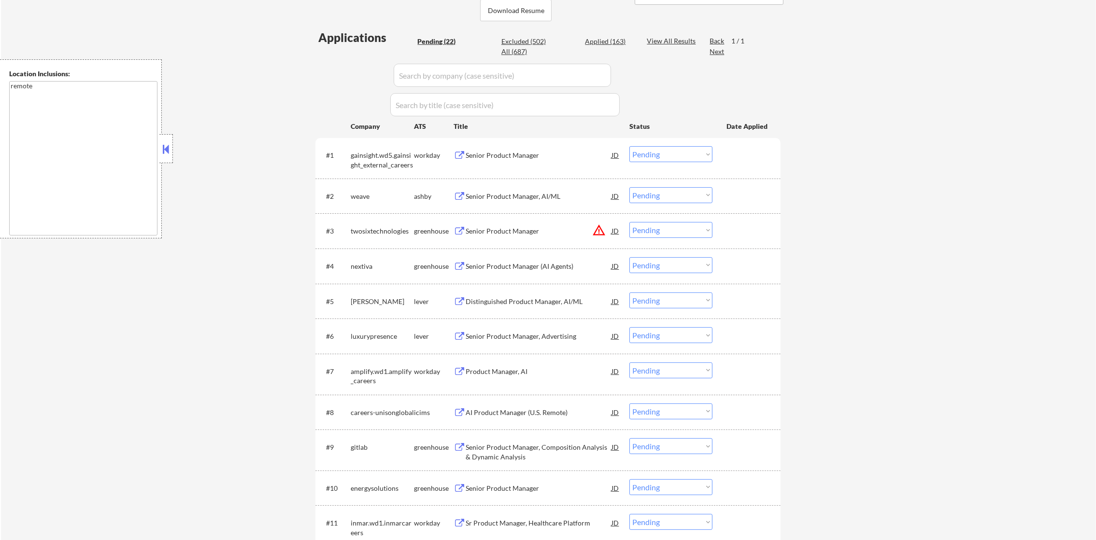
scroll to position [241, 0]
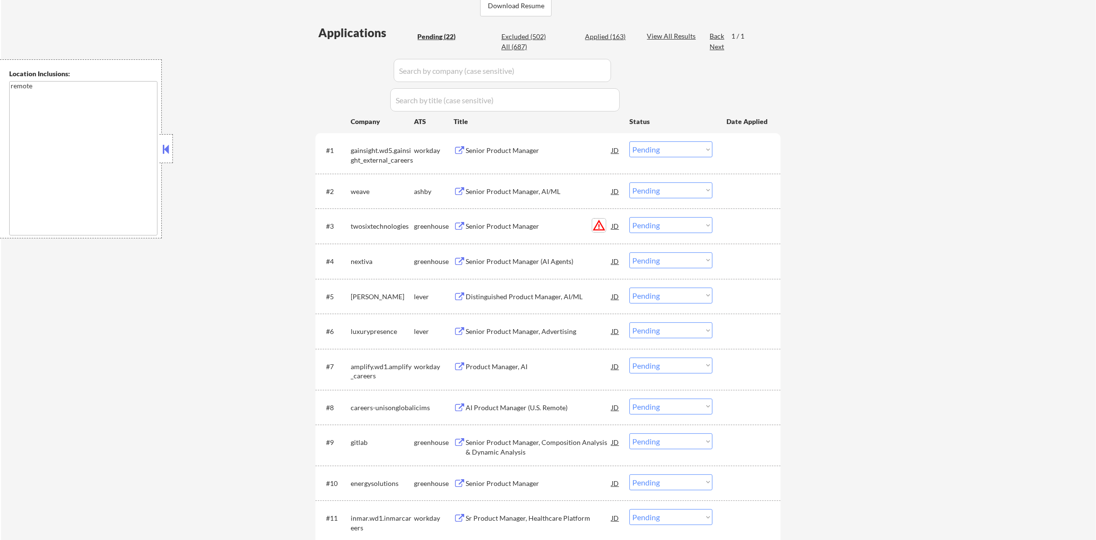
click at [593, 229] on button "warning_amber" at bounding box center [599, 226] width 14 height 14
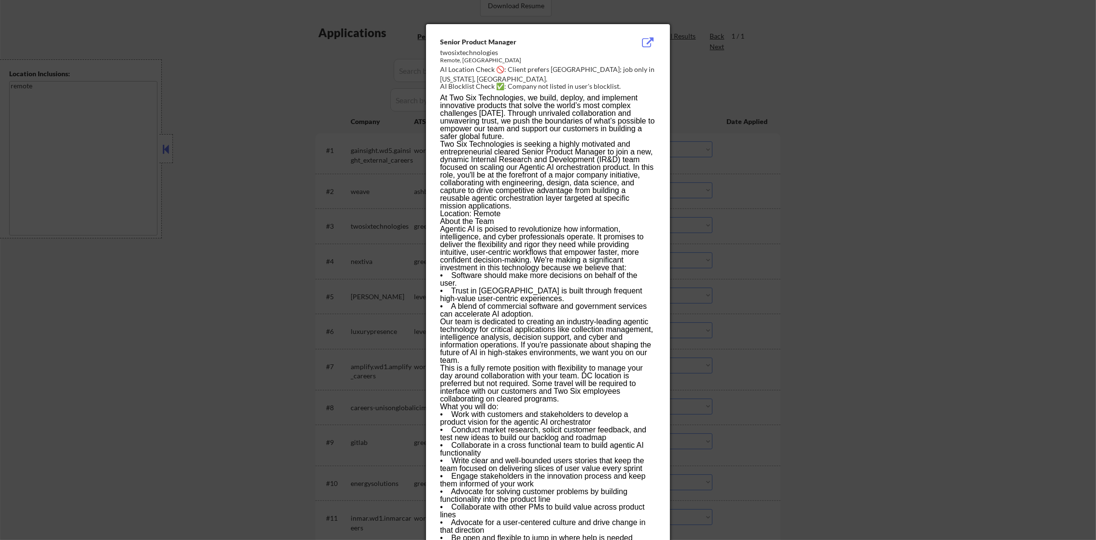
click at [718, 177] on div at bounding box center [548, 270] width 1096 height 540
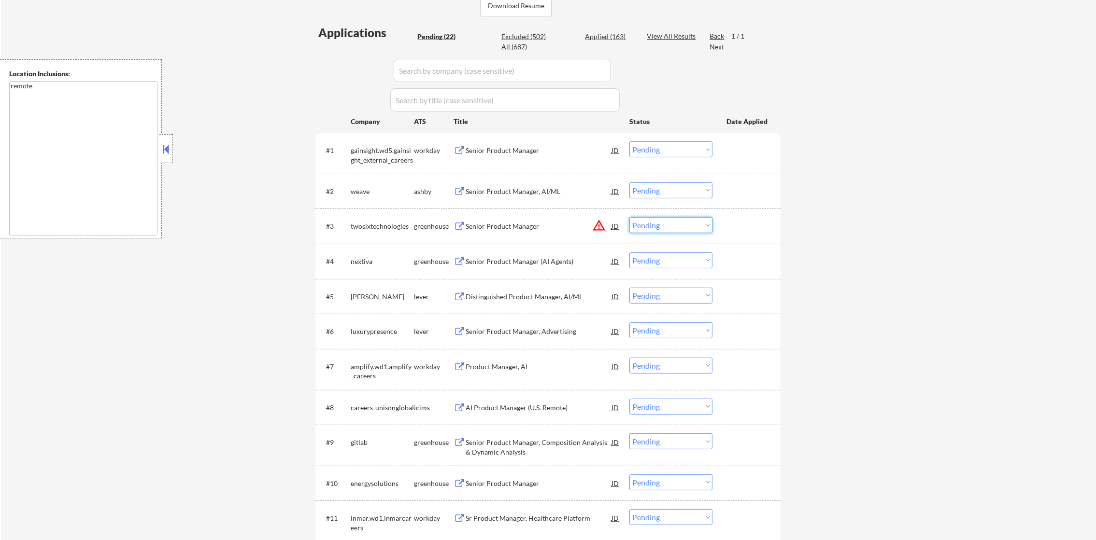
click at [662, 229] on select "Choose an option... Pending Applied Excluded (Questions) Excluded (Expired) Exc…" at bounding box center [670, 225] width 83 height 16
click at [629, 217] on select "Choose an option... Pending Applied Excluded (Questions) Excluded (Expired) Exc…" at bounding box center [670, 225] width 83 height 16
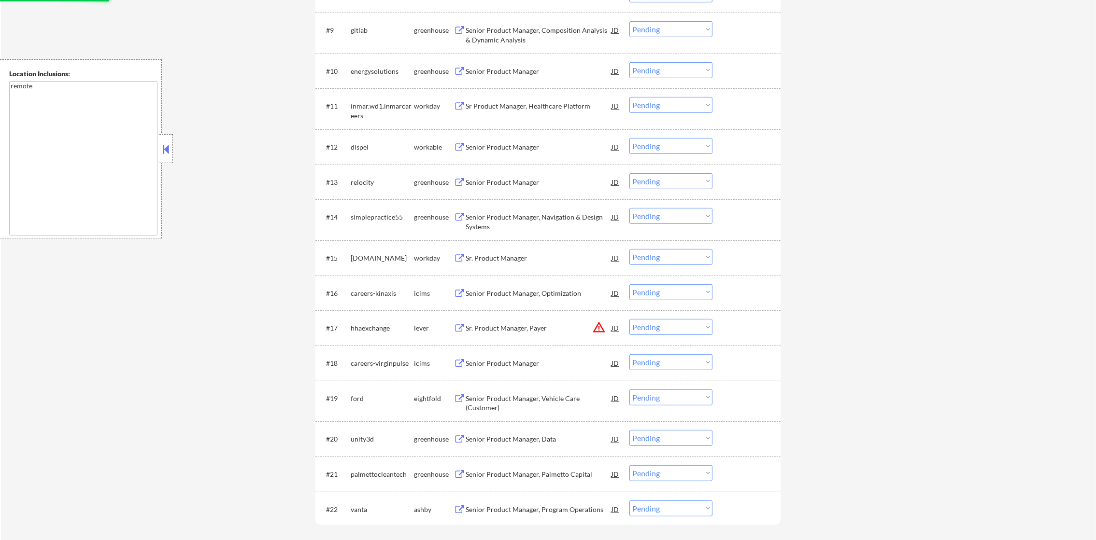
scroll to position [807, 0]
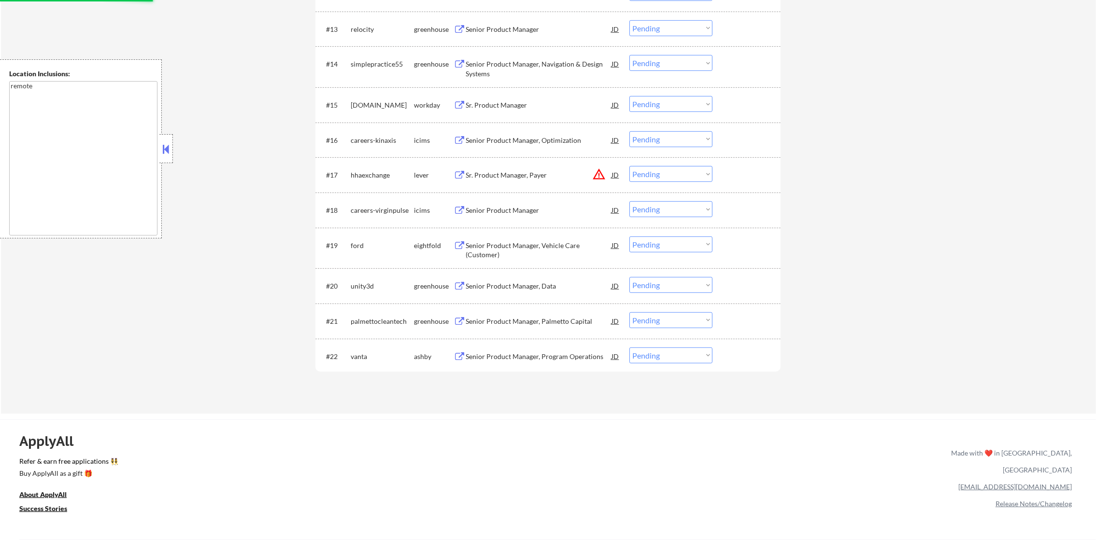
click at [601, 175] on button "warning_amber" at bounding box center [599, 175] width 14 height 14
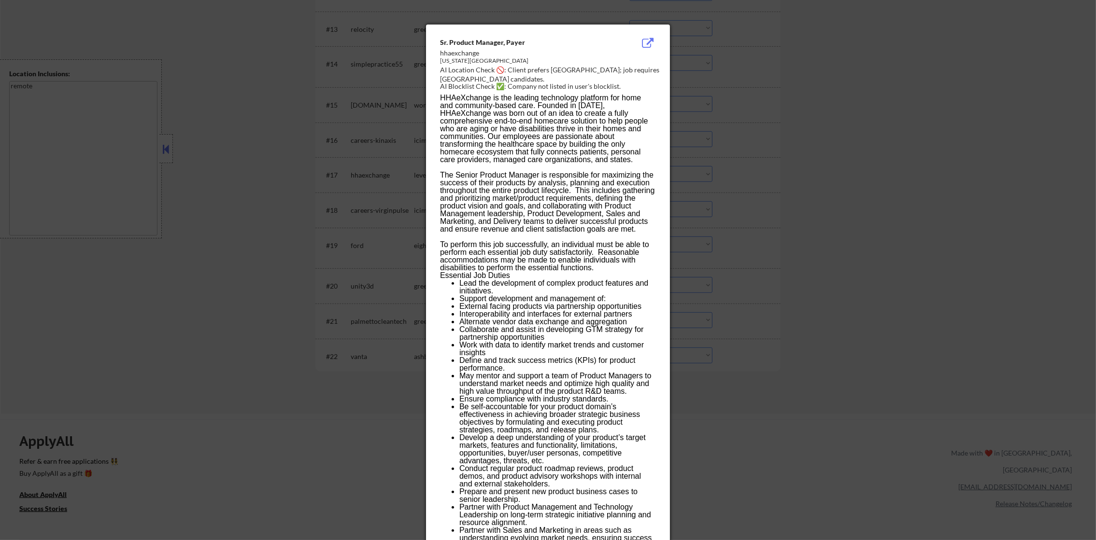
select select ""pending""
click at [774, 125] on div at bounding box center [548, 270] width 1096 height 540
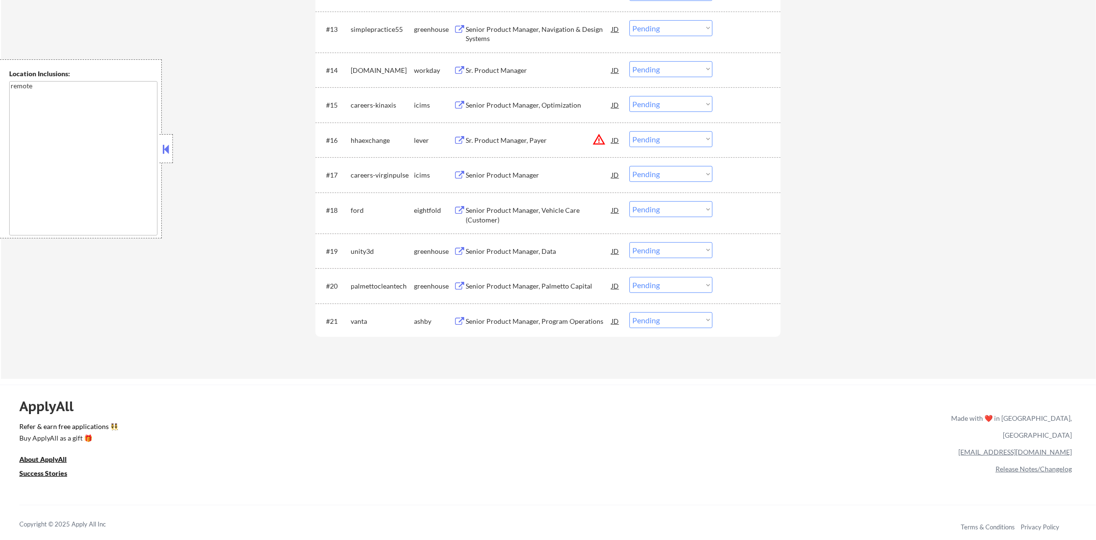
click at [602, 139] on button "warning_amber" at bounding box center [599, 140] width 14 height 14
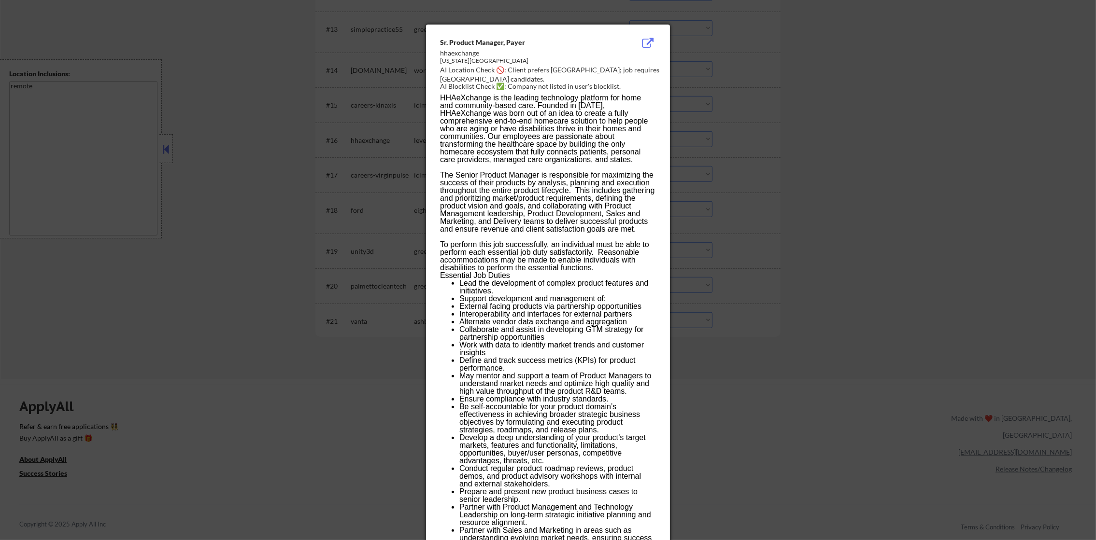
click at [759, 101] on div at bounding box center [548, 270] width 1096 height 540
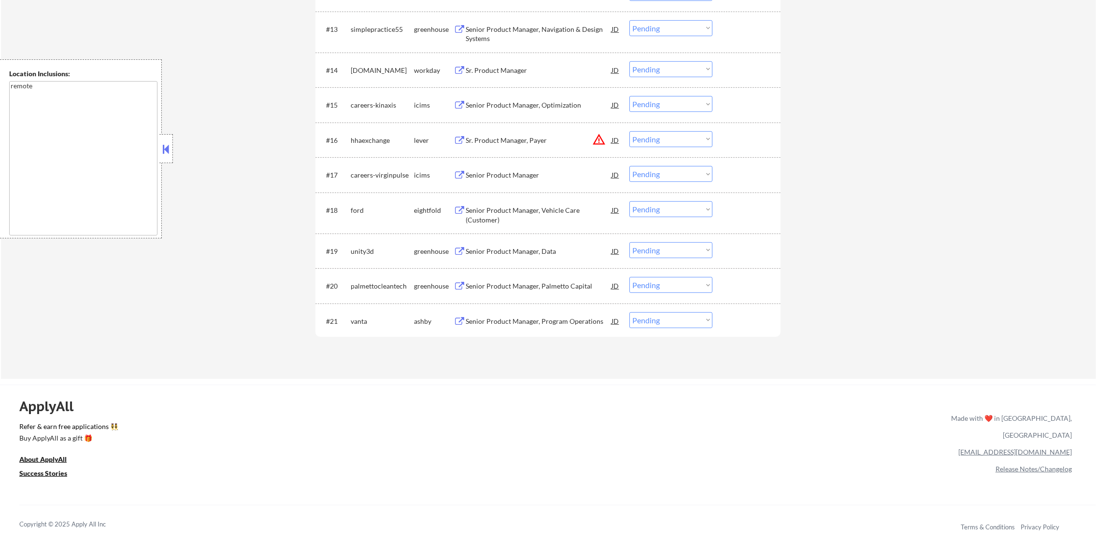
click at [657, 136] on select "Choose an option... Pending Applied Excluded (Questions) Excluded (Expired) Exc…" at bounding box center [670, 139] width 83 height 16
click at [629, 131] on select "Choose an option... Pending Applied Excluded (Questions) Excluded (Expired) Exc…" at bounding box center [670, 139] width 83 height 16
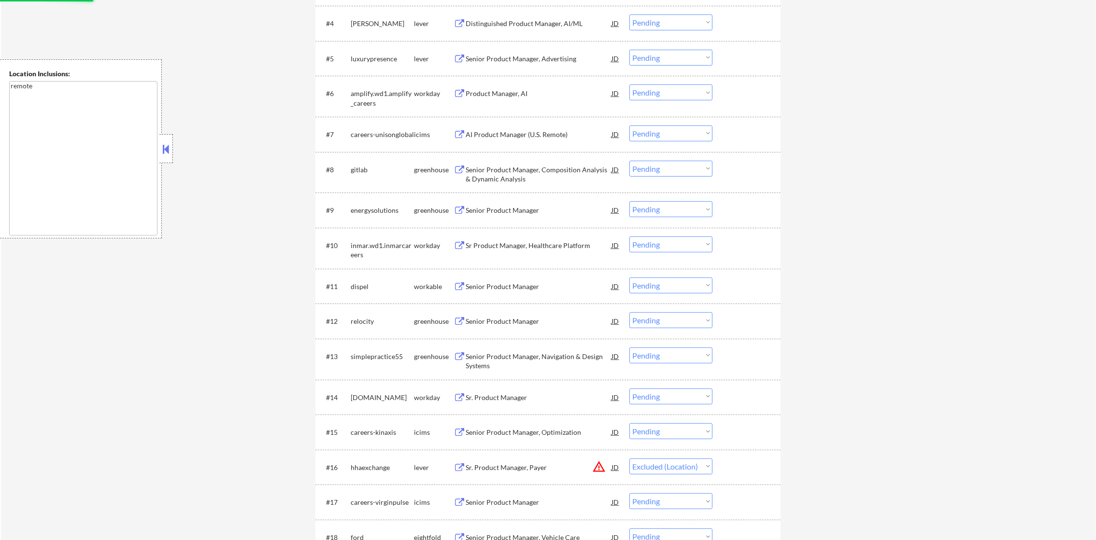
scroll to position [389, 0]
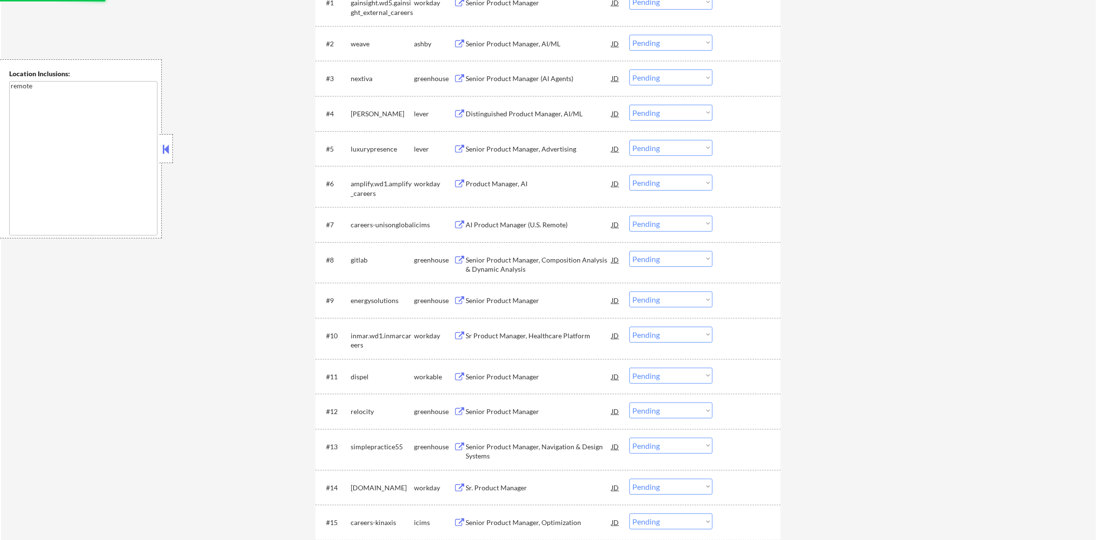
click at [234, 174] on div "← Return to /applysquad Mailslurp Inbox Job Search Builder Daniel Scanland User…" at bounding box center [548, 222] width 1095 height 1147
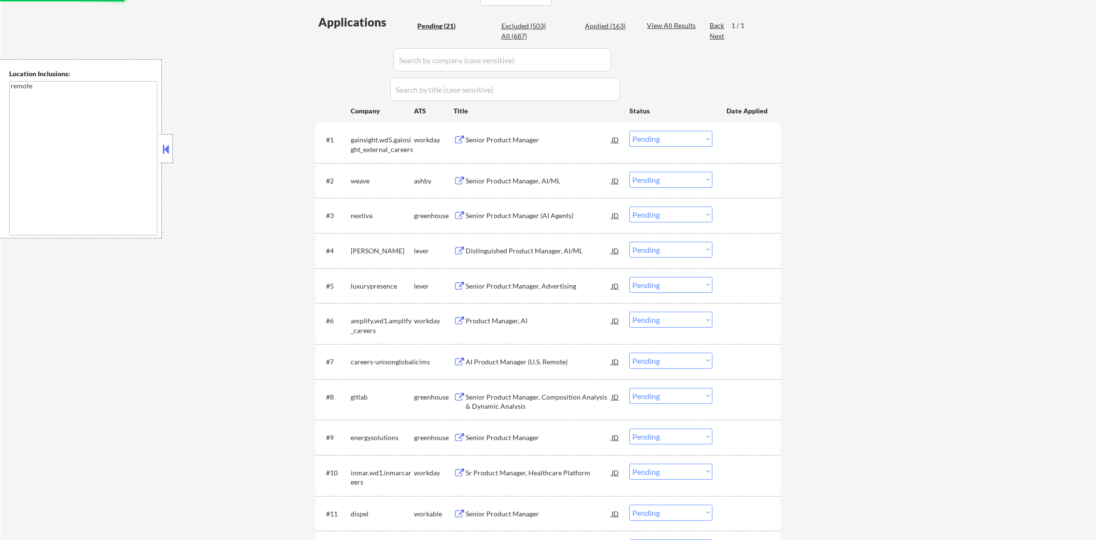
select select ""pending""
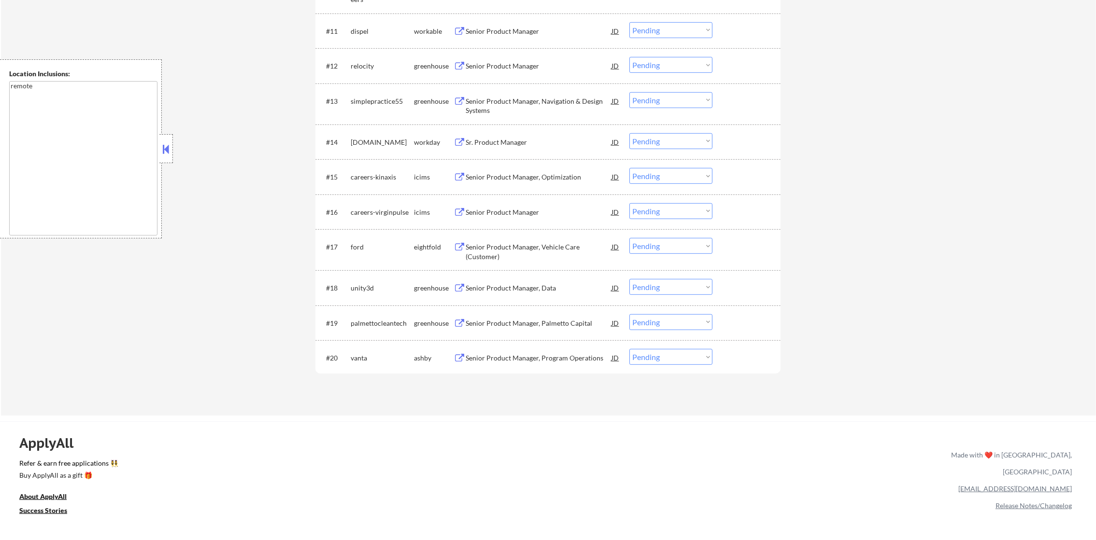
scroll to position [824, 0]
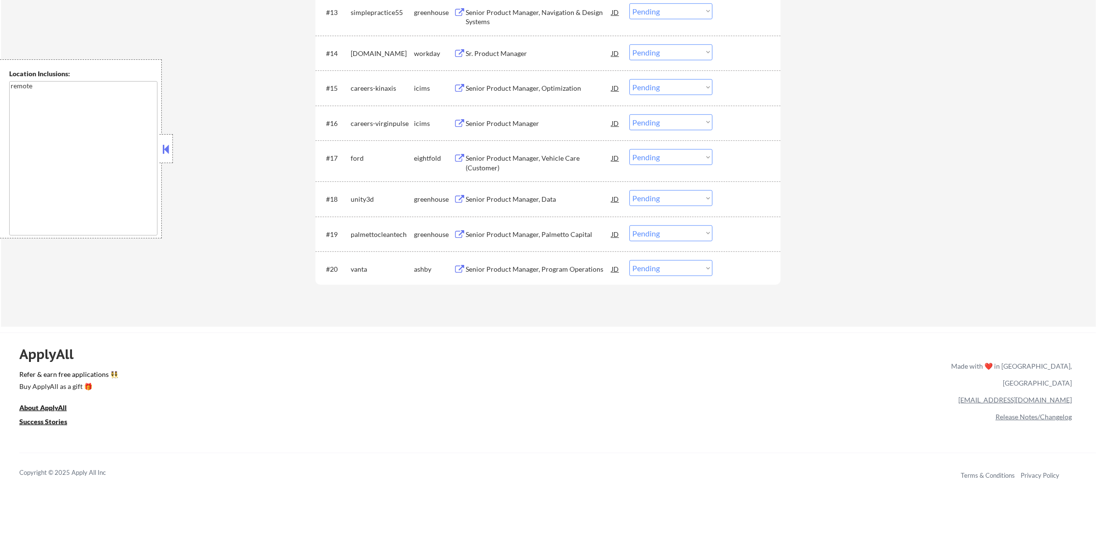
click at [499, 275] on div "Senior Product Manager, Program Operations" at bounding box center [538, 268] width 146 height 17
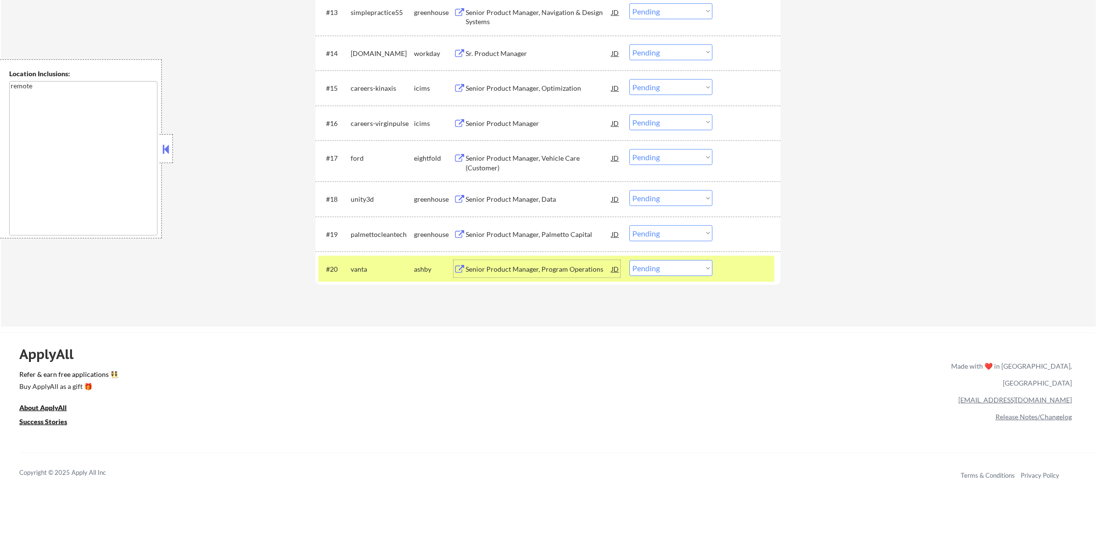
click at [691, 266] on select "Choose an option... Pending Applied Excluded (Questions) Excluded (Expired) Exc…" at bounding box center [670, 268] width 83 height 16
select select ""excluded__blocklist_""
click at [629, 260] on select "Choose an option... Pending Applied Excluded (Questions) Excluded (Expired) Exc…" at bounding box center [670, 268] width 83 height 16
click at [404, 276] on div "vanta" at bounding box center [382, 268] width 63 height 17
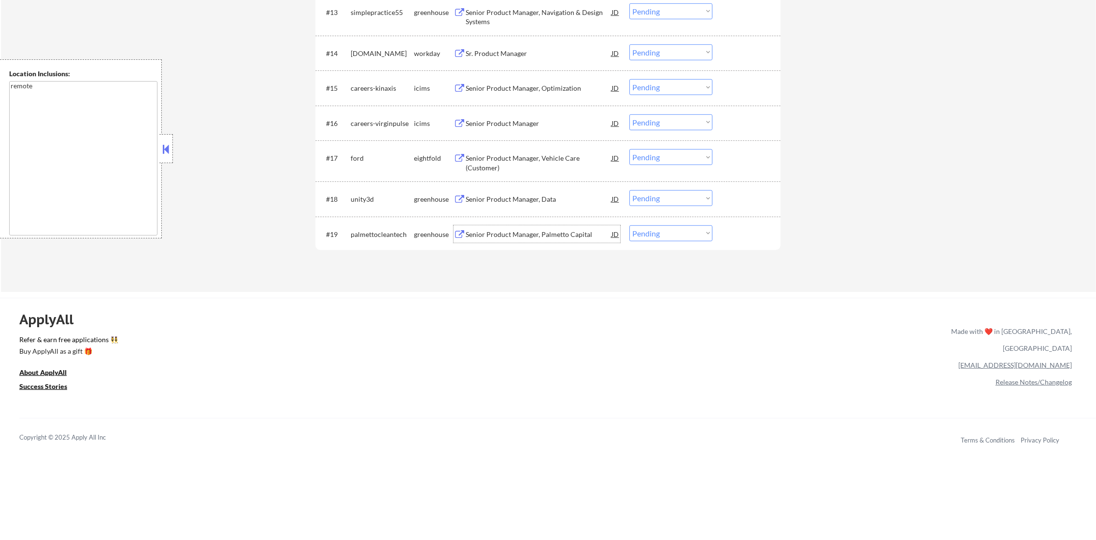
click at [508, 231] on div "Senior Product Manager, Palmetto Capital" at bounding box center [538, 235] width 146 height 10
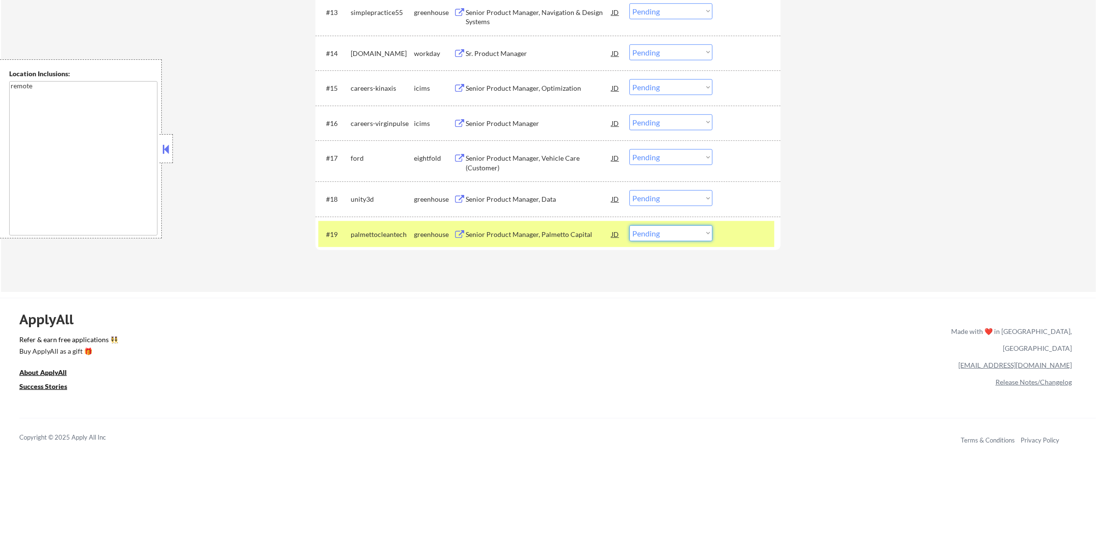
click at [649, 234] on select "Choose an option... Pending Applied Excluded (Questions) Excluded (Expired) Exc…" at bounding box center [670, 234] width 83 height 16
select select ""excluded__bad_match_""
click at [629, 226] on select "Choose an option... Pending Applied Excluded (Questions) Excluded (Expired) Exc…" at bounding box center [670, 234] width 83 height 16
click at [367, 237] on div "palmettocleantech" at bounding box center [382, 235] width 63 height 10
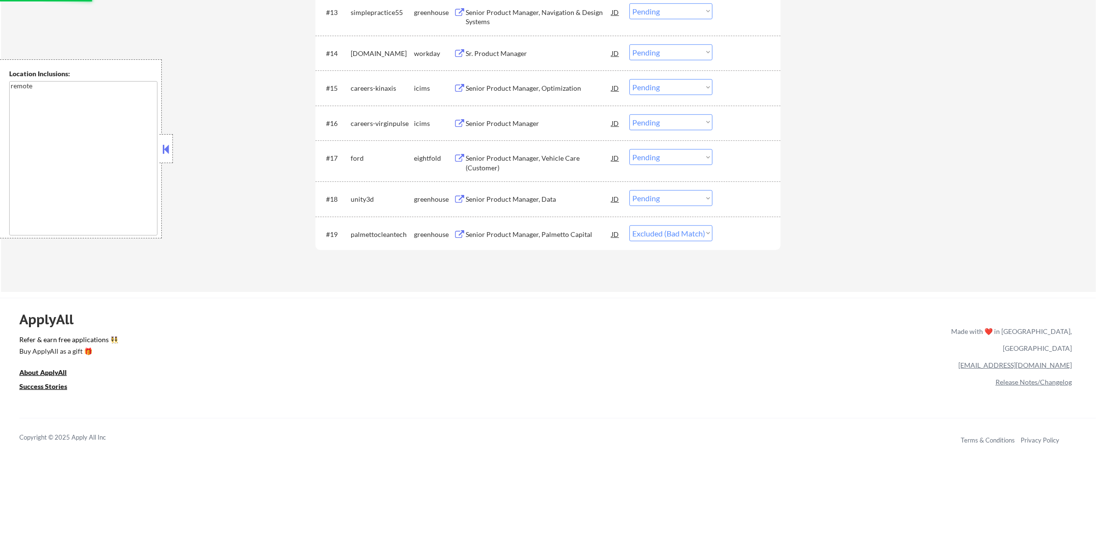
click at [519, 204] on div "Senior Product Manager, Data" at bounding box center [538, 198] width 146 height 17
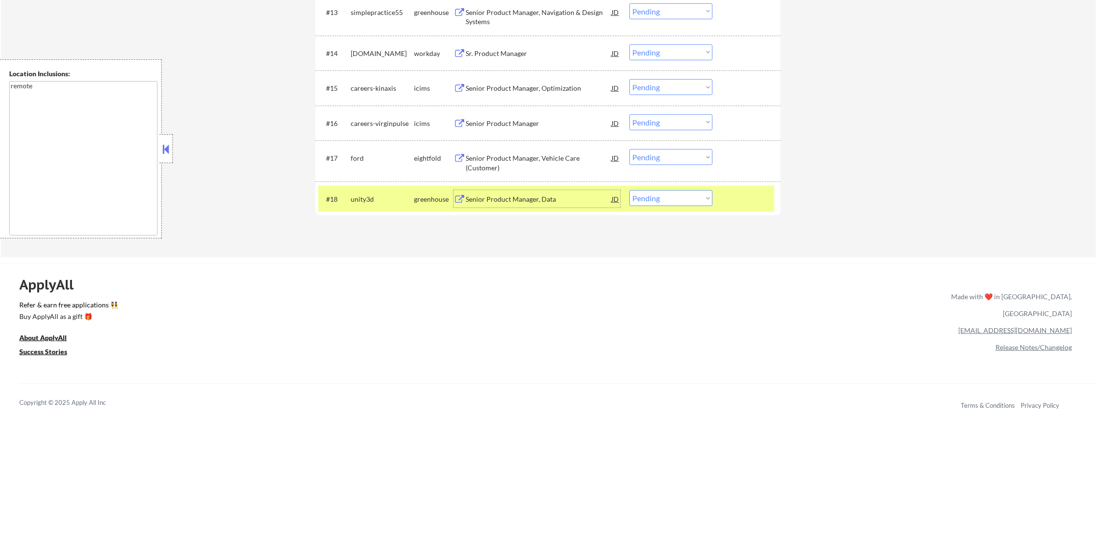
click at [668, 200] on select "Choose an option... Pending Applied Excluded (Questions) Excluded (Expired) Exc…" at bounding box center [670, 198] width 83 height 16
select select ""excluded__expired_""
click at [629, 190] on select "Choose an option... Pending Applied Excluded (Questions) Excluded (Expired) Exc…" at bounding box center [670, 198] width 83 height 16
click at [394, 196] on div "unity3d" at bounding box center [382, 200] width 63 height 10
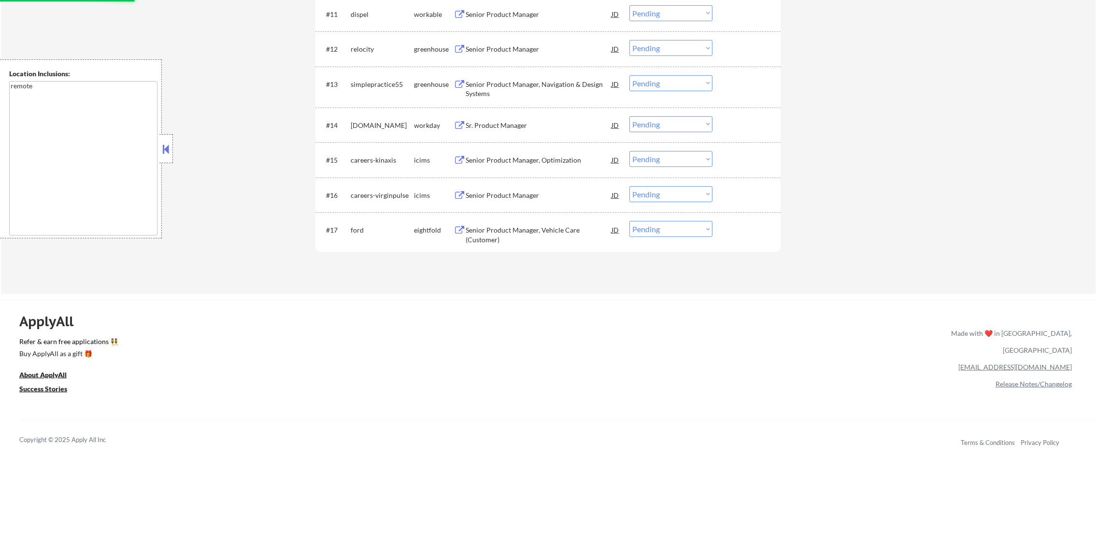
scroll to position [751, 0]
click at [511, 235] on div "Senior Product Manager, Vehicle Care (Customer)" at bounding box center [538, 235] width 146 height 19
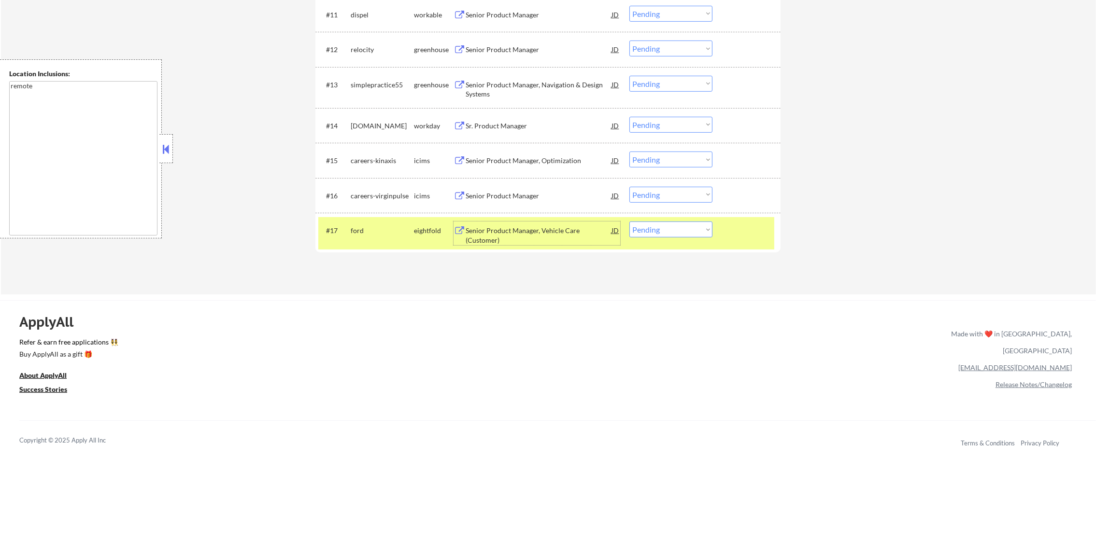
click at [553, 228] on div "Senior Product Manager, Vehicle Care (Customer)" at bounding box center [538, 235] width 146 height 19
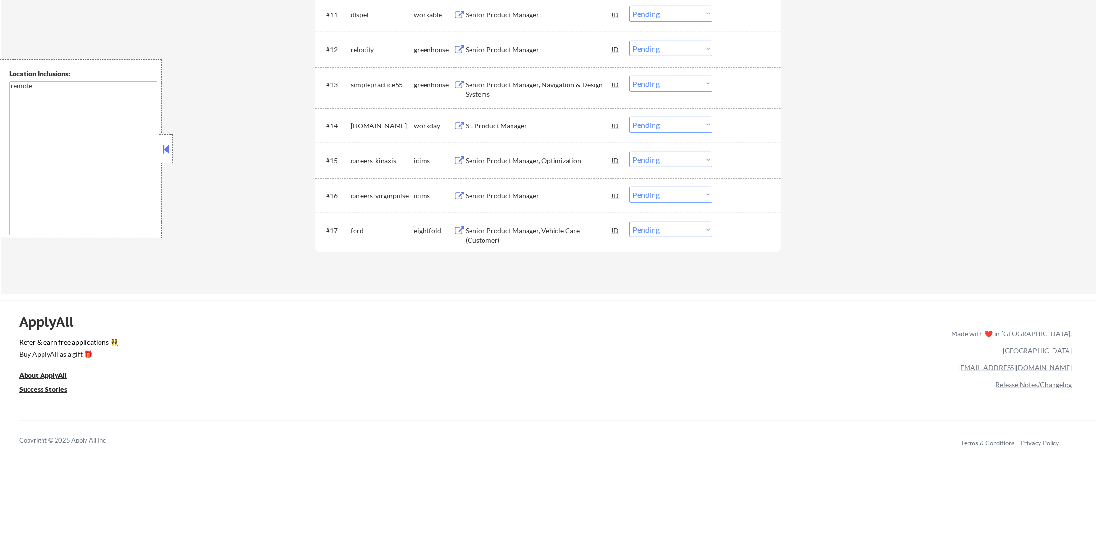
type textarea "Rashie https://docs.google.com/spreadsheets/d/18qM5uq_x_fM4fwxli80-etT84ae-1GLK…"
click at [647, 230] on select "Choose an option... Pending Applied Excluded (Questions) Excluded (Expired) Exc…" at bounding box center [670, 230] width 83 height 16
select select ""applied""
click at [629, 222] on select "Choose an option... Pending Applied Excluded (Questions) Excluded (Expired) Exc…" at bounding box center [670, 230] width 83 height 16
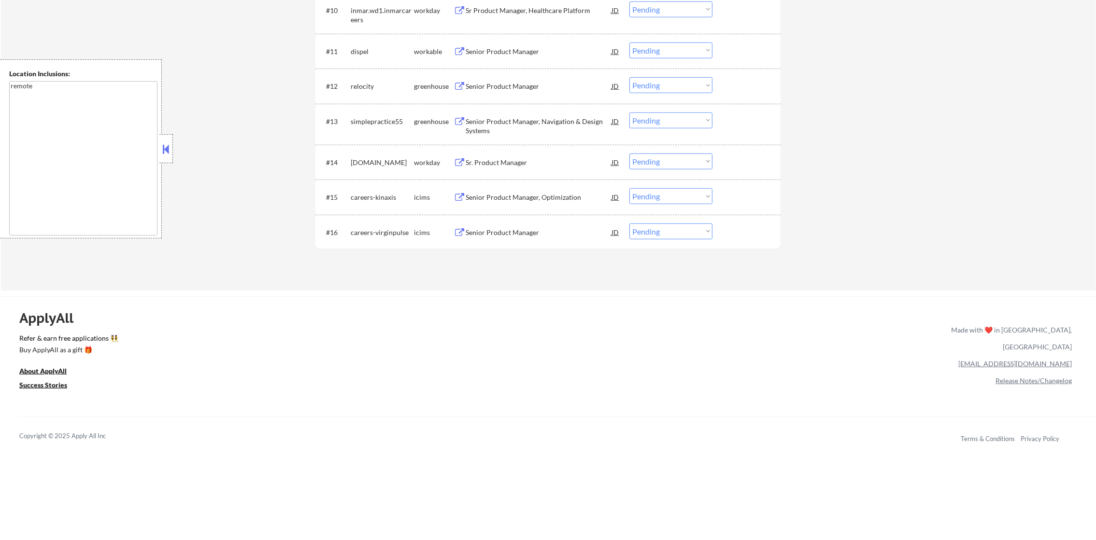
scroll to position [655, 0]
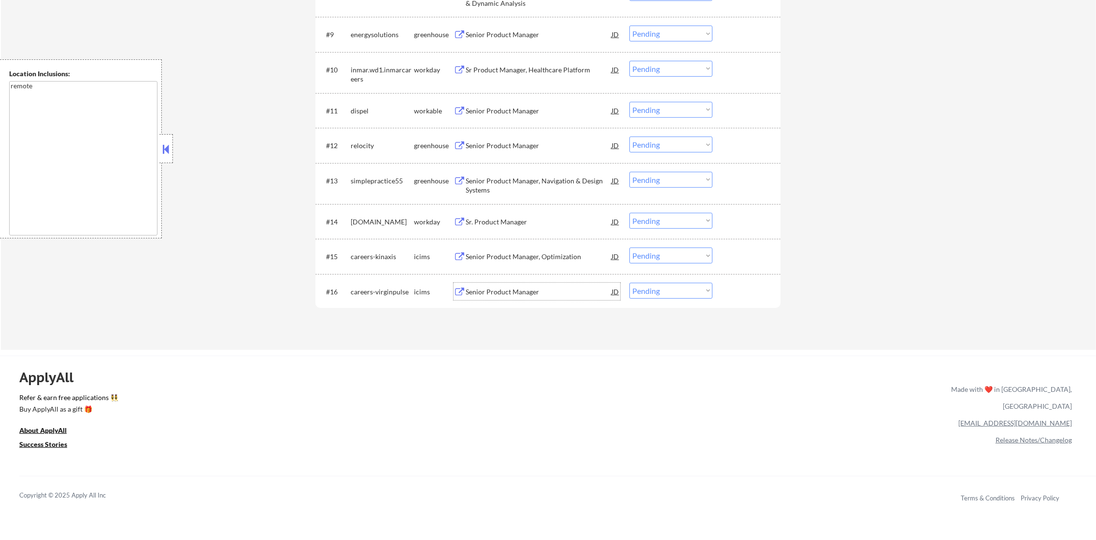
click at [502, 299] on div "Senior Product Manager" at bounding box center [538, 291] width 146 height 17
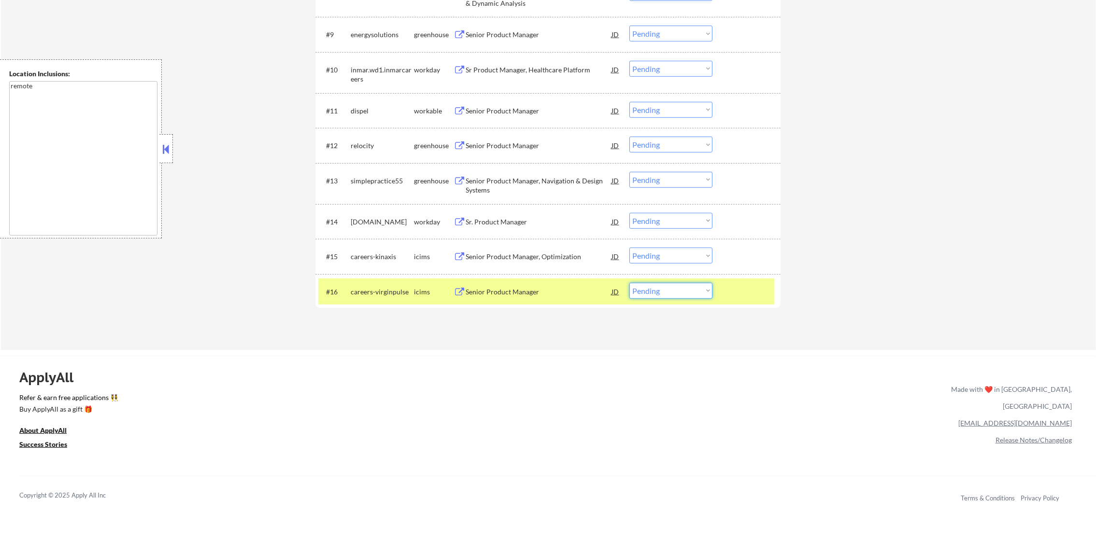
click at [664, 295] on select "Choose an option... Pending Applied Excluded (Questions) Excluded (Expired) Exc…" at bounding box center [670, 291] width 83 height 16
select select ""excluded__salary_""
click at [629, 283] on select "Choose an option... Pending Applied Excluded (Questions) Excluded (Expired) Exc…" at bounding box center [670, 291] width 83 height 16
click at [403, 292] on div "careers-virginpulse" at bounding box center [382, 292] width 63 height 10
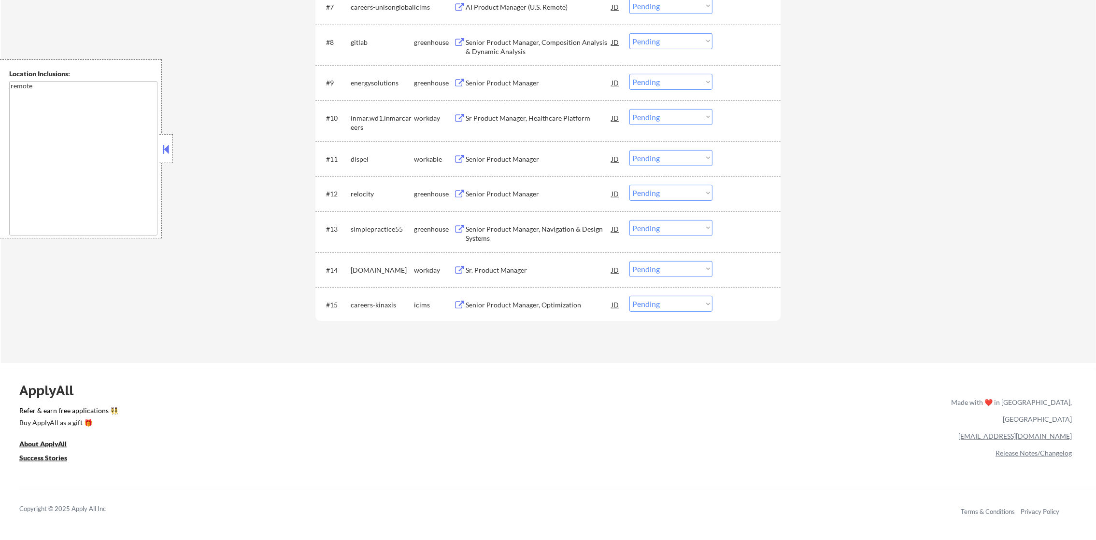
scroll to position [606, 0]
click at [537, 301] on div "Senior Product Manager, Optimization" at bounding box center [538, 306] width 146 height 10
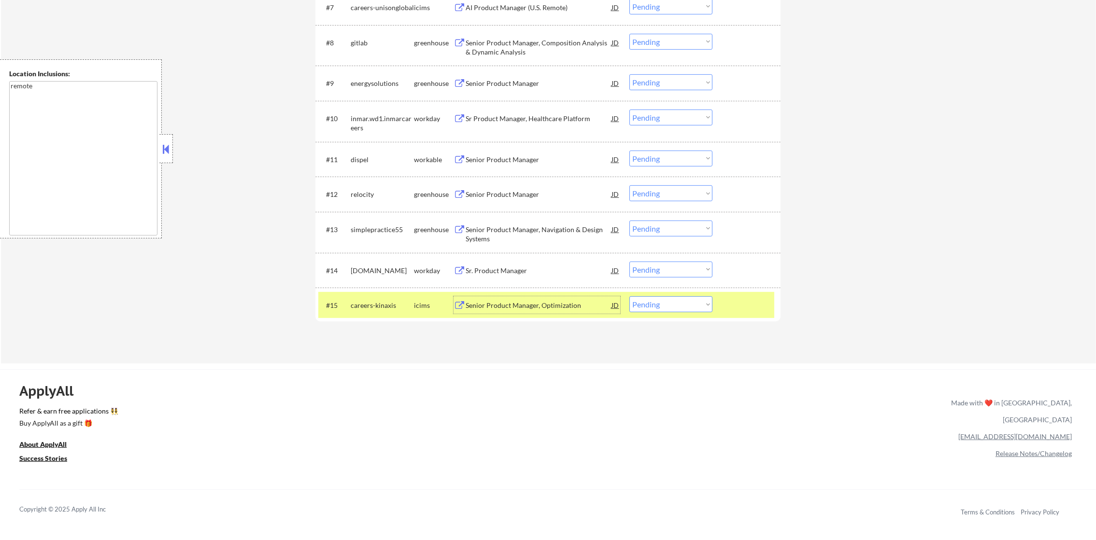
click at [663, 301] on select "Choose an option... Pending Applied Excluded (Questions) Excluded (Expired) Exc…" at bounding box center [670, 304] width 83 height 16
select select ""excluded""
click at [629, 296] on select "Choose an option... Pending Applied Excluded (Questions) Excluded (Expired) Exc…" at bounding box center [670, 304] width 83 height 16
click at [389, 308] on div "careers-kinaxis" at bounding box center [382, 306] width 63 height 10
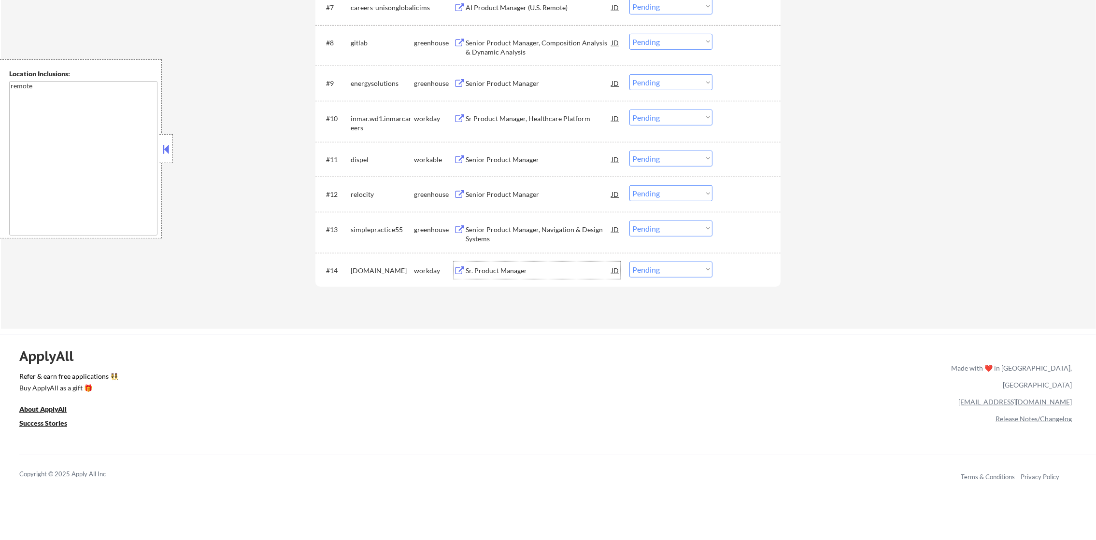
click at [510, 269] on div "Sr. Product Manager" at bounding box center [538, 271] width 146 height 10
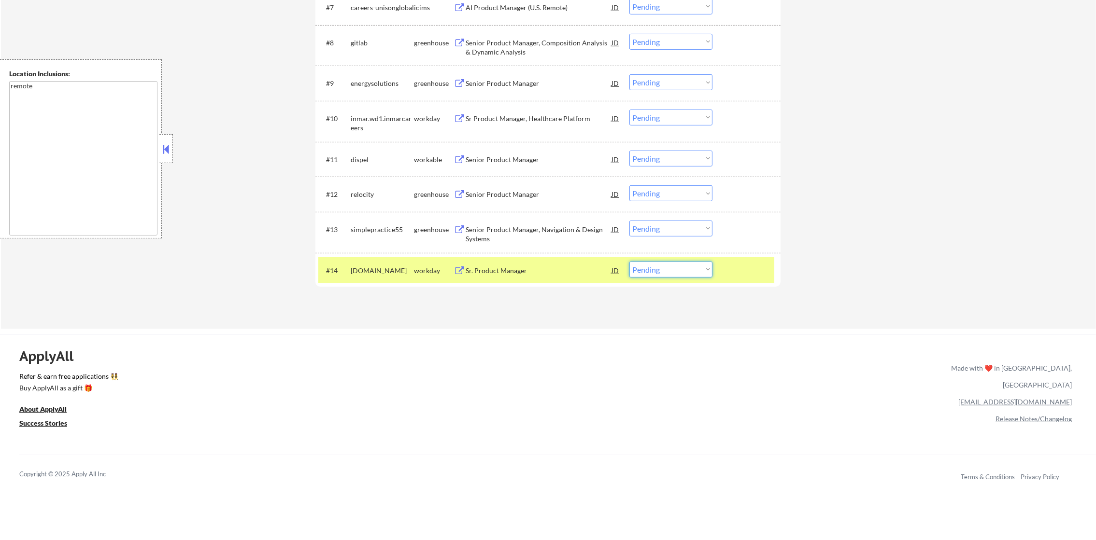
click at [682, 273] on select "Choose an option... Pending Applied Excluded (Questions) Excluded (Expired) Exc…" at bounding box center [670, 270] width 83 height 16
select select ""excluded__salary_""
click at [629, 262] on select "Choose an option... Pending Applied Excluded (Questions) Excluded (Expired) Exc…" at bounding box center [670, 270] width 83 height 16
click at [360, 264] on div "vca.wd1.careers" at bounding box center [382, 270] width 63 height 17
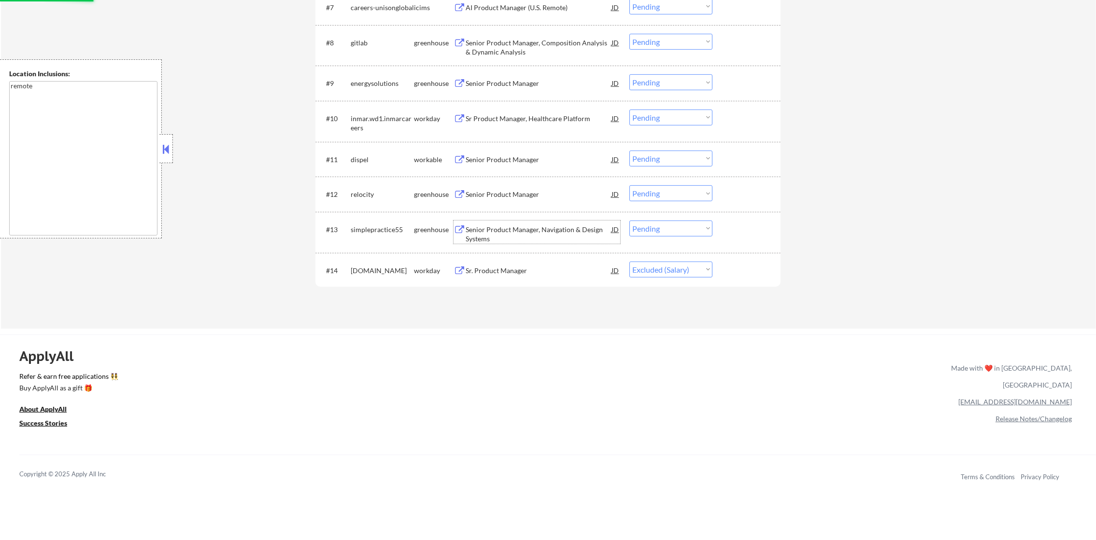
click at [507, 226] on div "Senior Product Manager, Navigation & Design Systems" at bounding box center [538, 234] width 146 height 19
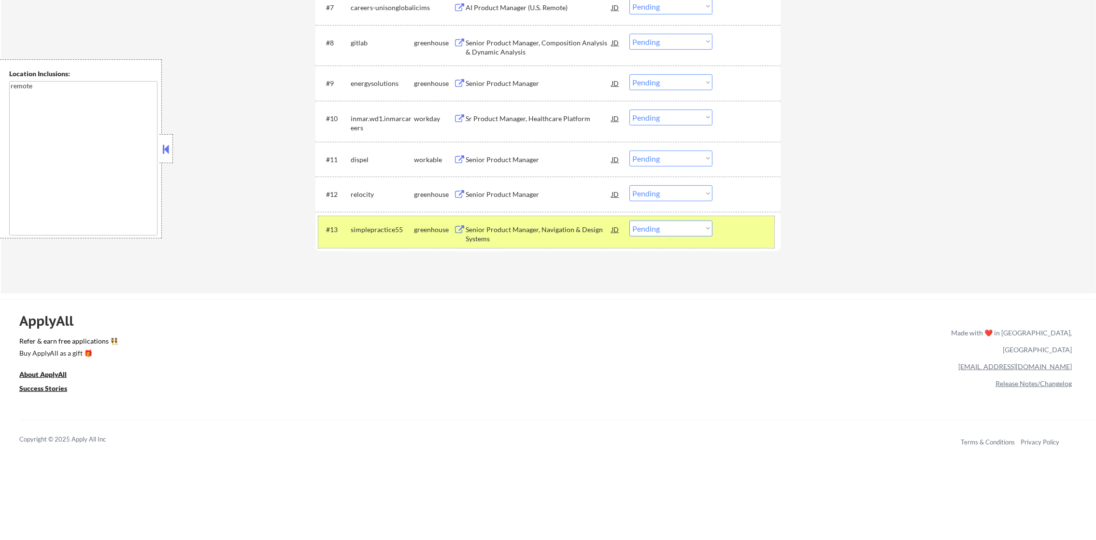
click at [650, 240] on div "#13 simplepractice55 greenhouse Senior Product Manager, Navigation & Design Sys…" at bounding box center [546, 232] width 456 height 32
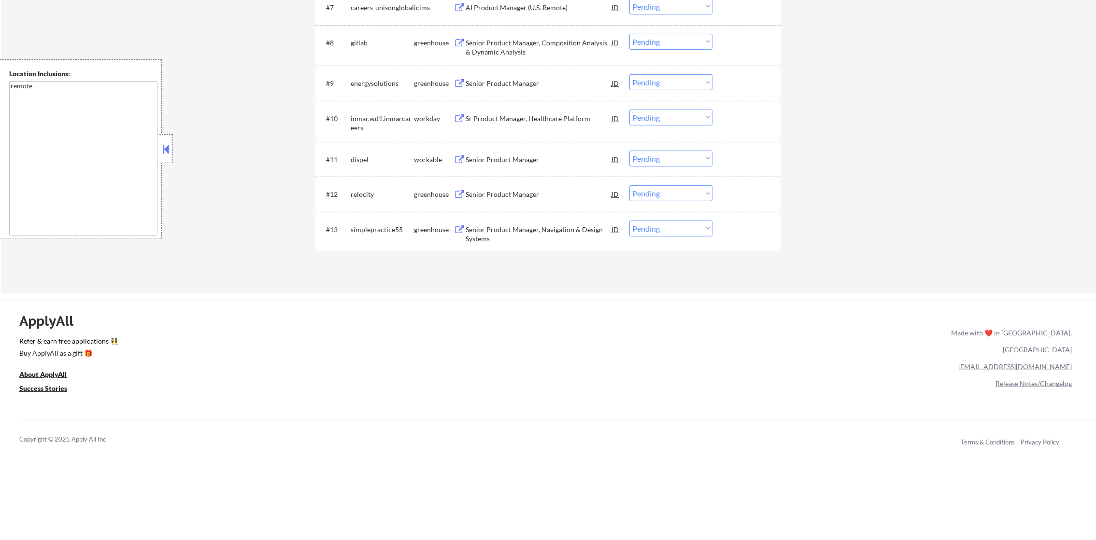
click at [659, 232] on select "Choose an option... Pending Applied Excluded (Questions) Excluded (Expired) Exc…" at bounding box center [670, 229] width 83 height 16
select select ""excluded__salary_""
click at [629, 221] on select "Choose an option... Pending Applied Excluded (Questions) Excluded (Expired) Exc…" at bounding box center [670, 229] width 83 height 16
click at [520, 194] on div "Senior Product Manager" at bounding box center [538, 195] width 146 height 10
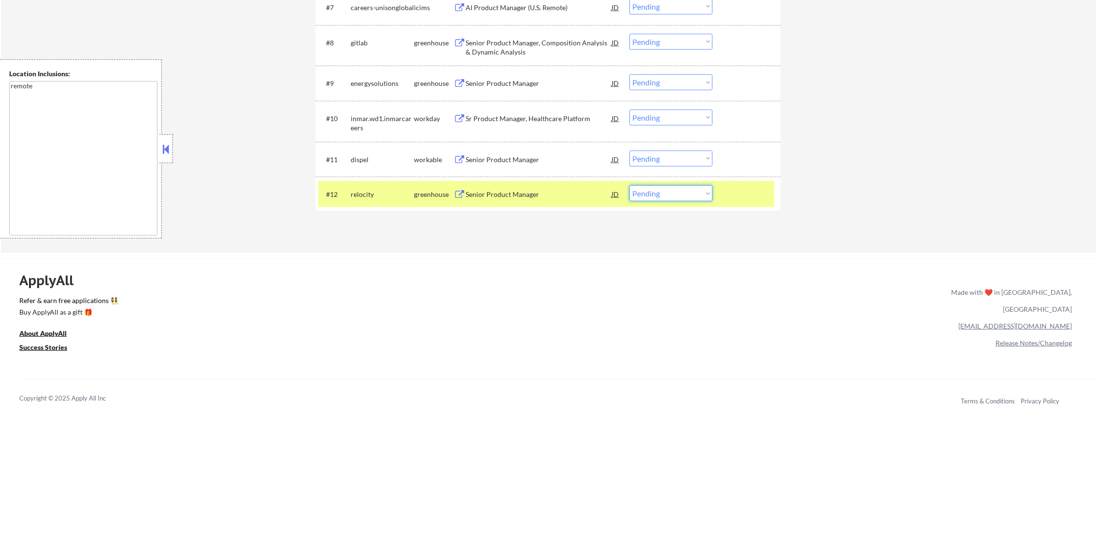
drag, startPoint x: 687, startPoint y: 192, endPoint x: 685, endPoint y: 199, distance: 7.0
click at [687, 192] on select "Choose an option... Pending Applied Excluded (Questions) Excluded (Expired) Exc…" at bounding box center [670, 193] width 83 height 16
select select ""excluded__salary_""
click at [629, 185] on select "Choose an option... Pending Applied Excluded (Questions) Excluded (Expired) Exc…" at bounding box center [670, 193] width 83 height 16
click at [376, 188] on div "relocity" at bounding box center [382, 193] width 63 height 17
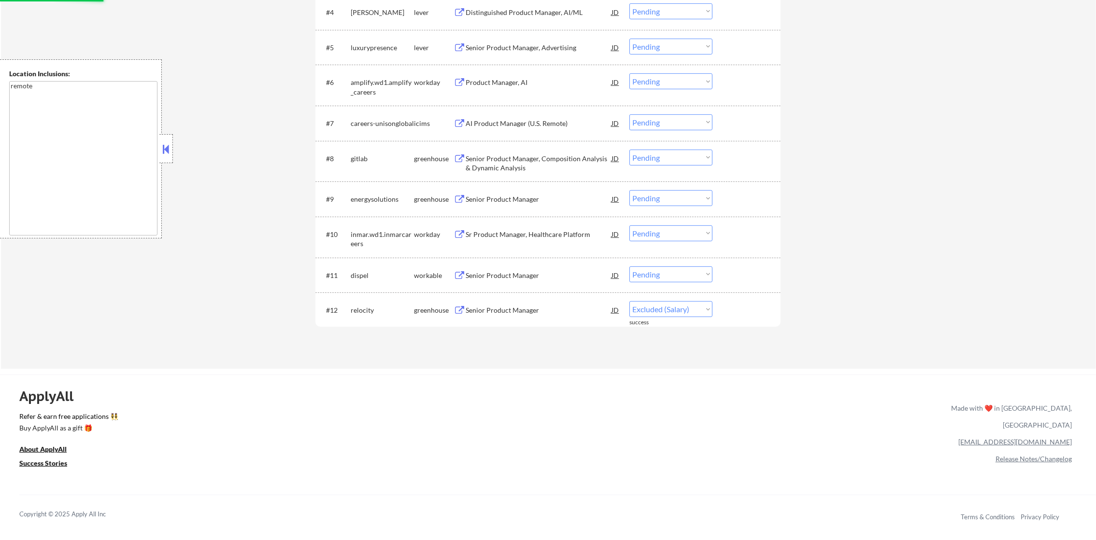
scroll to position [493, 0]
click at [551, 273] on div "Senior Product Manager" at bounding box center [538, 273] width 146 height 10
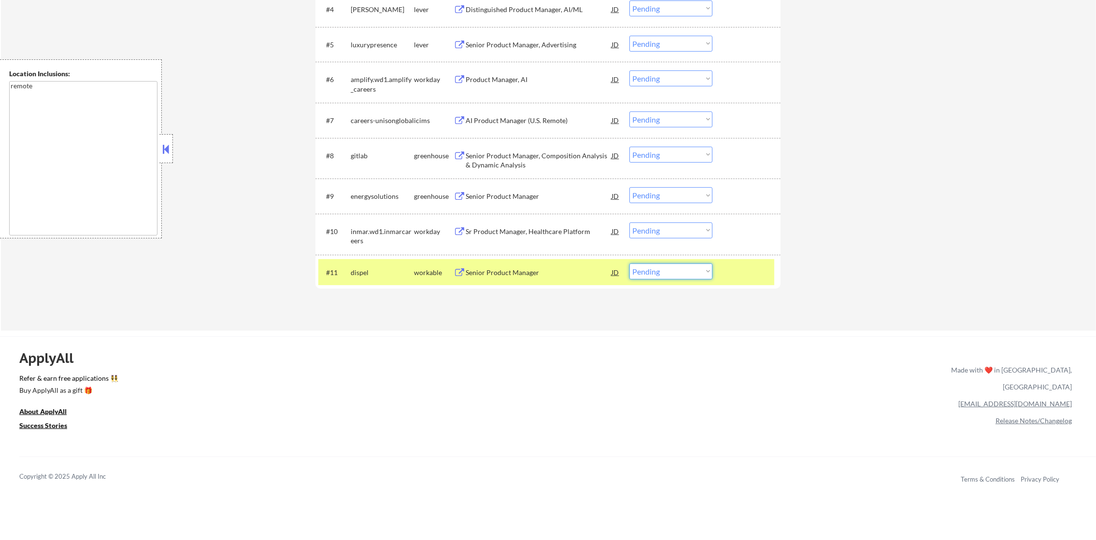
click at [642, 269] on select "Choose an option... Pending Applied Excluded (Questions) Excluded (Expired) Exc…" at bounding box center [670, 272] width 83 height 16
select select ""excluded__expired_""
click at [629, 264] on select "Choose an option... Pending Applied Excluded (Questions) Excluded (Expired) Exc…" at bounding box center [670, 272] width 83 height 16
click at [368, 270] on div "dispel" at bounding box center [382, 273] width 63 height 10
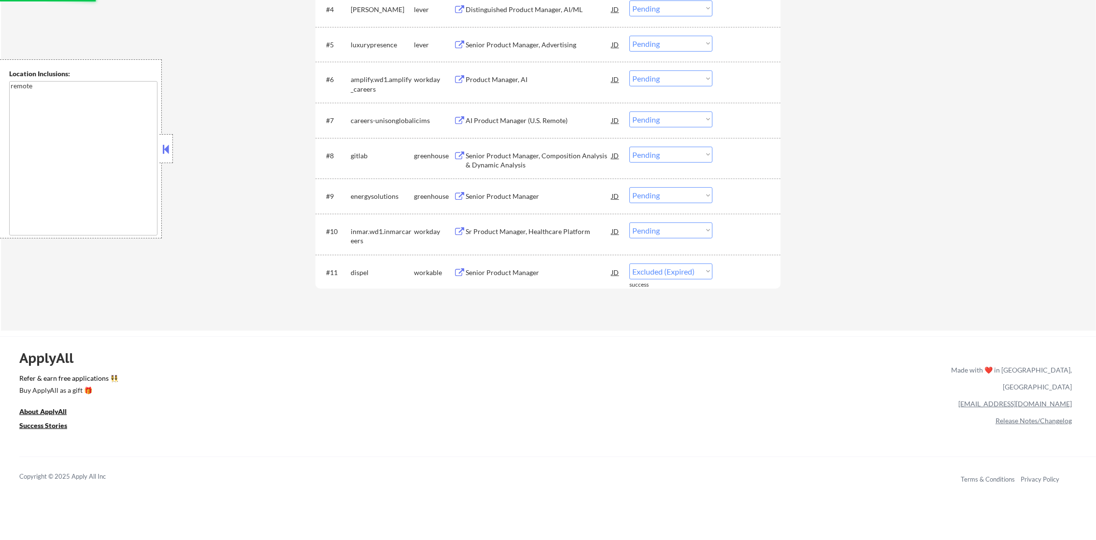
click at [561, 237] on div "Sr Product Manager, Healthcare Platform" at bounding box center [538, 231] width 146 height 17
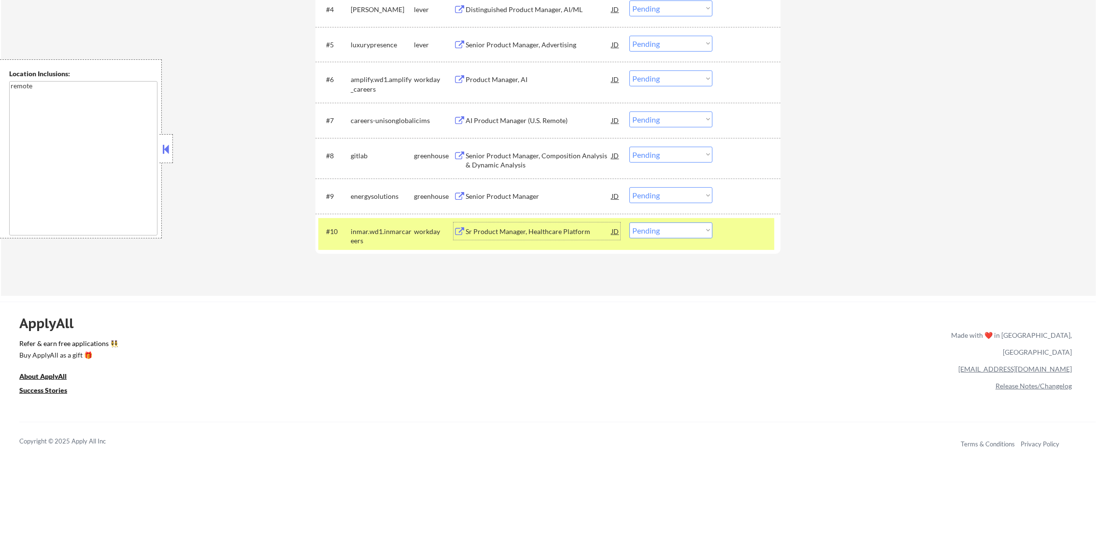
drag, startPoint x: 630, startPoint y: 225, endPoint x: 638, endPoint y: 232, distance: 10.9
click at [630, 225] on select "Choose an option... Pending Applied Excluded (Questions) Excluded (Expired) Exc…" at bounding box center [670, 231] width 83 height 16
select select ""excluded__bad_match_""
click at [629, 223] on select "Choose an option... Pending Applied Excluded (Questions) Excluded (Expired) Exc…" at bounding box center [670, 231] width 83 height 16
click at [410, 240] on div "inmar.wd1.inmarcareers" at bounding box center [382, 236] width 63 height 19
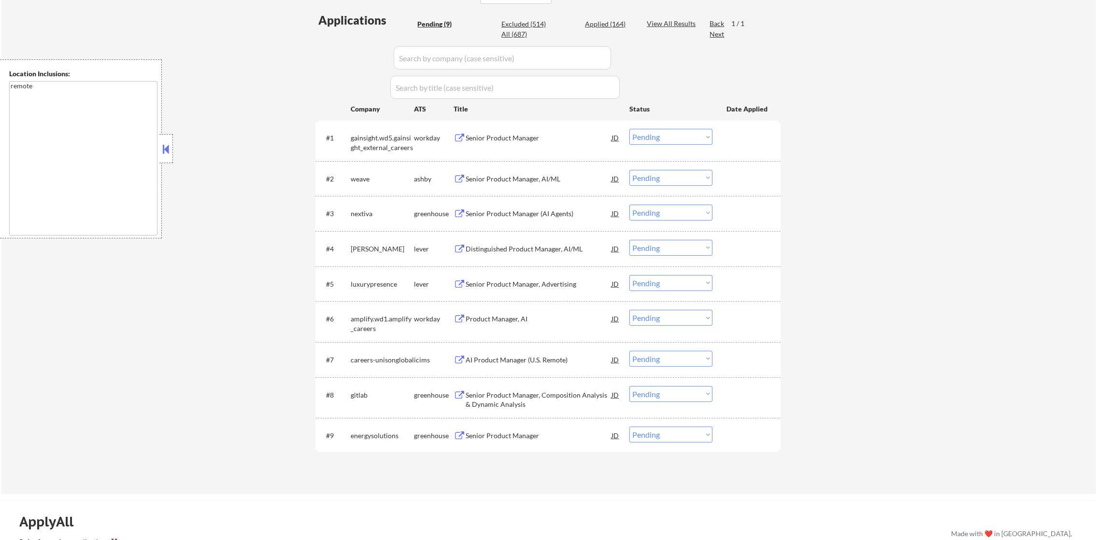
scroll to position [253, 0]
click at [515, 136] on div "Senior Product Manager" at bounding box center [538, 140] width 146 height 10
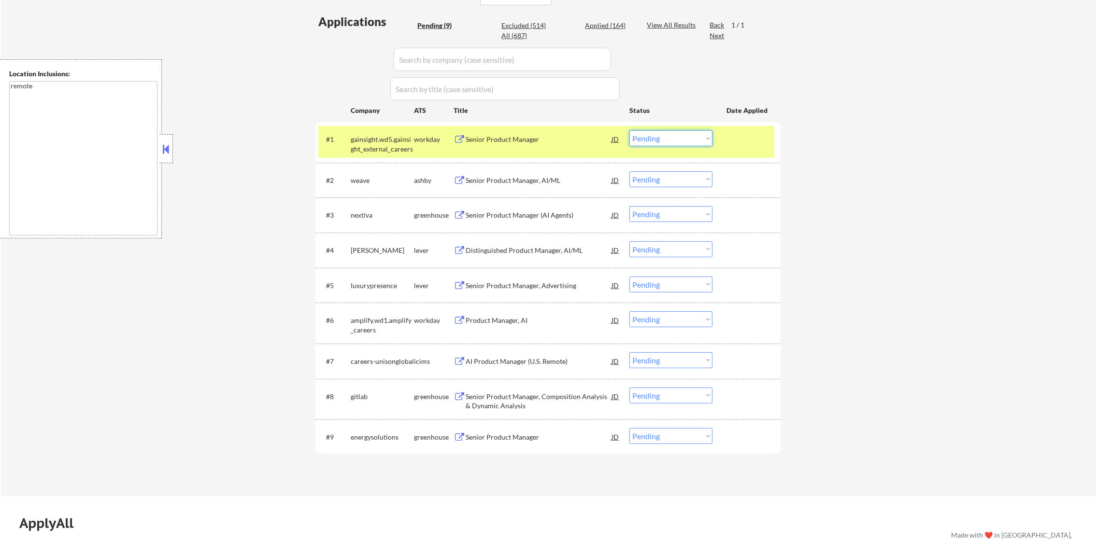
click at [653, 133] on select "Choose an option... Pending Applied Excluded (Questions) Excluded (Expired) Exc…" at bounding box center [670, 138] width 83 height 16
click at [629, 130] on select "Choose an option... Pending Applied Excluded (Questions) Excluded (Expired) Exc…" at bounding box center [670, 138] width 83 height 16
click at [412, 135] on div "gainsight.wd5.gainsight_external_careers" at bounding box center [382, 144] width 63 height 19
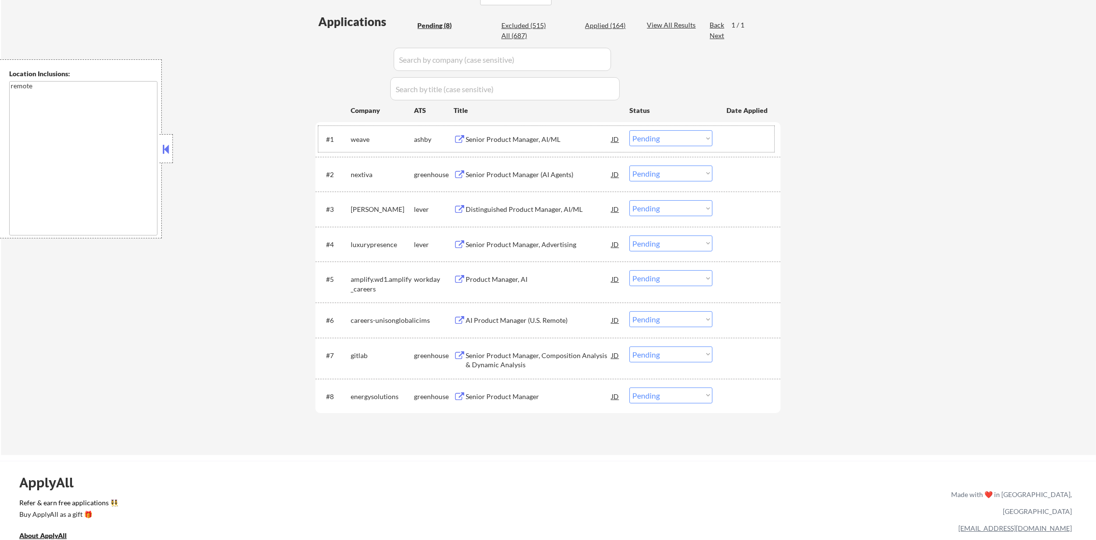
click at [530, 124] on div "#1 weave ashby Senior Product Manager, AI/ML JD Choose an option... Pending App…" at bounding box center [547, 139] width 465 height 34
click at [523, 143] on div "Senior Product Manager, AI/ML" at bounding box center [538, 140] width 146 height 10
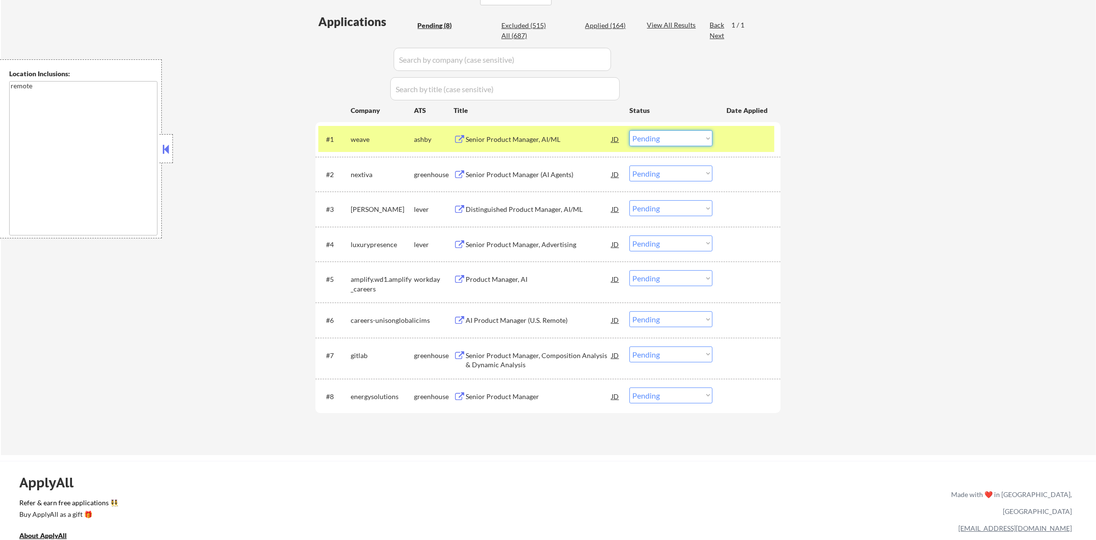
drag, startPoint x: 659, startPoint y: 140, endPoint x: 664, endPoint y: 146, distance: 7.9
click at [659, 141] on select "Choose an option... Pending Applied Excluded (Questions) Excluded (Expired) Exc…" at bounding box center [670, 138] width 83 height 16
click at [629, 130] on select "Choose an option... Pending Applied Excluded (Questions) Excluded (Expired) Exc…" at bounding box center [670, 138] width 83 height 16
click at [375, 151] on div "#1 weave ashby Senior Product Manager, AI/ML JD Choose an option... Pending App…" at bounding box center [546, 139] width 456 height 26
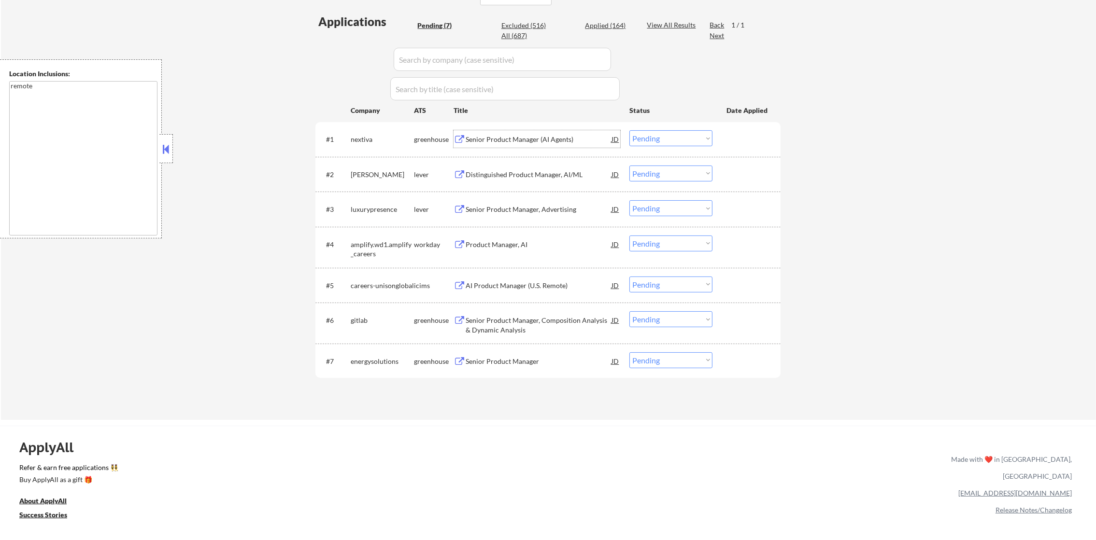
click at [555, 141] on div "Senior Product Manager (AI Agents)" at bounding box center [538, 140] width 146 height 10
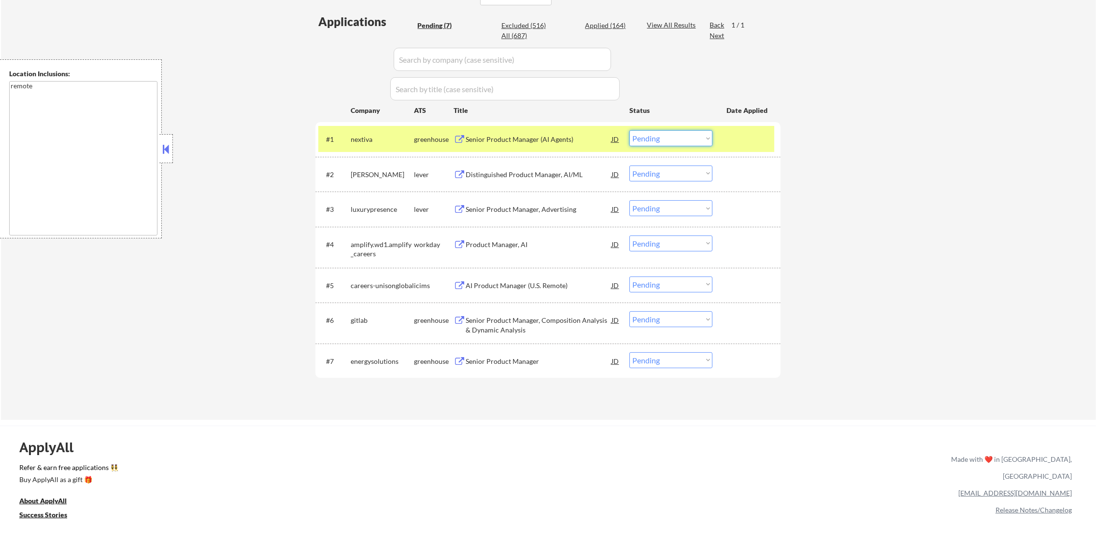
click at [654, 138] on select "Choose an option... Pending Applied Excluded (Questions) Excluded (Expired) Exc…" at bounding box center [670, 138] width 83 height 16
click at [629, 130] on select "Choose an option... Pending Applied Excluded (Questions) Excluded (Expired) Exc…" at bounding box center [670, 138] width 83 height 16
click at [390, 147] on div "nextiva" at bounding box center [382, 138] width 63 height 17
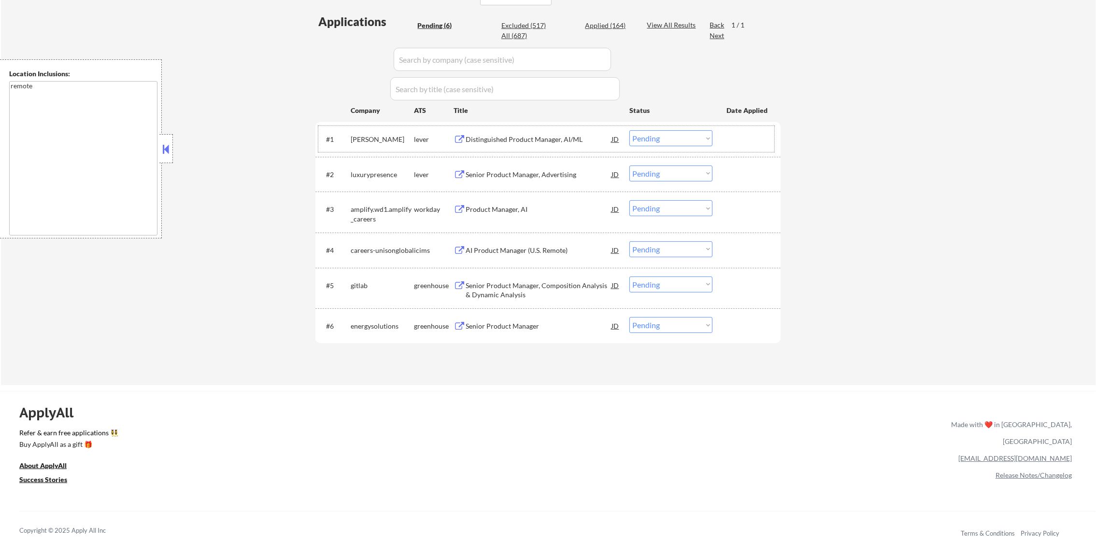
click at [552, 137] on div "Distinguished Product Manager, AI/ML" at bounding box center [538, 140] width 146 height 10
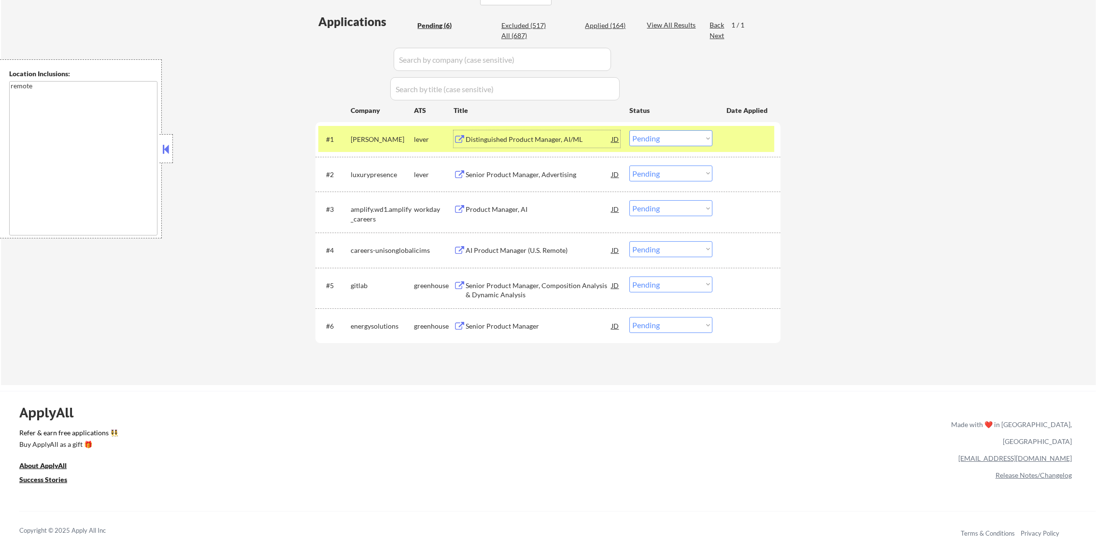
drag, startPoint x: 655, startPoint y: 133, endPoint x: 658, endPoint y: 143, distance: 10.5
click at [655, 133] on select "Choose an option... Pending Applied Excluded (Questions) Excluded (Expired) Exc…" at bounding box center [670, 138] width 83 height 16
click at [629, 130] on select "Choose an option... Pending Applied Excluded (Questions) Excluded (Expired) Exc…" at bounding box center [670, 138] width 83 height 16
click at [384, 141] on div "smarsh" at bounding box center [382, 140] width 63 height 10
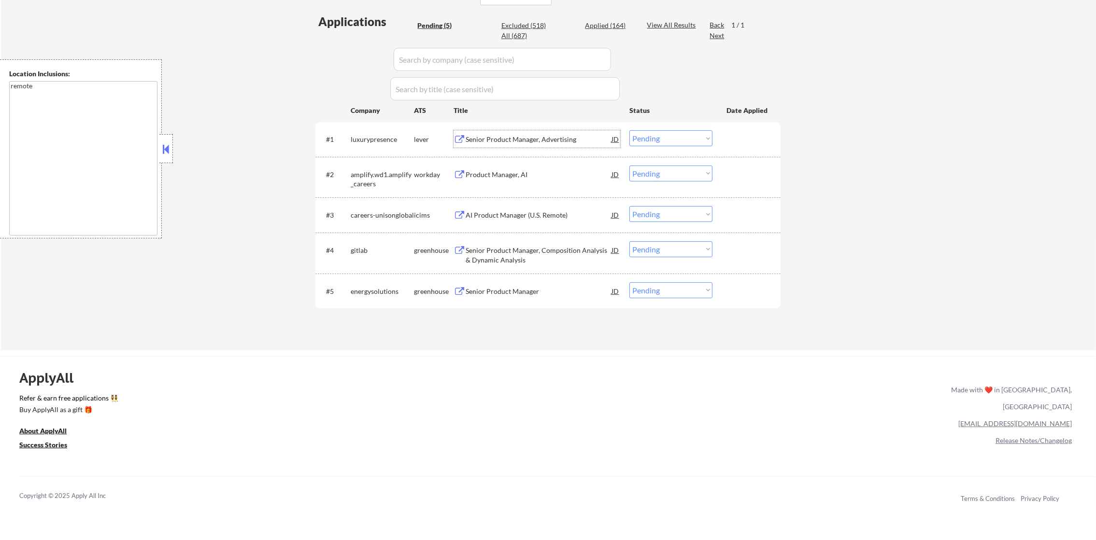
click at [555, 140] on div "Senior Product Manager, Advertising" at bounding box center [538, 140] width 146 height 10
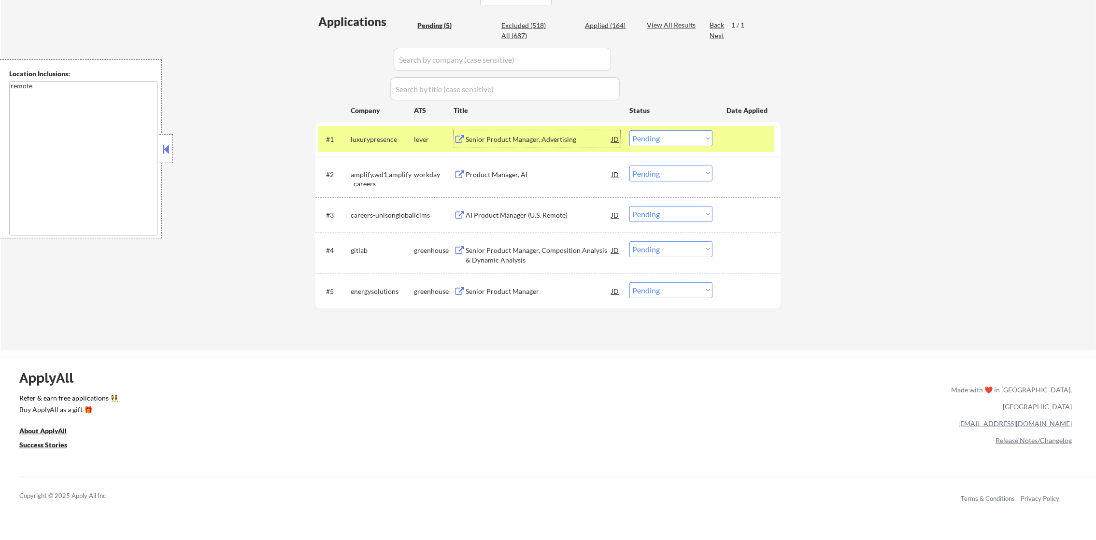
click at [695, 142] on select "Choose an option... Pending Applied Excluded (Questions) Excluded (Expired) Exc…" at bounding box center [670, 138] width 83 height 16
click at [629, 130] on select "Choose an option... Pending Applied Excluded (Questions) Excluded (Expired) Exc…" at bounding box center [670, 138] width 83 height 16
click at [342, 138] on div "#1" at bounding box center [334, 140] width 17 height 10
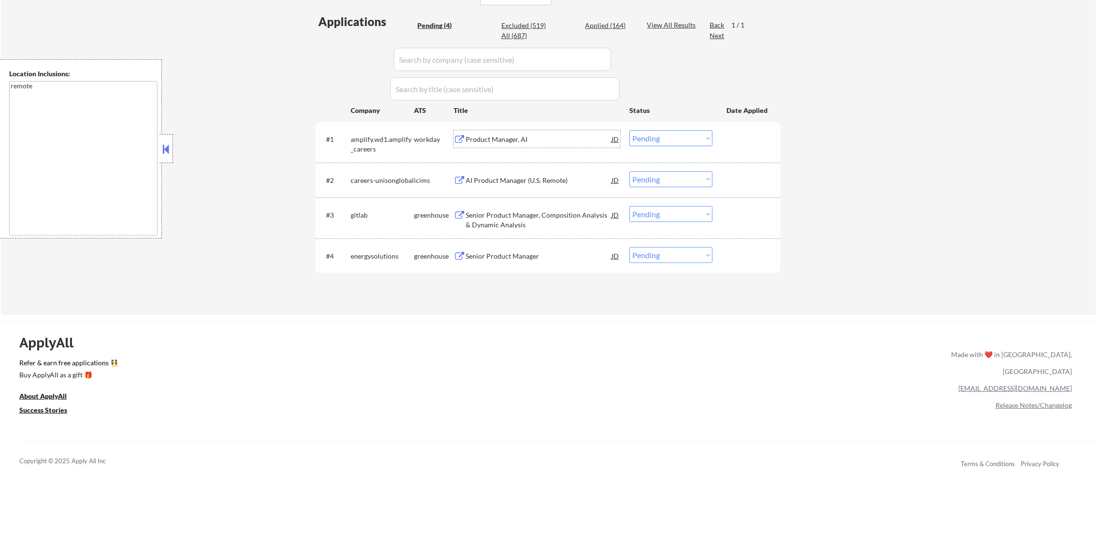
click at [541, 131] on div "Product Manager, AI" at bounding box center [538, 138] width 146 height 17
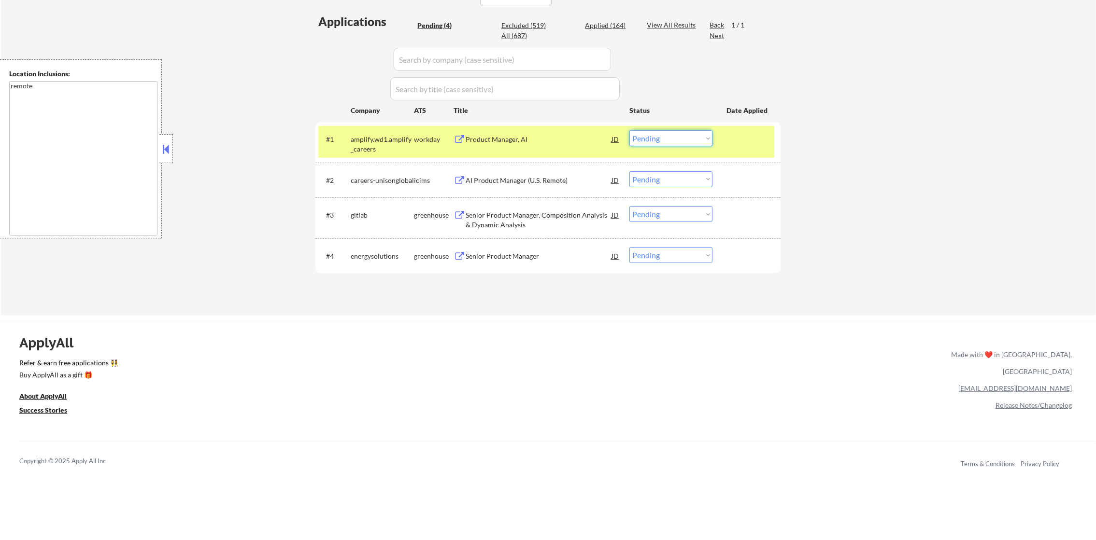
click at [661, 131] on select "Choose an option... Pending Applied Excluded (Questions) Excluded (Expired) Exc…" at bounding box center [670, 138] width 83 height 16
click at [629, 130] on select "Choose an option... Pending Applied Excluded (Questions) Excluded (Expired) Exc…" at bounding box center [670, 138] width 83 height 16
click at [385, 145] on div "amplify.wd1.amplify_careers" at bounding box center [382, 144] width 63 height 19
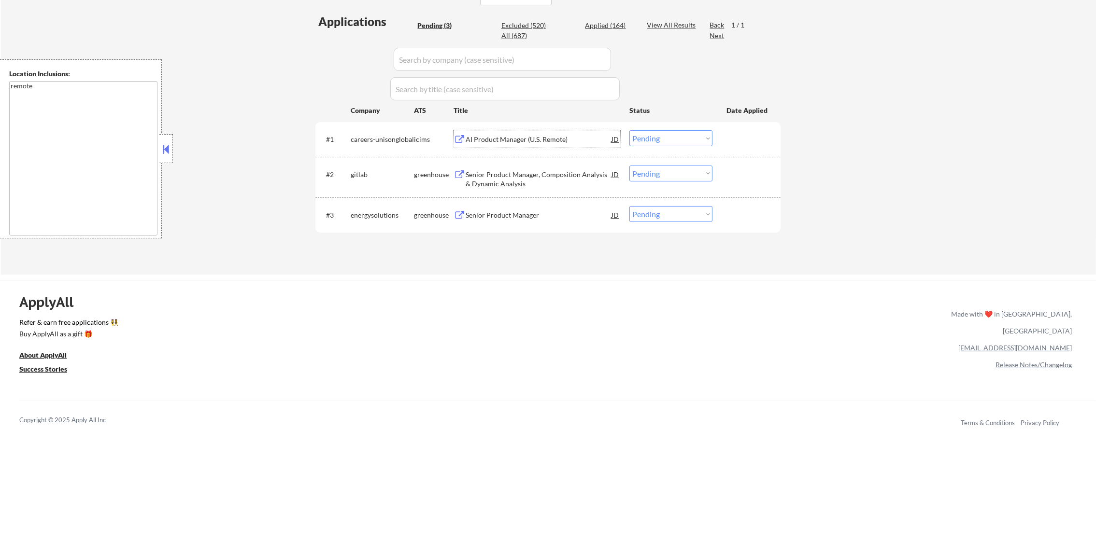
click at [535, 133] on div "AI Product Manager (U.S. Remote)" at bounding box center [538, 138] width 146 height 17
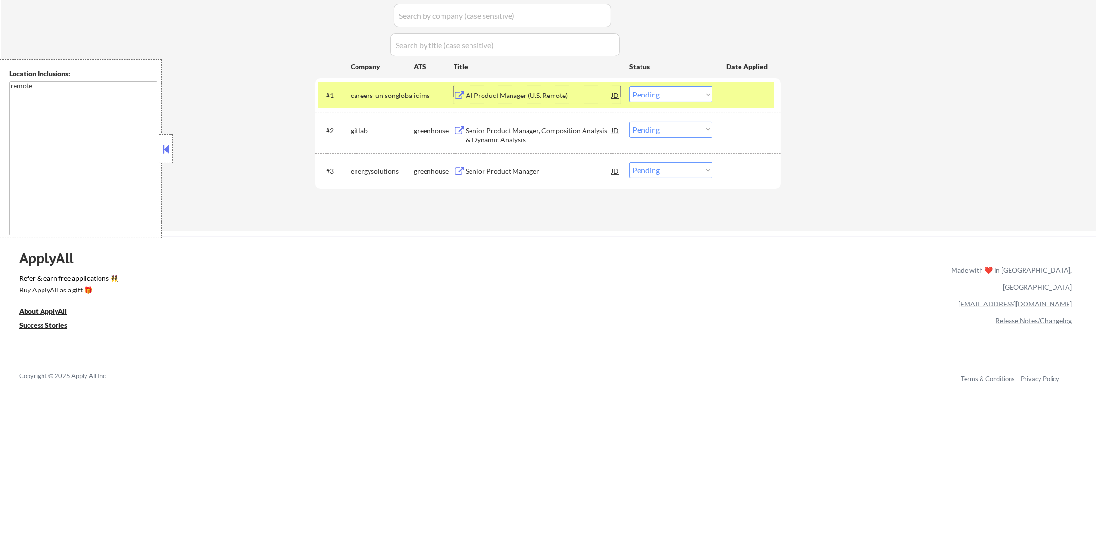
scroll to position [300, 0]
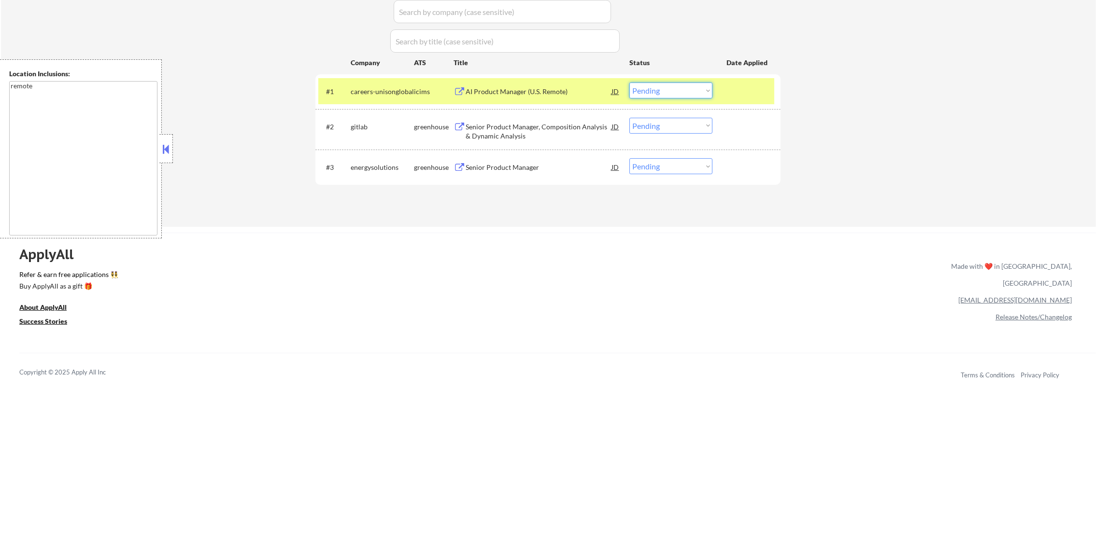
click at [676, 90] on select "Choose an option... Pending Applied Excluded (Questions) Excluded (Expired) Exc…" at bounding box center [670, 91] width 83 height 16
click at [629, 83] on select "Choose an option... Pending Applied Excluded (Questions) Excluded (Expired) Exc…" at bounding box center [670, 91] width 83 height 16
click at [372, 89] on div "careers-unisonglobal" at bounding box center [382, 92] width 63 height 10
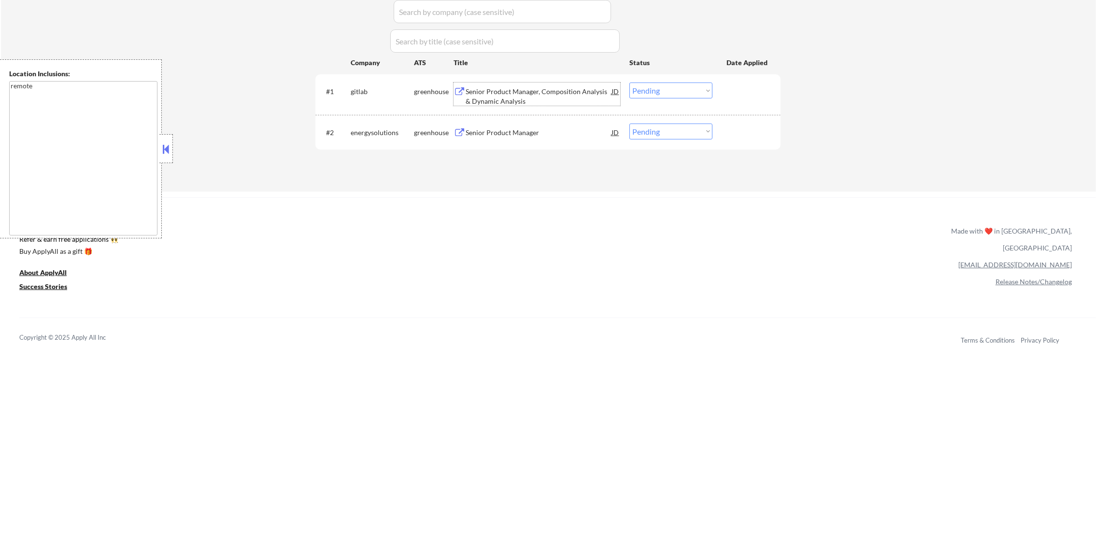
click at [499, 85] on div "Senior Product Manager, Composition Analysis & Dynamic Analysis" at bounding box center [538, 94] width 146 height 23
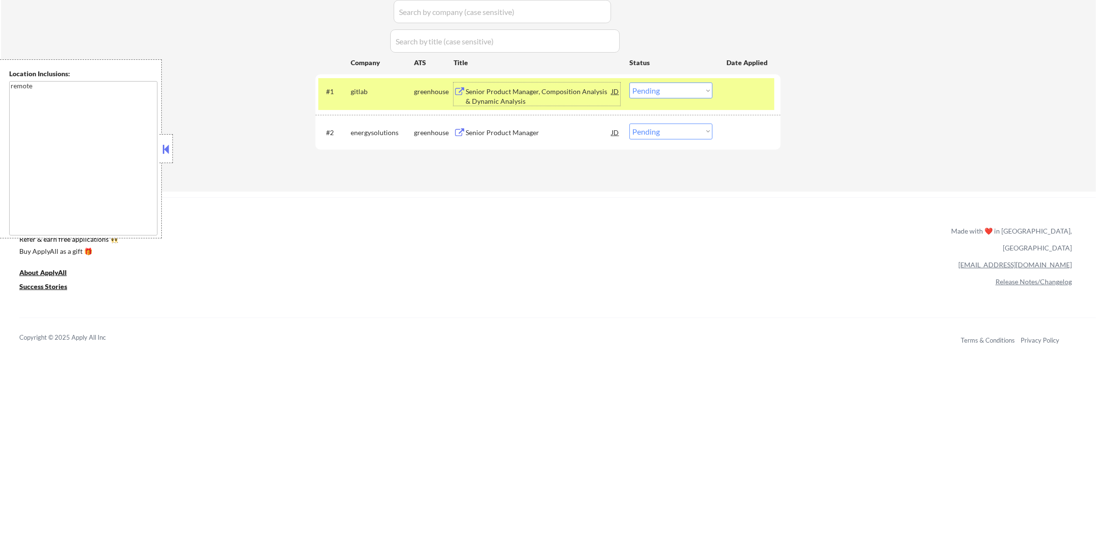
click at [653, 95] on select "Choose an option... Pending Applied Excluded (Questions) Excluded (Expired) Exc…" at bounding box center [670, 91] width 83 height 16
click at [629, 83] on select "Choose an option... Pending Applied Excluded (Questions) Excluded (Expired) Exc…" at bounding box center [670, 91] width 83 height 16
click at [355, 87] on div "gitlab" at bounding box center [382, 92] width 63 height 10
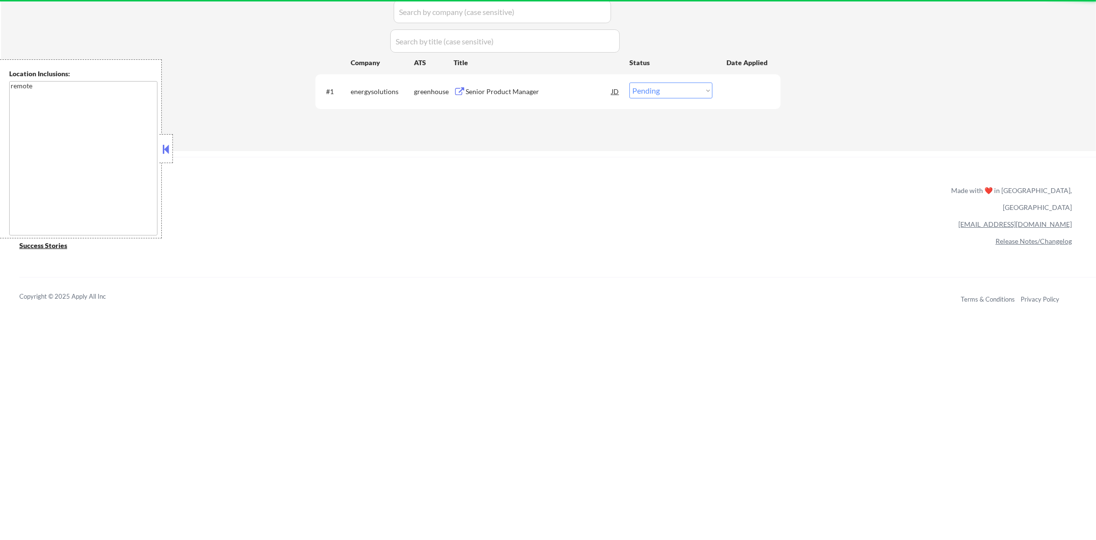
click at [526, 99] on div "Senior Product Manager" at bounding box center [538, 91] width 146 height 17
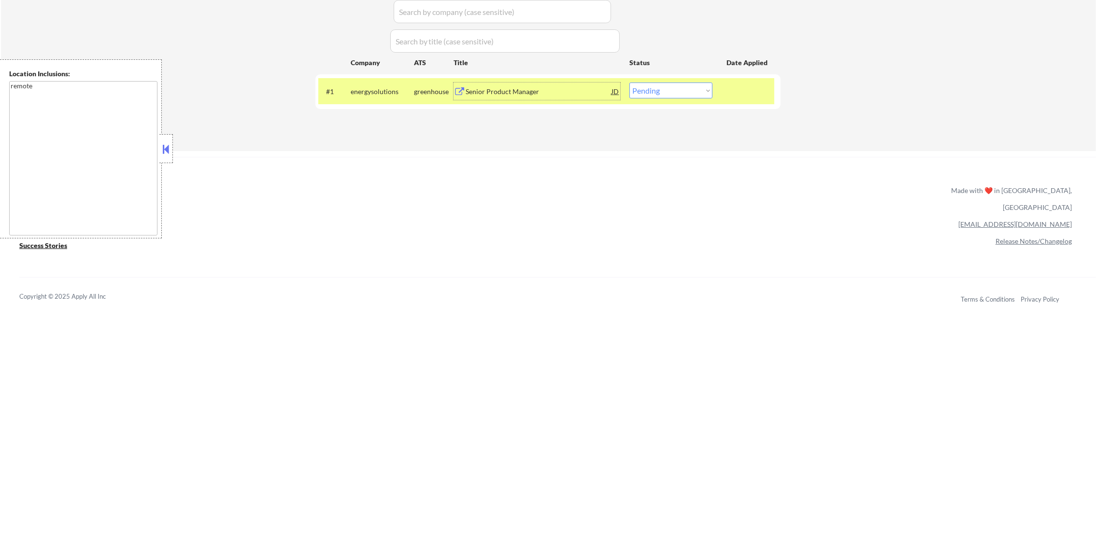
click at [671, 88] on select "Choose an option... Pending Applied Excluded (Questions) Excluded (Expired) Exc…" at bounding box center [670, 91] width 83 height 16
select select ""excluded__salary_""
click at [629, 83] on select "Choose an option... Pending Applied Excluded (Questions) Excluded (Expired) Exc…" at bounding box center [670, 91] width 83 height 16
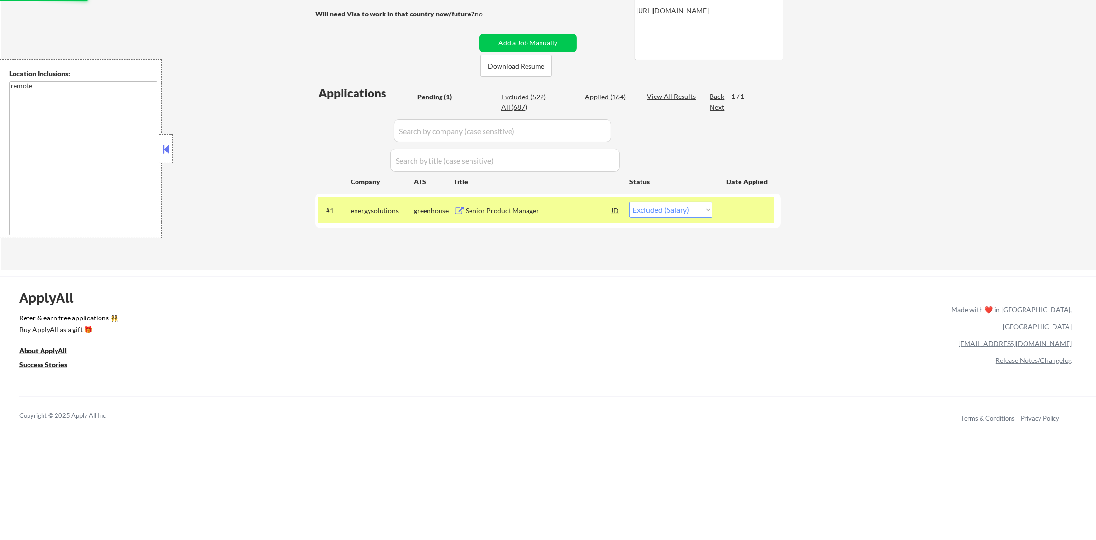
scroll to position [180, 0]
click at [382, 210] on div "energysolutions" at bounding box center [382, 212] width 63 height 10
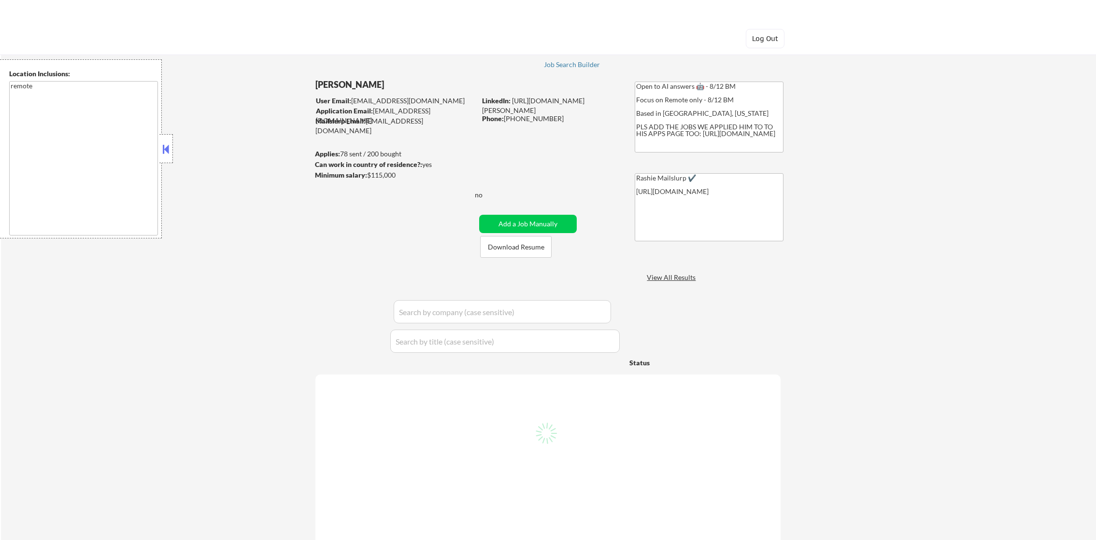
select select ""pending""
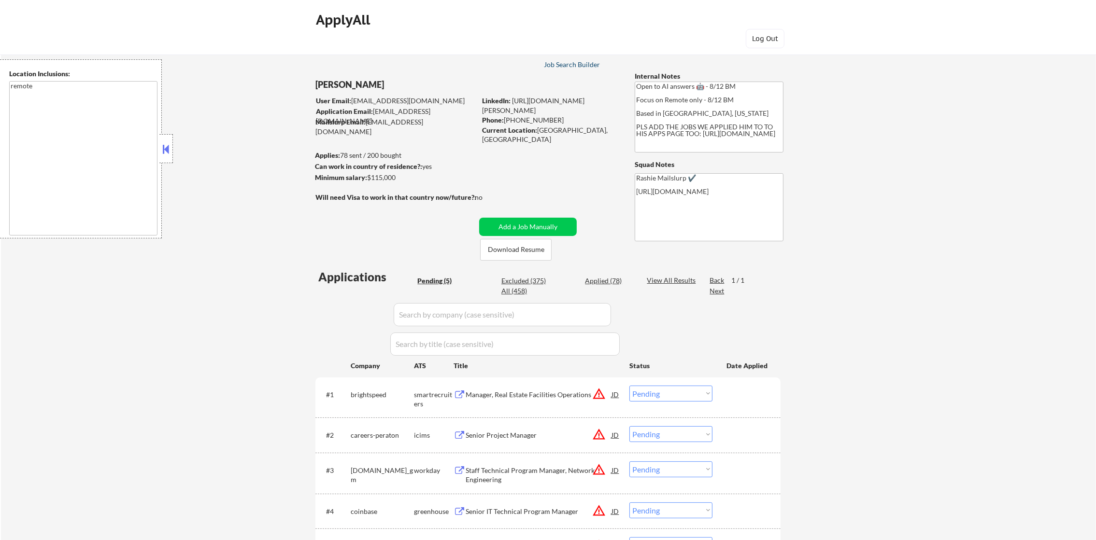
drag, startPoint x: 587, startPoint y: 59, endPoint x: 581, endPoint y: 66, distance: 9.3
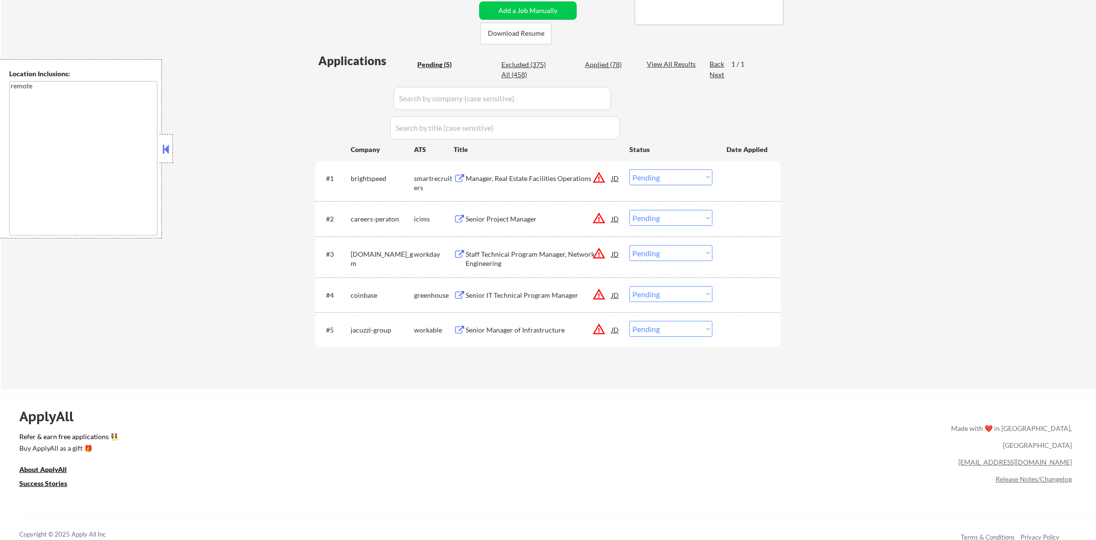
scroll to position [217, 0]
click at [540, 185] on div "#1 brightspeed smartrecruiters Manager, Real Estate Facilities Operations JD wa…" at bounding box center [546, 181] width 456 height 32
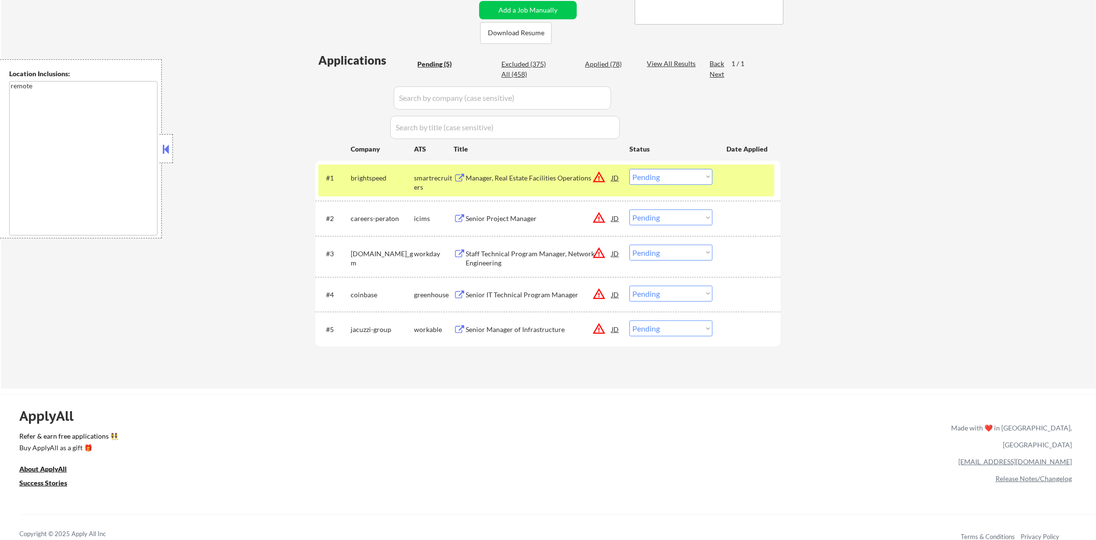
click at [589, 176] on div "Manager, Real Estate Facilities Operations" at bounding box center [538, 178] width 146 height 10
